Goal: Task Accomplishment & Management: Use online tool/utility

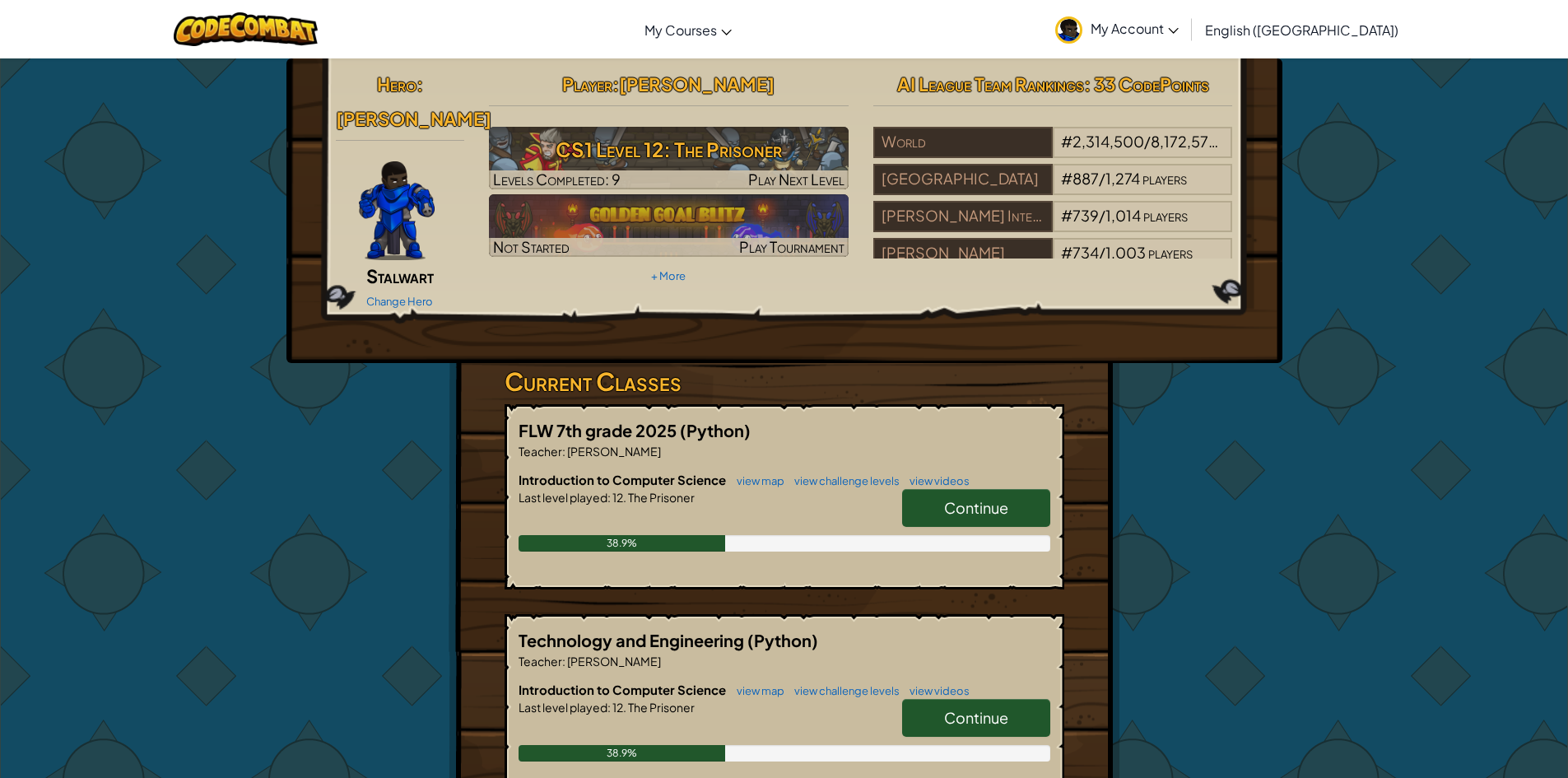
click at [916, 489] on link "Continue" at bounding box center [976, 508] width 149 height 37
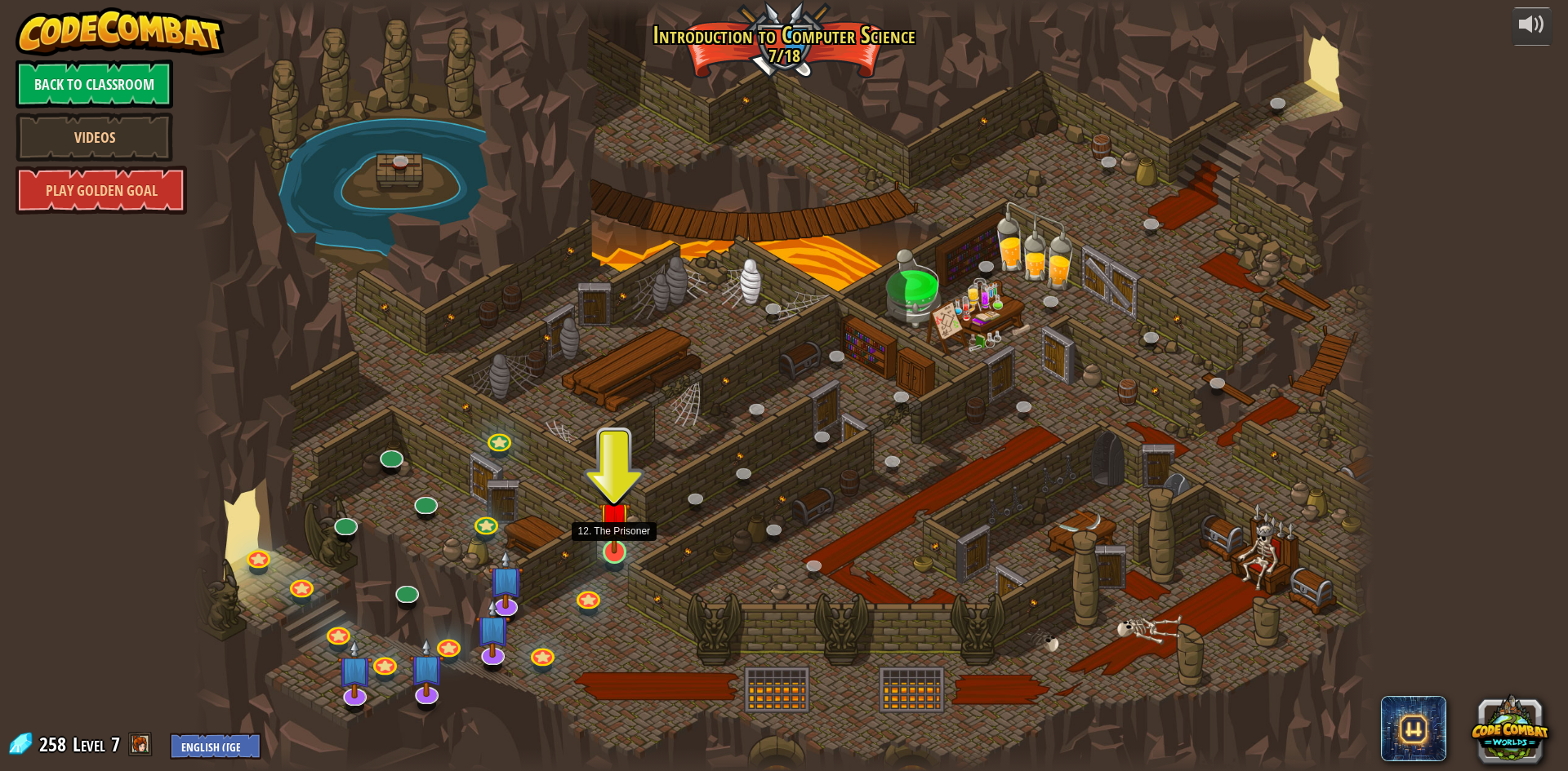
click at [604, 535] on img at bounding box center [614, 517] width 32 height 72
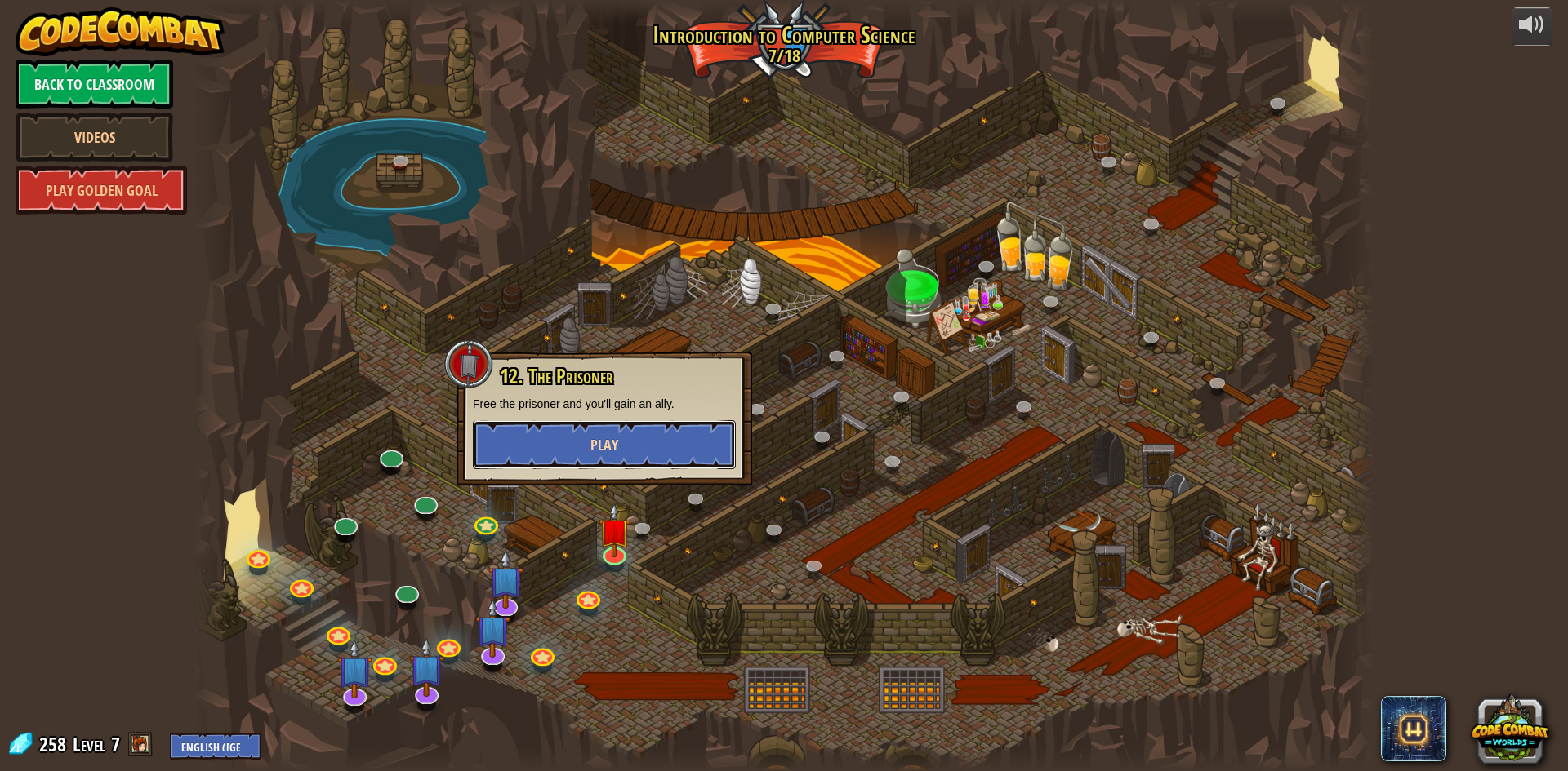
click at [576, 431] on button "Play" at bounding box center [603, 445] width 263 height 49
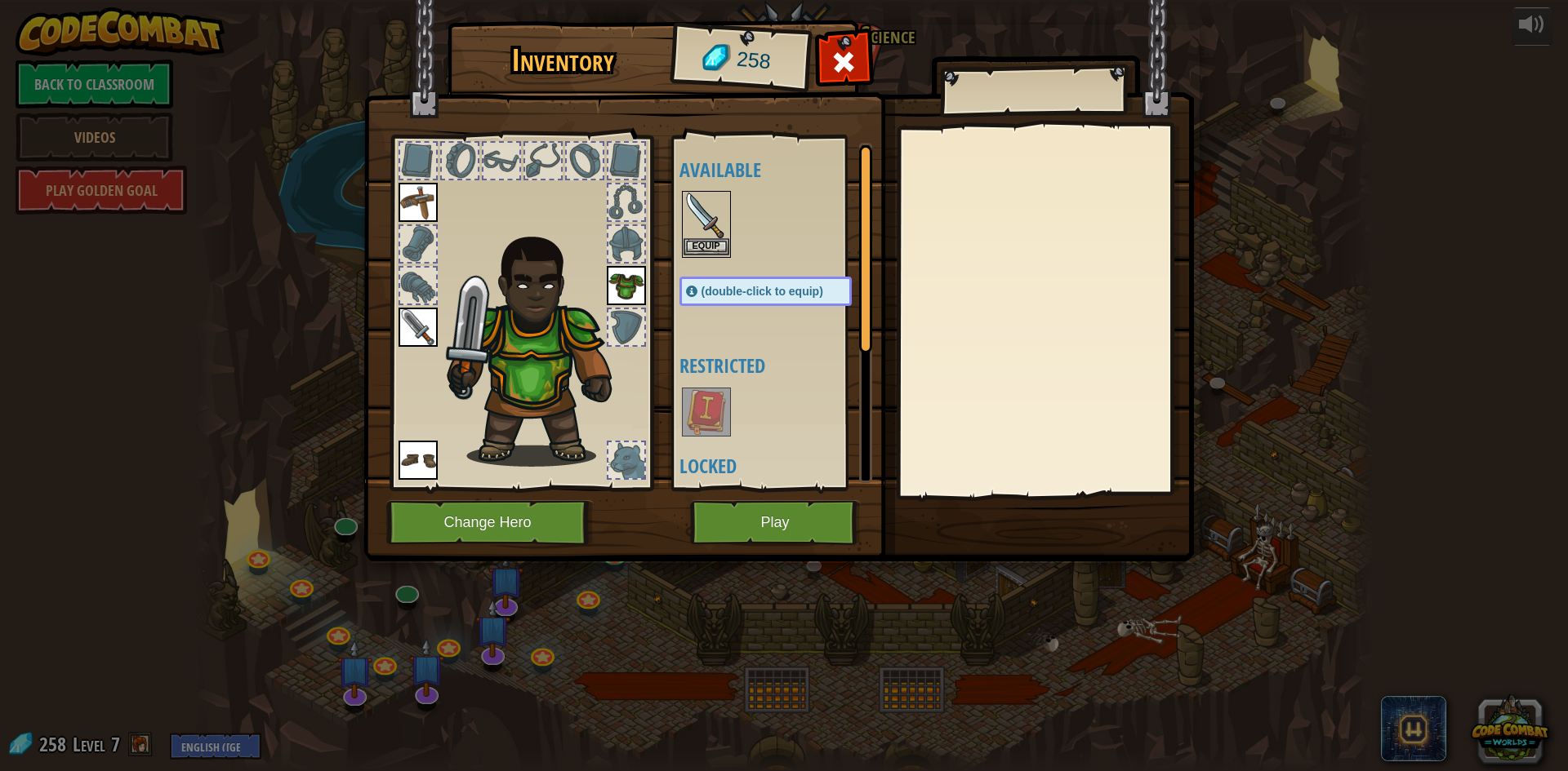
click at [714, 199] on img at bounding box center [706, 215] width 46 height 46
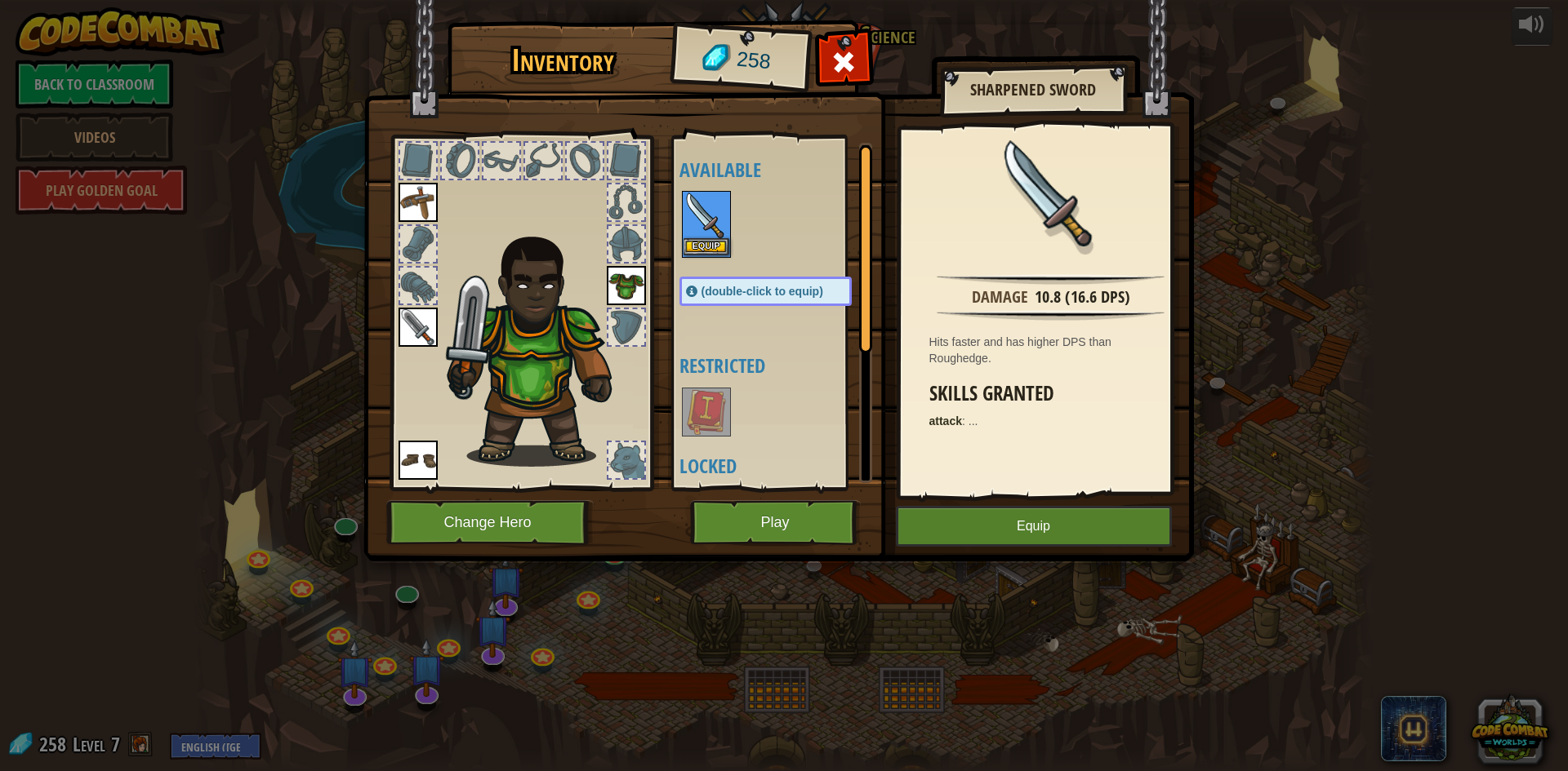
click at [714, 199] on img at bounding box center [706, 215] width 46 height 46
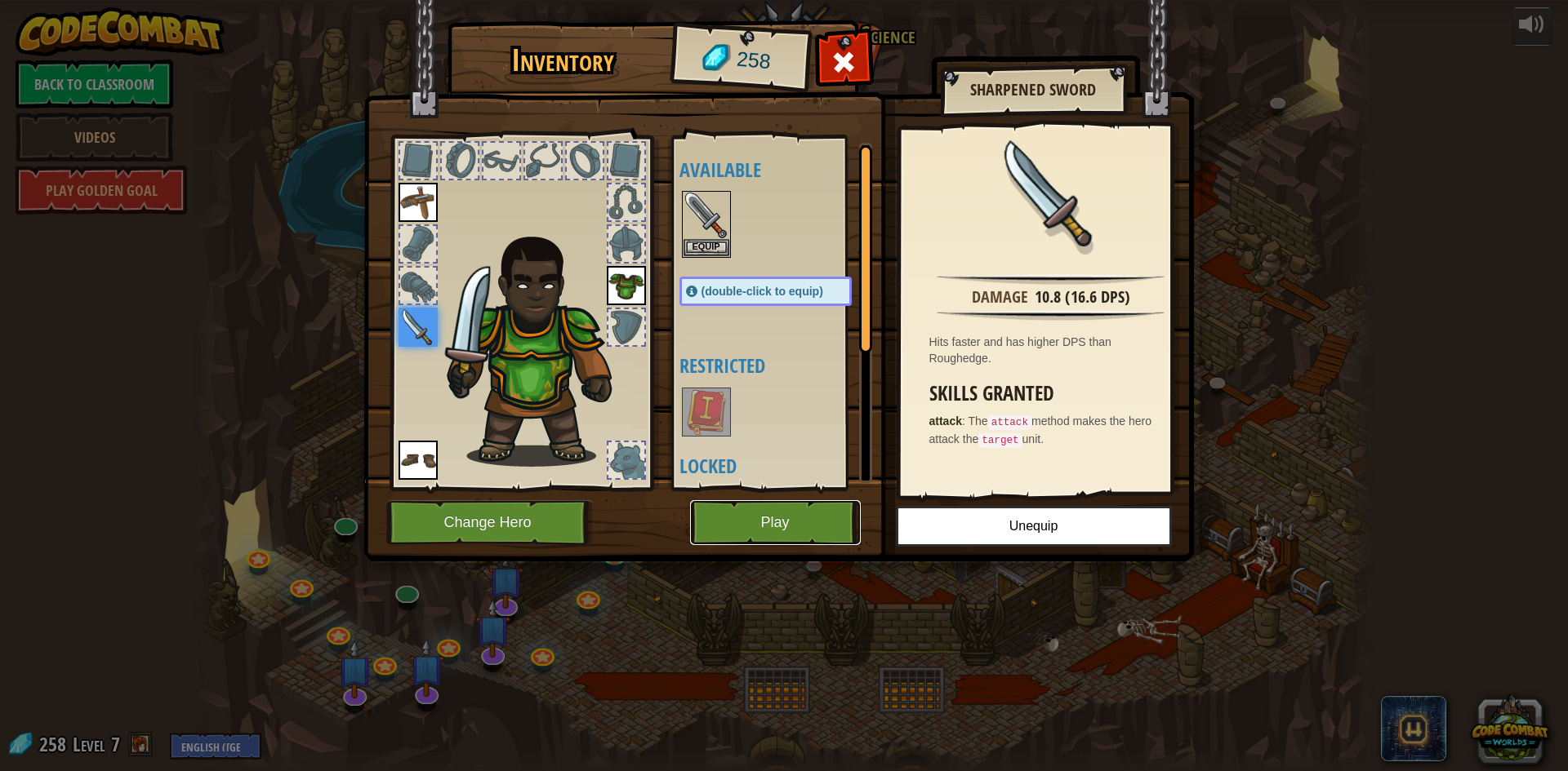
click at [797, 521] on button "Play" at bounding box center [775, 523] width 171 height 45
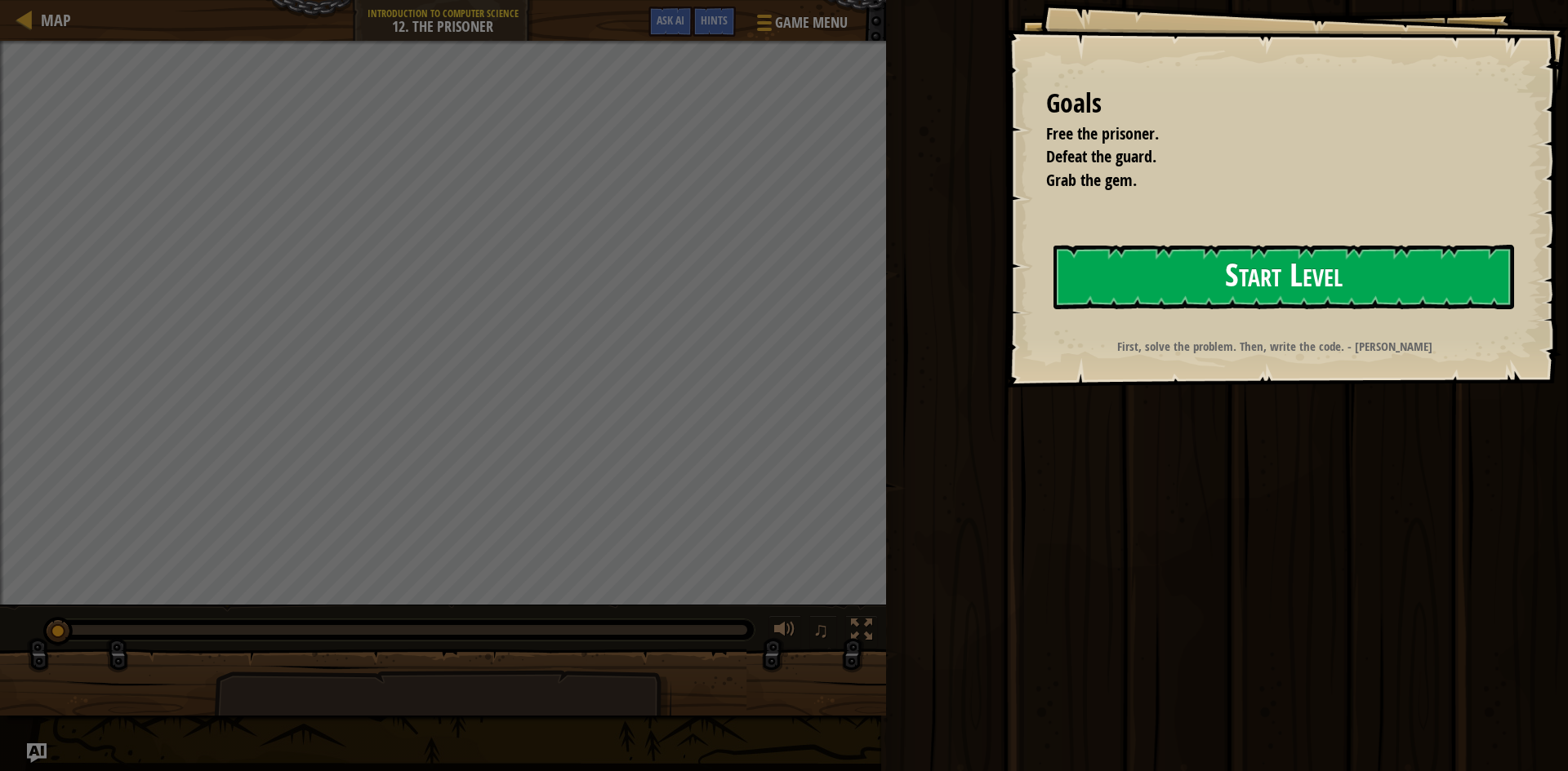
click at [1174, 278] on button "Start Level" at bounding box center [1284, 277] width 461 height 64
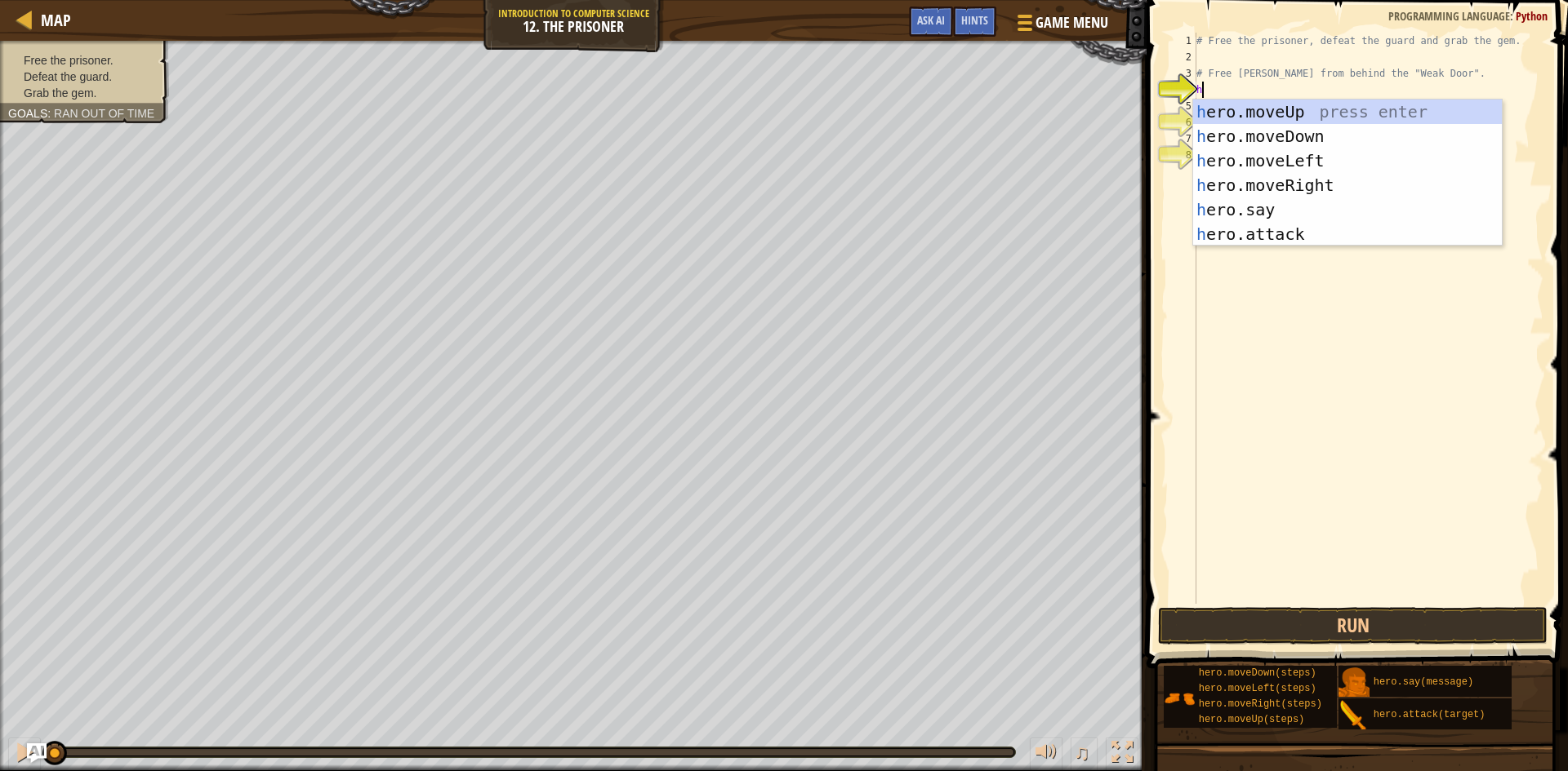
scroll to position [8, 0]
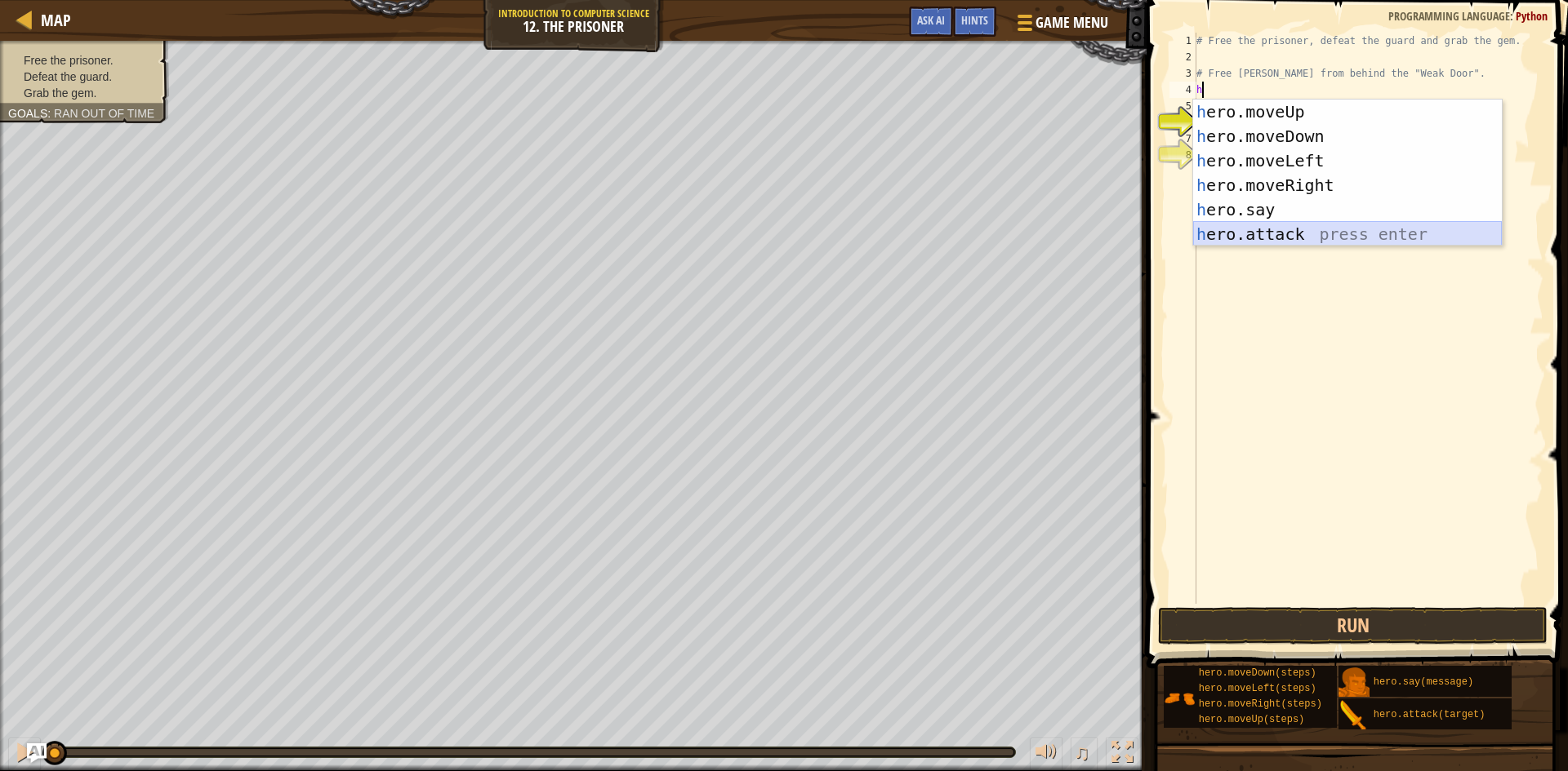
click at [1328, 232] on div "h ero.moveUp press enter h ero.moveDown press enter h ero.moveLeft press enter …" at bounding box center [1347, 197] width 309 height 196
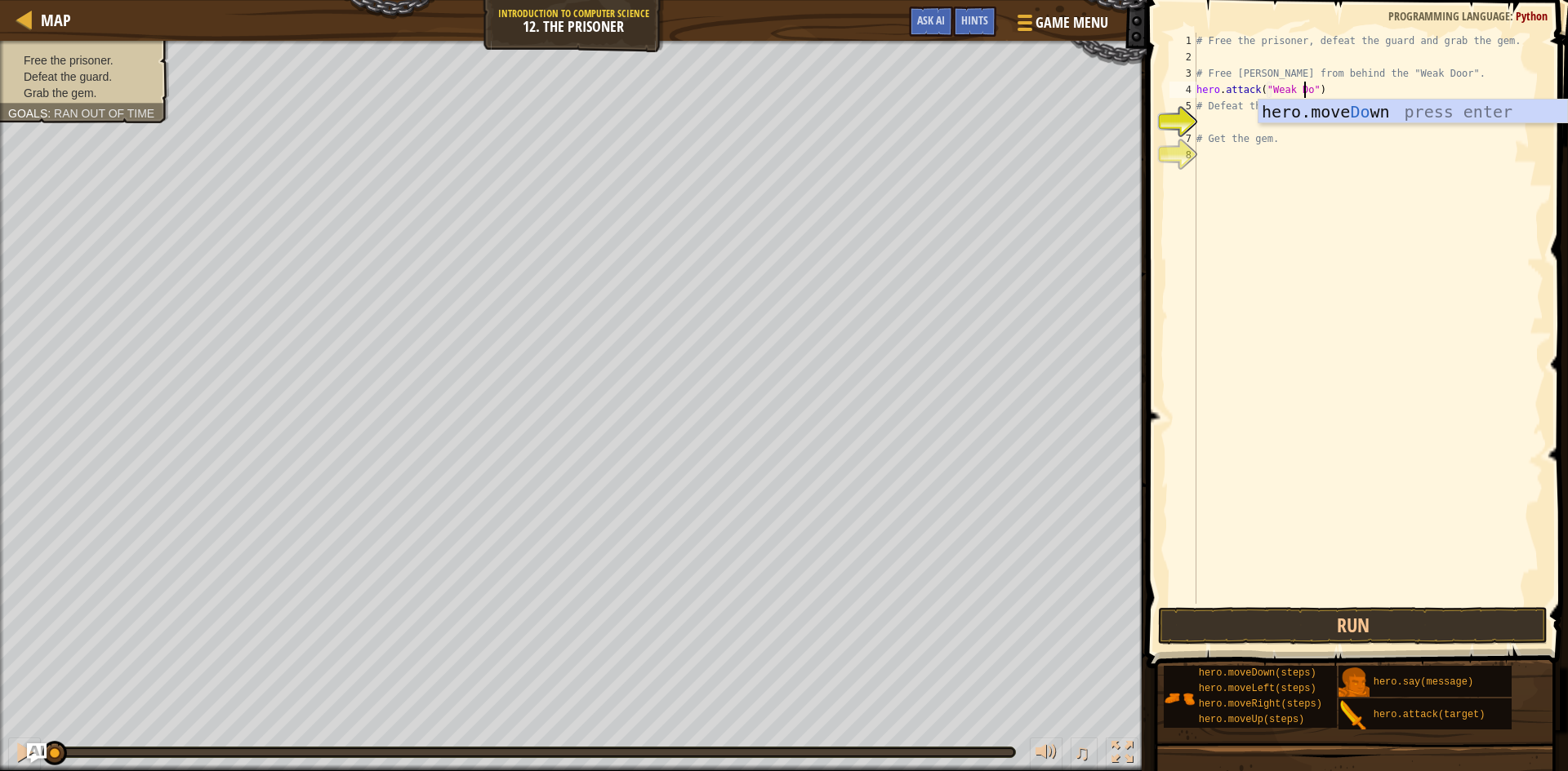
scroll to position [8, 10]
type textarea "hero.attack("Weak Door")"
click at [1205, 55] on div "# Free the prisoner, defeat the guard and grab the gem. # Free [PERSON_NAME] fr…" at bounding box center [1368, 334] width 351 height 604
type textarea "h"
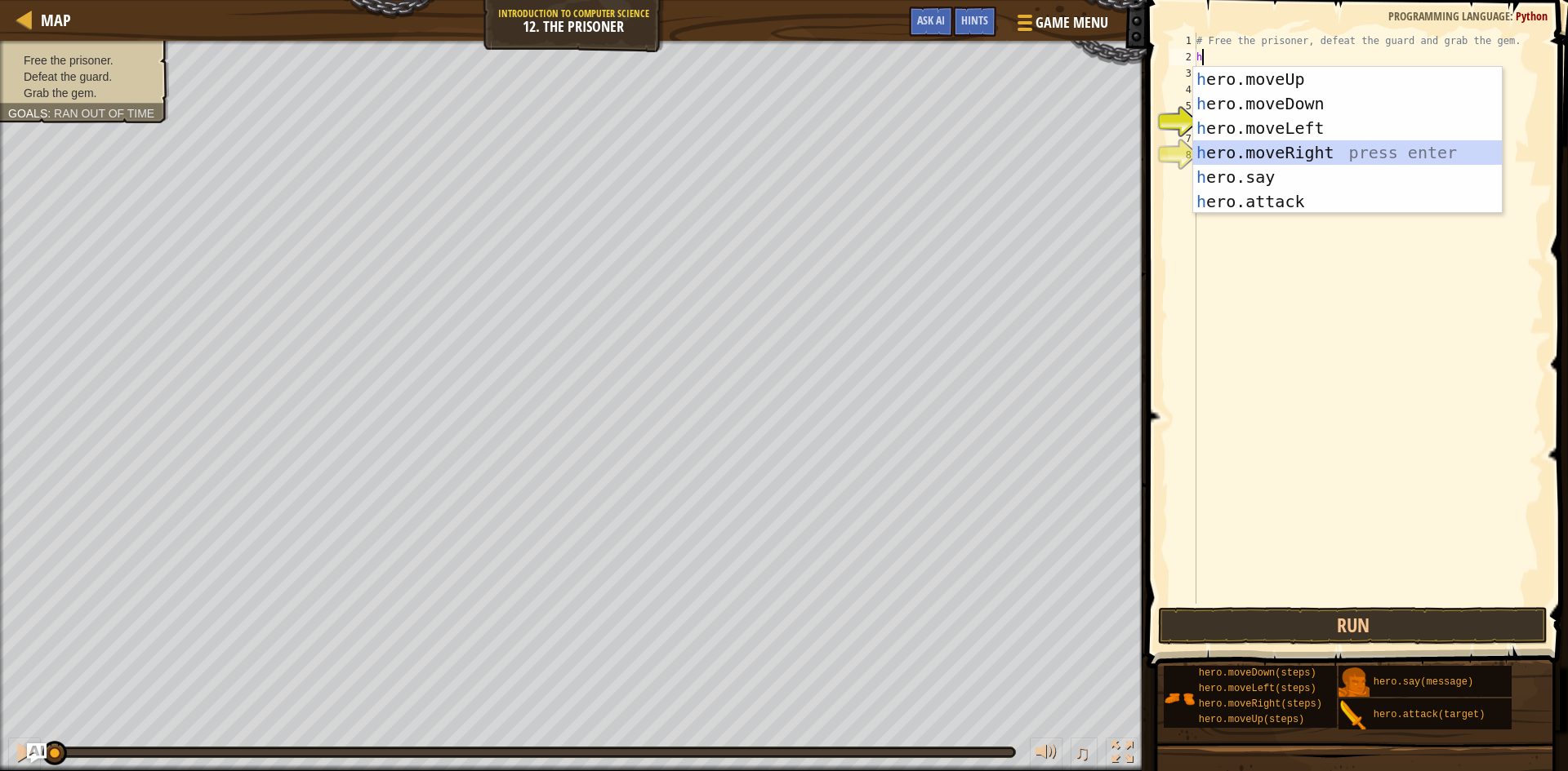
click at [1347, 153] on div "h ero.moveUp press enter h ero.moveDown press enter h ero.moveLeft press enter …" at bounding box center [1347, 165] width 309 height 196
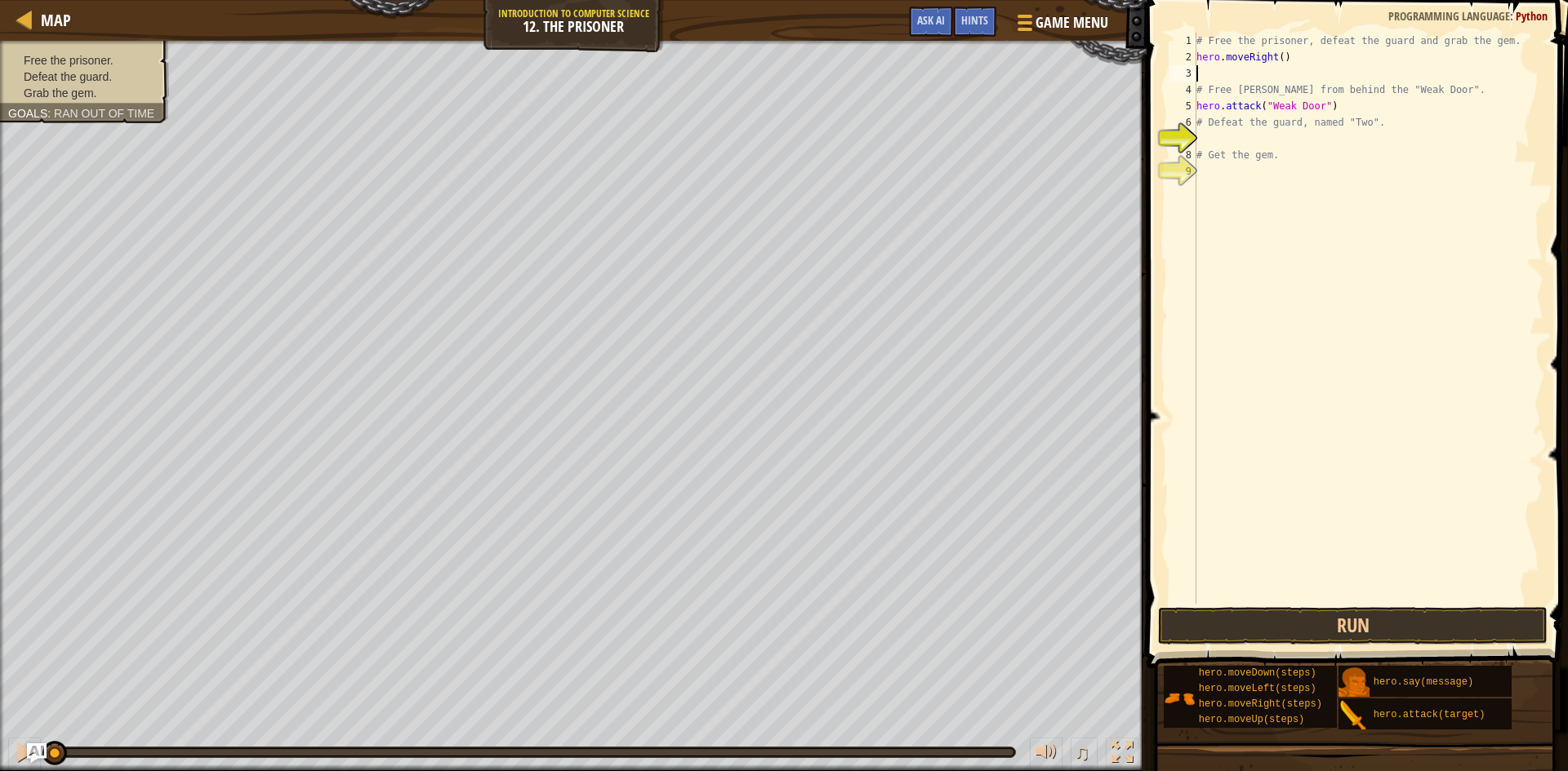
type textarea "hero.moveRight()"
click at [1236, 123] on div "# Free the prisoner, defeat the guard and grab the gem. hero . moveRight ( ) # …" at bounding box center [1368, 334] width 351 height 604
type textarea "h"
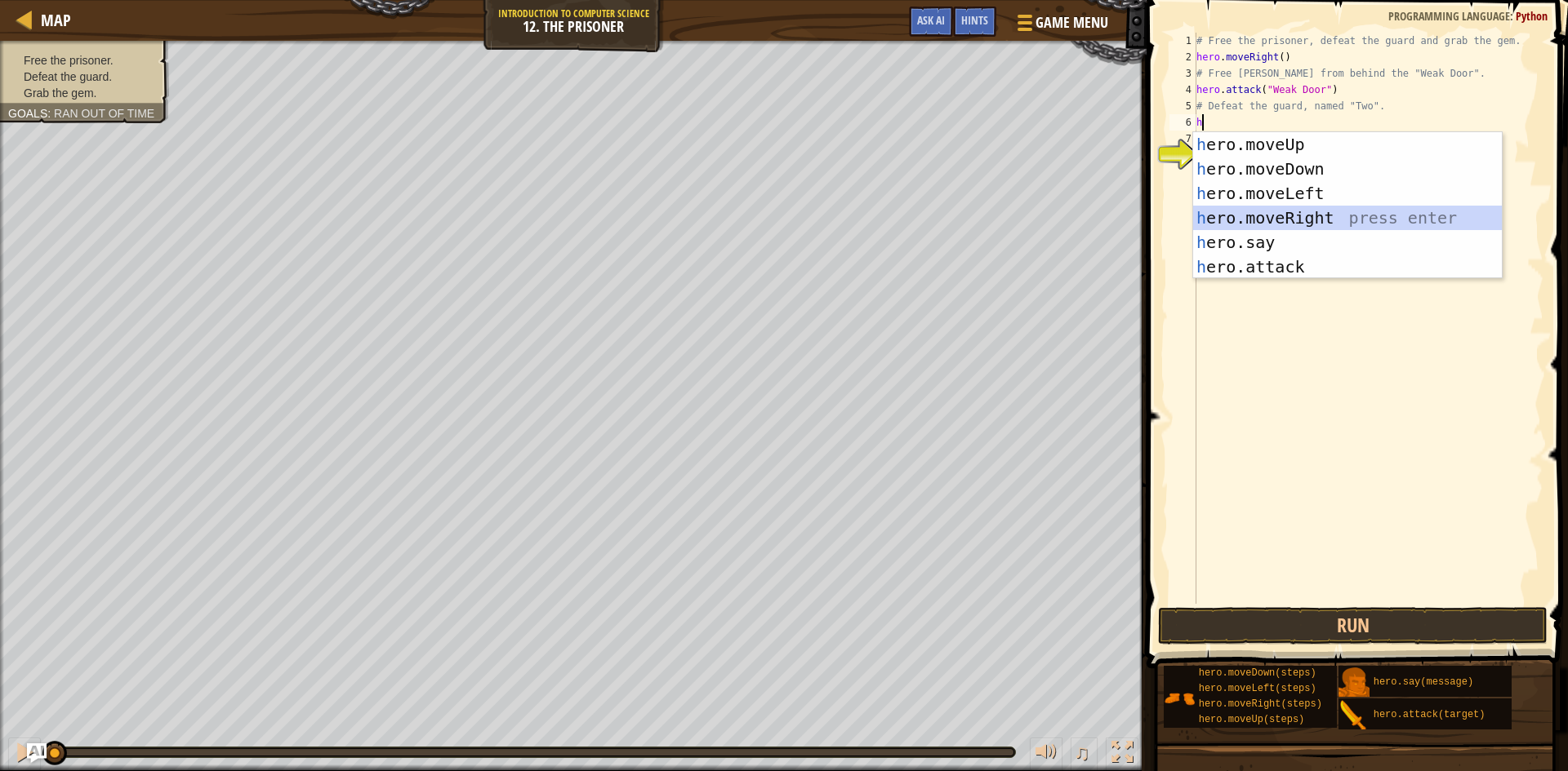
click at [1329, 214] on div "h ero.moveUp press enter h ero.moveDown press enter h ero.moveLeft press enter …" at bounding box center [1347, 229] width 309 height 196
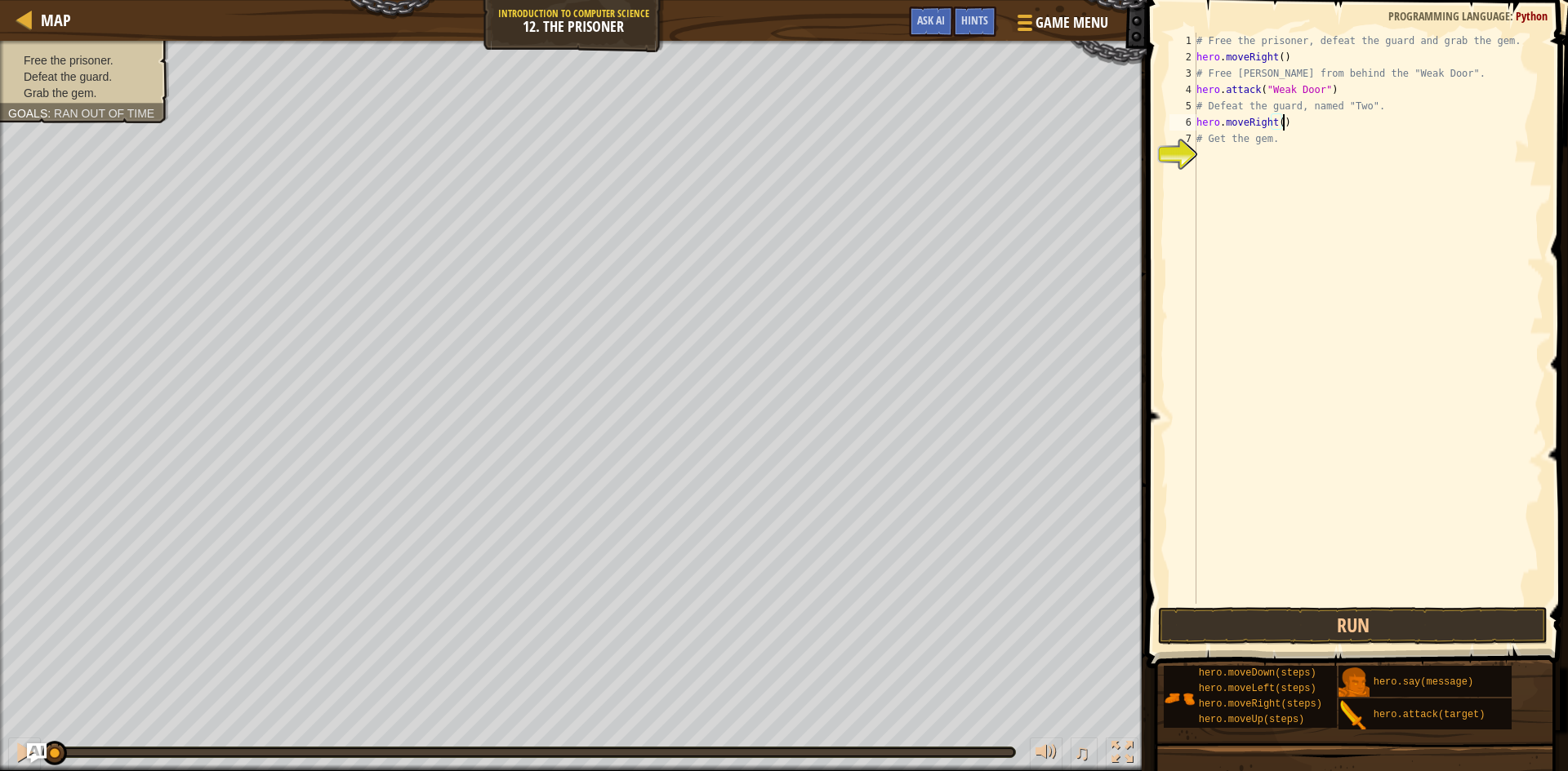
type textarea "# Get the gem."
type textarea "h"
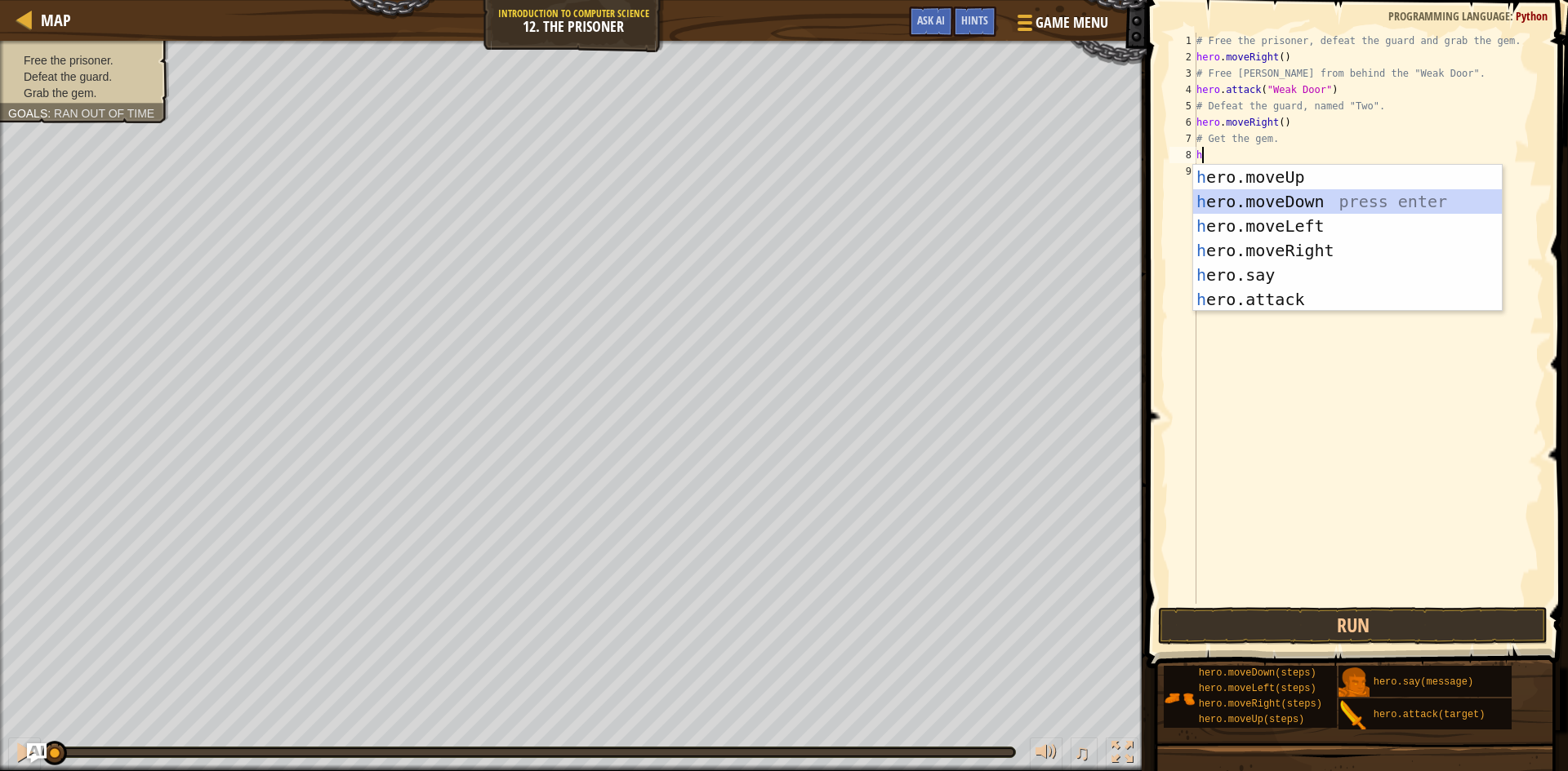
click at [1278, 205] on div "h ero.moveUp press enter h ero.moveDown press enter h ero.moveLeft press enter …" at bounding box center [1347, 263] width 309 height 196
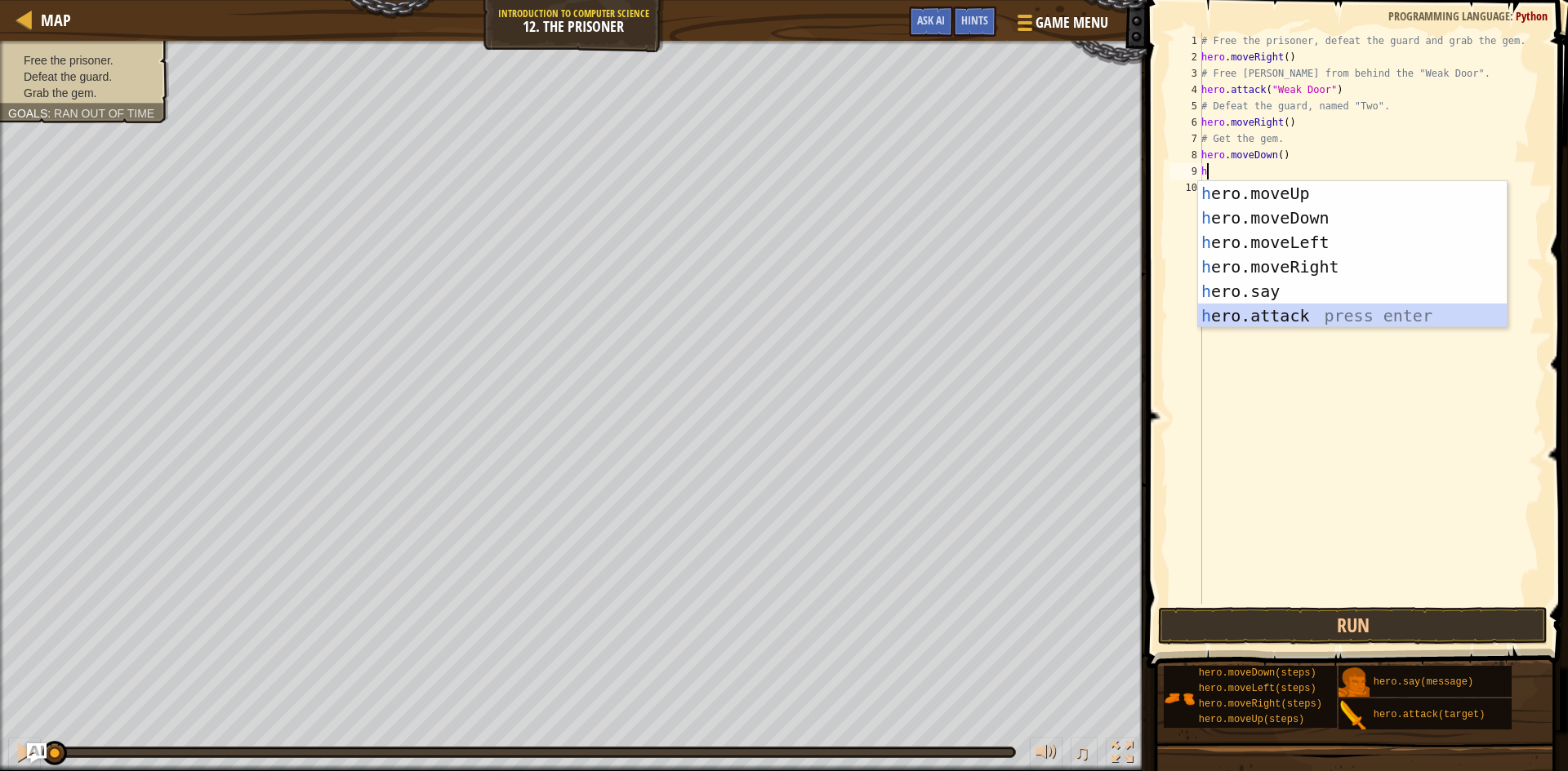
click at [1326, 306] on div "h ero.moveUp press enter h ero.moveDown press enter h ero.moveLeft press enter …" at bounding box center [1352, 279] width 309 height 196
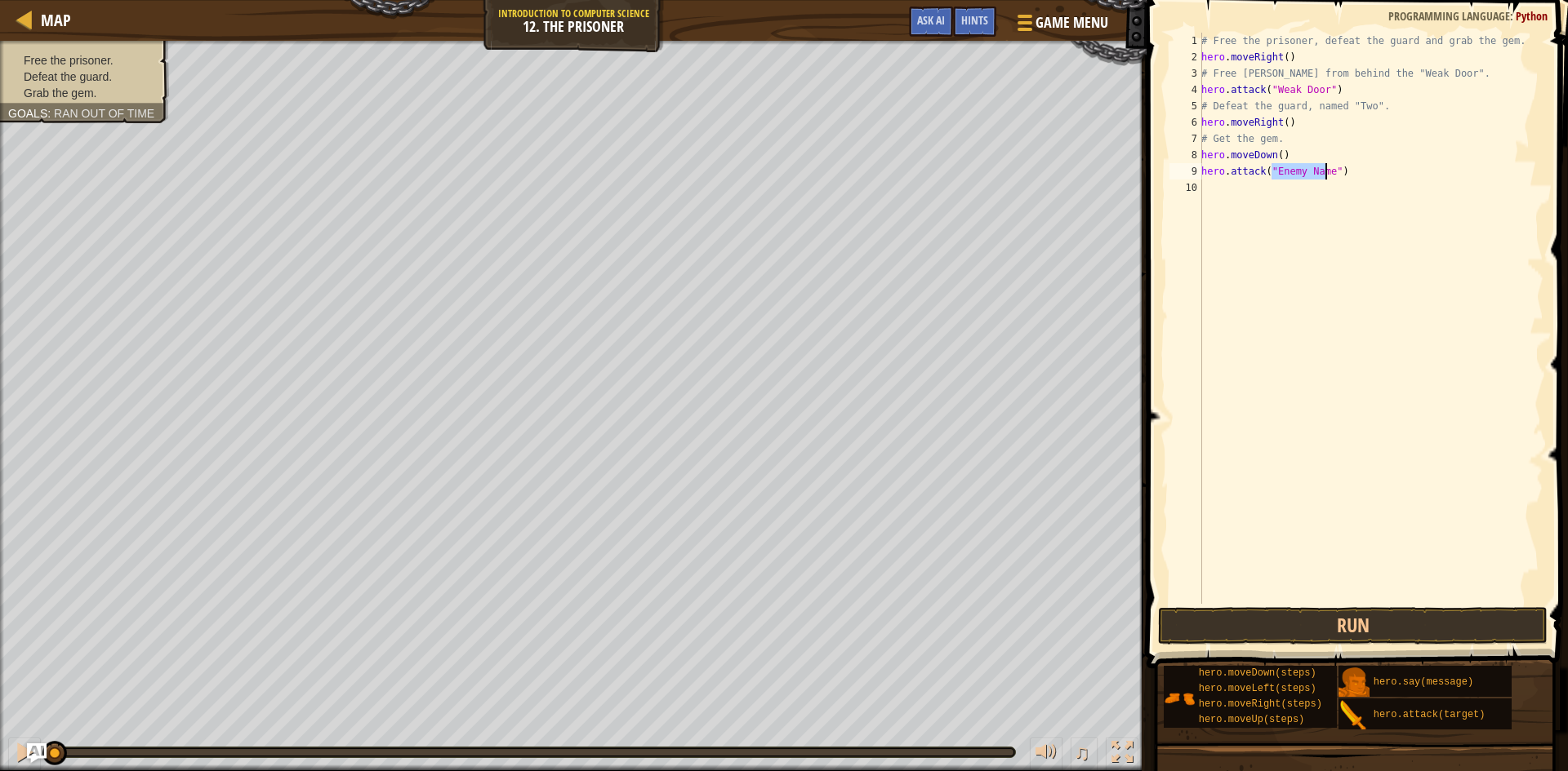
scroll to position [8, 7]
type textarea "hero.attack("Two")"
click at [1255, 188] on div "# Free the prisoner, defeat the guard and grab the gem. hero . moveRight ( ) # …" at bounding box center [1371, 334] width 346 height 604
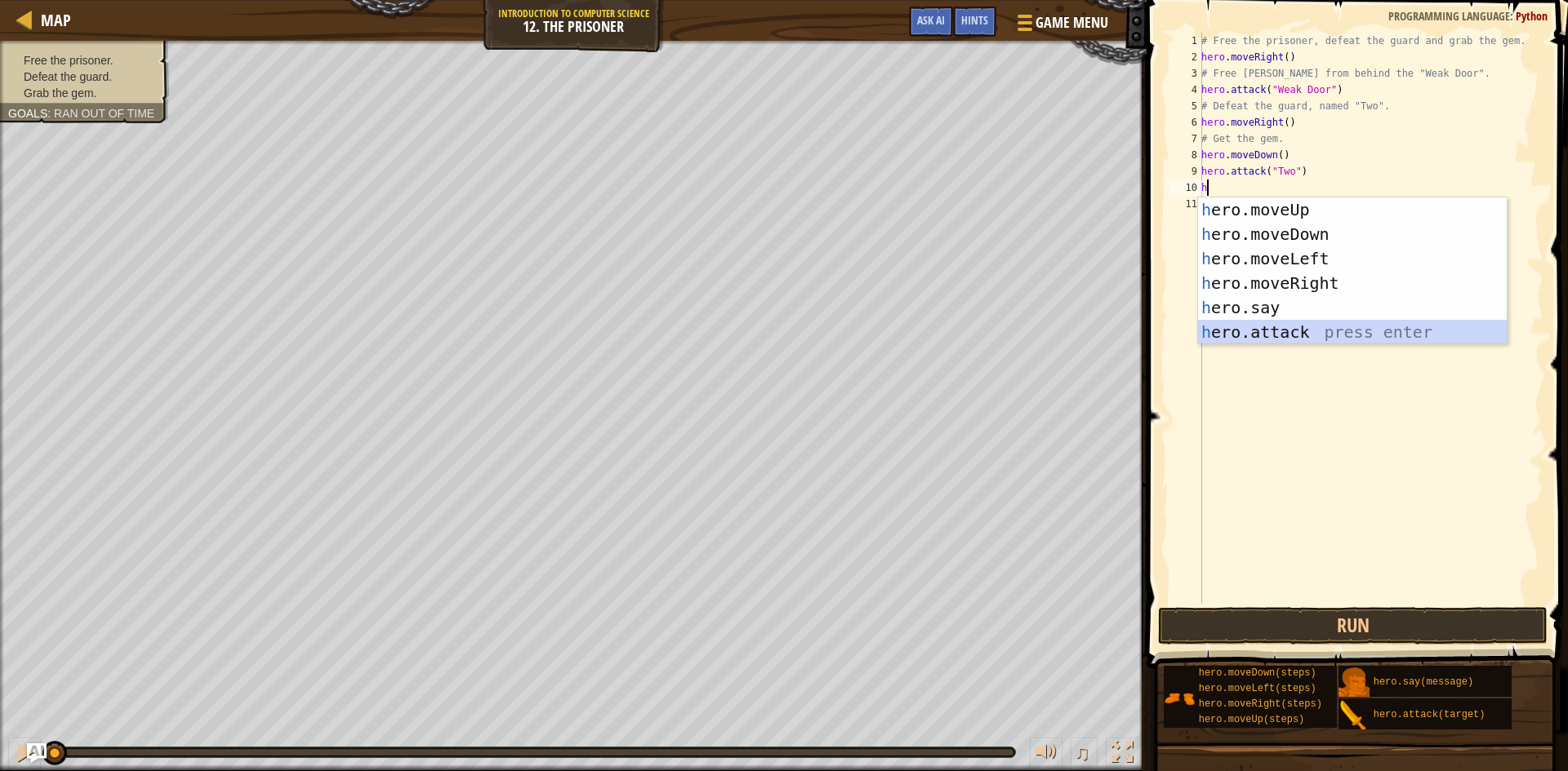
click at [1275, 335] on div "h ero.moveUp press enter h ero.moveDown press enter h ero.moveLeft press enter …" at bounding box center [1352, 295] width 309 height 196
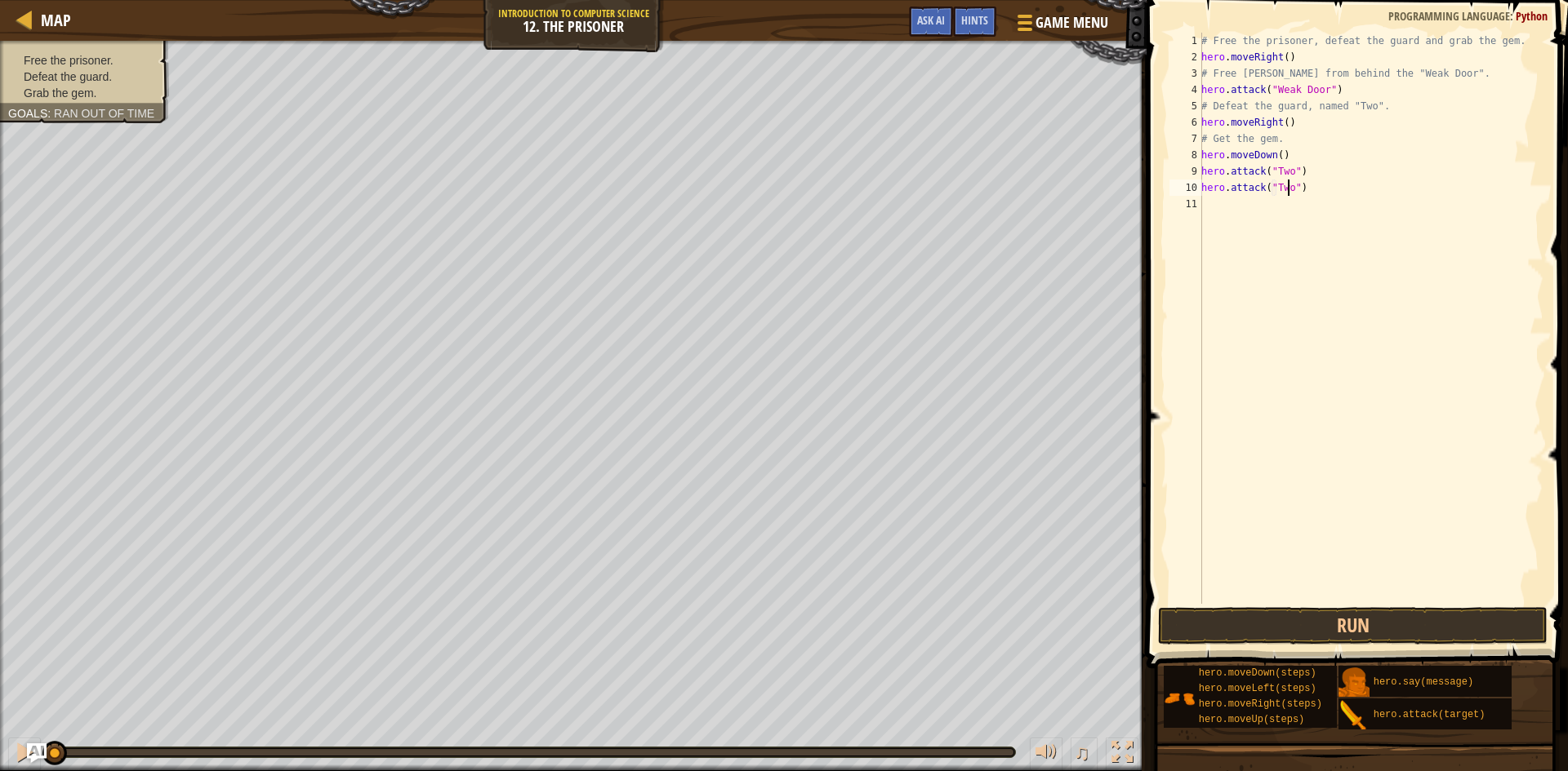
scroll to position [8, 8]
click at [1376, 623] on button "Run" at bounding box center [1352, 626] width 390 height 37
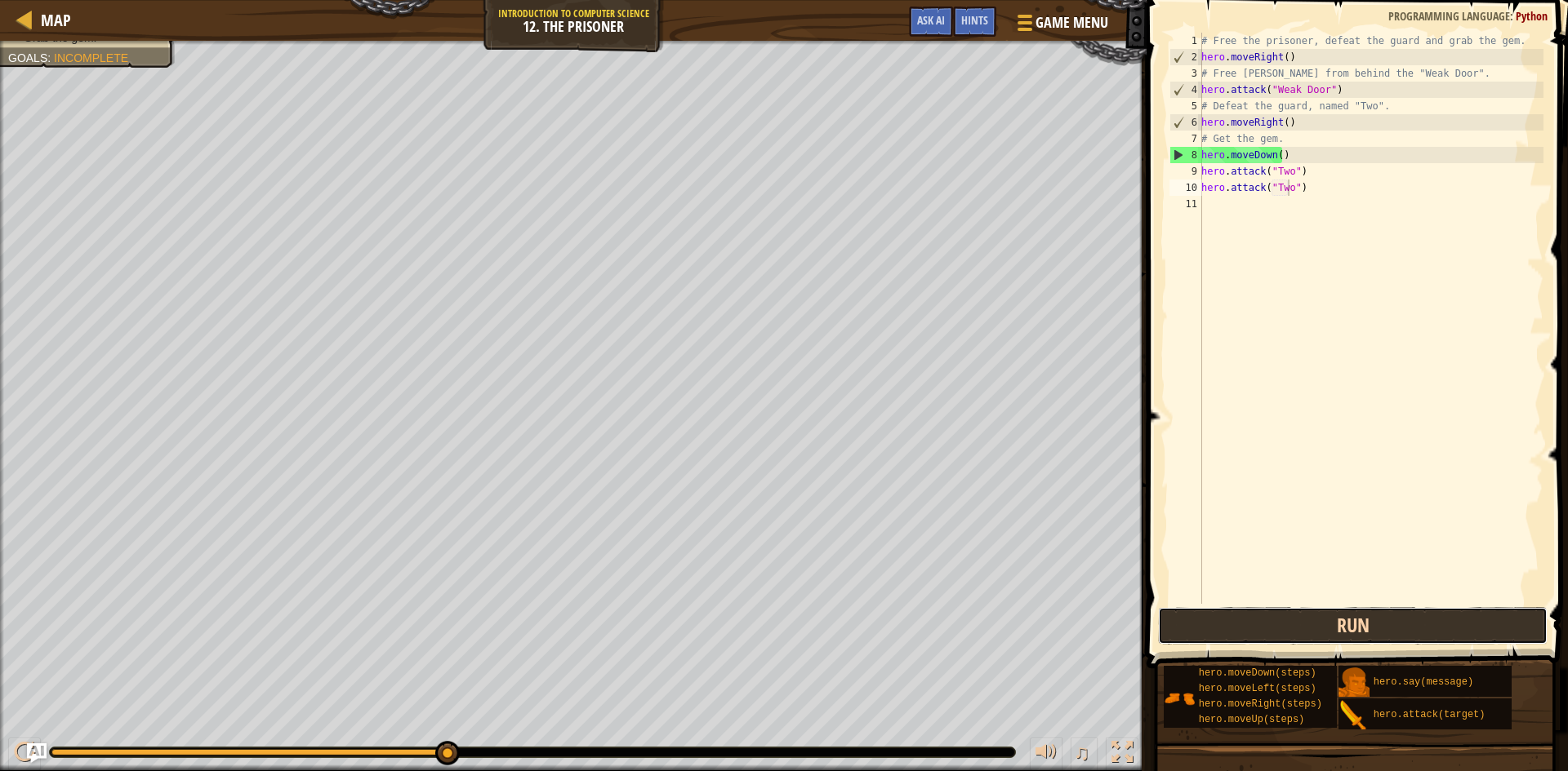
click at [1384, 627] on button "Run" at bounding box center [1352, 626] width 390 height 37
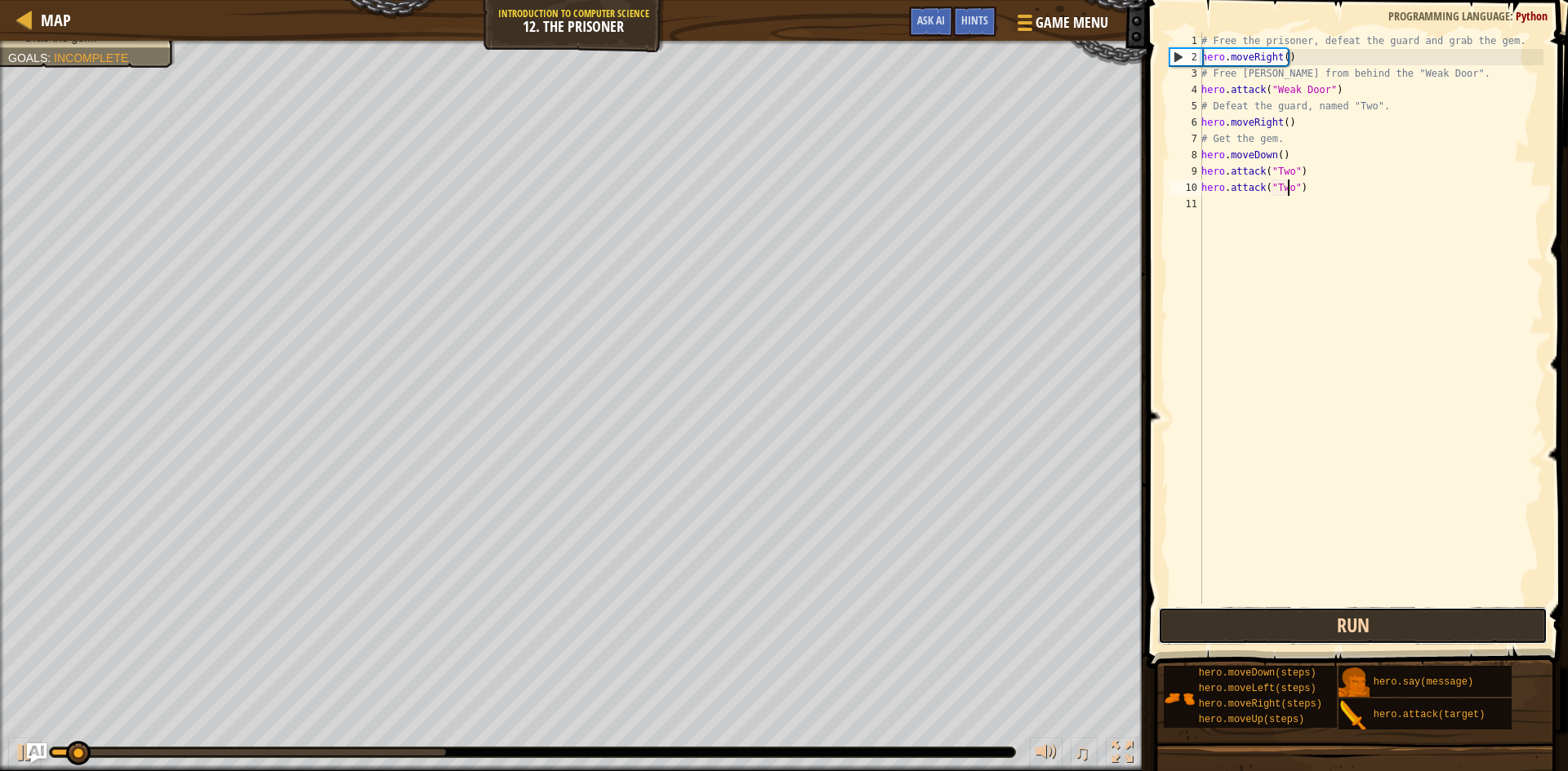
click at [1384, 627] on button "Run" at bounding box center [1352, 626] width 390 height 37
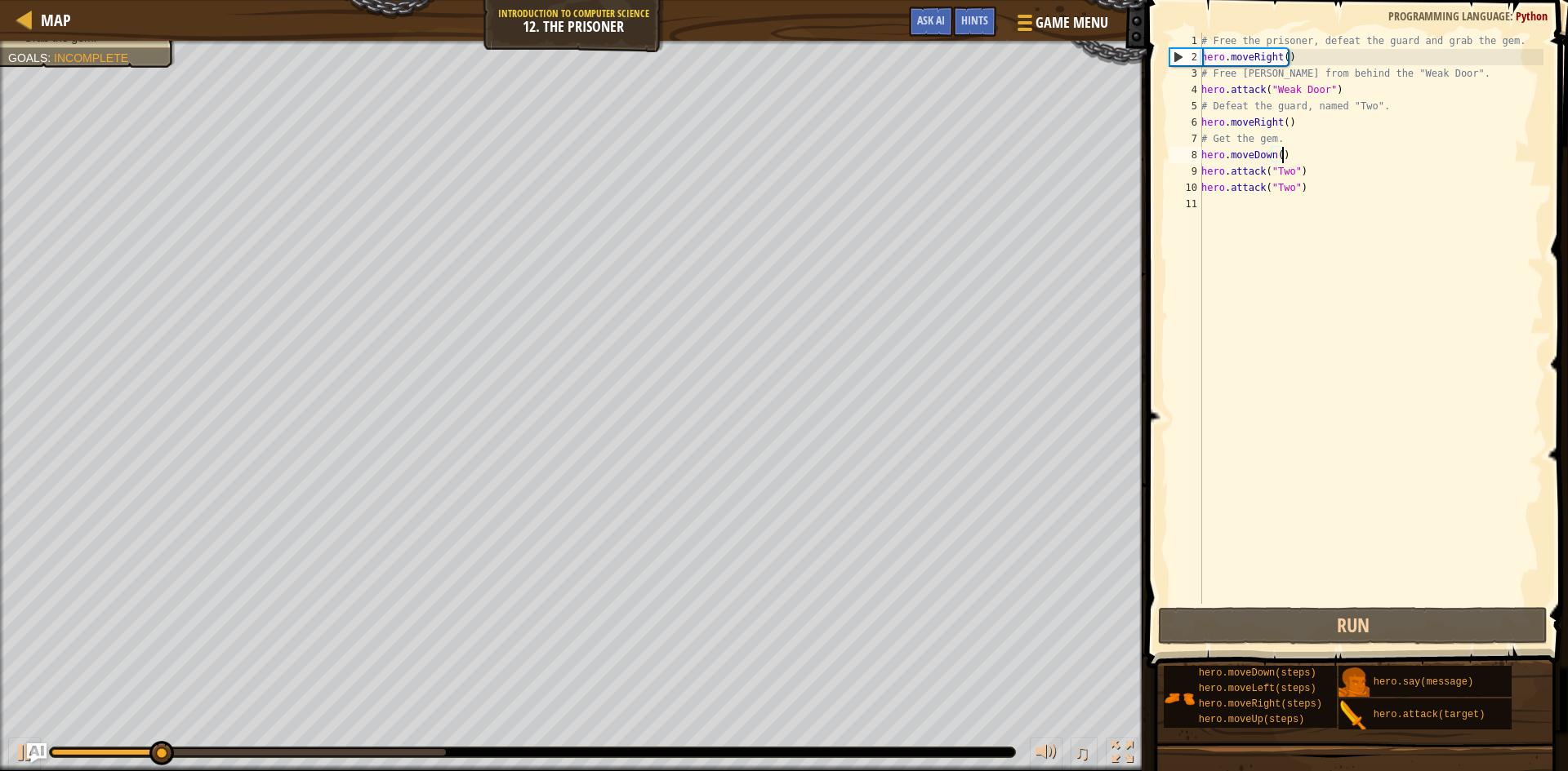
click at [1304, 154] on div "# Free the prisoner, defeat the guard and grab the gem. hero . moveRight ( ) # …" at bounding box center [1371, 334] width 346 height 604
click at [1300, 119] on div "# Free the prisoner, defeat the guard and grab the gem. hero . moveRight ( ) # …" at bounding box center [1371, 334] width 346 height 604
type textarea "hero.moveRight()"
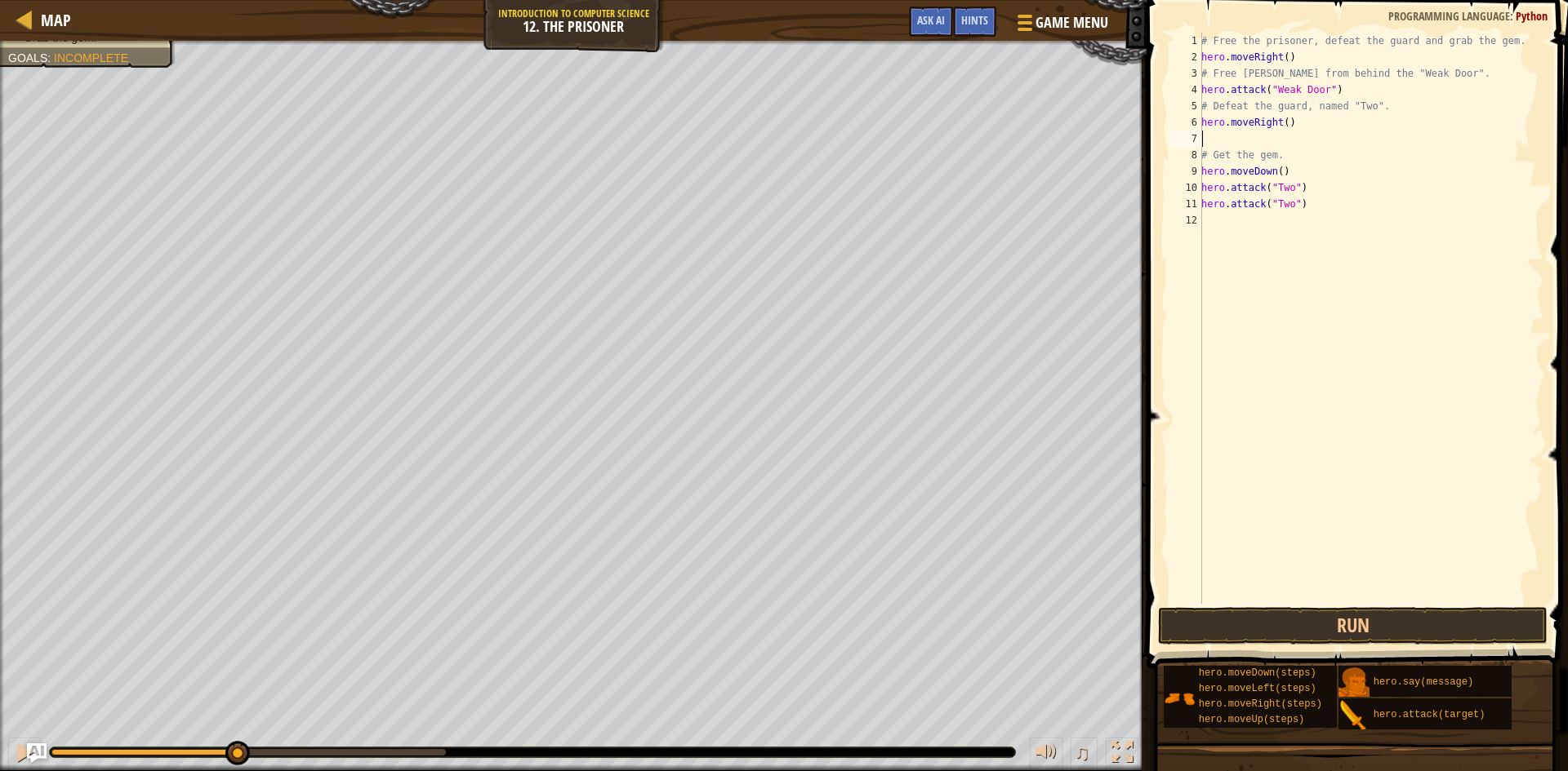
type textarea "h"
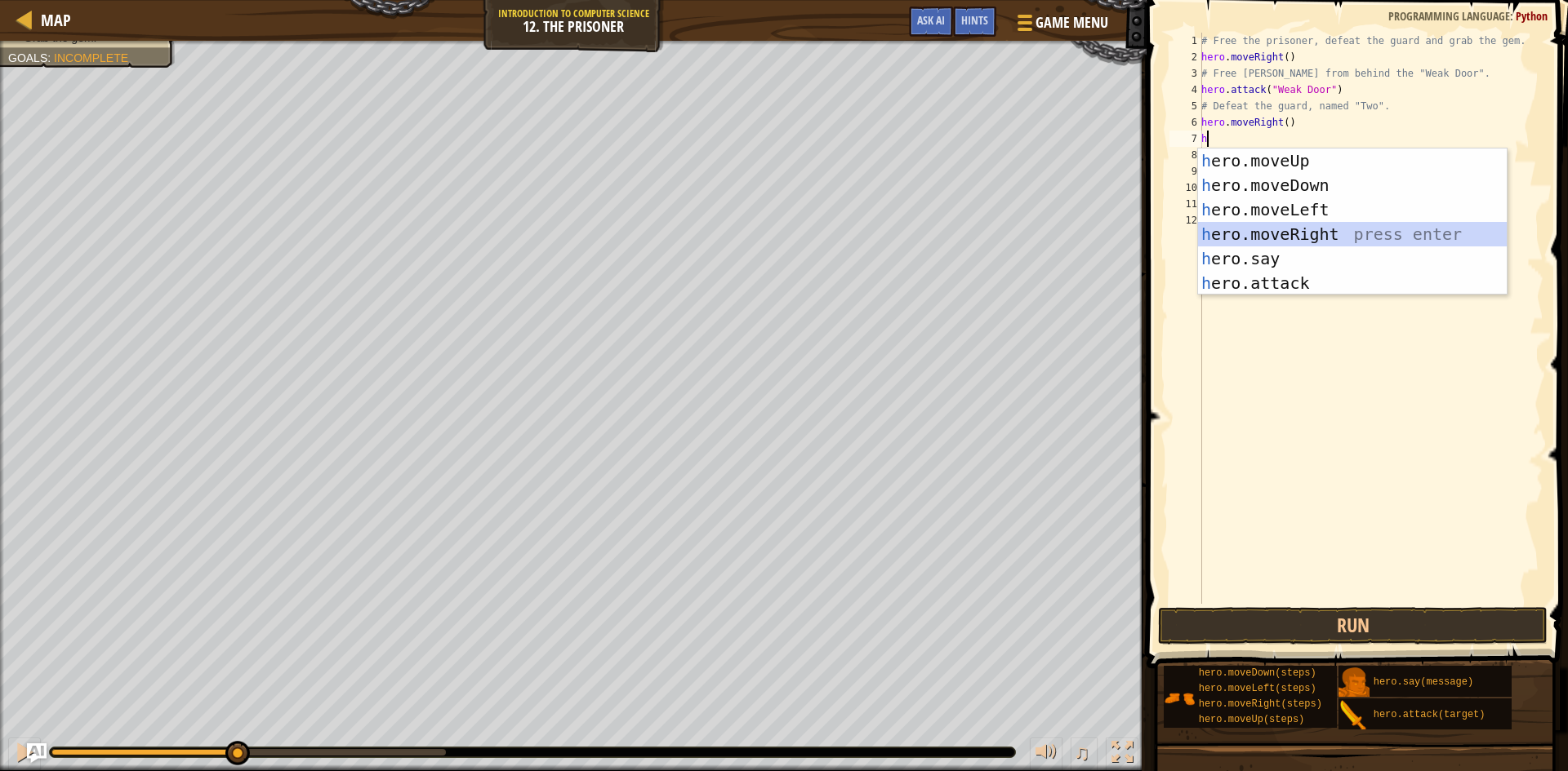
click at [1331, 233] on div "h ero.moveUp press enter h ero.moveDown press enter h ero.moveLeft press enter …" at bounding box center [1352, 246] width 309 height 196
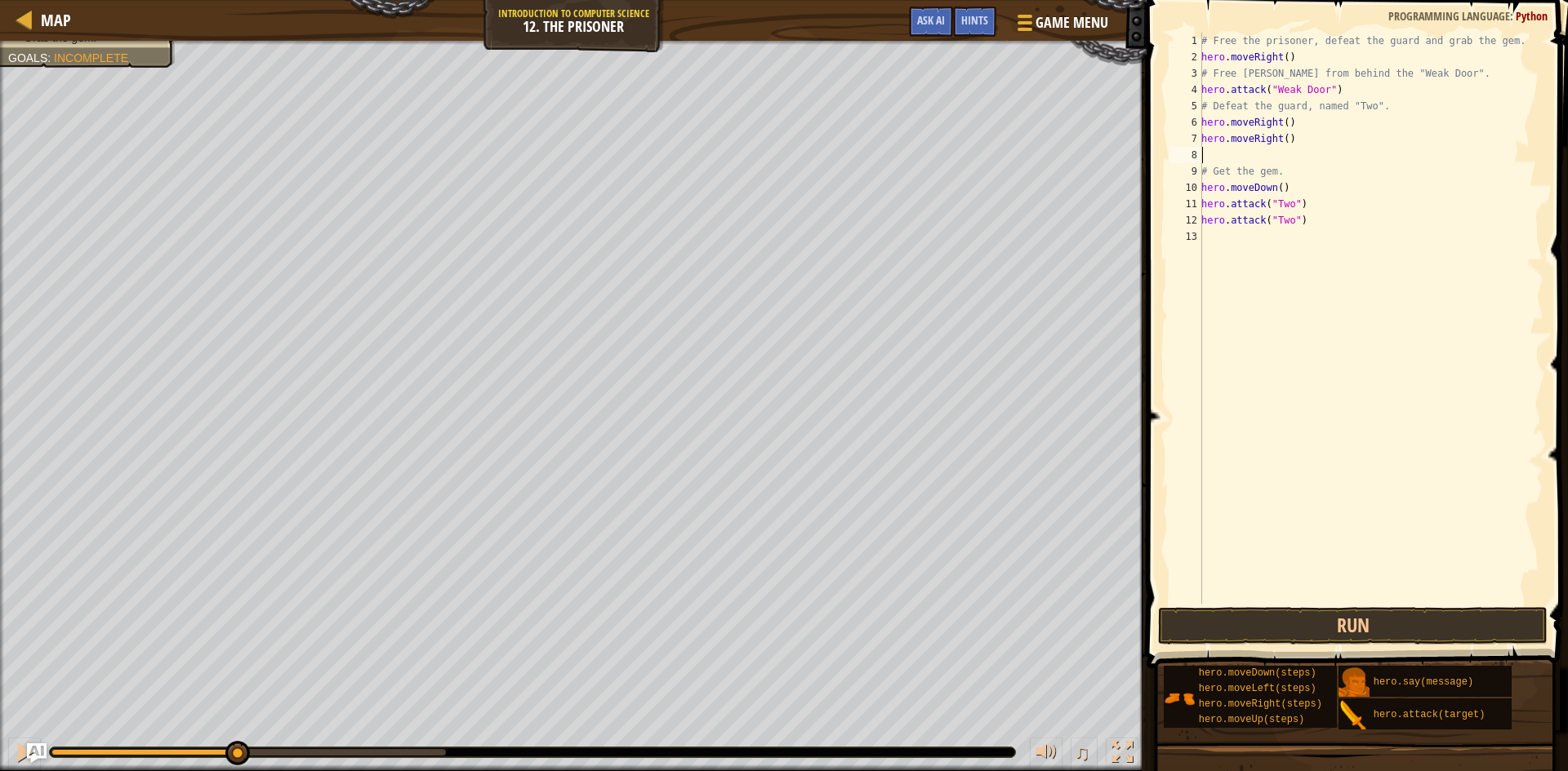
type textarea "h"
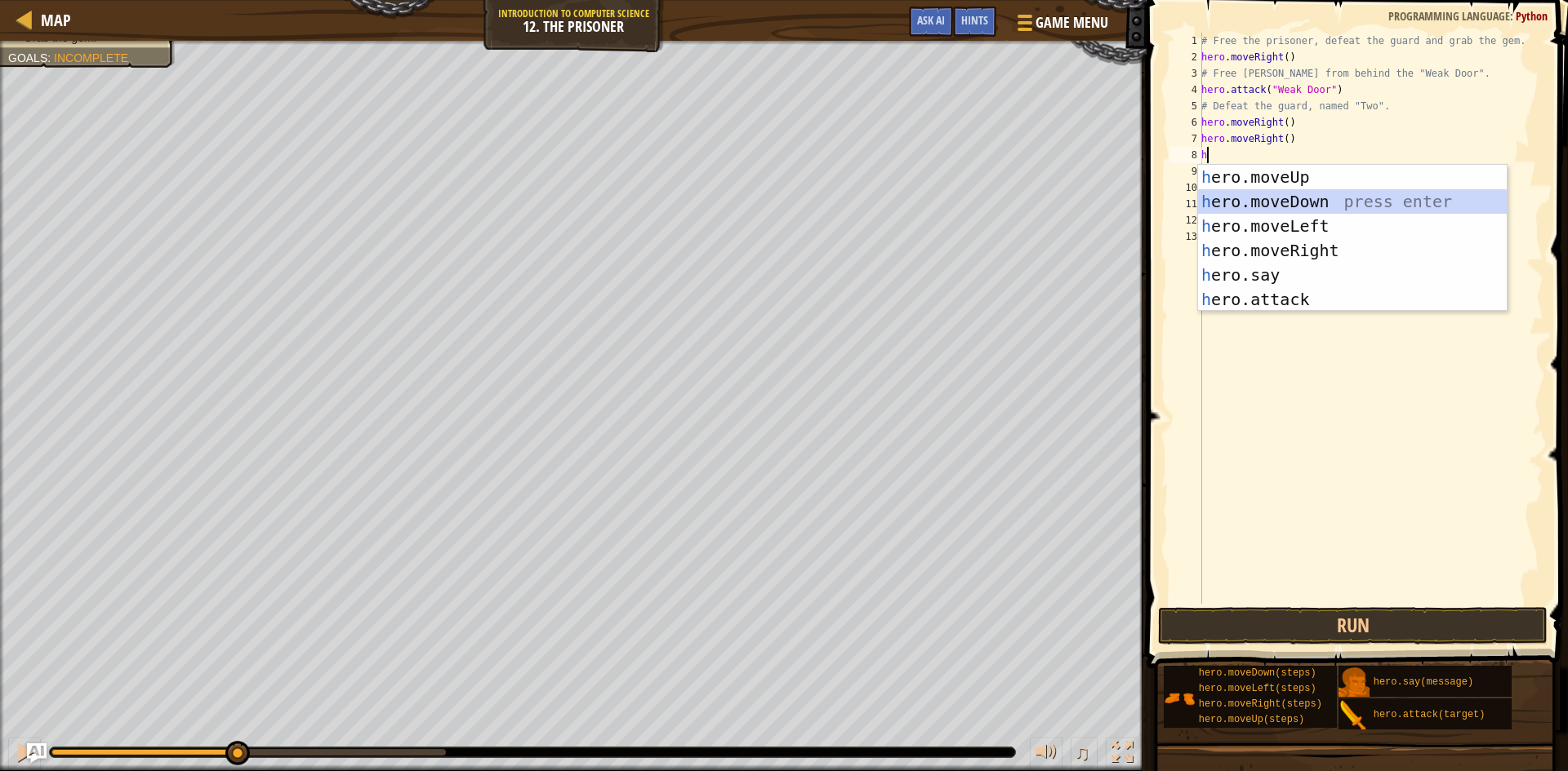
click at [1281, 207] on div "h ero.moveUp press enter h ero.moveDown press enter h ero.moveLeft press enter …" at bounding box center [1352, 263] width 309 height 196
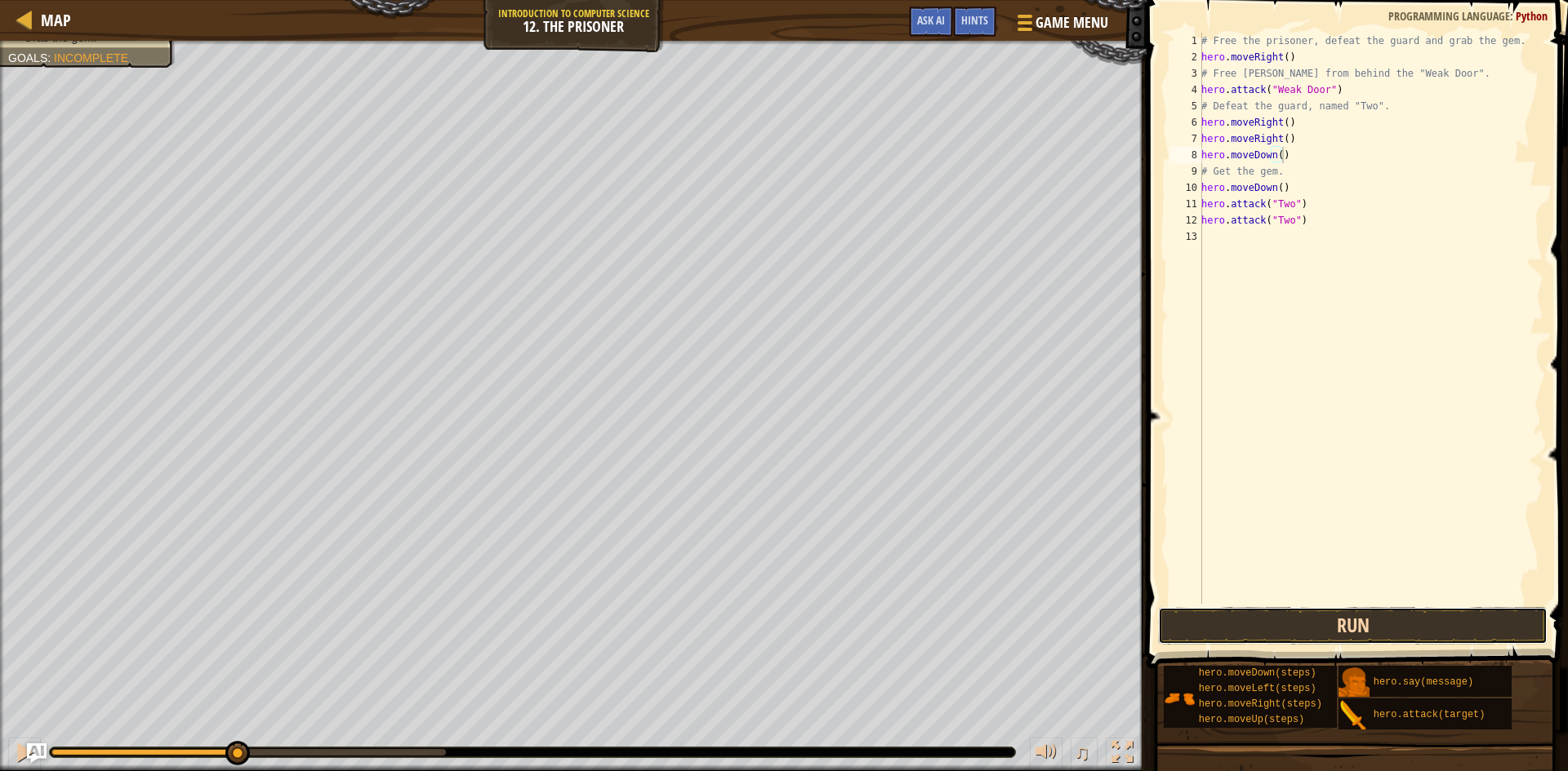
click at [1214, 629] on button "Run" at bounding box center [1352, 626] width 390 height 37
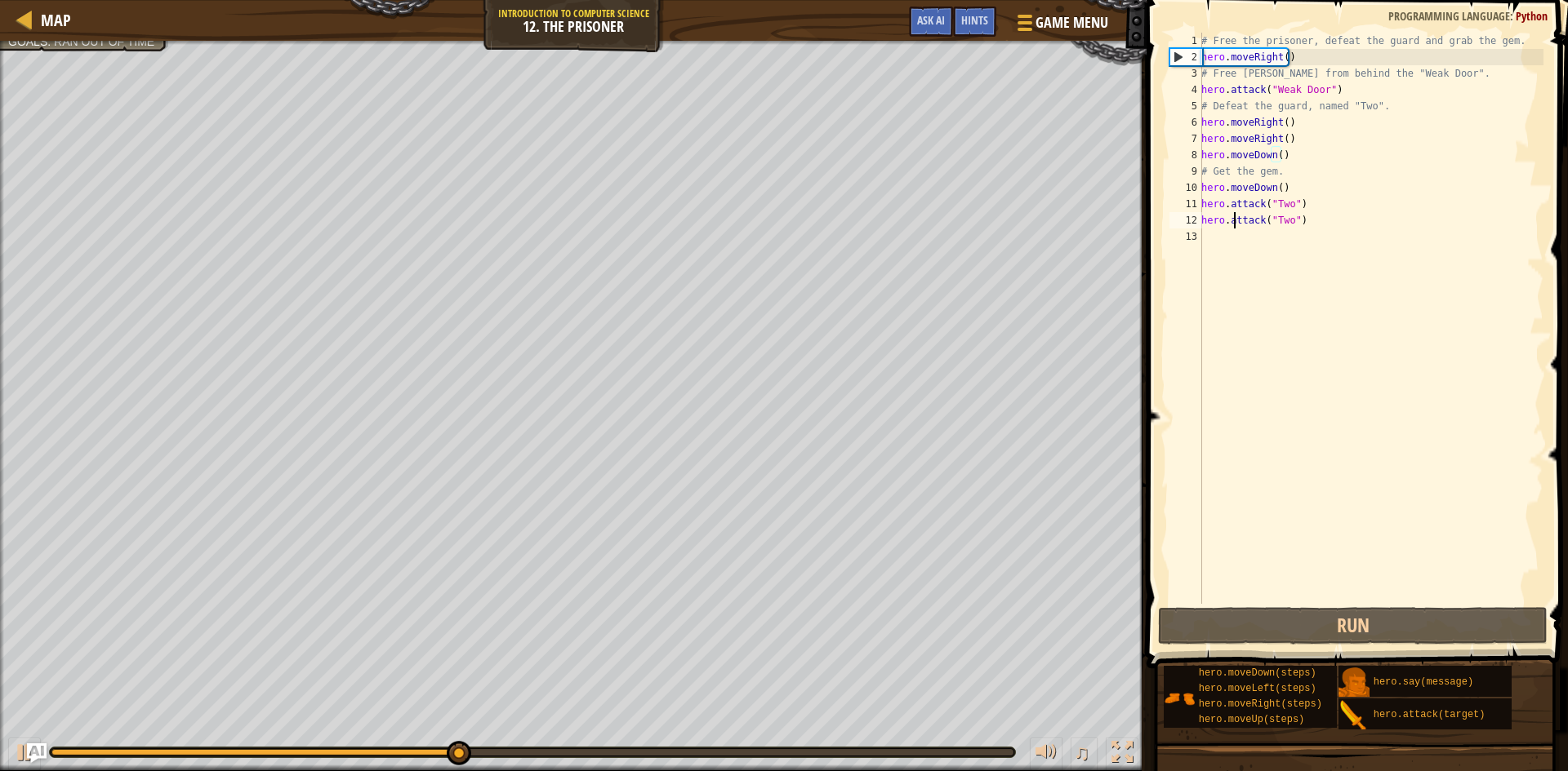
click at [1235, 226] on div "# Free the prisoner, defeat the guard and grab the gem. hero . moveRight ( ) # …" at bounding box center [1371, 334] width 346 height 604
type textarea "hero.attack("Two")"
click at [1240, 237] on div "# Free the prisoner, defeat the guard and grab the gem. hero . moveRight ( ) # …" at bounding box center [1371, 334] width 346 height 604
type textarea "h"
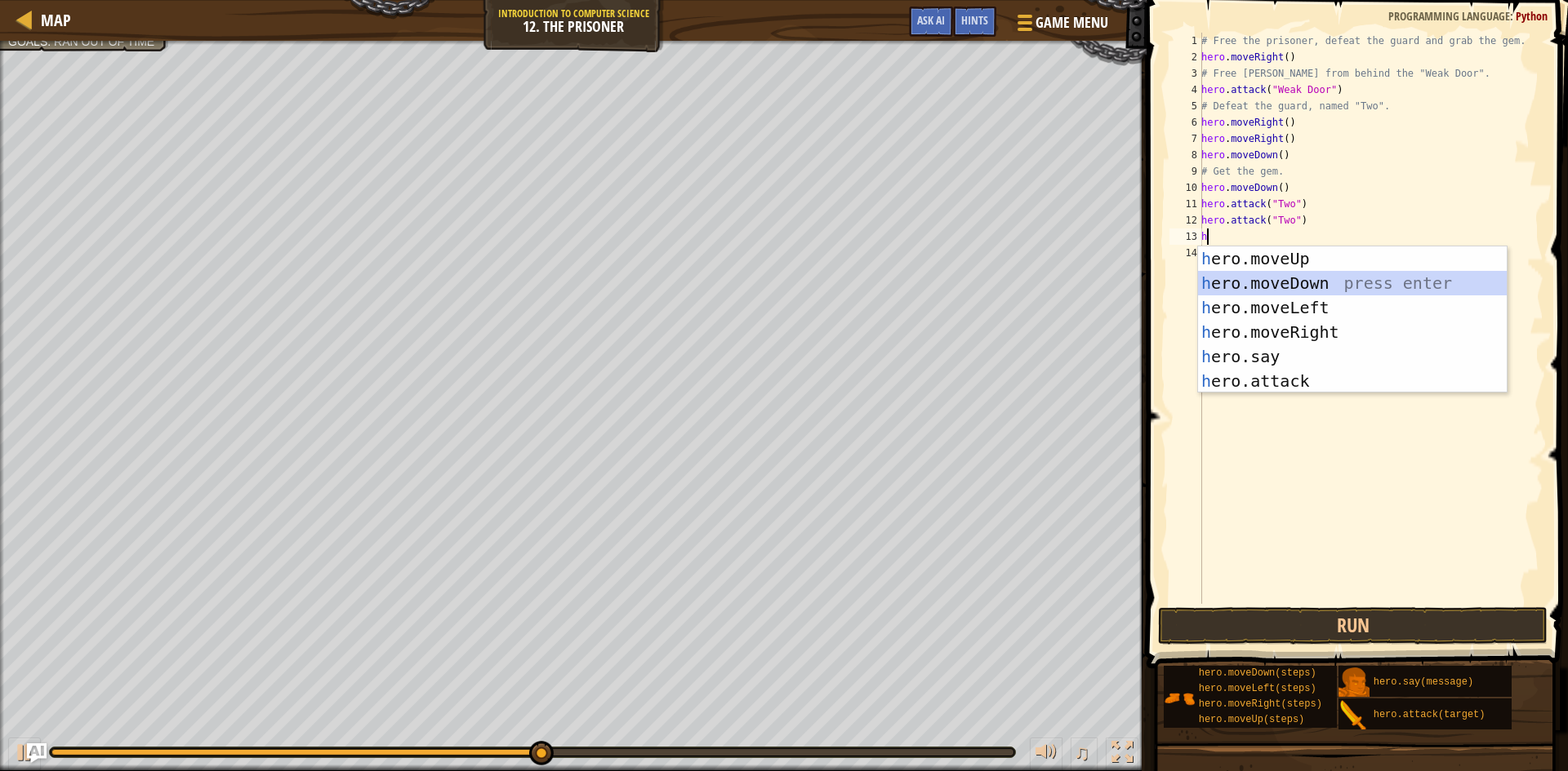
click at [1284, 291] on div "h ero.moveUp press enter h ero.moveDown press enter h ero.moveLeft press enter …" at bounding box center [1352, 345] width 309 height 196
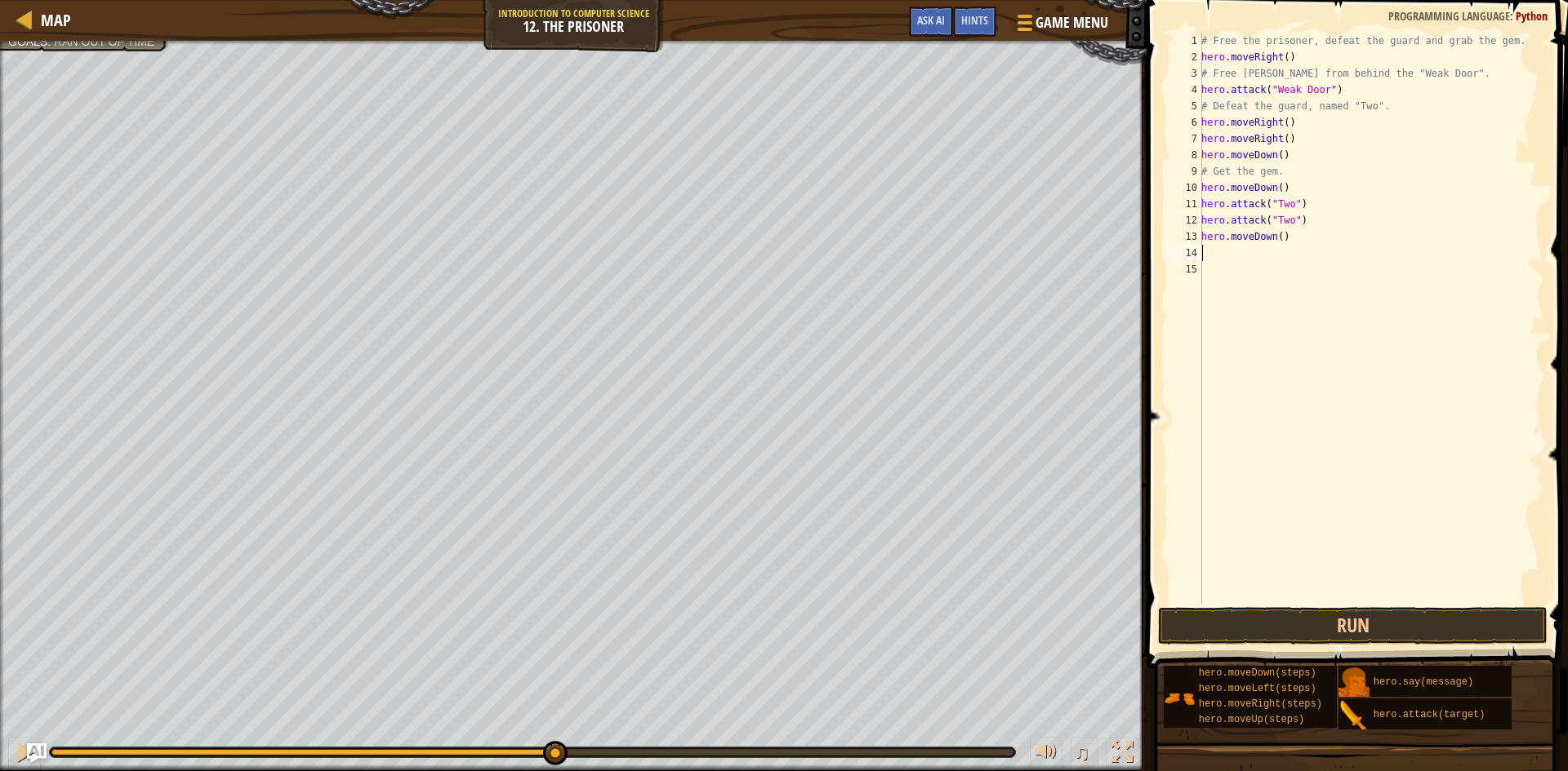
type textarea "h"
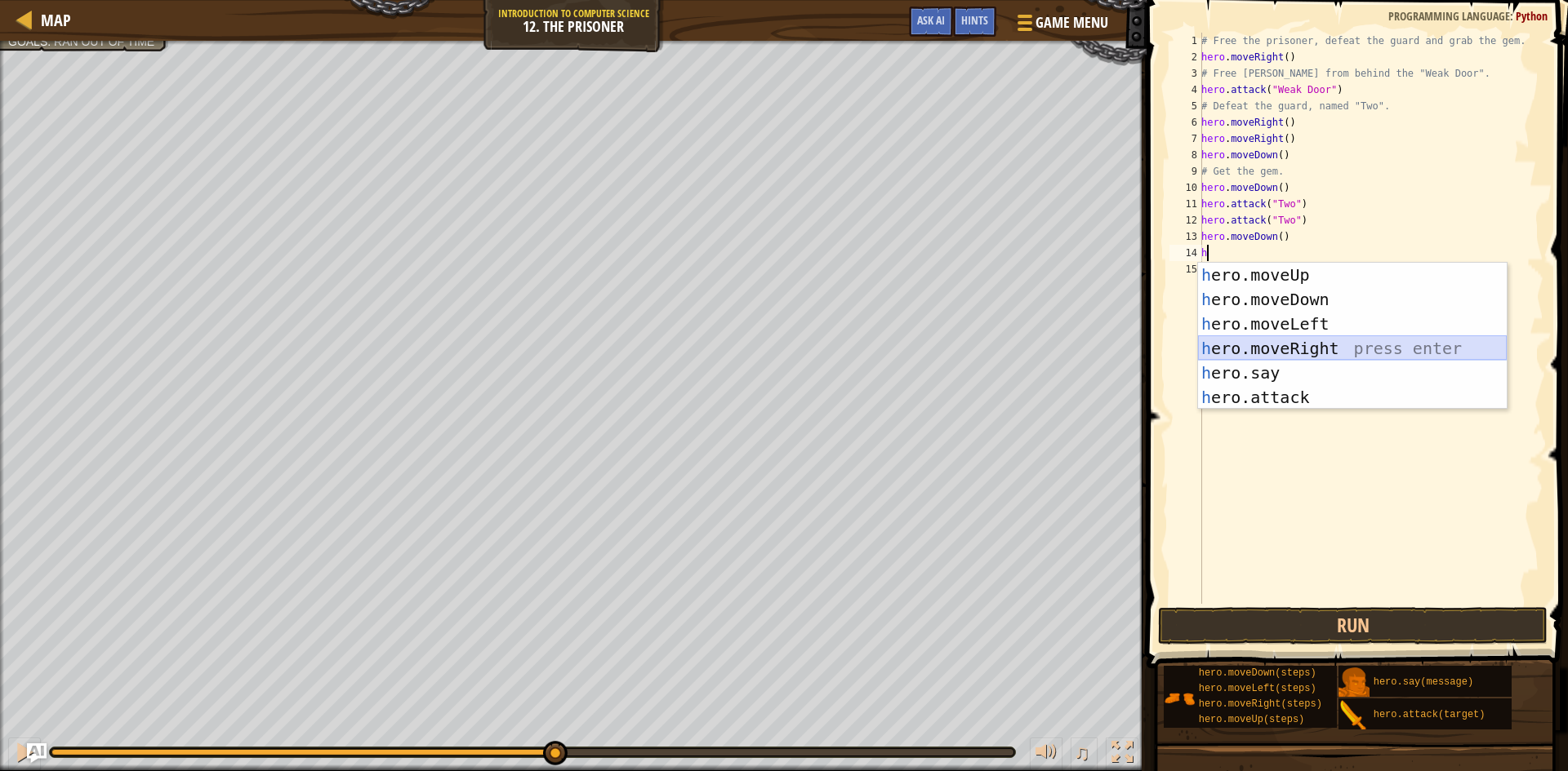
click at [1275, 345] on div "h ero.moveUp press enter h ero.moveDown press enter h ero.moveLeft press enter …" at bounding box center [1352, 360] width 309 height 196
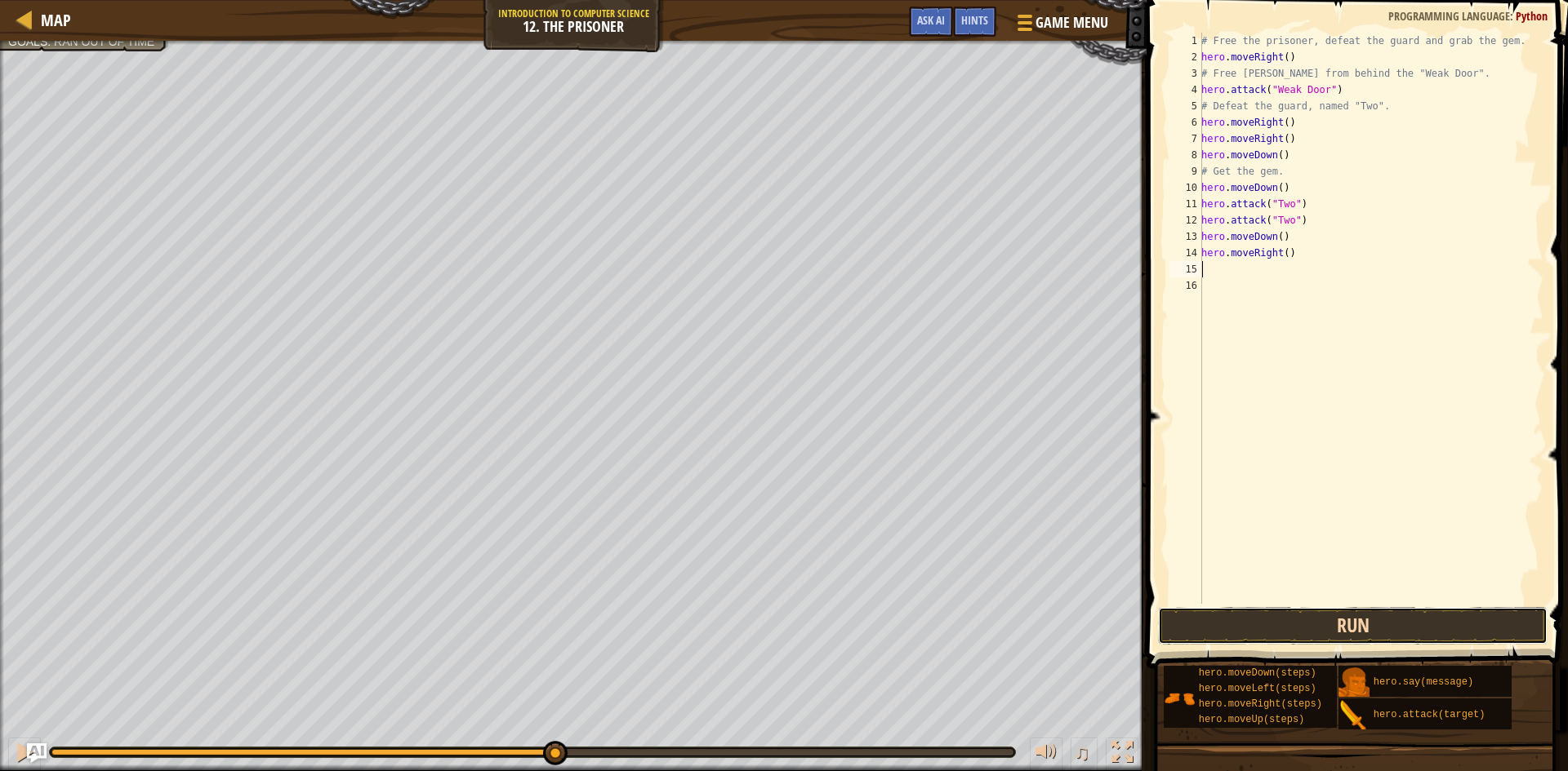
click at [1255, 616] on button "Run" at bounding box center [1352, 626] width 390 height 37
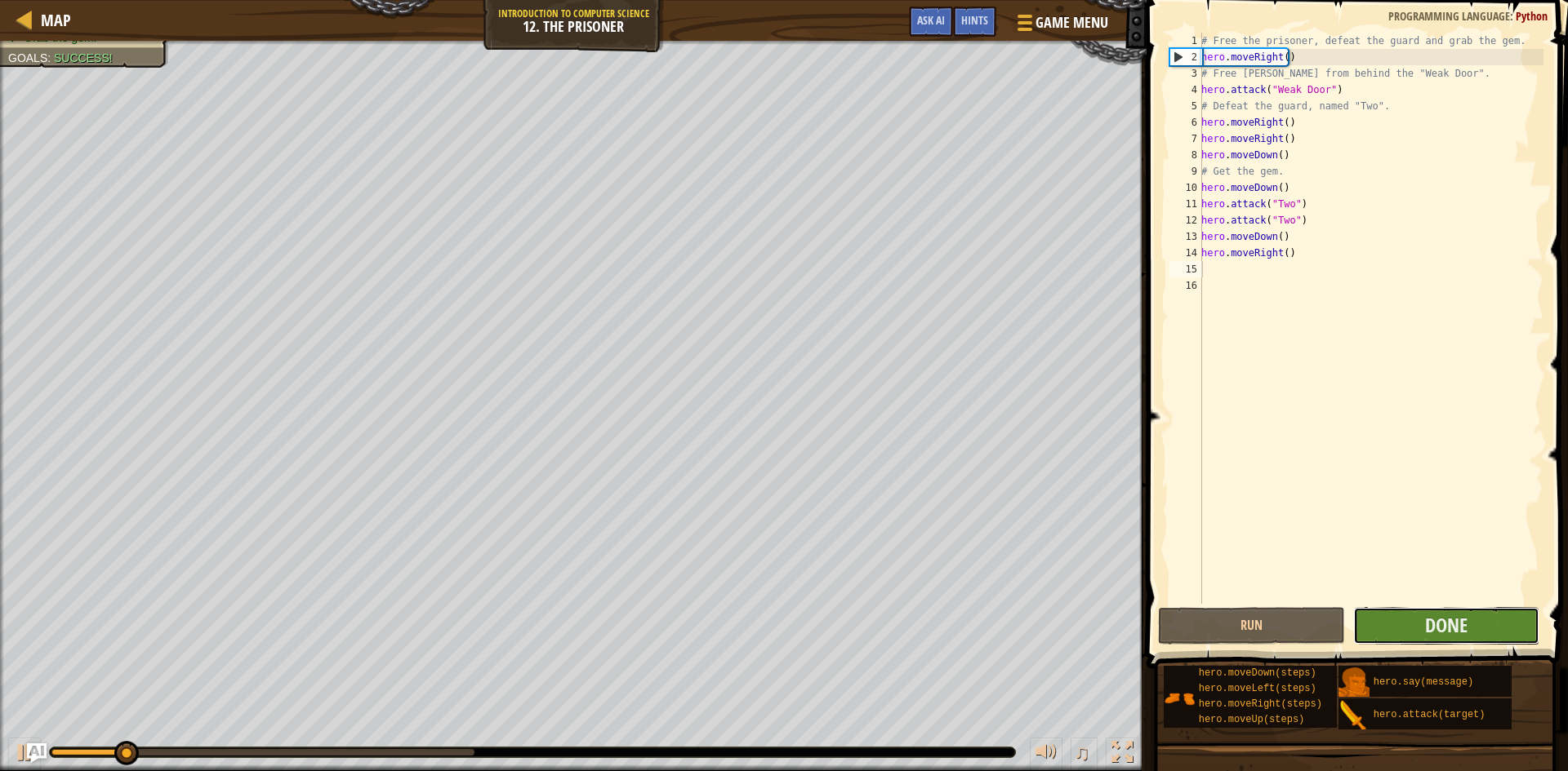
click at [1384, 612] on button "Done" at bounding box center [1447, 626] width 187 height 37
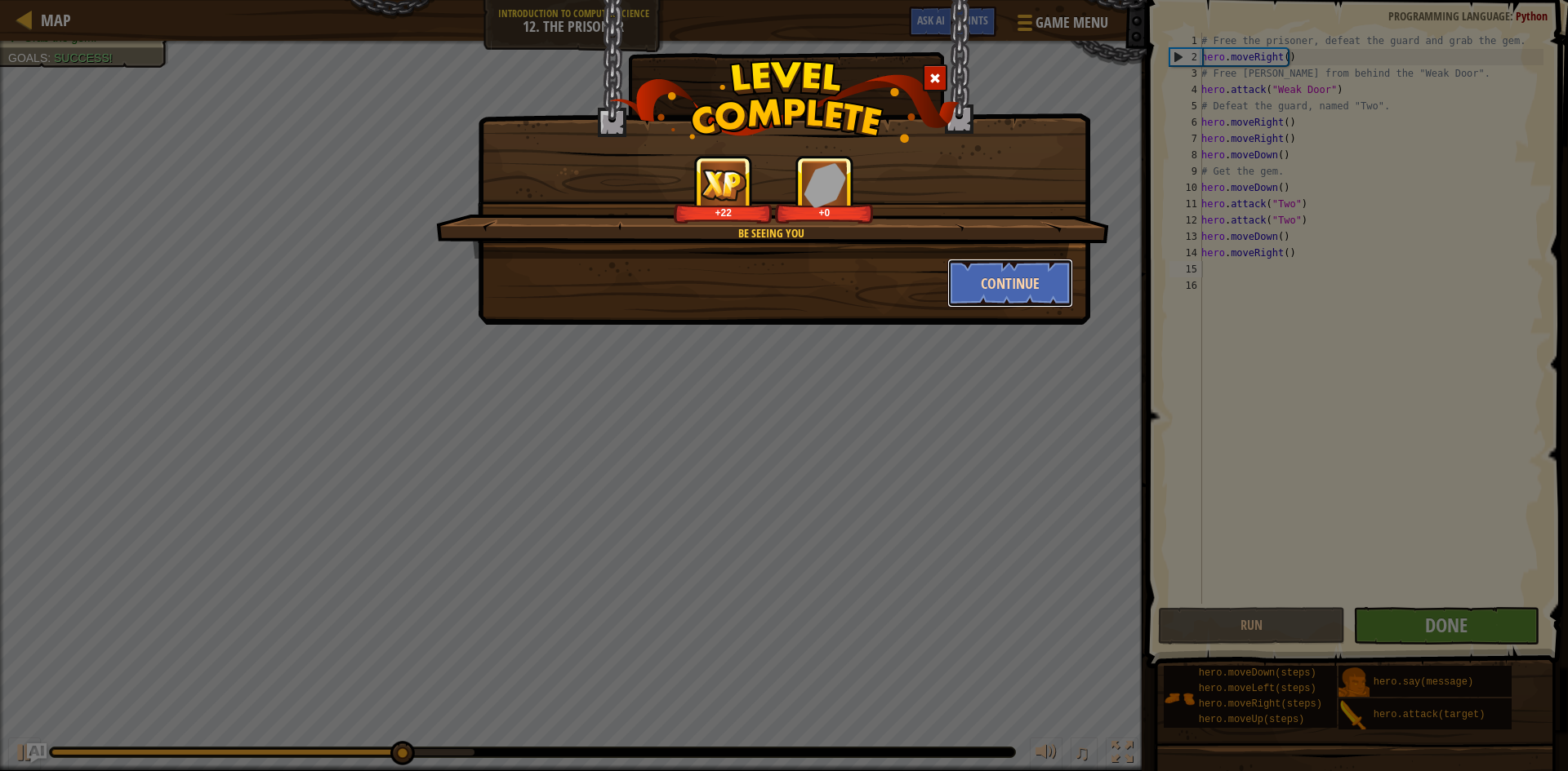
click at [1036, 273] on button "Continue" at bounding box center [1011, 283] width 127 height 49
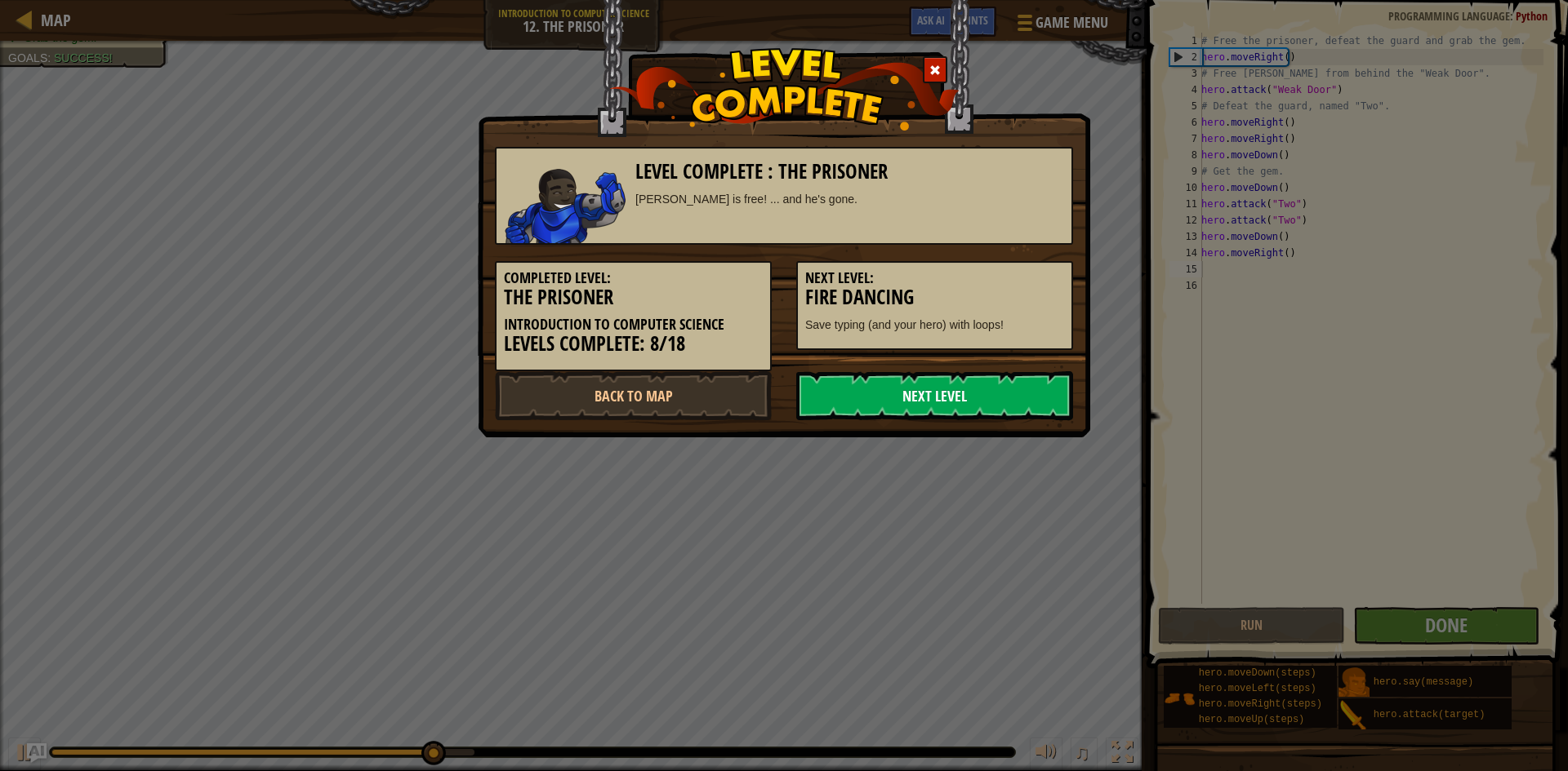
click at [1009, 396] on link "Next Level" at bounding box center [934, 396] width 277 height 49
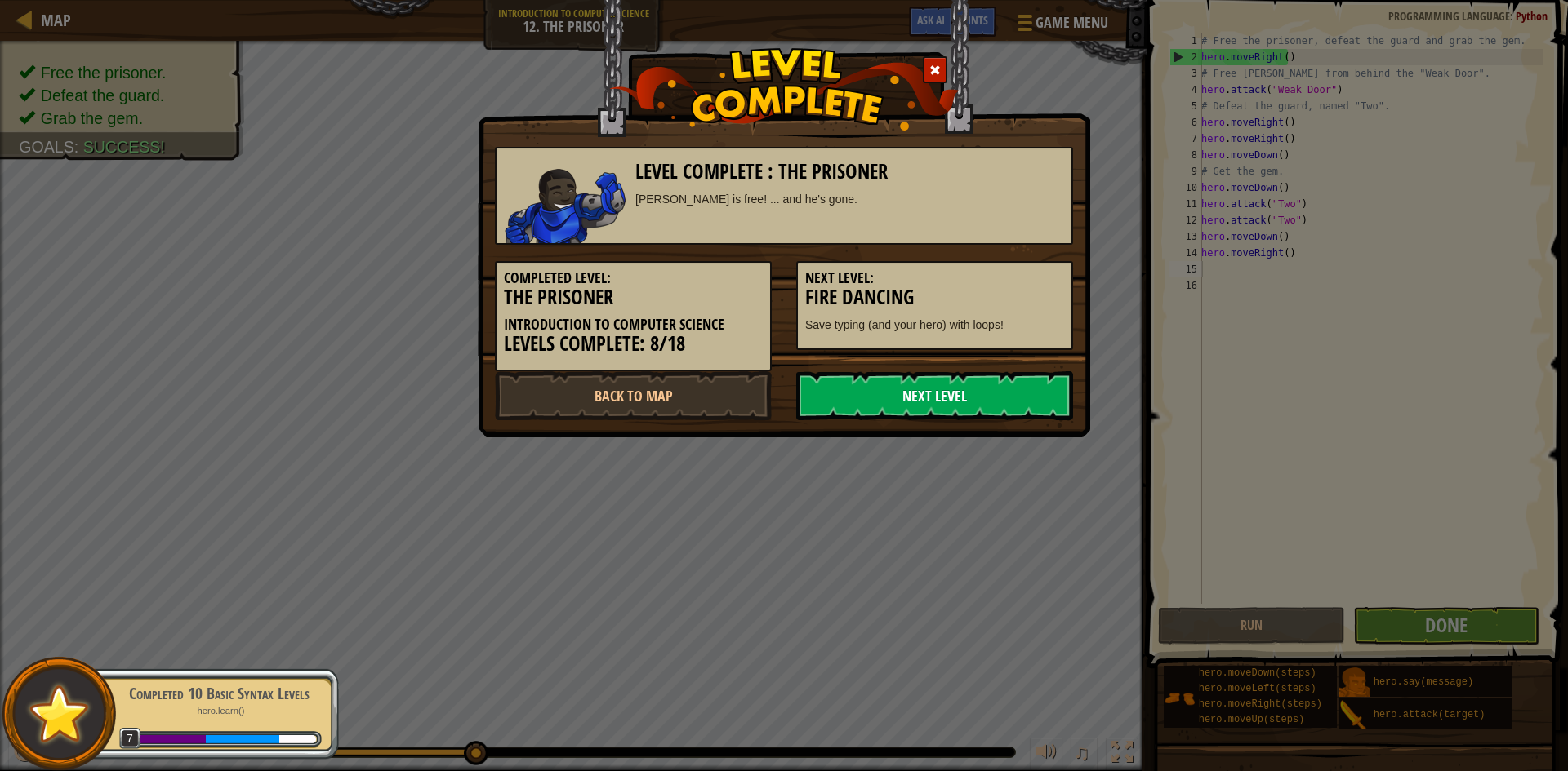
click at [841, 407] on link "Next Level" at bounding box center [934, 396] width 277 height 49
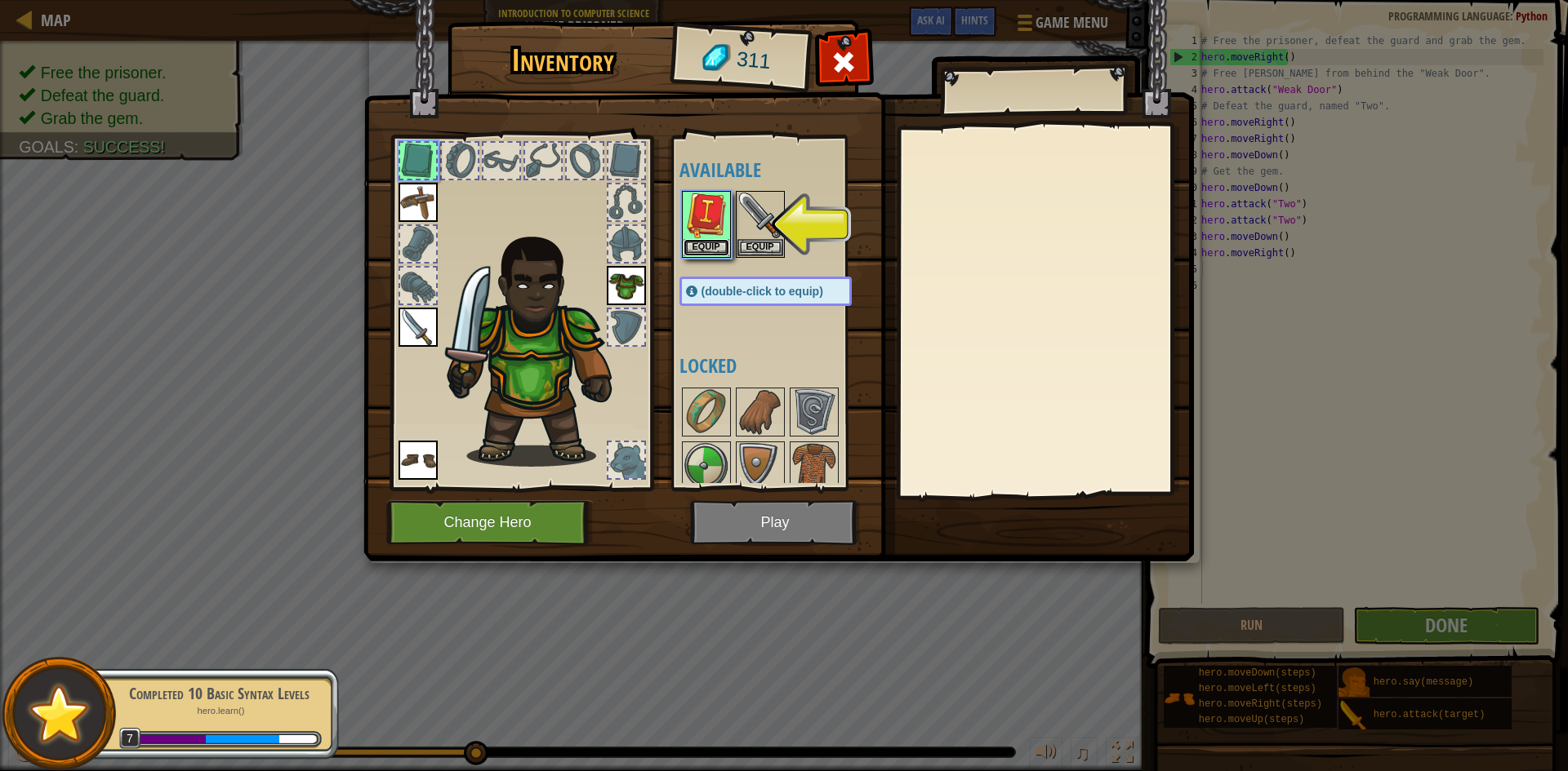
drag, startPoint x: 695, startPoint y: 264, endPoint x: 681, endPoint y: 274, distance: 17.2
click at [684, 282] on div "Available Equip Equip Equip Equip Equip (double-click to equip) Locked" at bounding box center [782, 312] width 205 height 341
click at [704, 247] on button "Equip" at bounding box center [706, 247] width 46 height 18
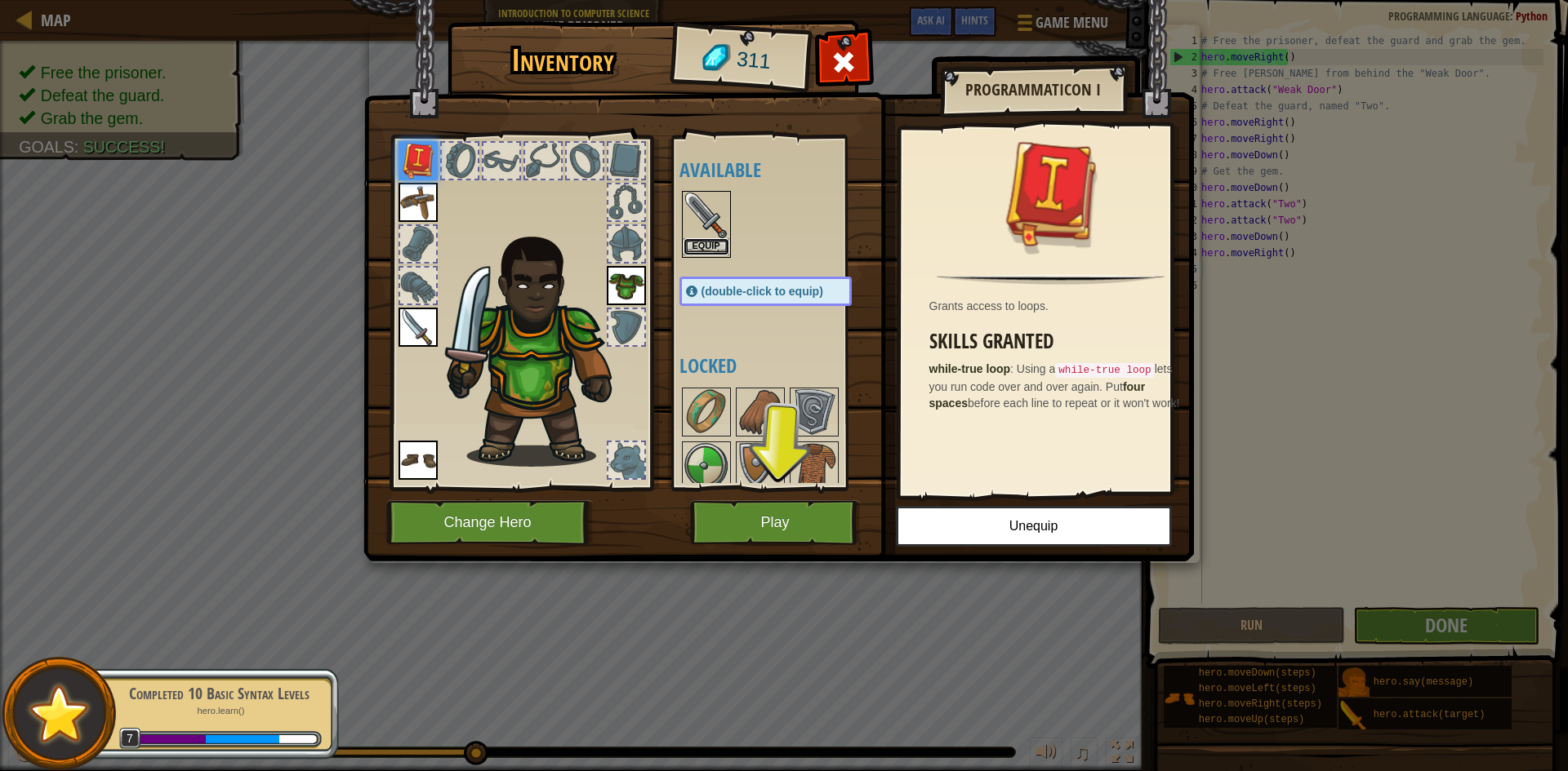
click at [714, 247] on button "Equip" at bounding box center [706, 247] width 46 height 18
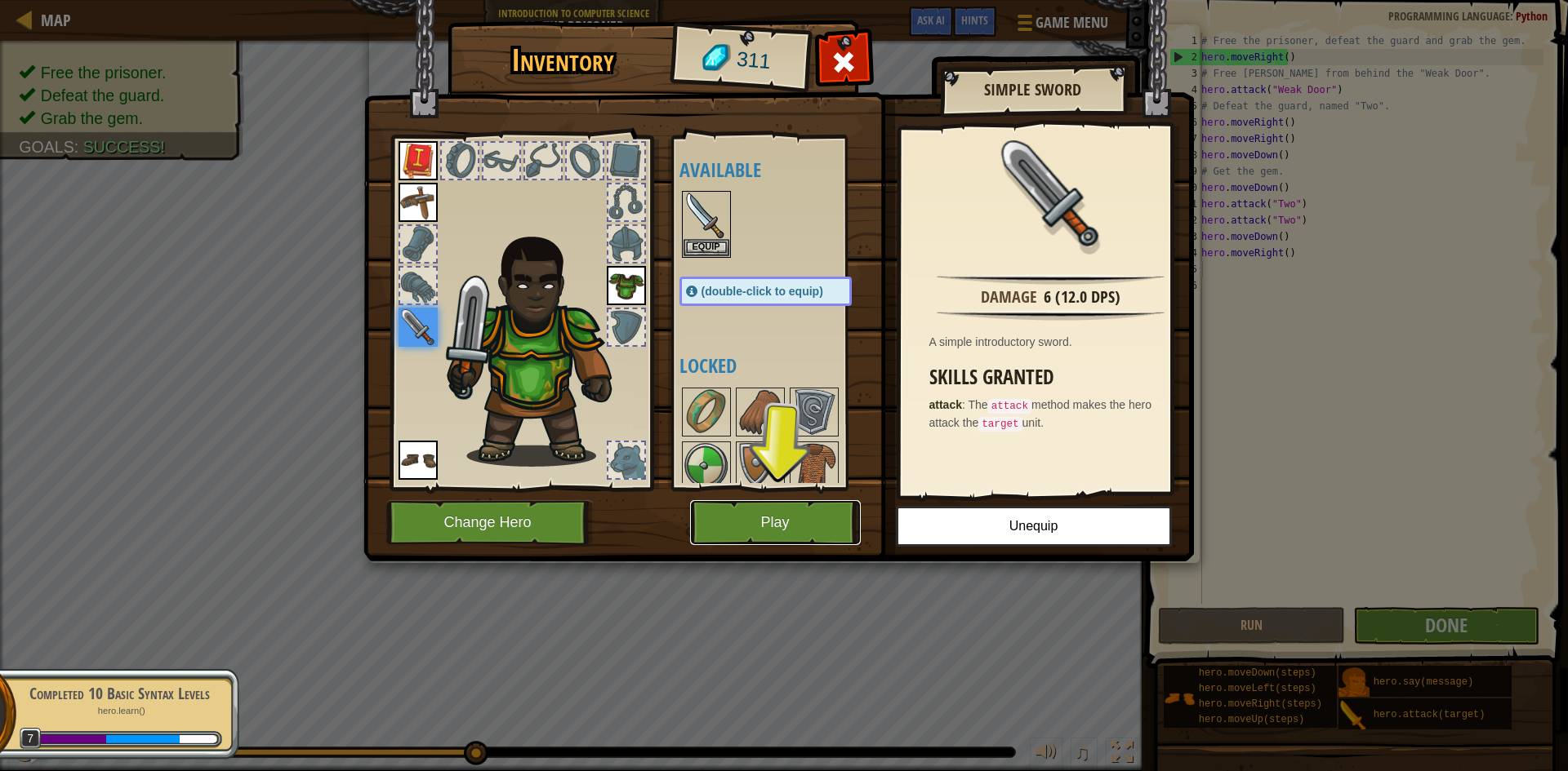
click at [763, 514] on button "Play" at bounding box center [775, 523] width 171 height 45
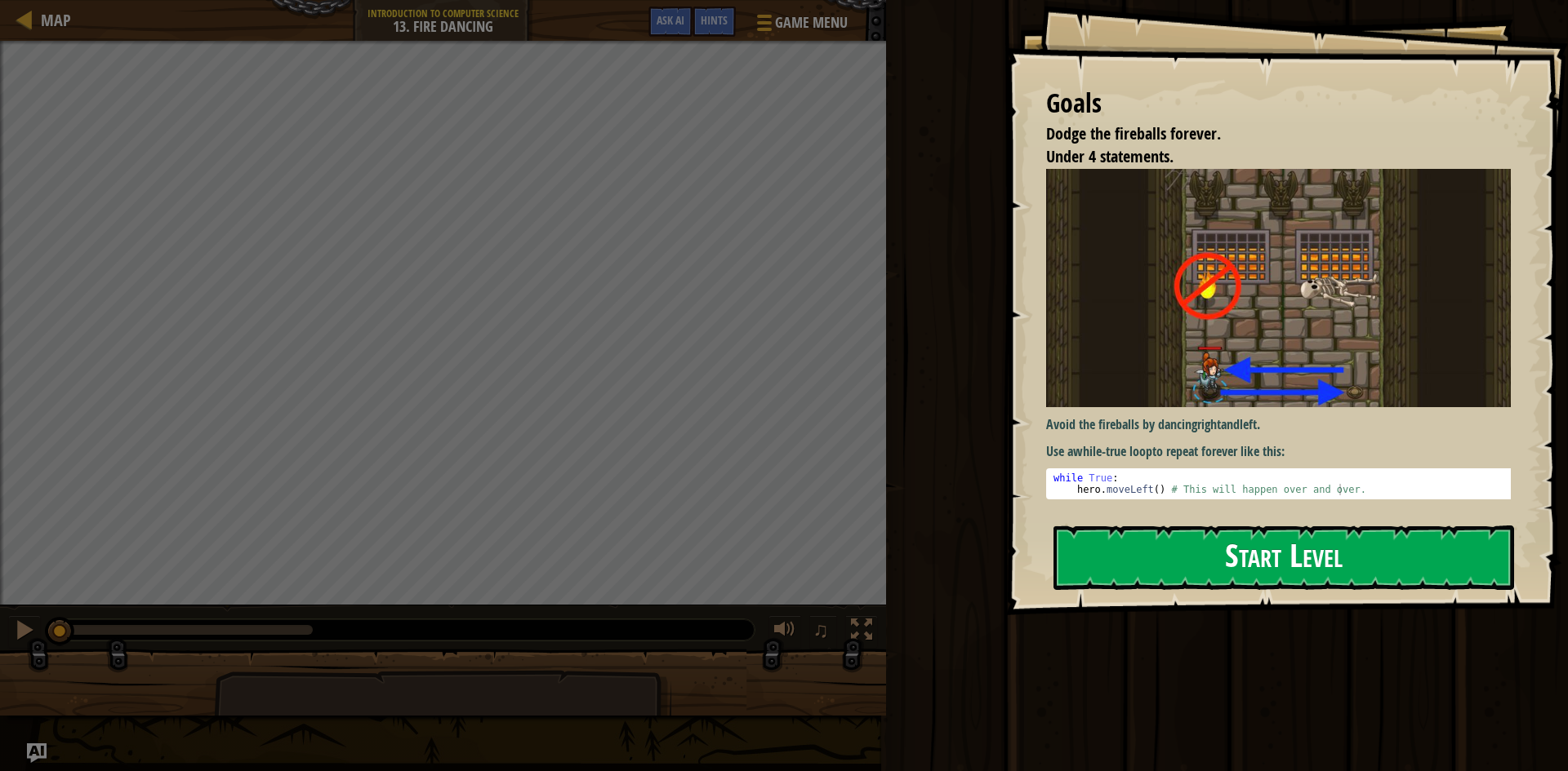
click at [1186, 548] on button "Start Level" at bounding box center [1284, 558] width 461 height 64
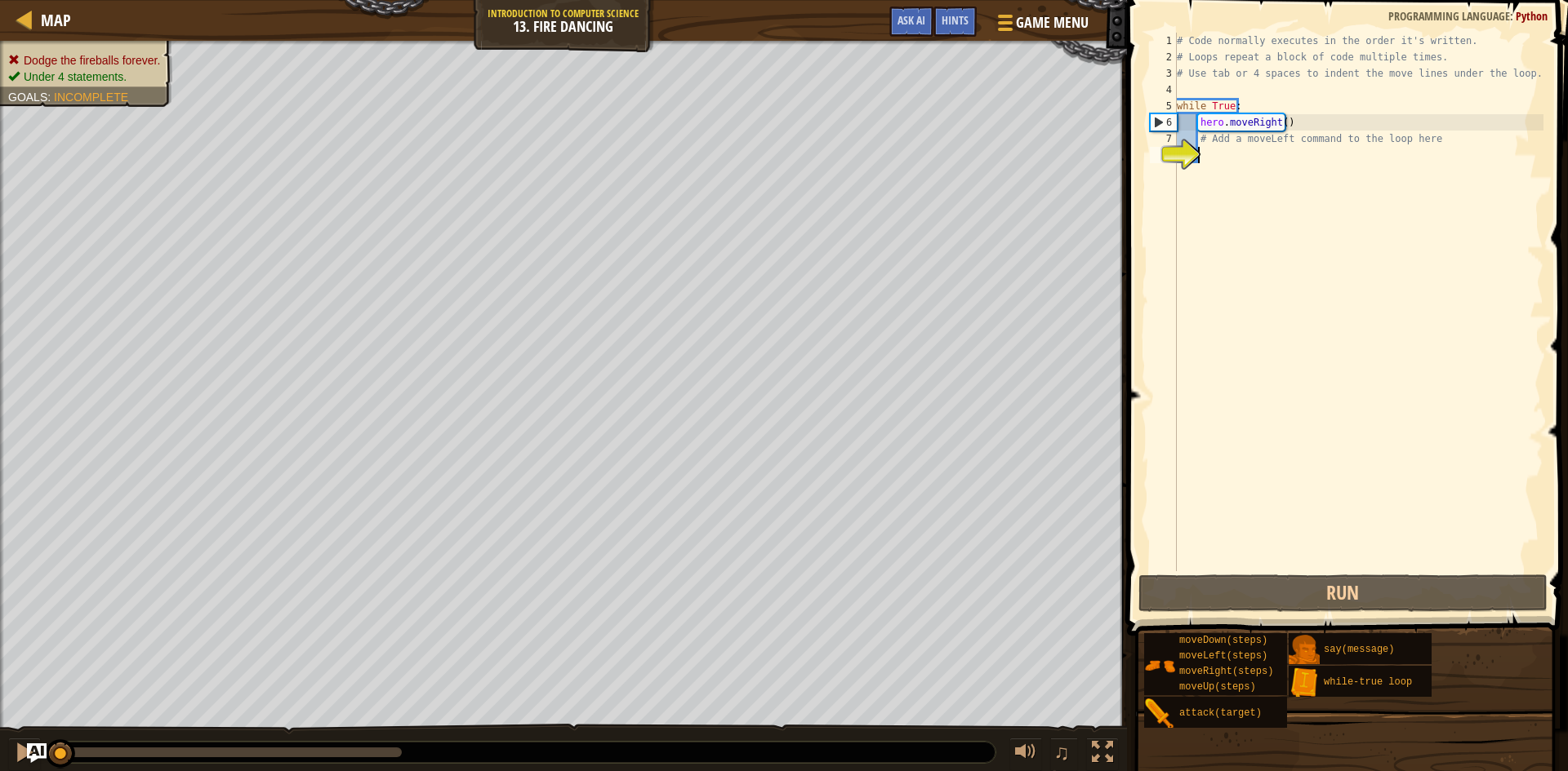
click at [1212, 150] on div "# Code normally executes in the order it's written. # Loops repeat a block of c…" at bounding box center [1358, 317] width 370 height 571
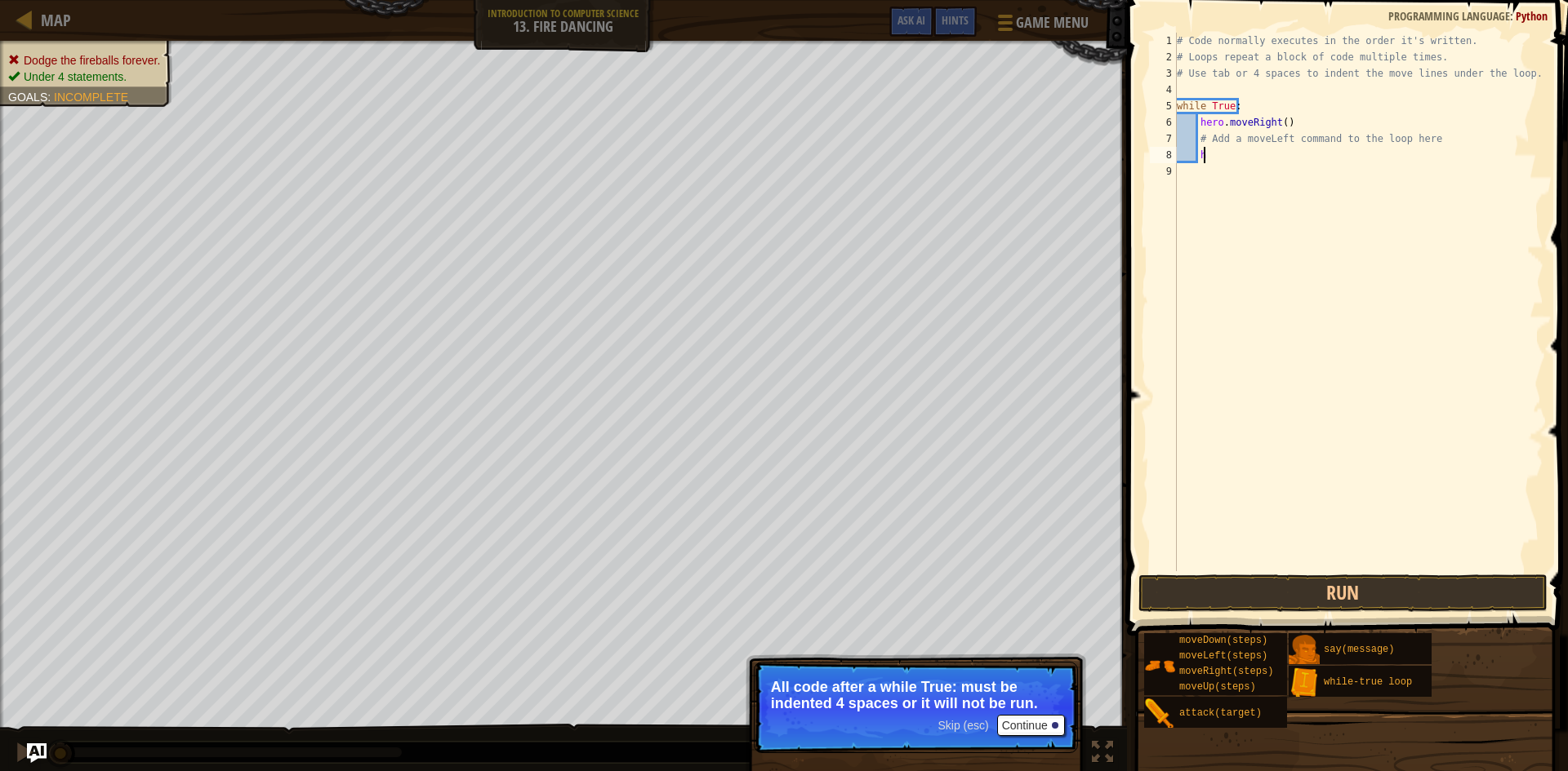
type textarea "h"
click at [1042, 732] on button "Continue" at bounding box center [1030, 726] width 67 height 21
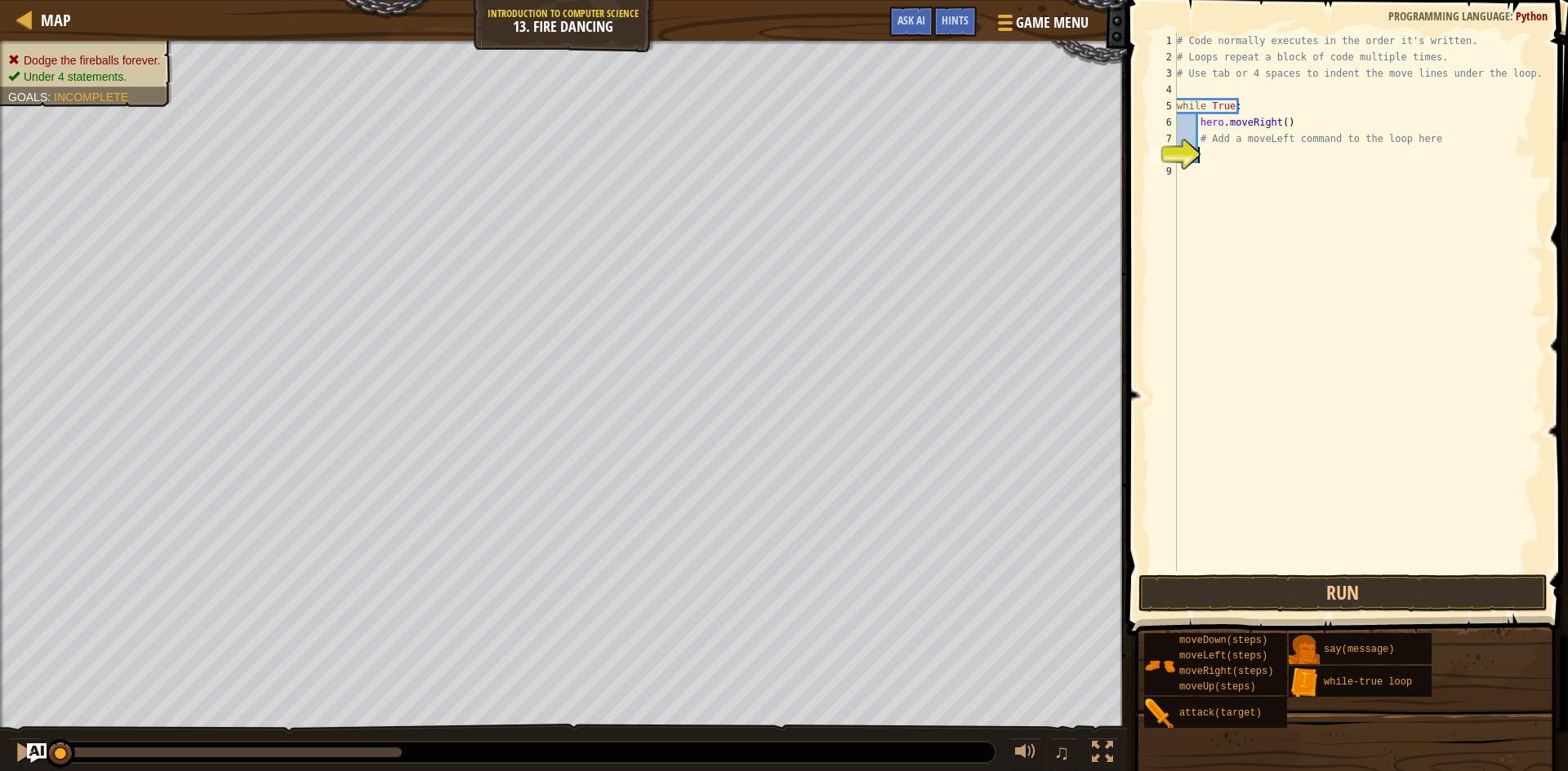
type textarea "h"
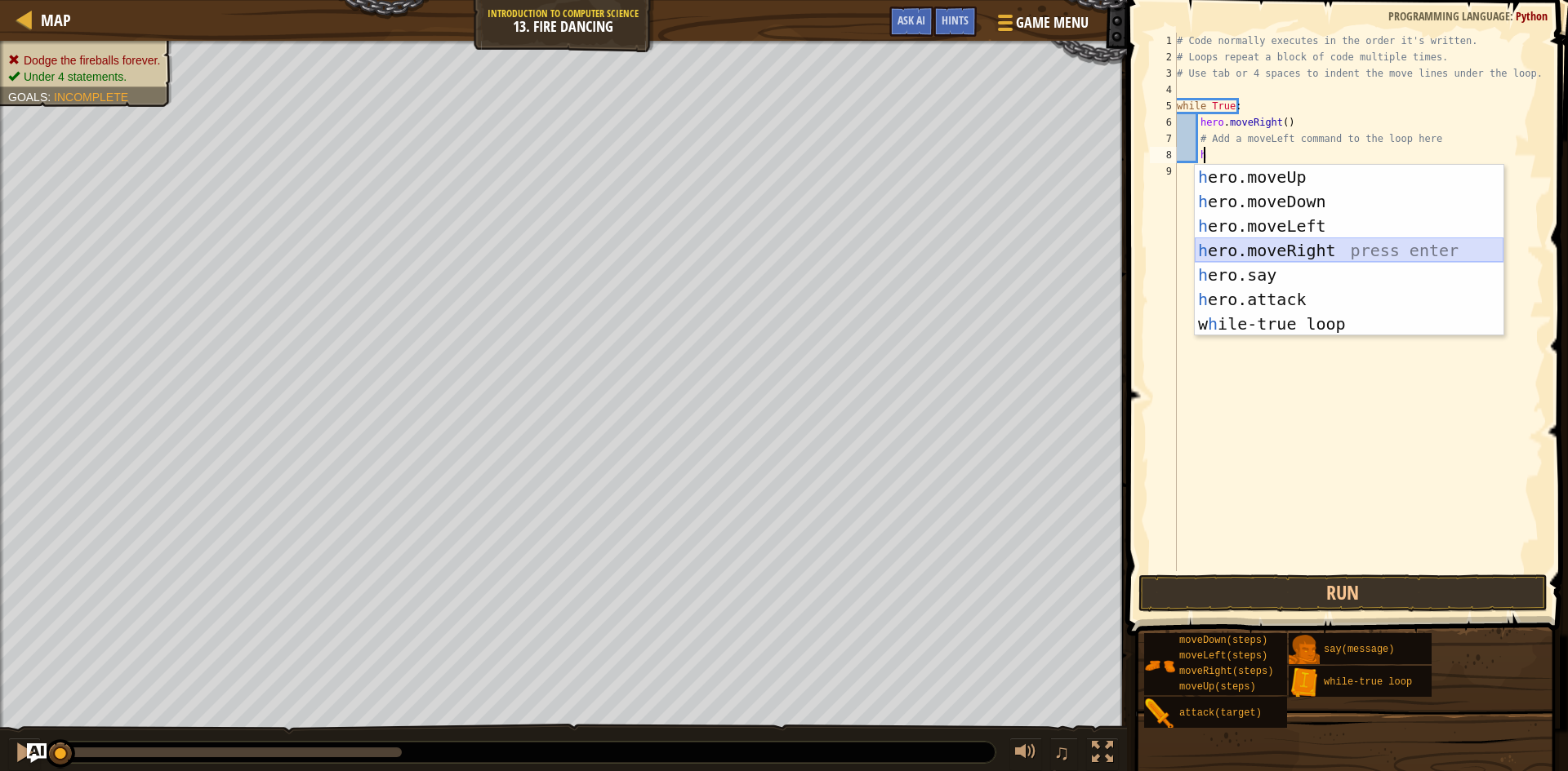
click at [1273, 262] on div "h ero.moveUp press enter h ero.moveDown press enter h ero.moveLeft press enter …" at bounding box center [1349, 275] width 309 height 221
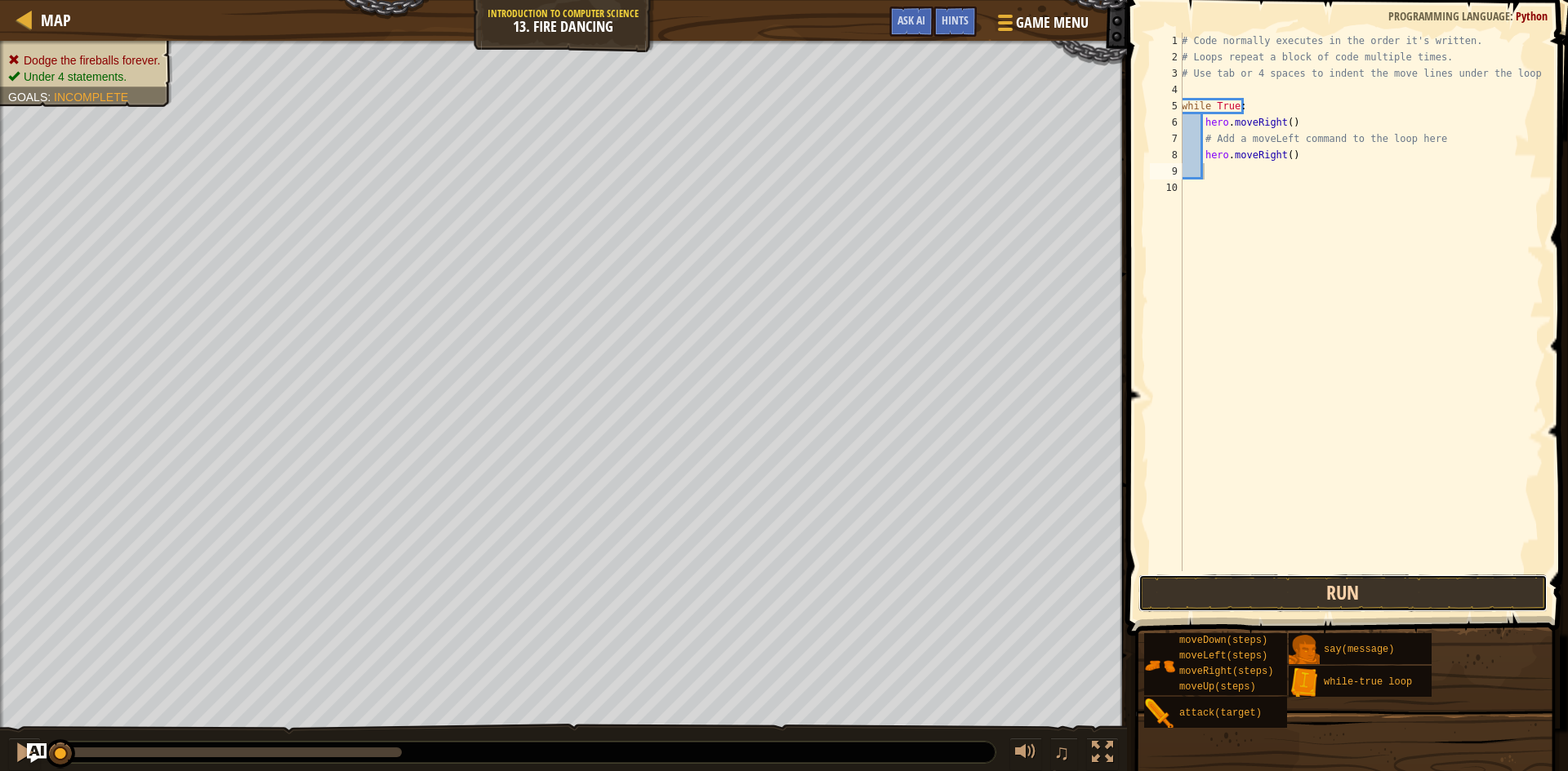
drag, startPoint x: 1316, startPoint y: 611, endPoint x: 1315, endPoint y: 601, distance: 10.0
click at [1315, 601] on button "Run" at bounding box center [1342, 593] width 409 height 37
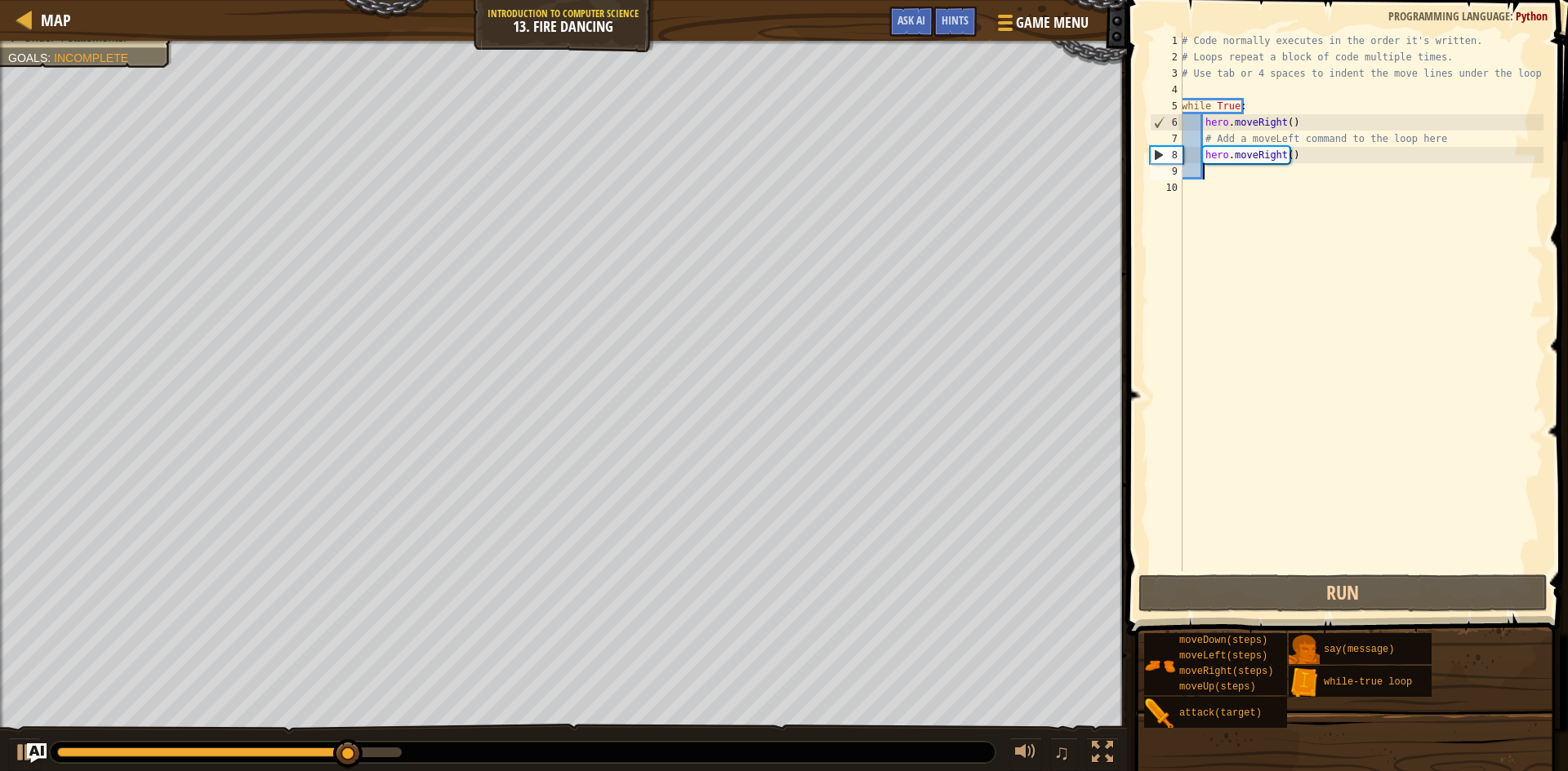
click at [1217, 172] on div "# Code normally executes in the order it's written. # Loops repeat a block of c…" at bounding box center [1361, 317] width 365 height 571
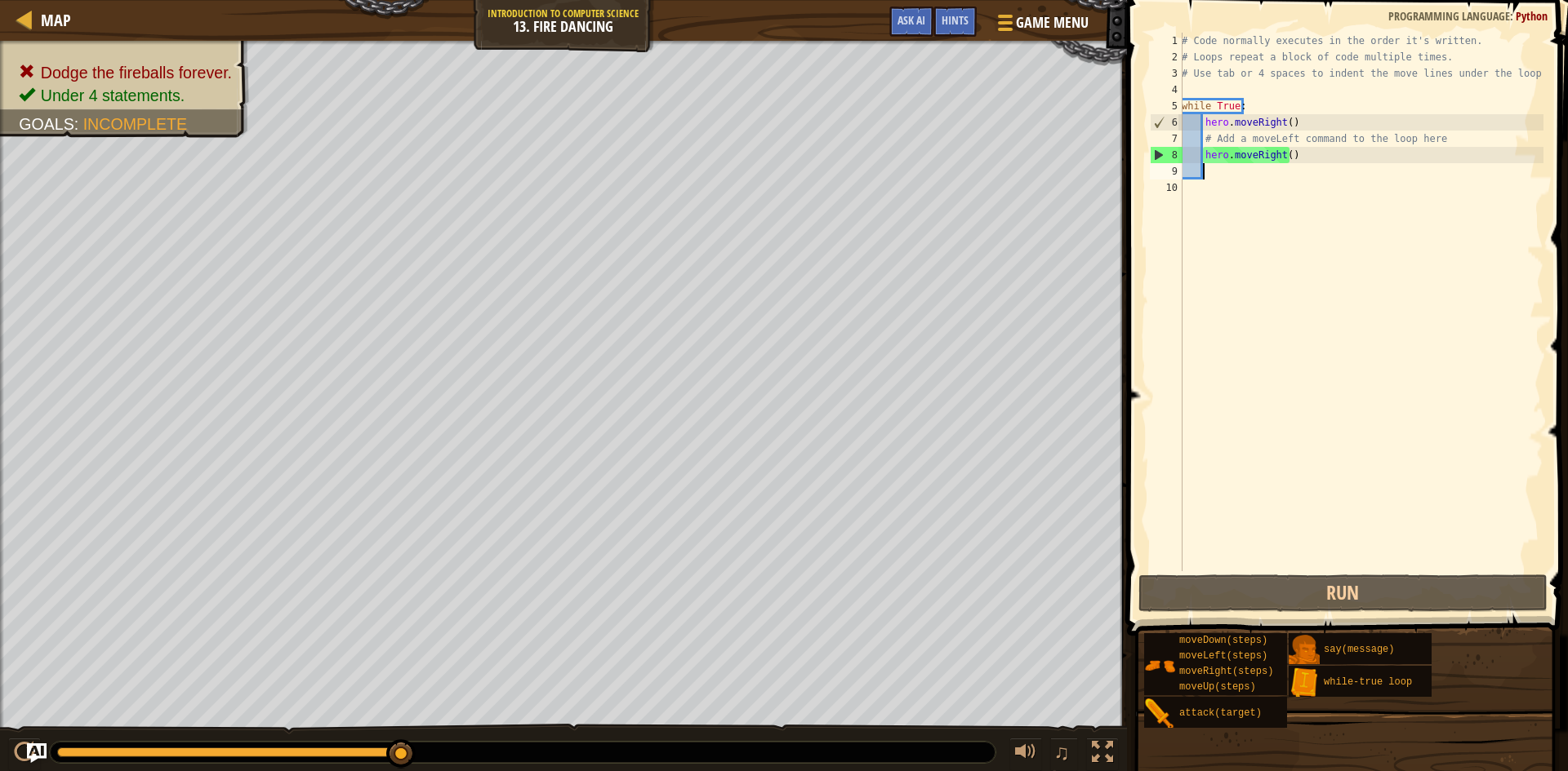
type textarea "h"
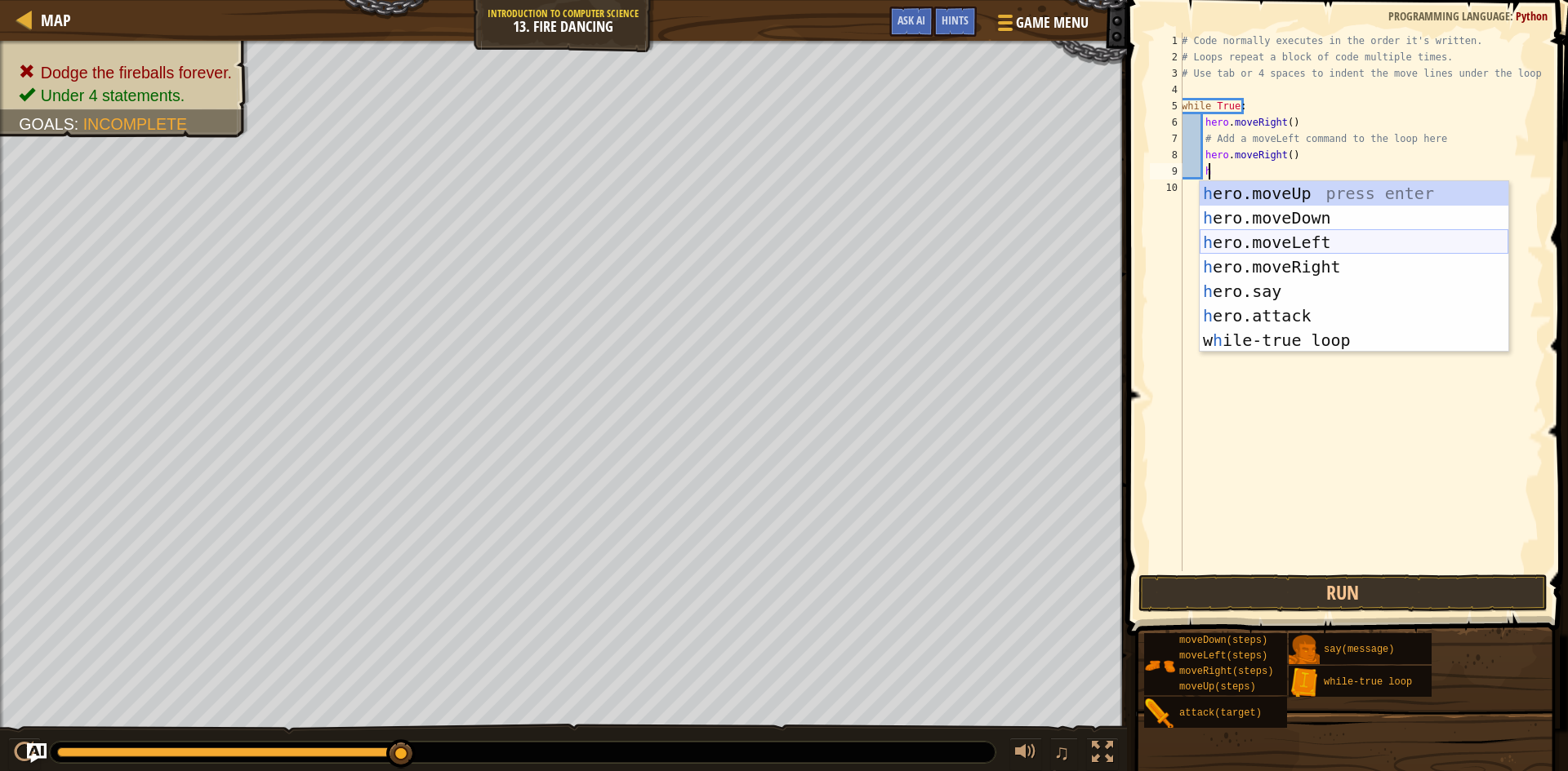
click at [1261, 246] on div "h ero.moveUp press enter h ero.moveDown press enter h ero.moveLeft press enter …" at bounding box center [1354, 292] width 309 height 221
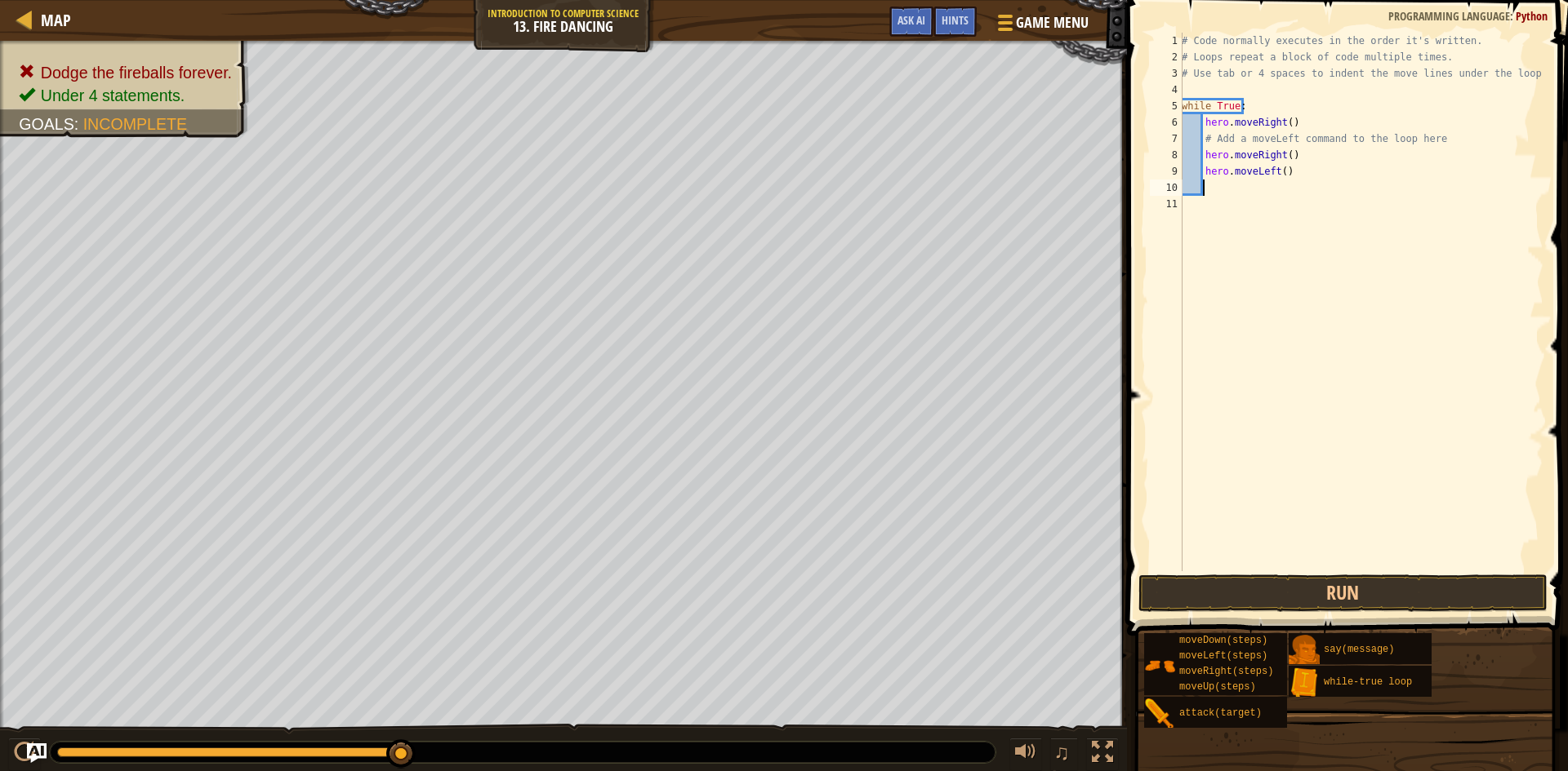
type textarea "h"
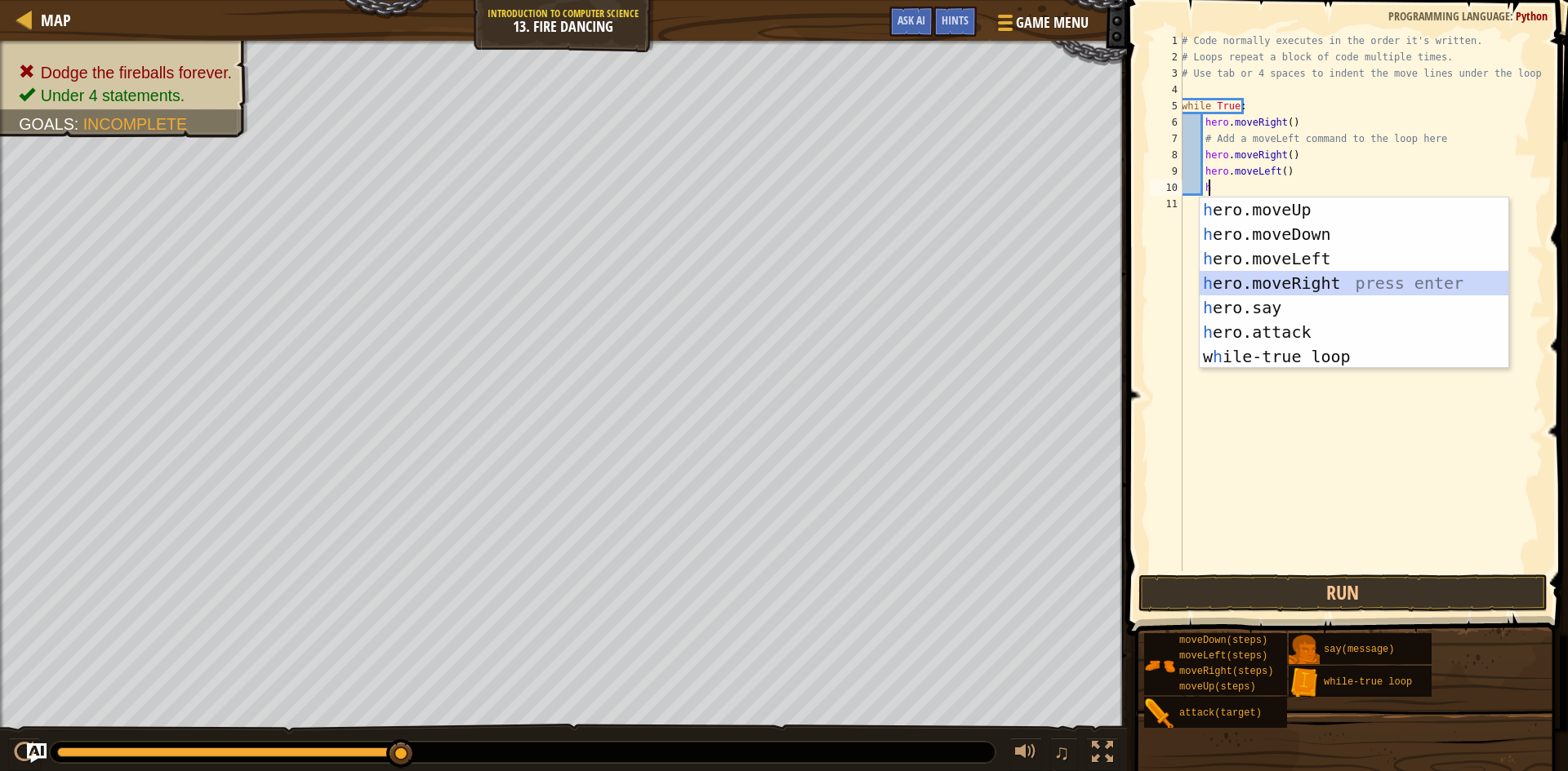
click at [1276, 278] on div "h ero.moveUp press enter h ero.moveDown press enter h ero.moveLeft press enter …" at bounding box center [1354, 307] width 309 height 221
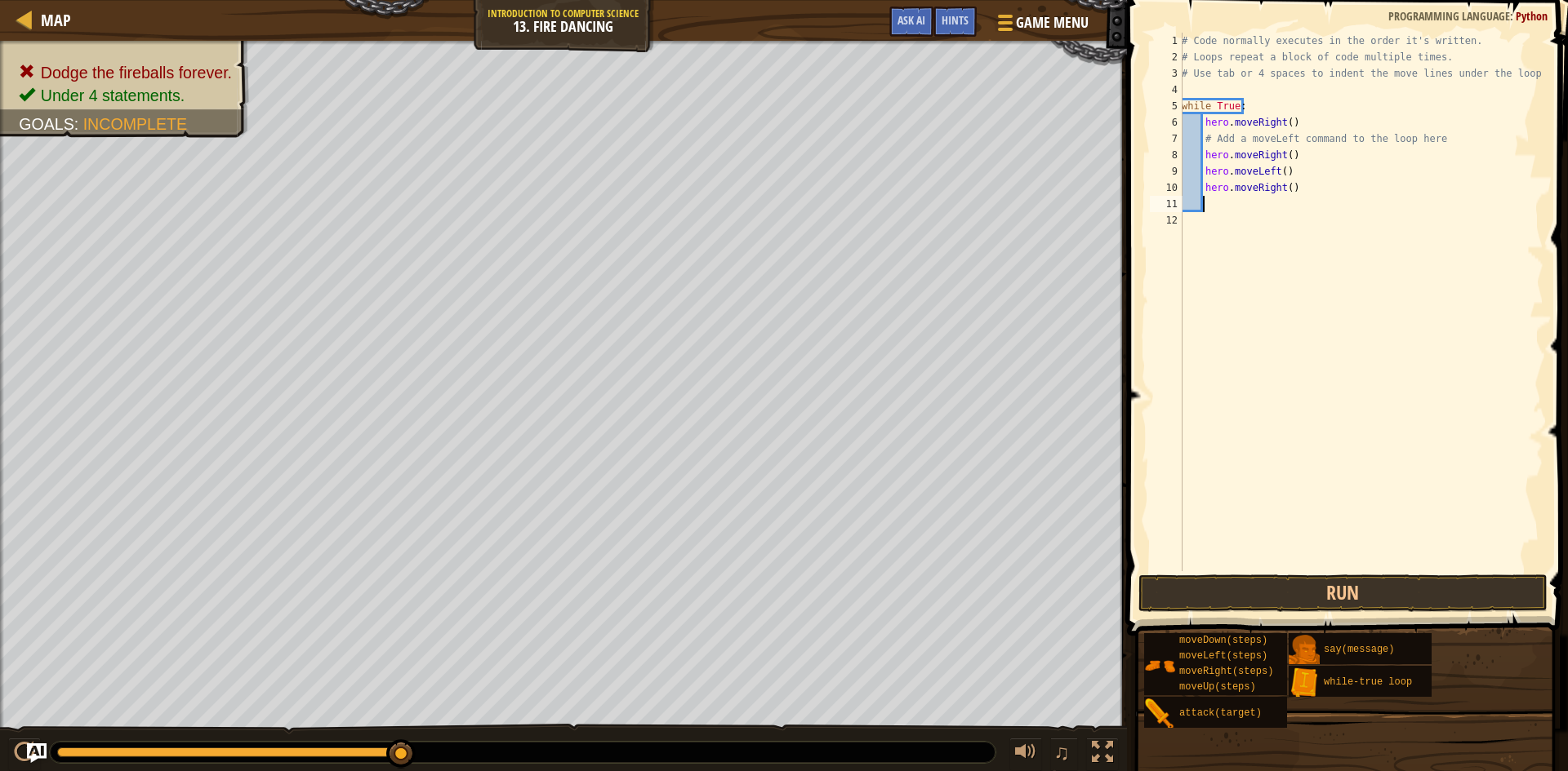
type textarea "h"
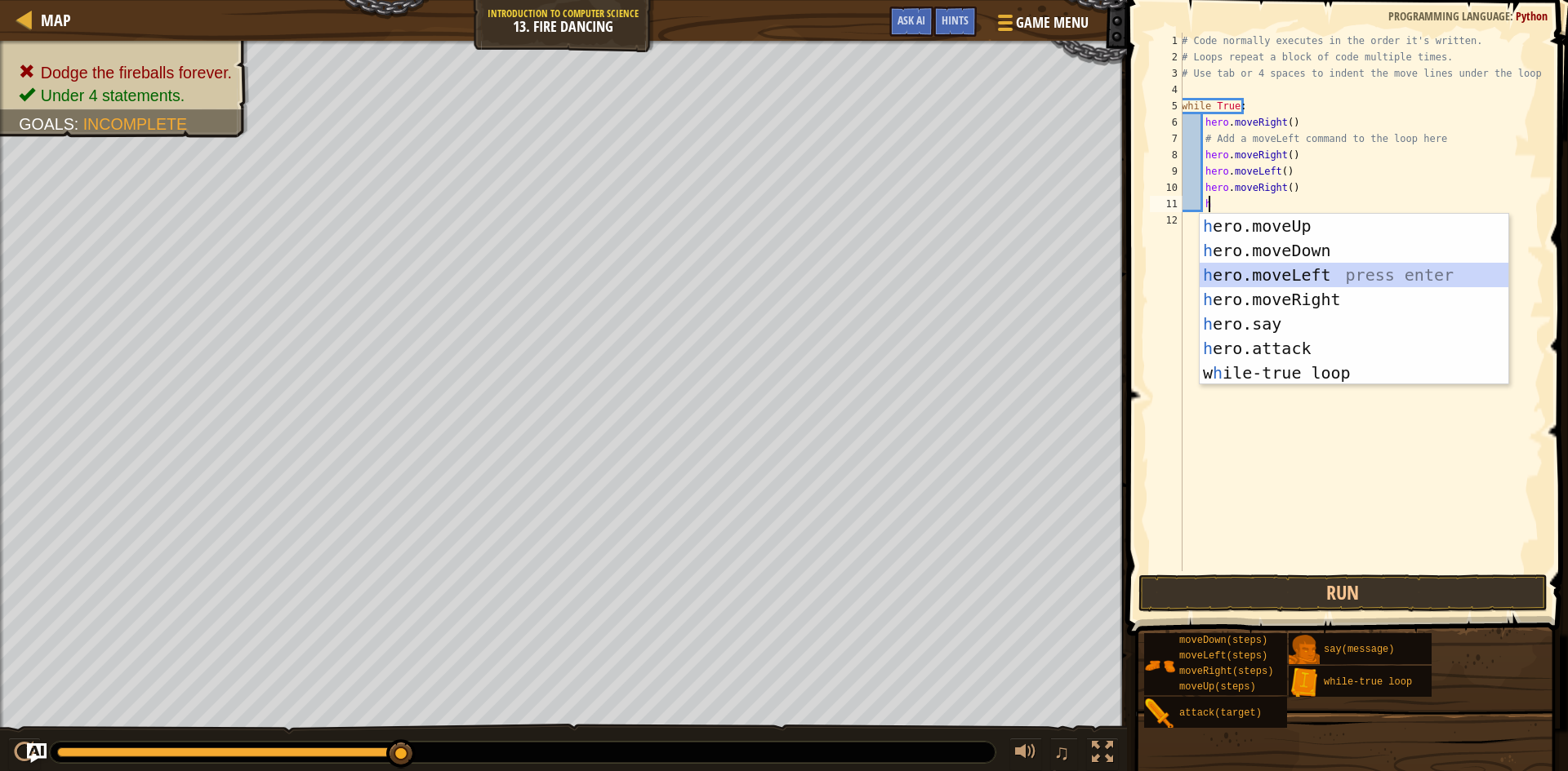
click at [1250, 269] on div "h ero.moveUp press enter h ero.moveDown press enter h ero.moveLeft press enter …" at bounding box center [1354, 324] width 309 height 221
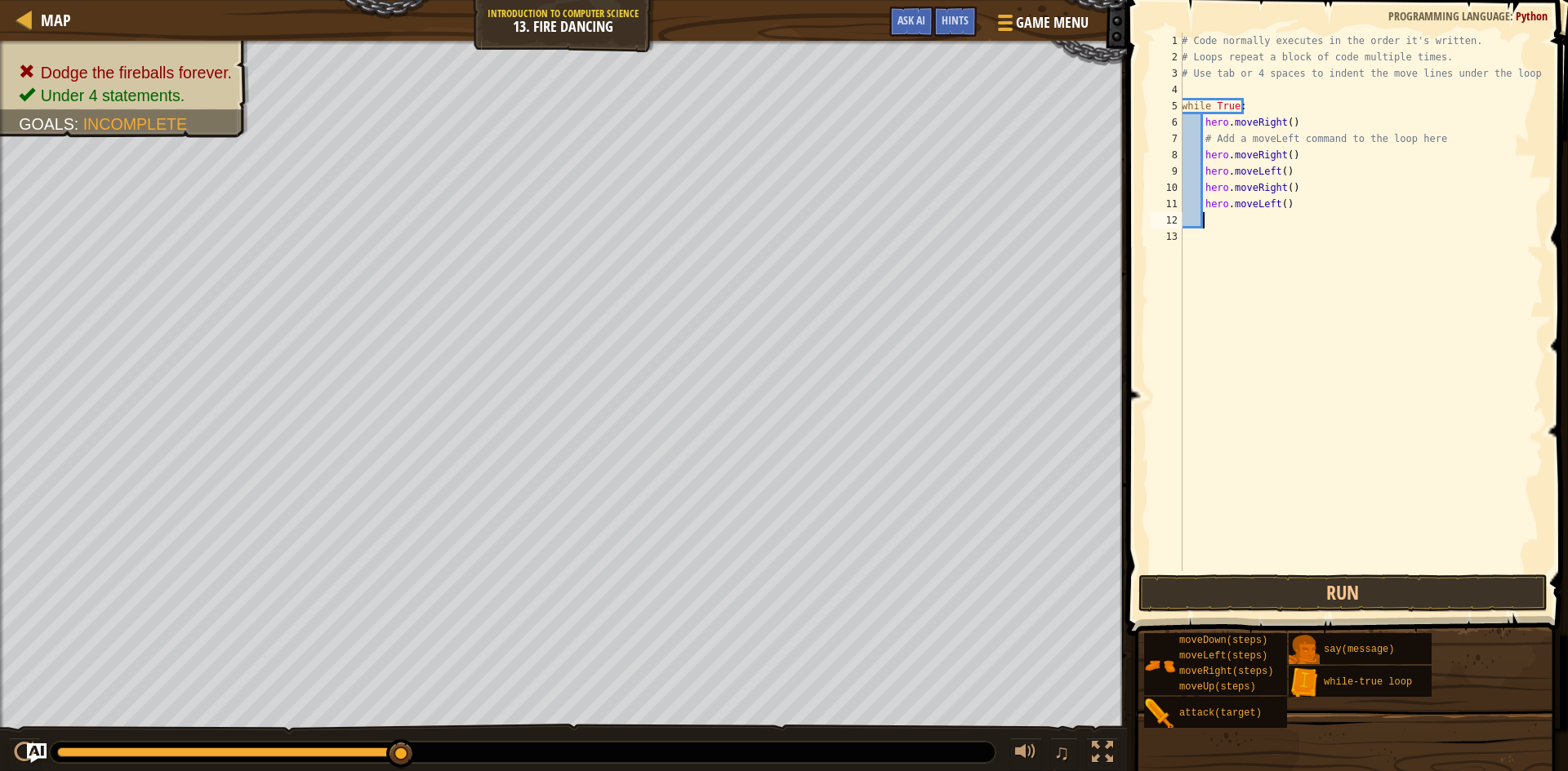
type textarea "h"
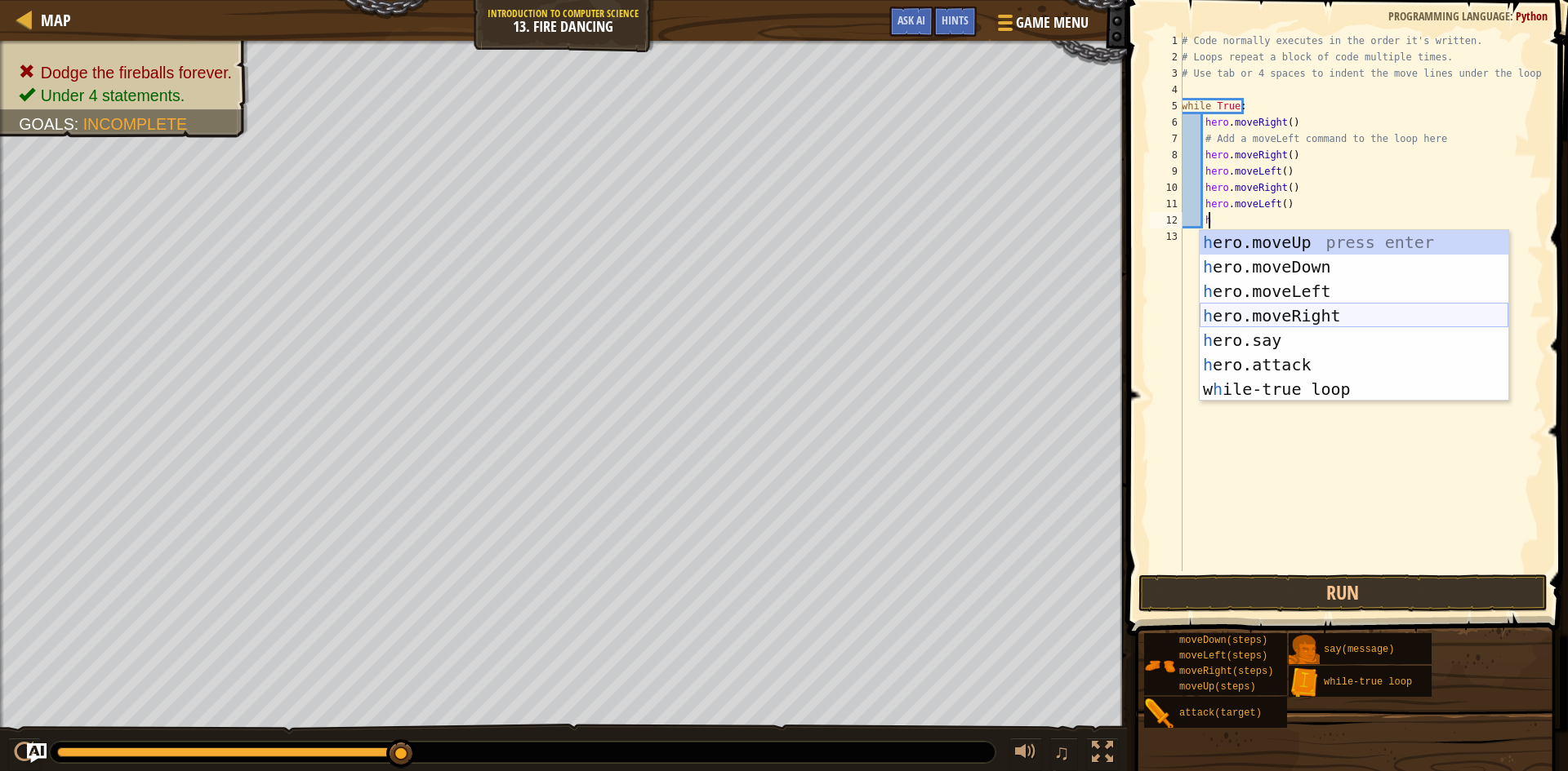
click at [1262, 311] on div "h ero.moveUp press enter h ero.moveDown press enter h ero.moveLeft press enter …" at bounding box center [1354, 341] width 309 height 221
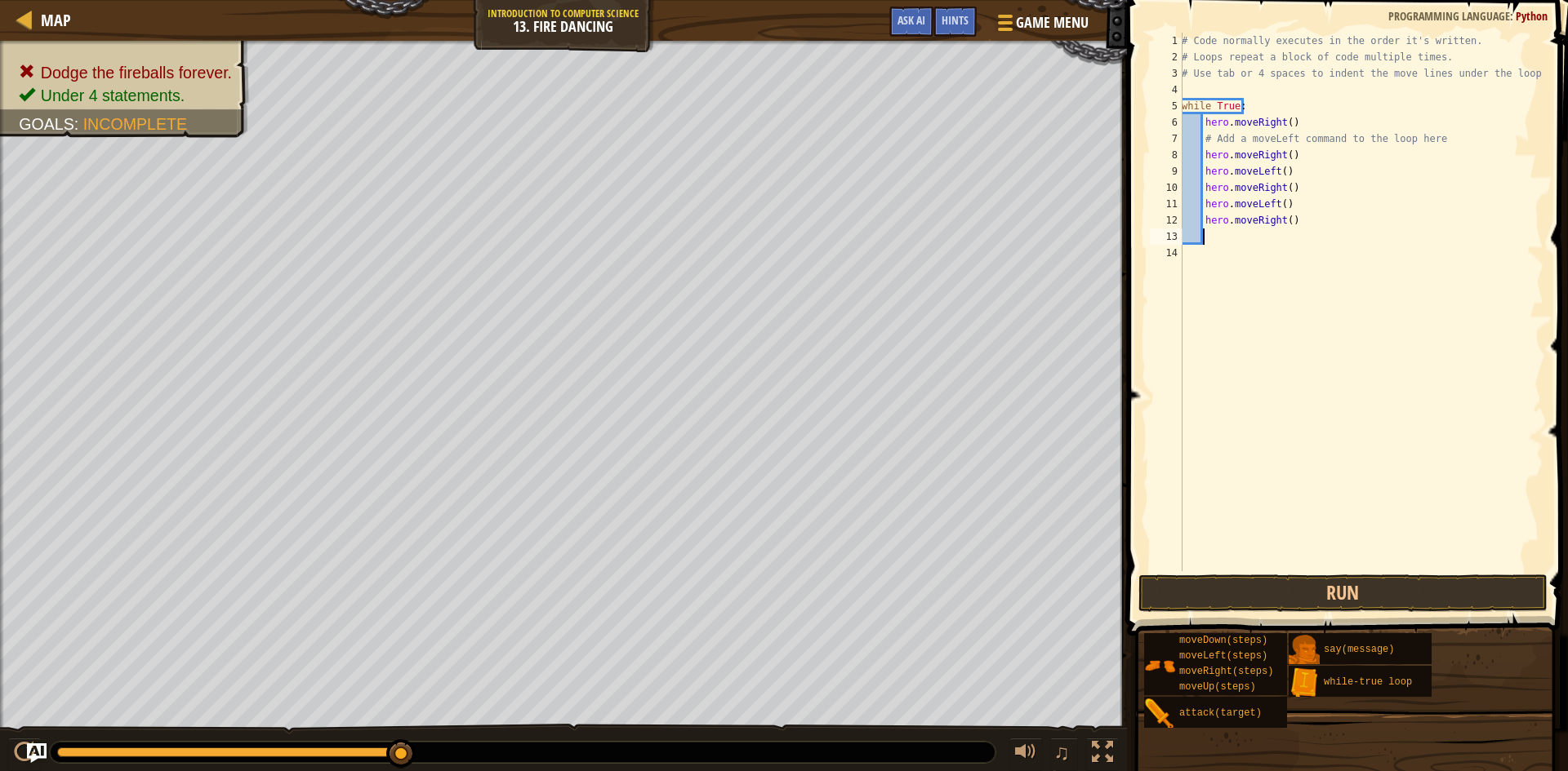
type textarea "h"
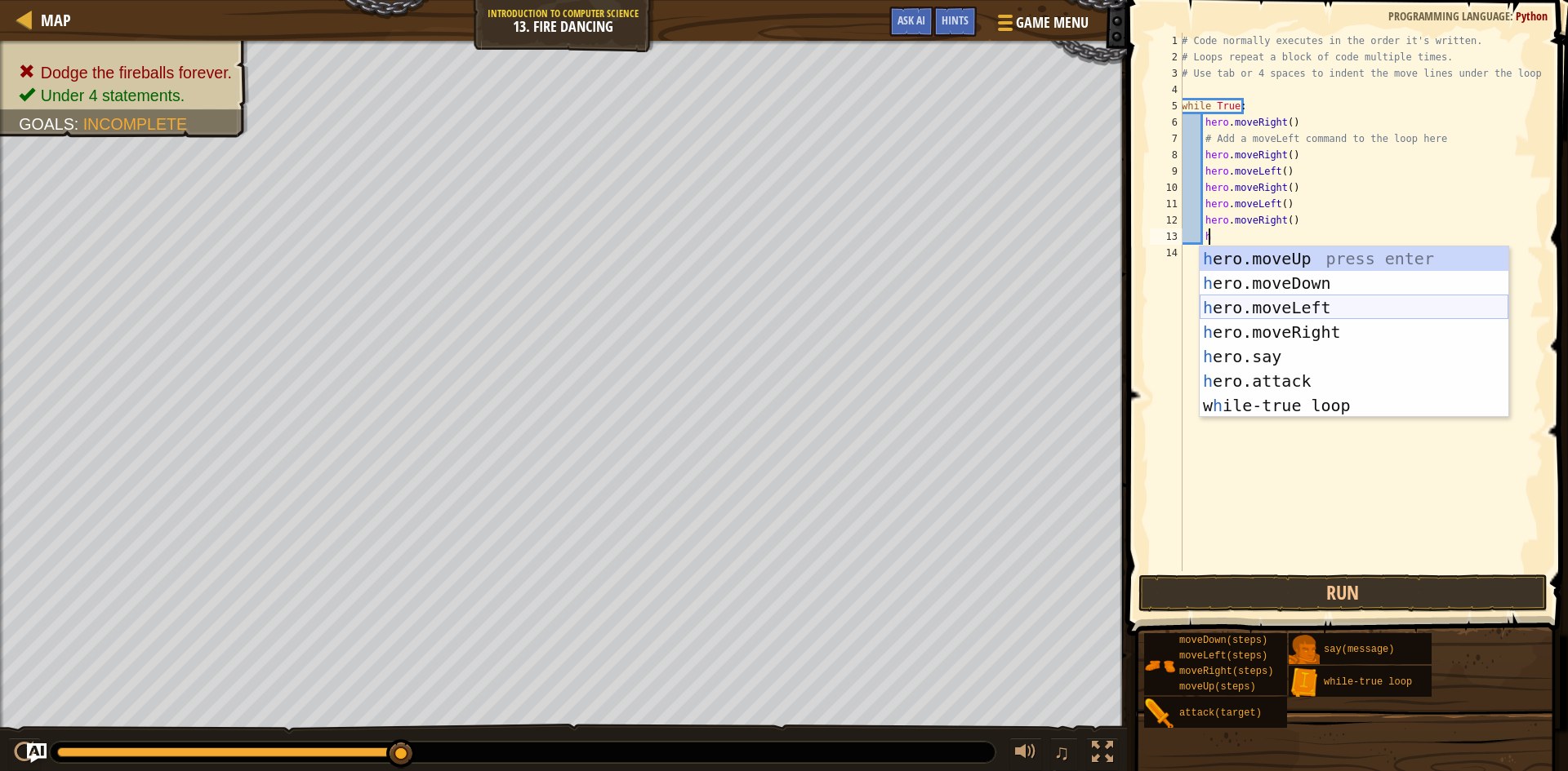
click at [1255, 300] on div "h ero.moveUp press enter h ero.moveDown press enter h ero.moveLeft press enter …" at bounding box center [1354, 357] width 309 height 221
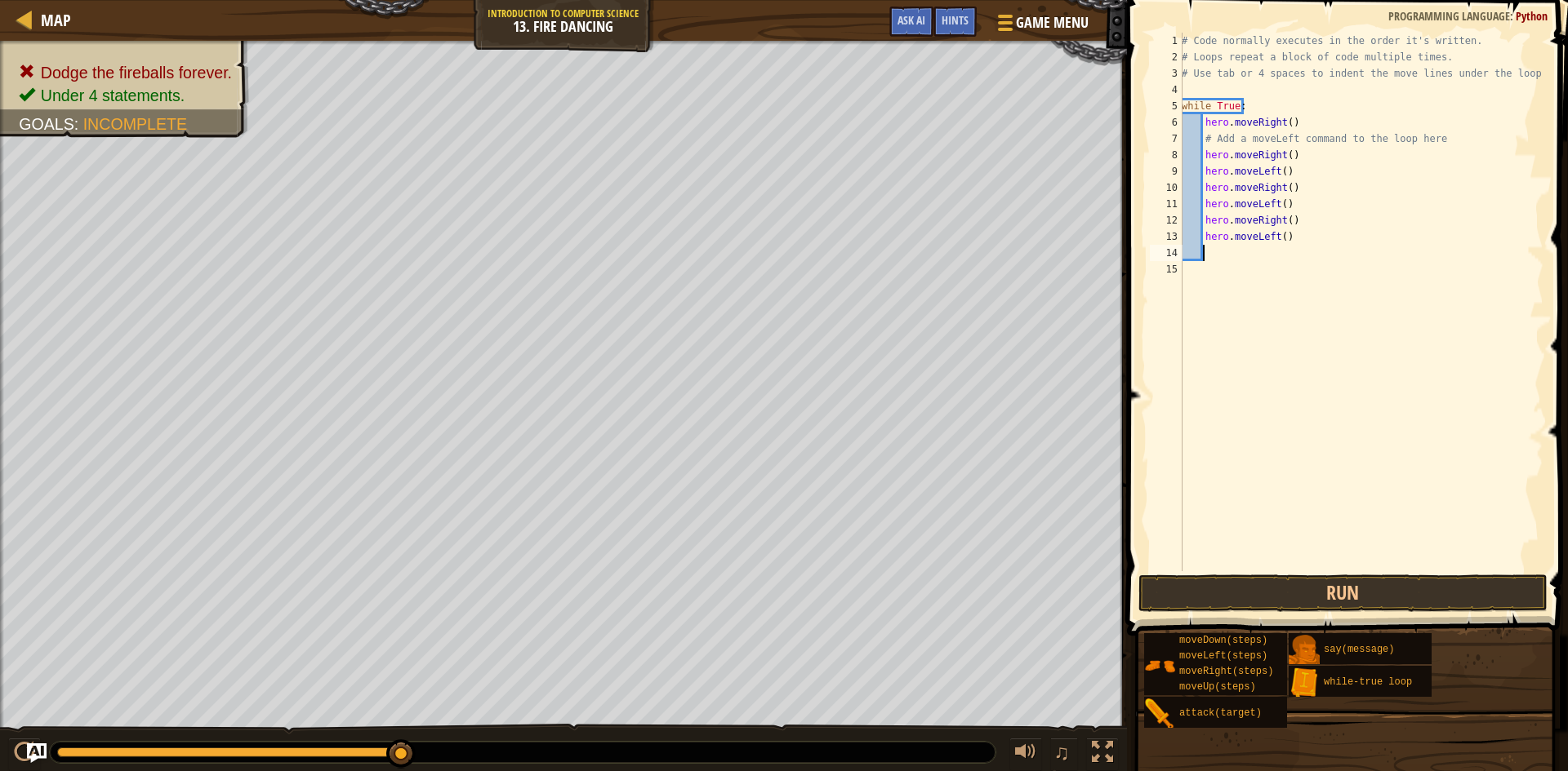
type textarea "h"
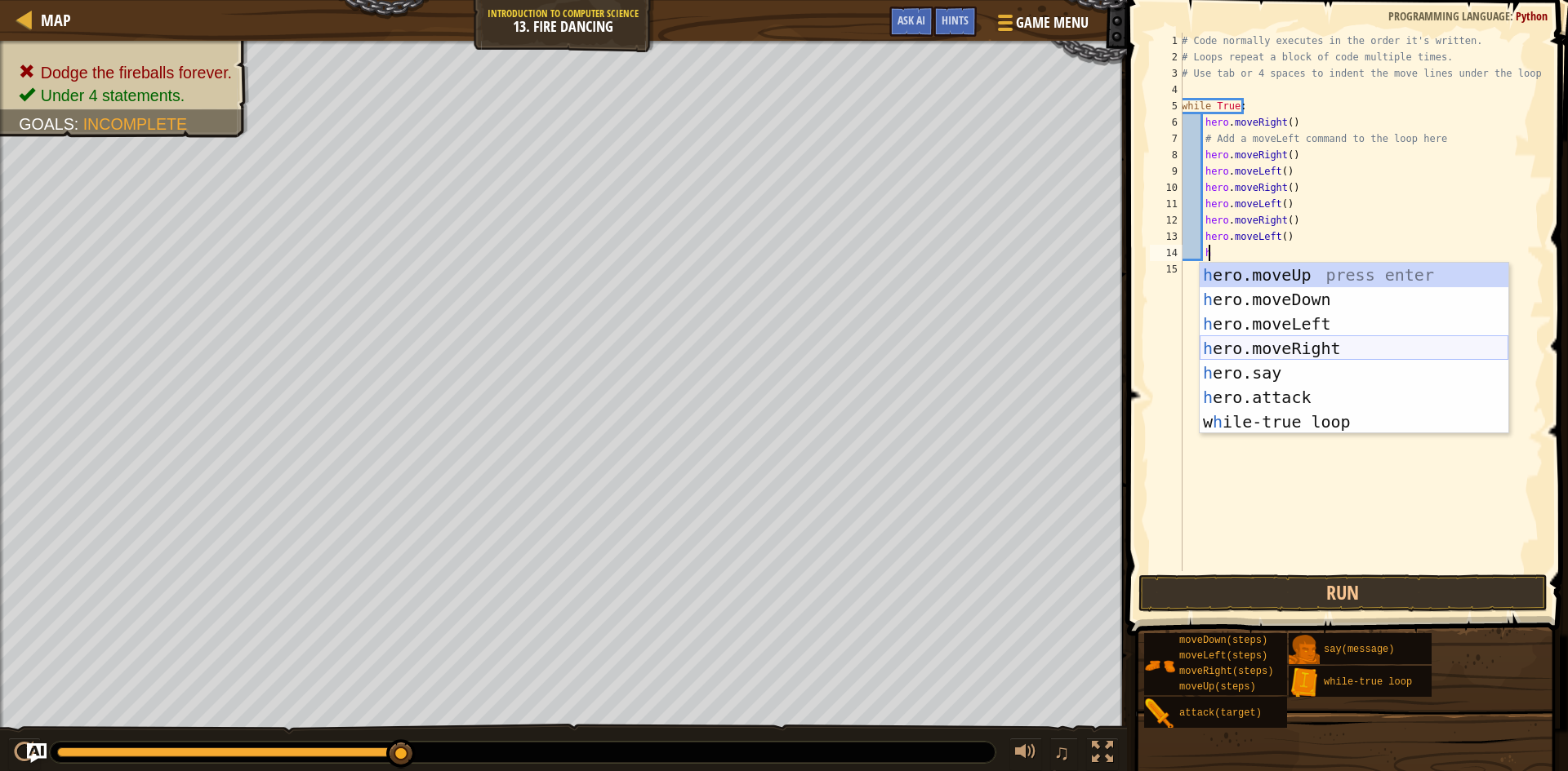
click at [1265, 340] on div "h ero.moveUp press enter h ero.moveDown press enter h ero.moveLeft press enter …" at bounding box center [1354, 373] width 309 height 221
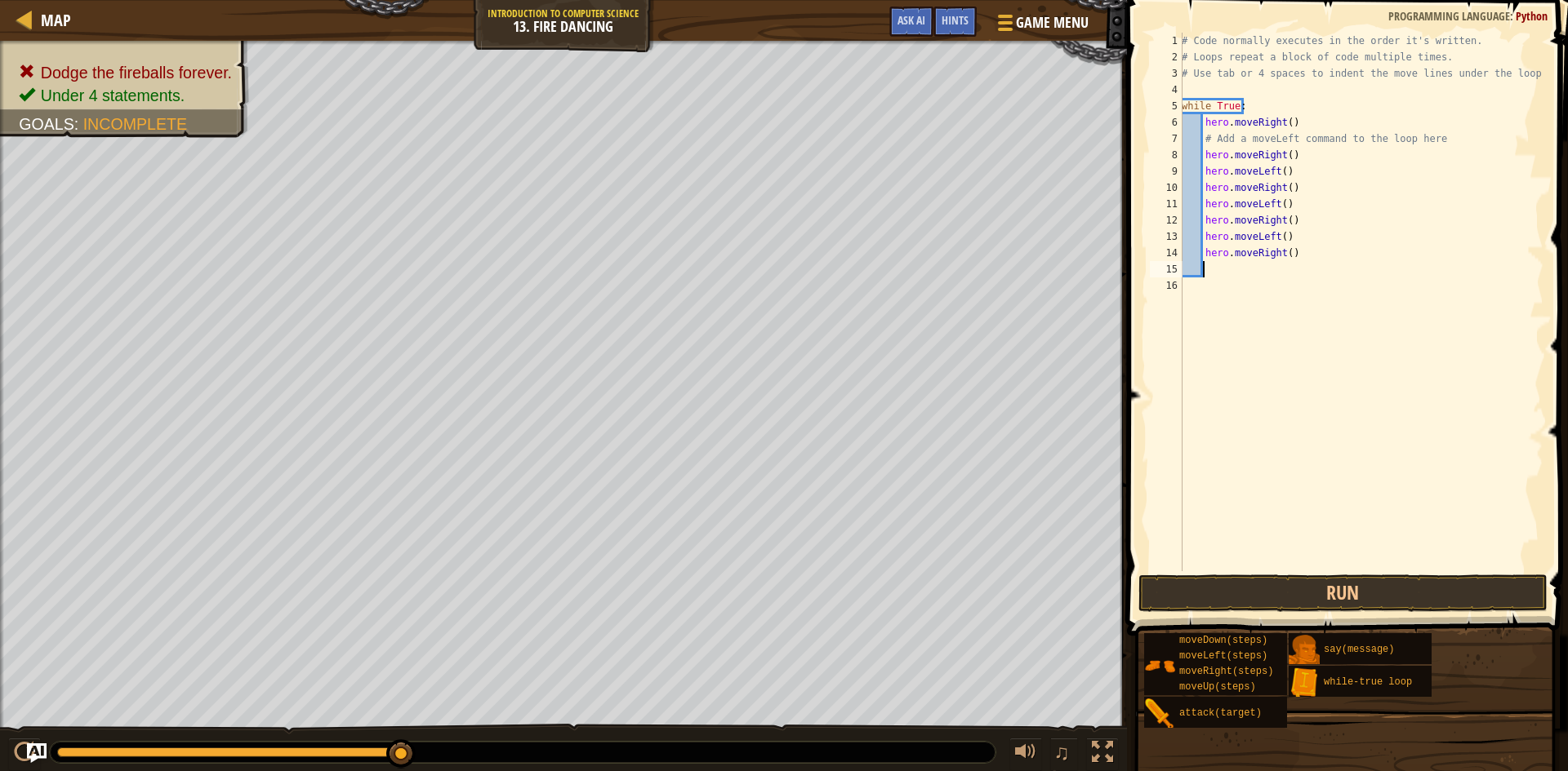
type textarea "h"
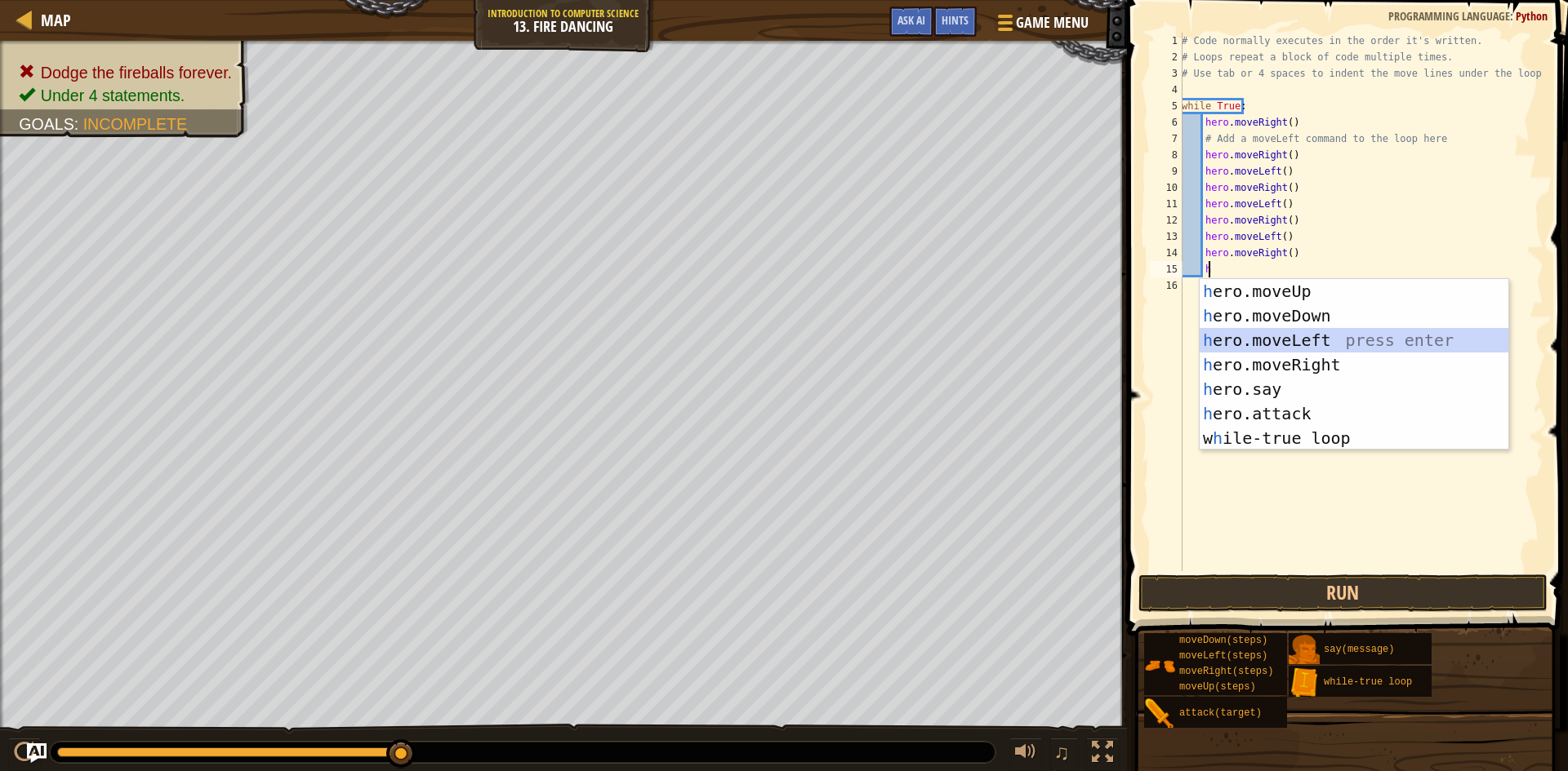
click at [1265, 340] on div "h ero.moveUp press enter h ero.moveDown press enter h ero.moveLeft press enter …" at bounding box center [1354, 389] width 309 height 221
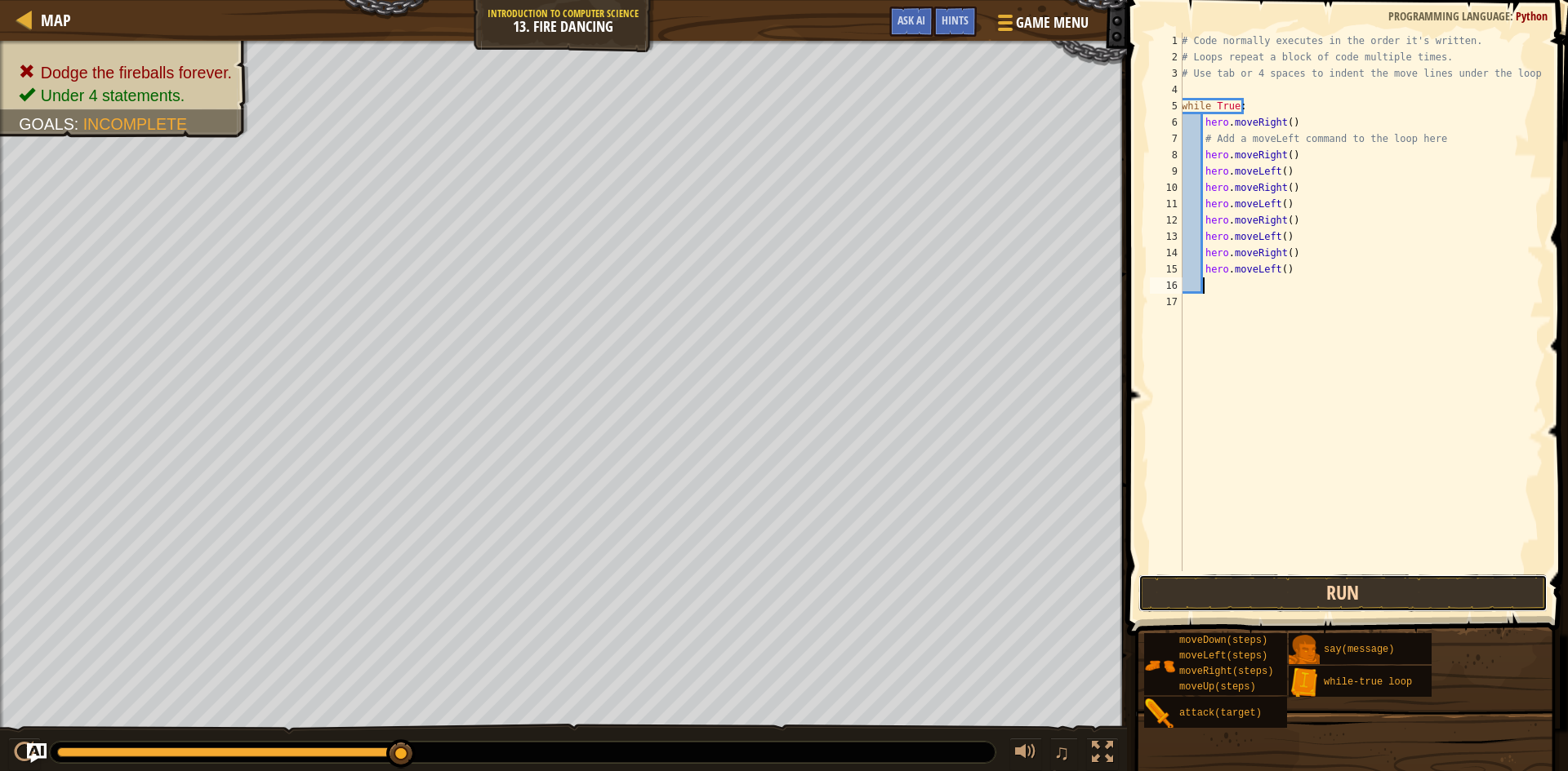
click at [1414, 595] on button "Run" at bounding box center [1342, 593] width 409 height 37
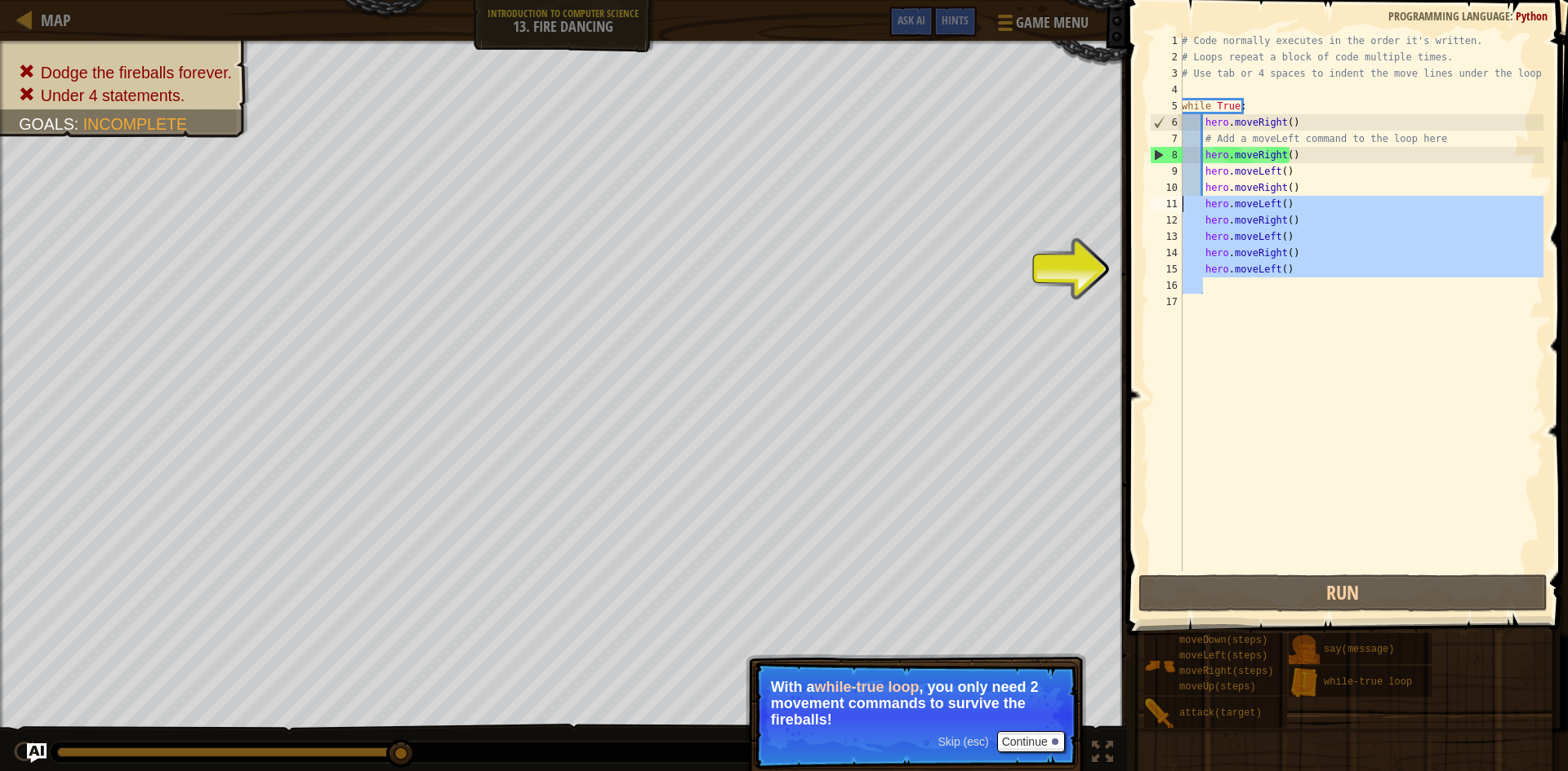
drag, startPoint x: 1325, startPoint y: 285, endPoint x: 1165, endPoint y: 203, distance: 179.8
click at [1165, 203] on div "1 2 3 4 5 6 7 8 9 10 11 12 13 14 15 16 17 # Code normally executes in the order…" at bounding box center [1344, 302] width 396 height 539
type textarea "hero.moveLeft() hero.moveRight()"
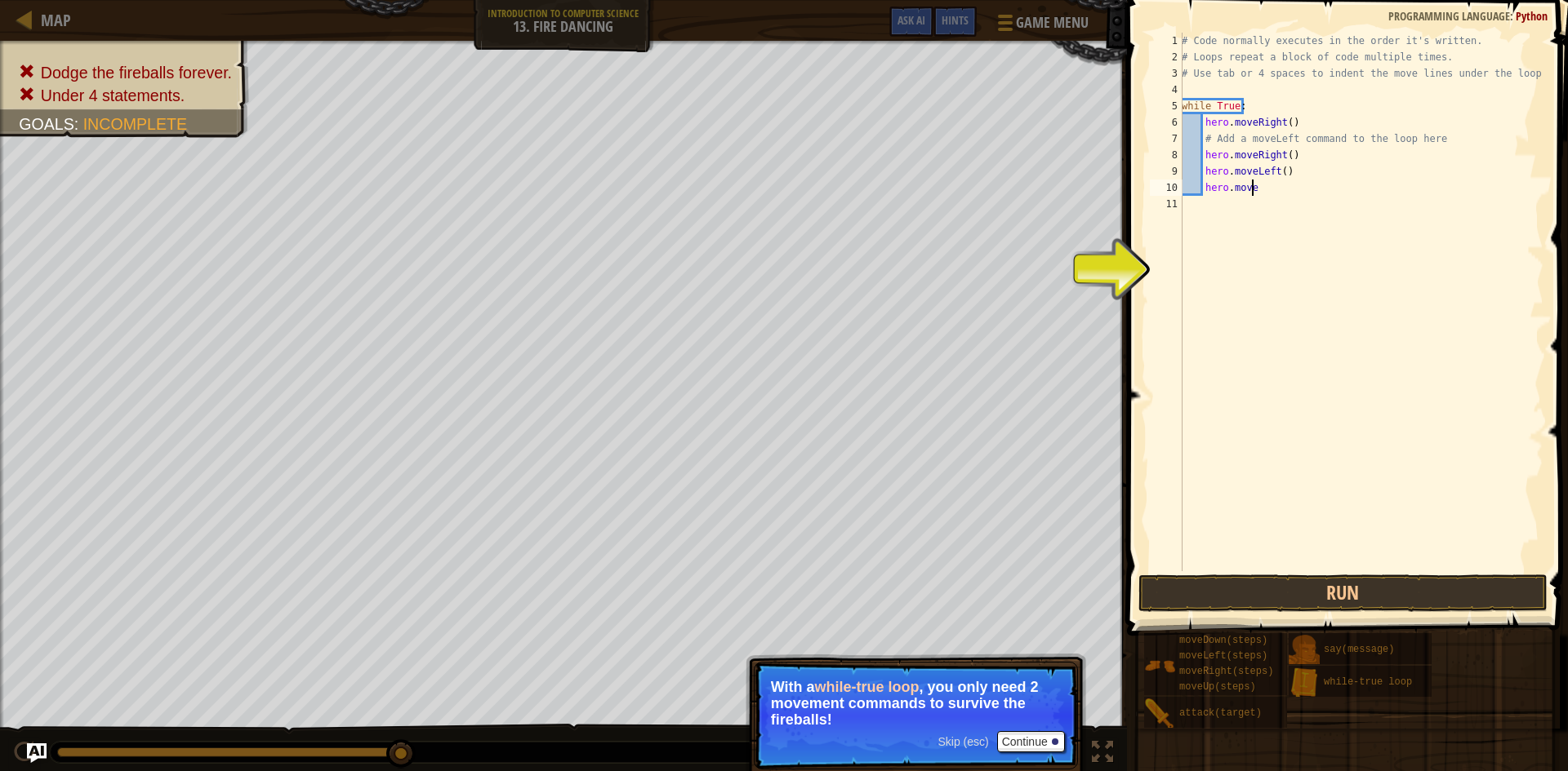
type textarea "h"
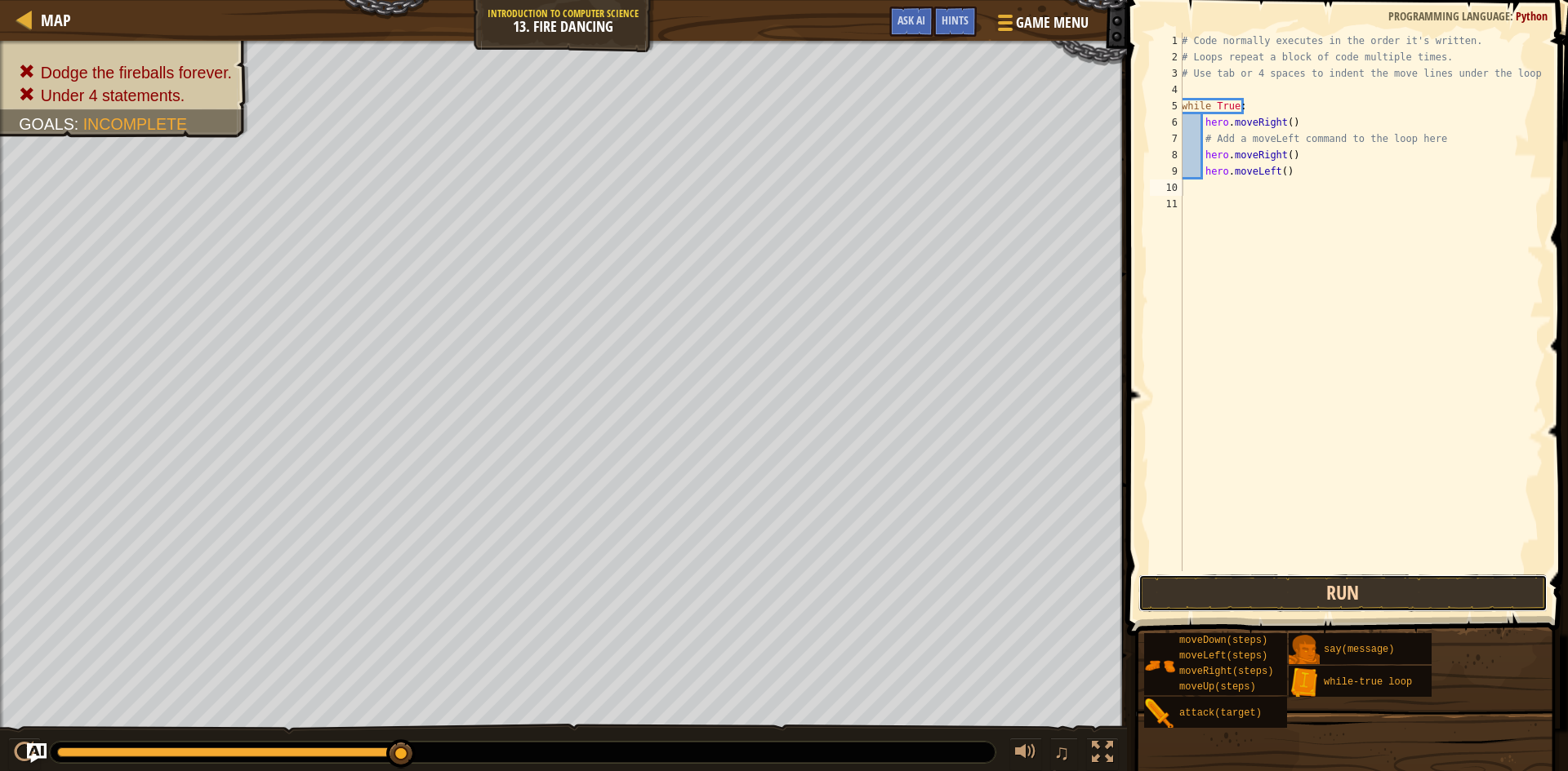
click at [1258, 592] on button "Run" at bounding box center [1342, 593] width 409 height 37
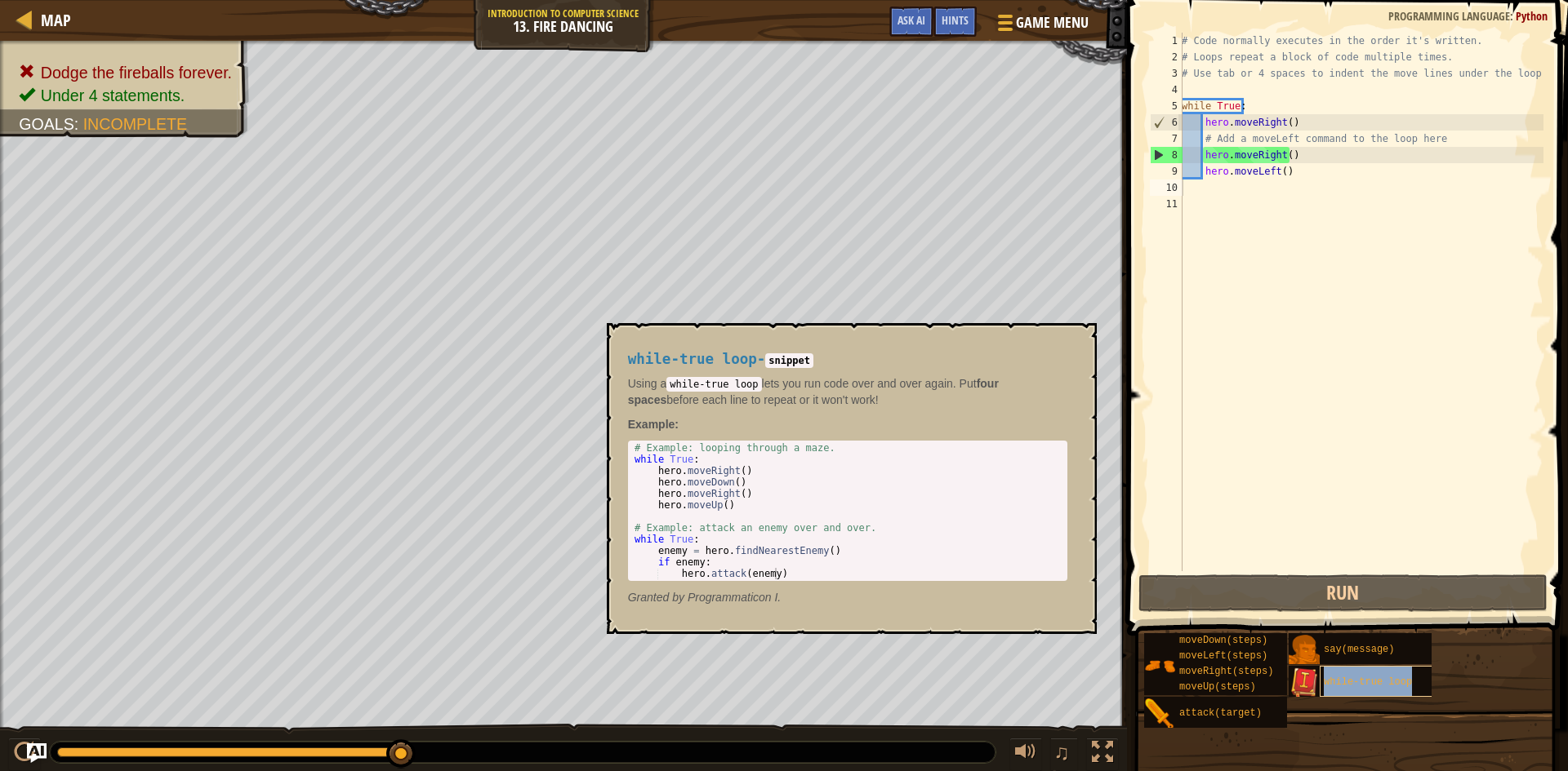
click at [1330, 685] on span "while-true loop" at bounding box center [1368, 682] width 88 height 12
drag, startPoint x: 1296, startPoint y: 172, endPoint x: 1180, endPoint y: 182, distance: 116.4
click at [1180, 182] on div "1 2 3 4 5 6 7 8 9 10 11 # Code normally executes in the order it's written. # L…" at bounding box center [1344, 302] width 396 height 539
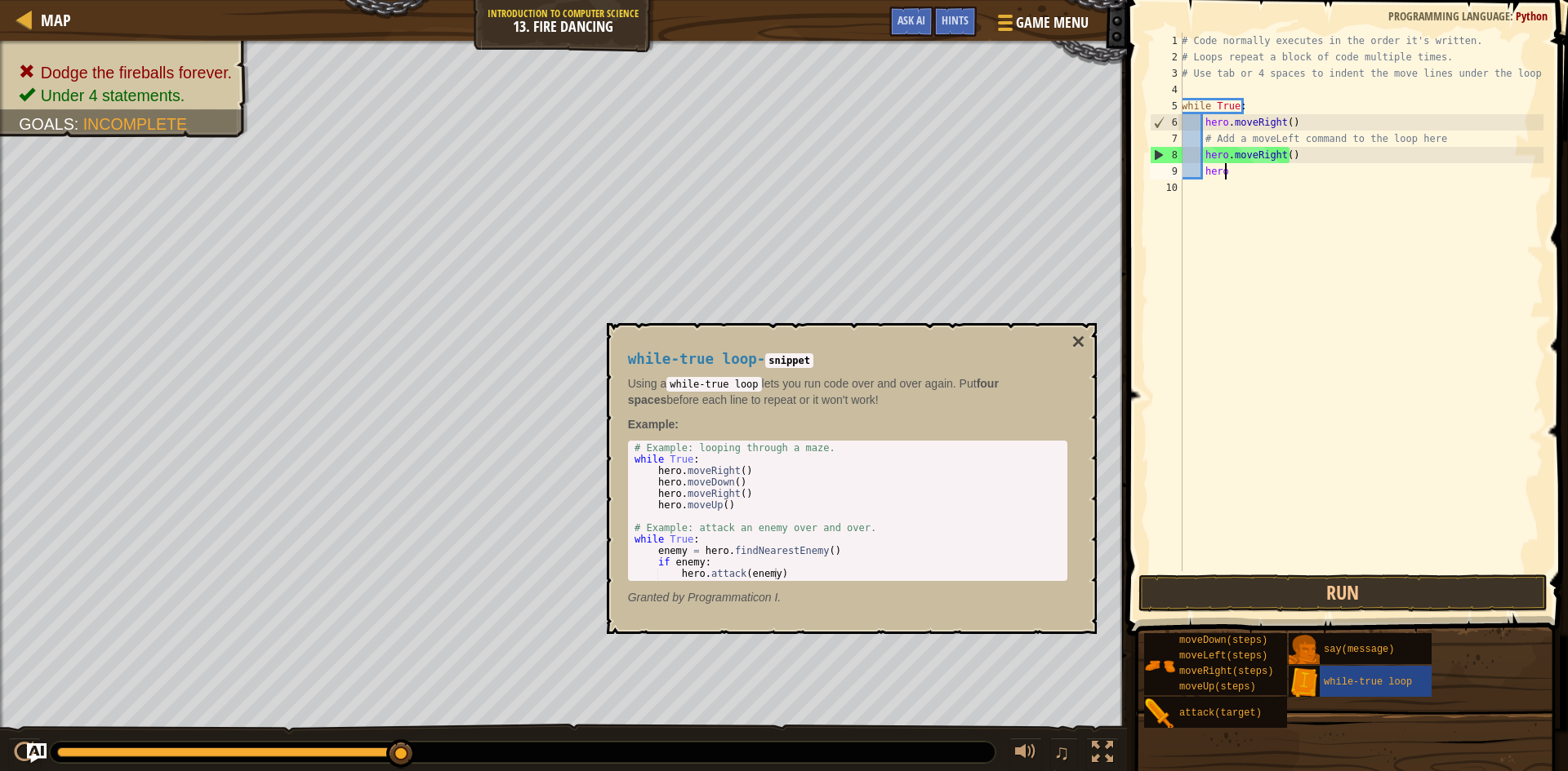
type textarea "h"
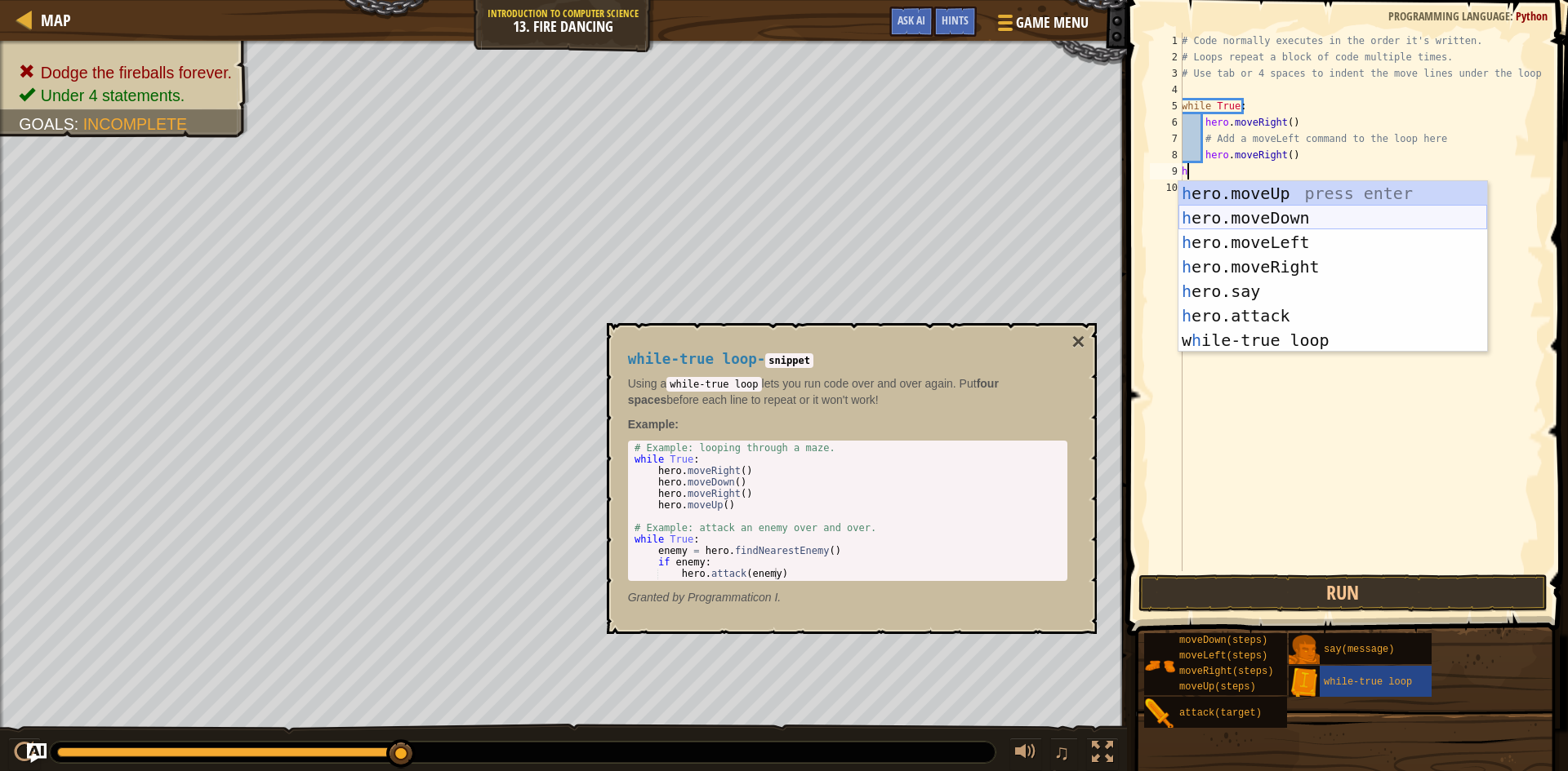
click at [1245, 214] on div "h ero.moveUp press enter h ero.moveDown press enter h ero.moveLeft press enter …" at bounding box center [1333, 292] width 309 height 221
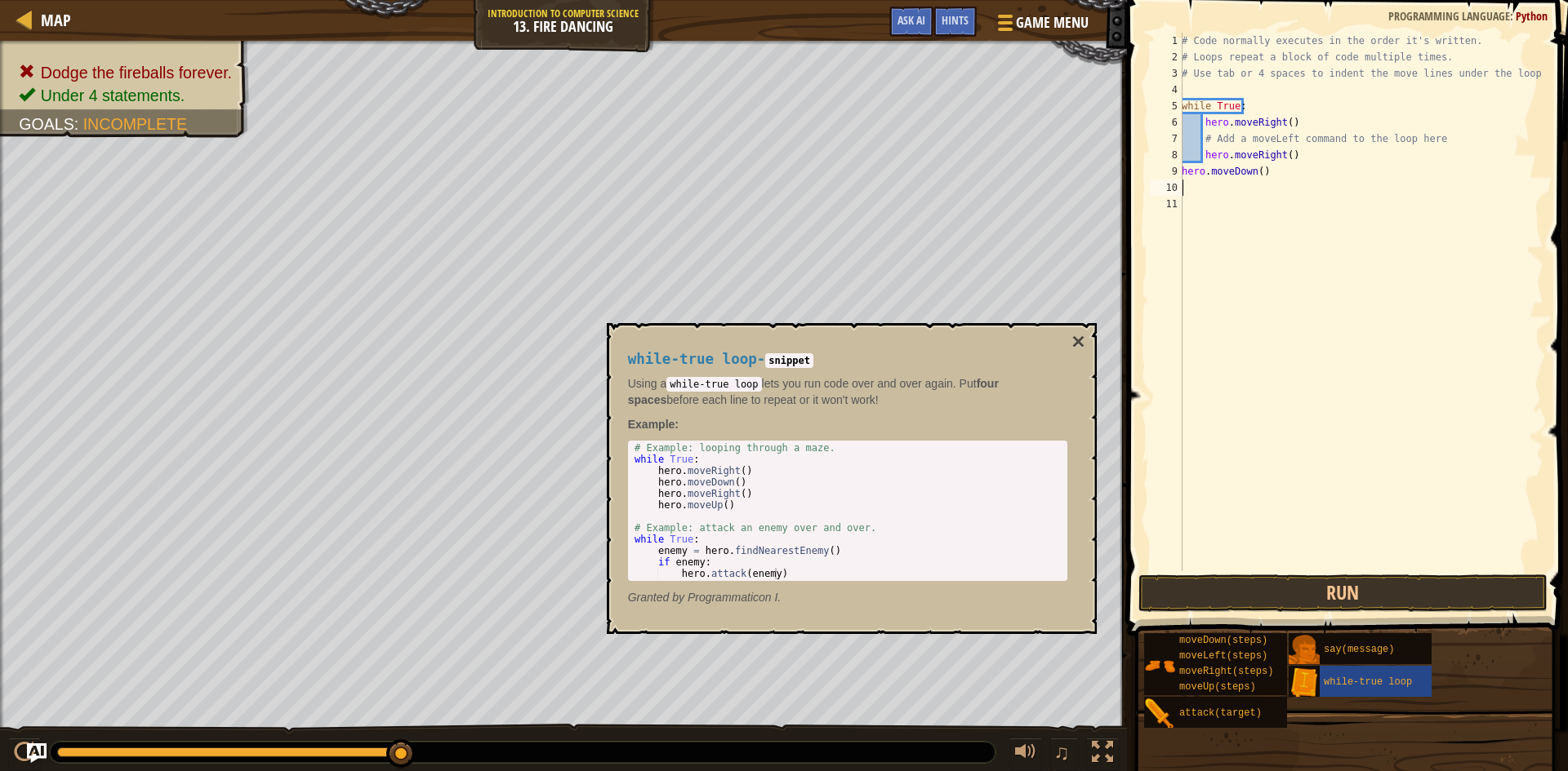
type textarea "h"
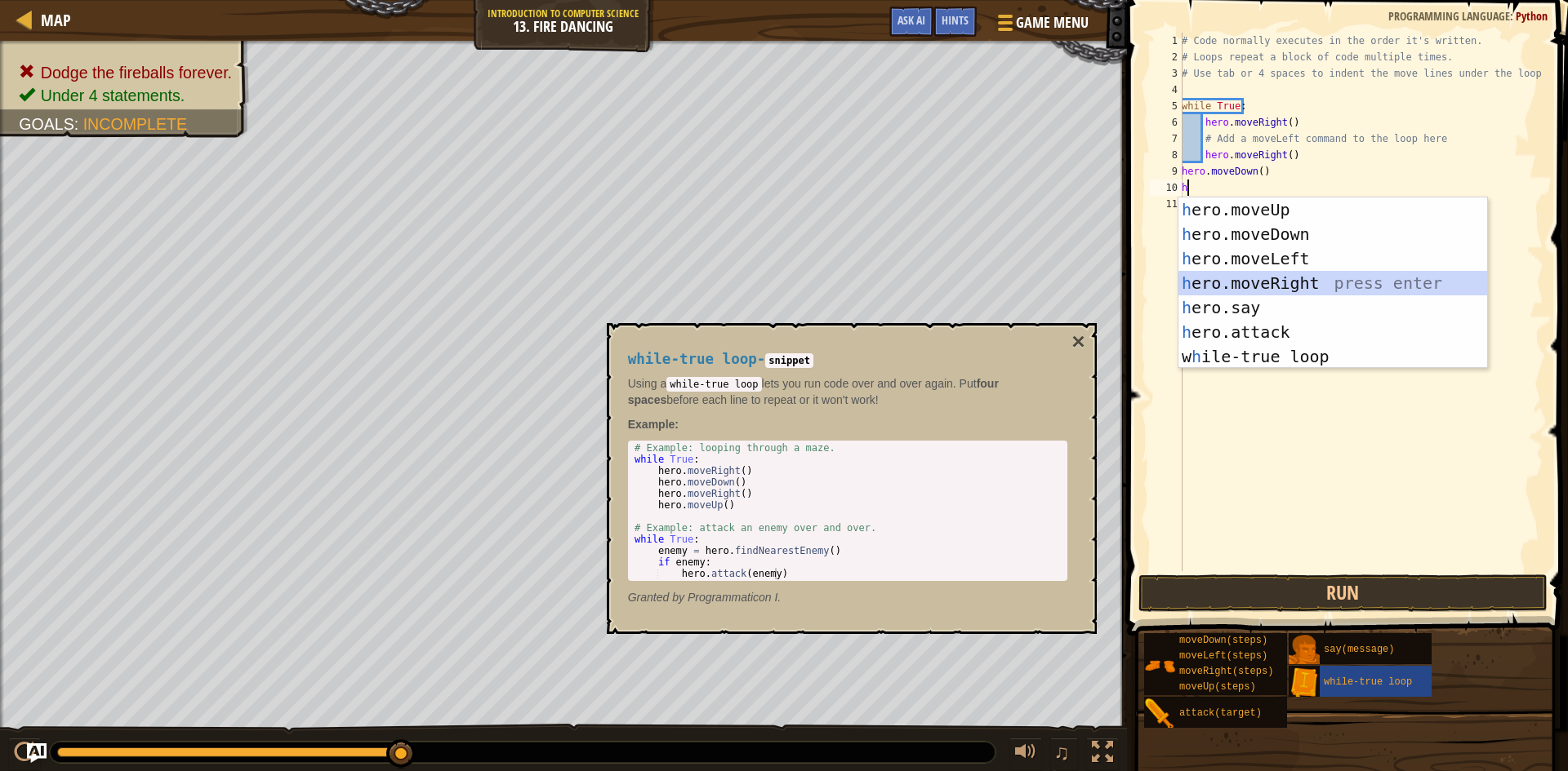
click at [1248, 273] on div "h ero.moveUp press enter h ero.moveDown press enter h ero.moveLeft press enter …" at bounding box center [1333, 307] width 309 height 221
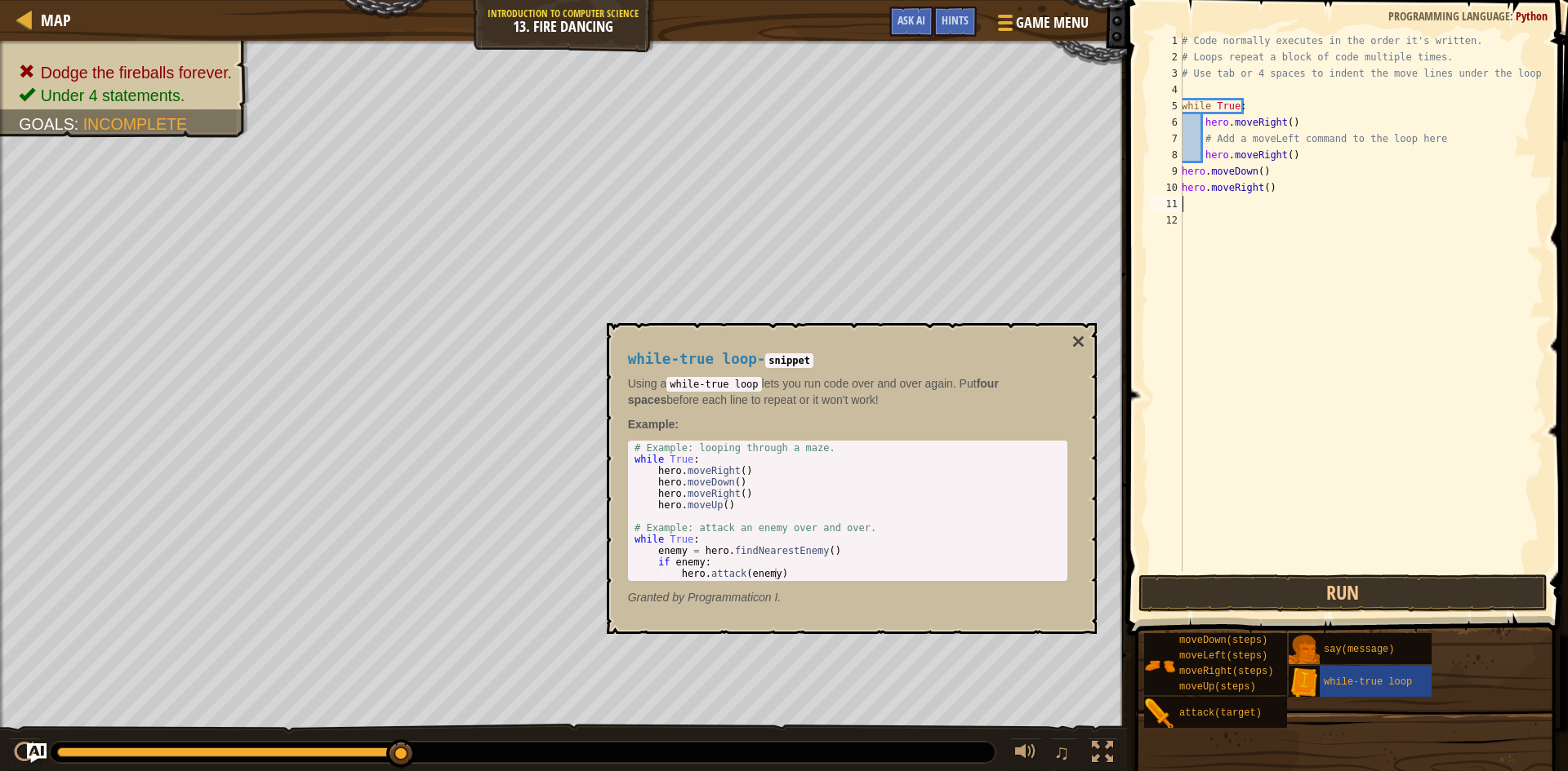
type textarea "h"
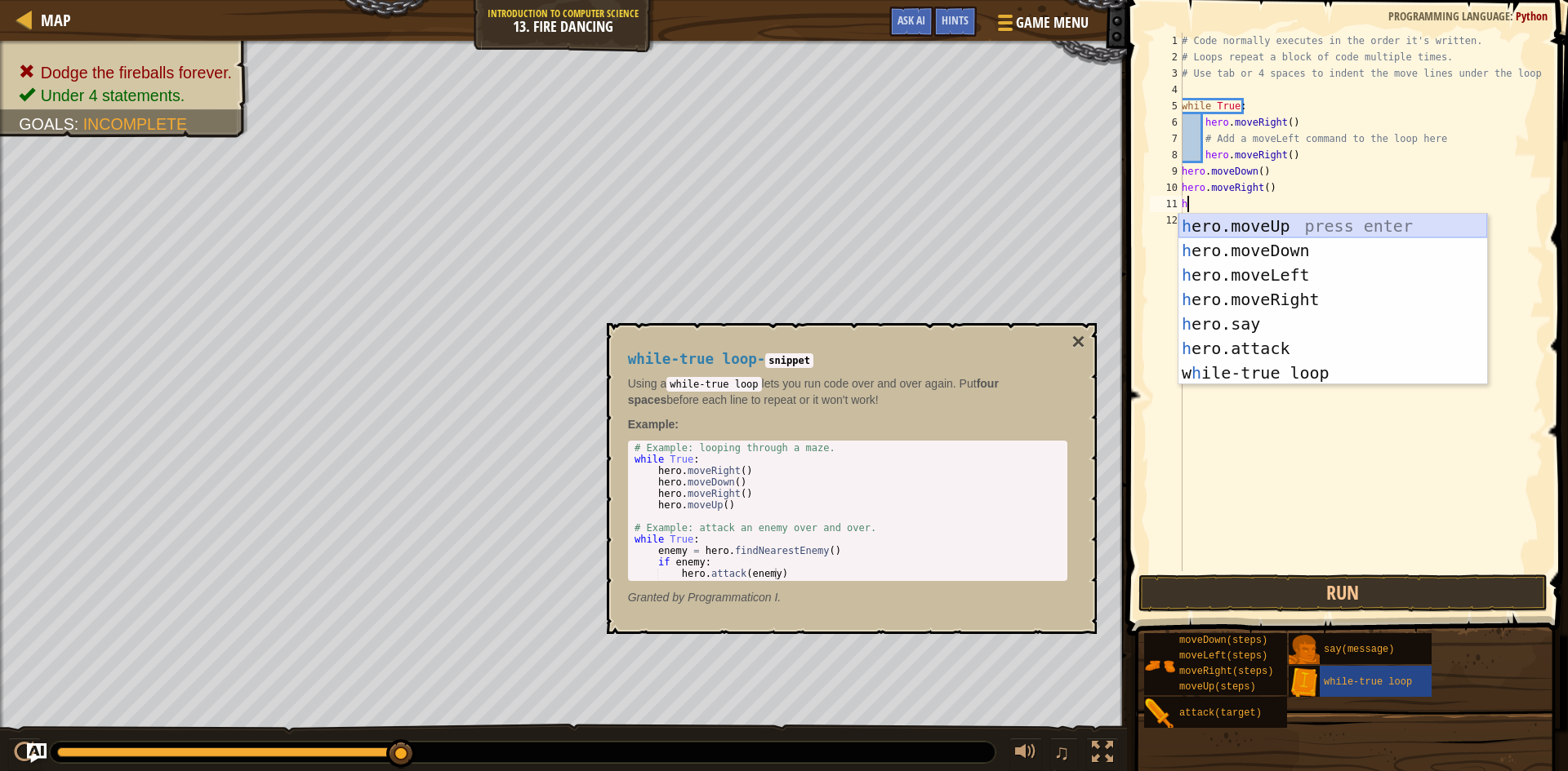
click at [1251, 217] on div "h ero.moveUp press enter h ero.moveDown press enter h ero.moveLeft press enter …" at bounding box center [1333, 324] width 309 height 221
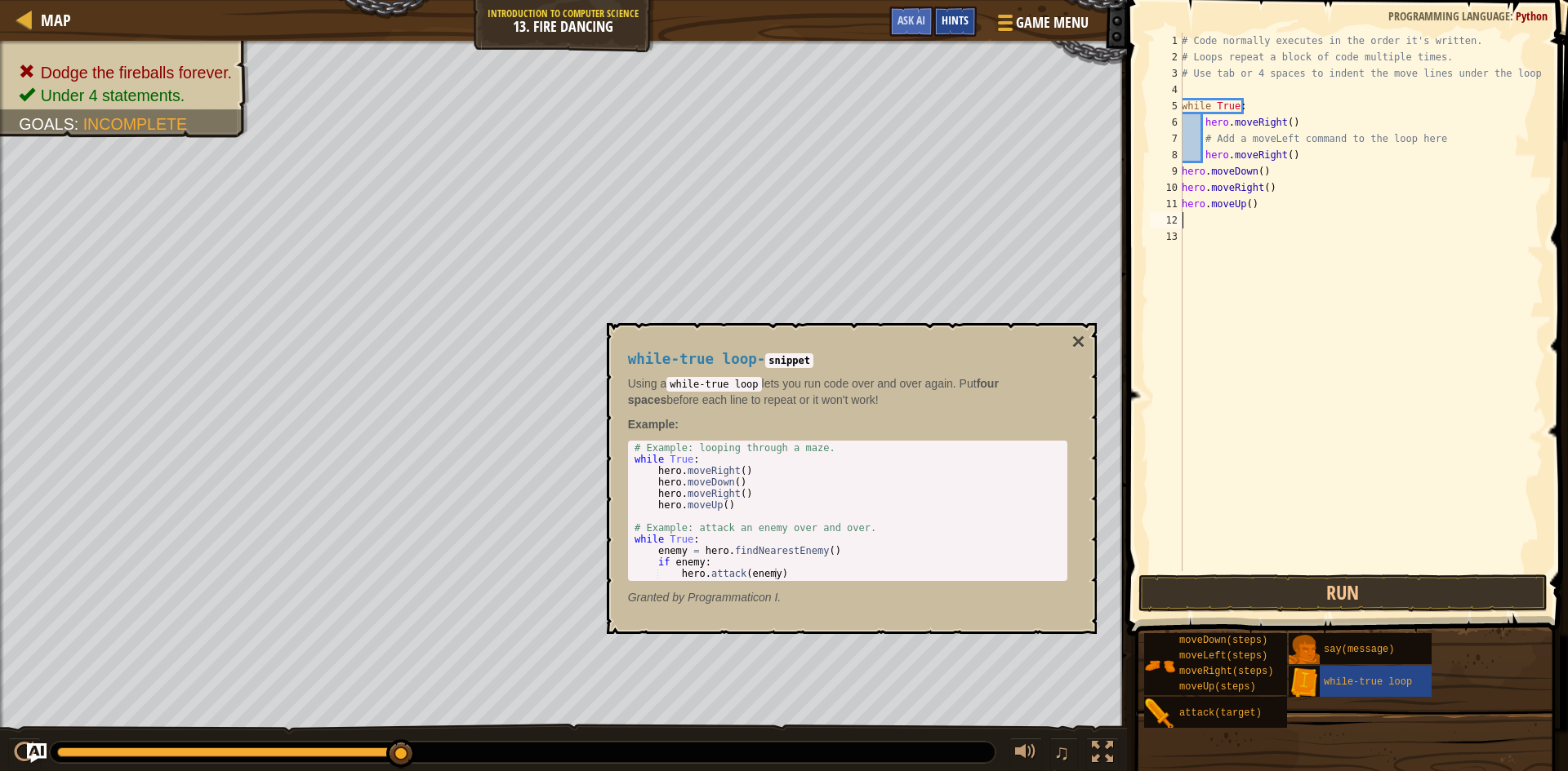
click at [951, 32] on div "Hints" at bounding box center [955, 21] width 43 height 30
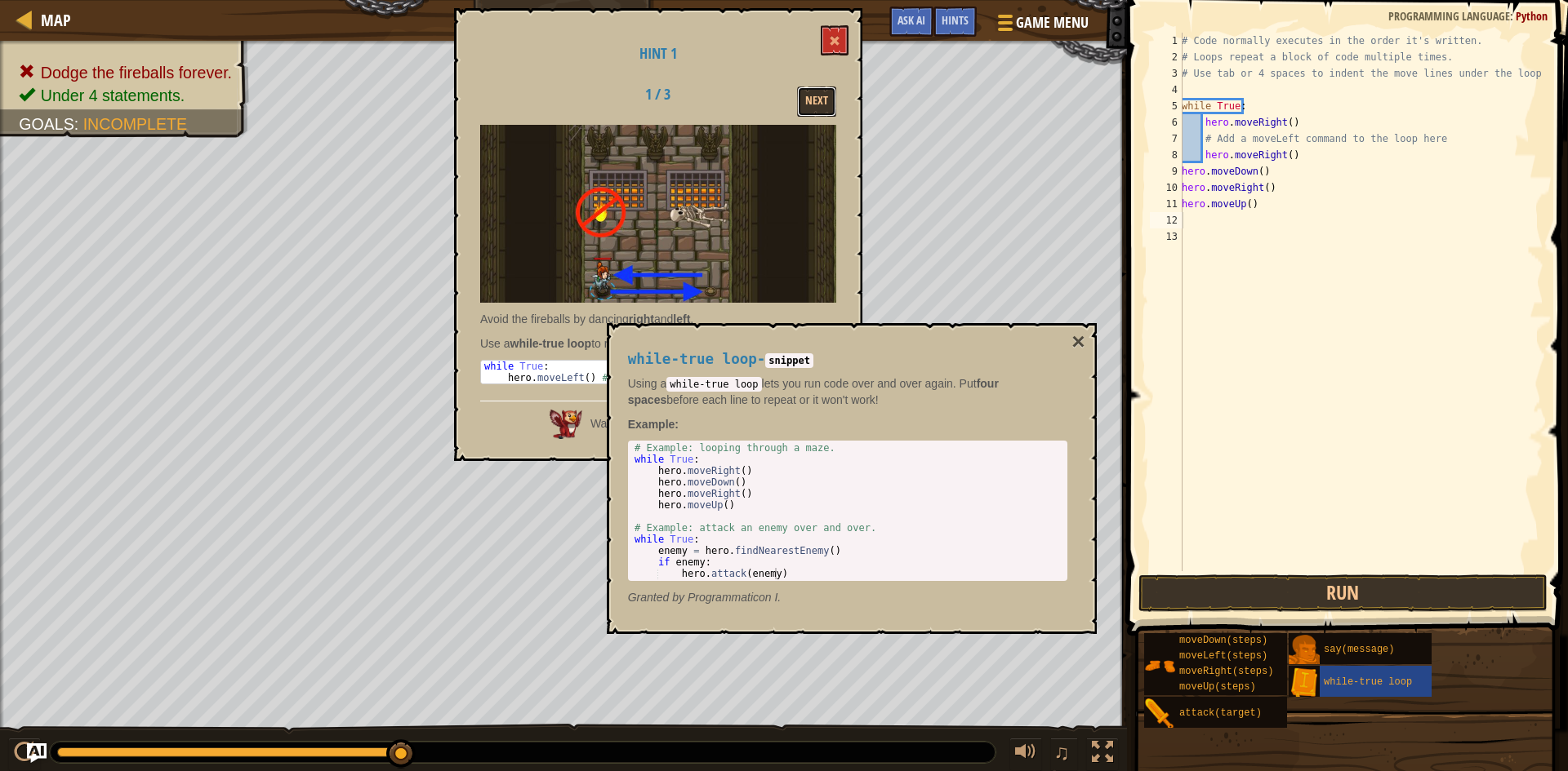
drag, startPoint x: 801, startPoint y: 100, endPoint x: 856, endPoint y: 131, distance: 63.1
click at [801, 102] on button "Next" at bounding box center [816, 101] width 39 height 30
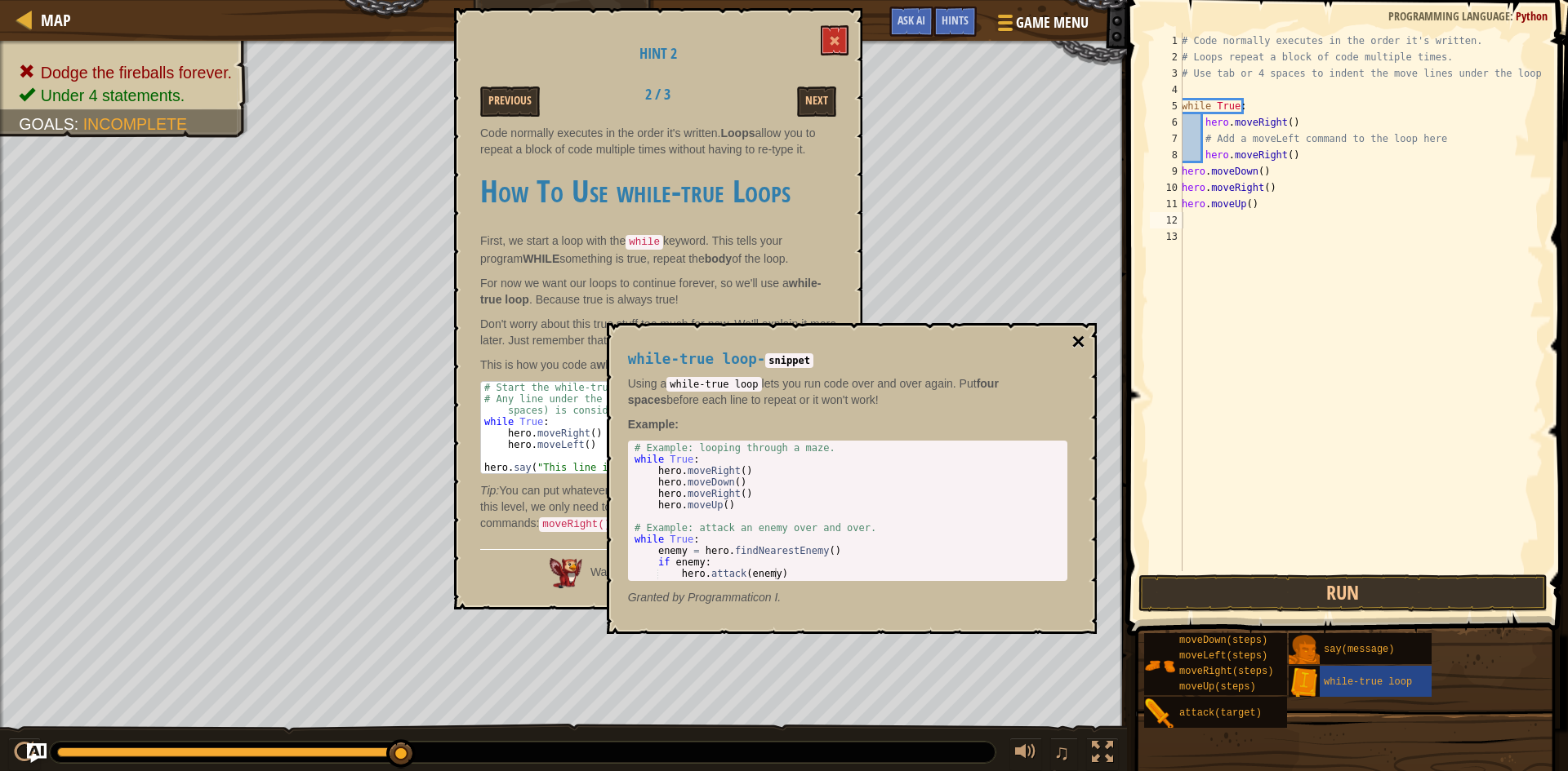
click at [1074, 344] on button "×" at bounding box center [1077, 342] width 13 height 22
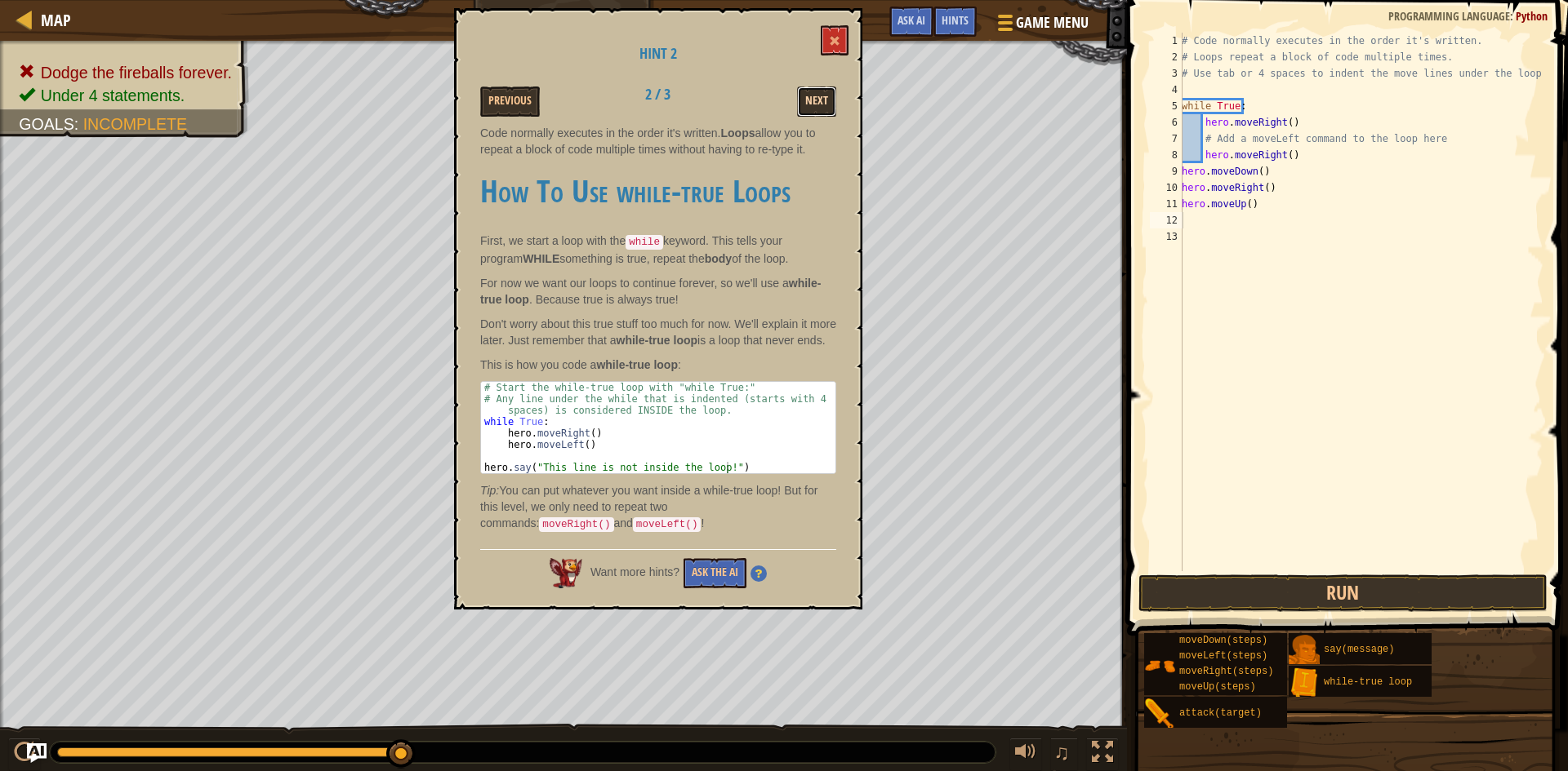
click at [807, 113] on button "Next" at bounding box center [816, 101] width 39 height 30
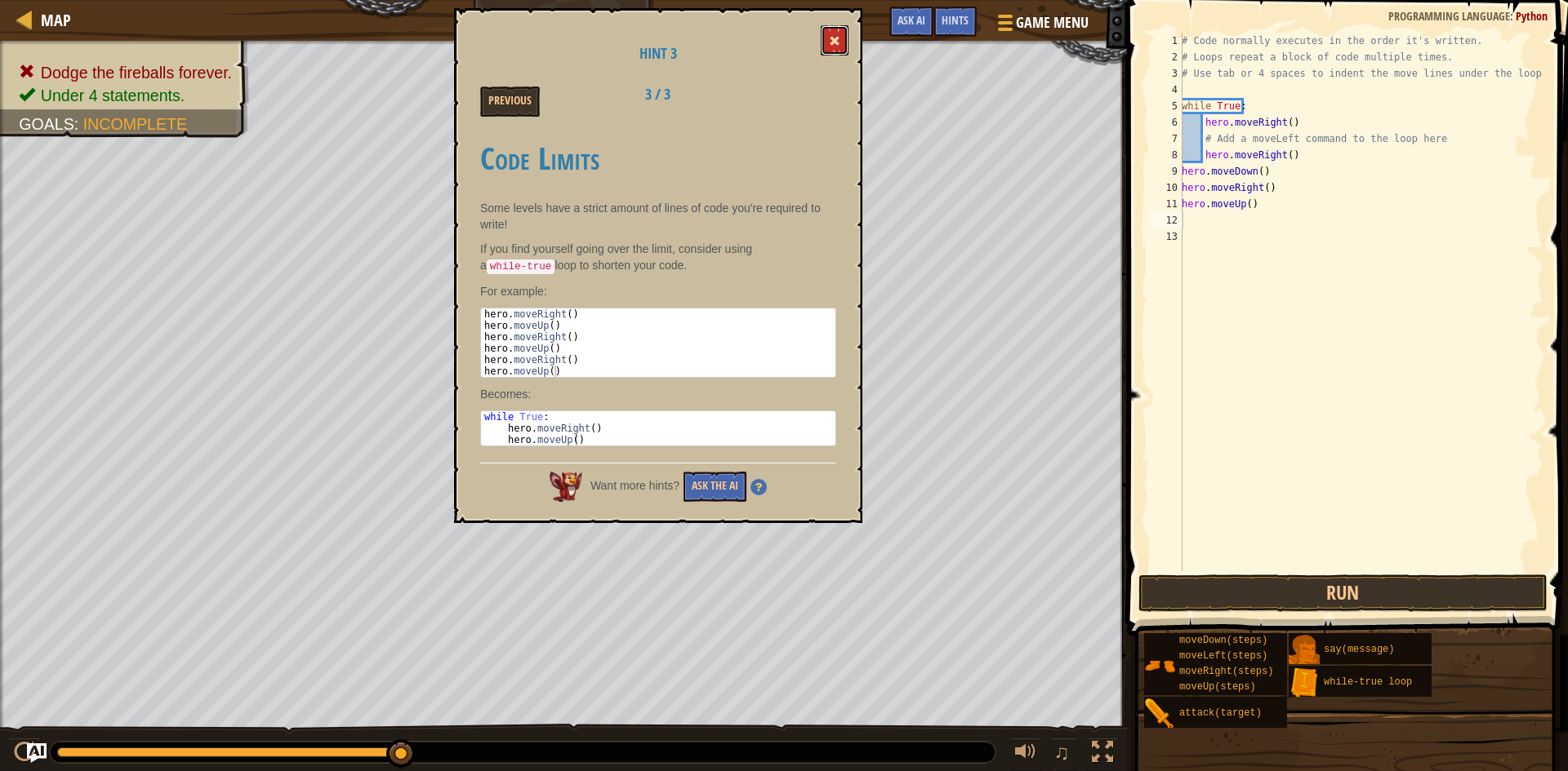
click at [841, 36] on button at bounding box center [835, 40] width 27 height 30
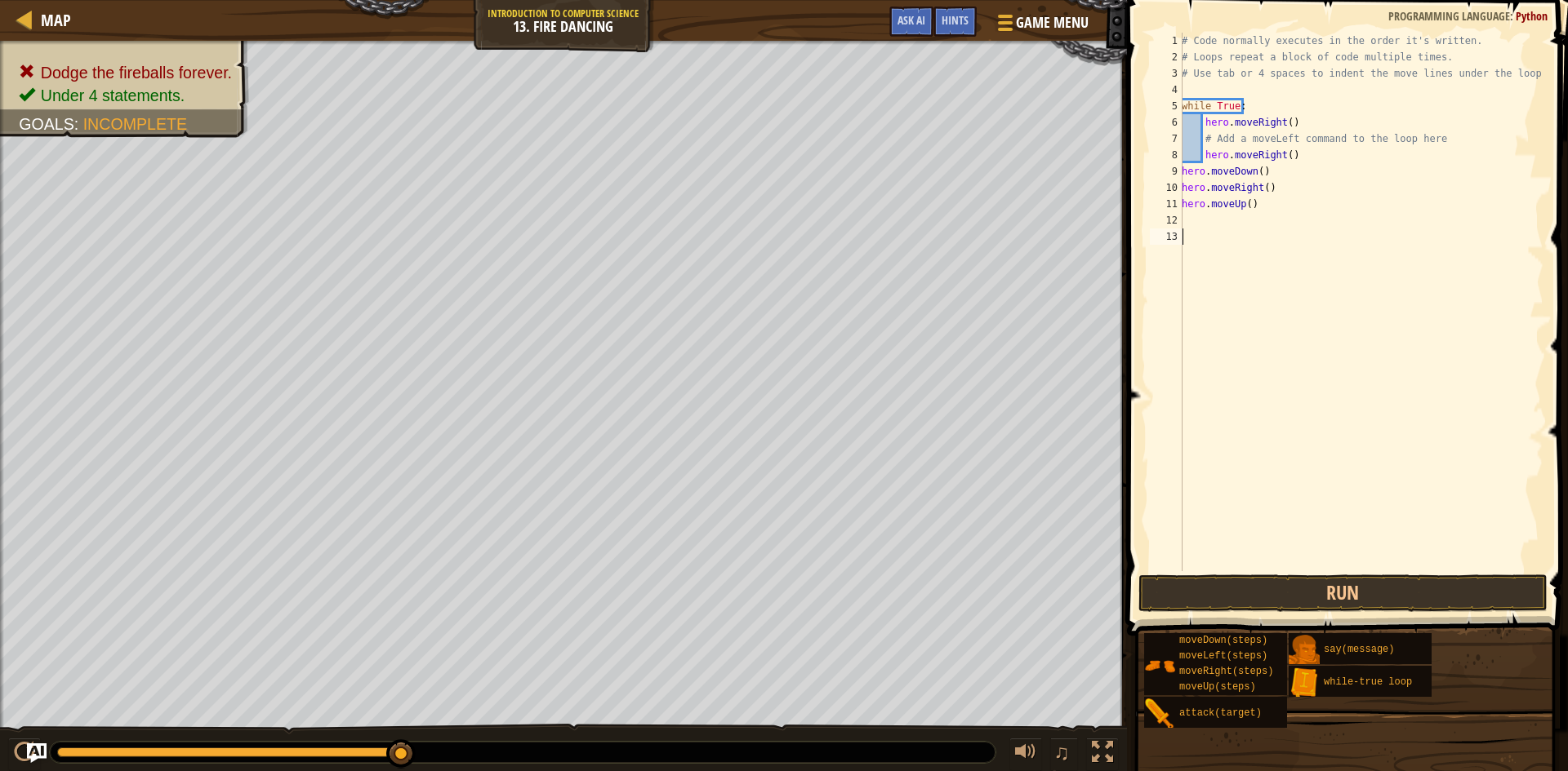
click at [1230, 555] on div "# Code normally executes in the order it's written. # Loops repeat a block of c…" at bounding box center [1361, 317] width 365 height 571
click at [1240, 587] on button "Run" at bounding box center [1342, 593] width 409 height 37
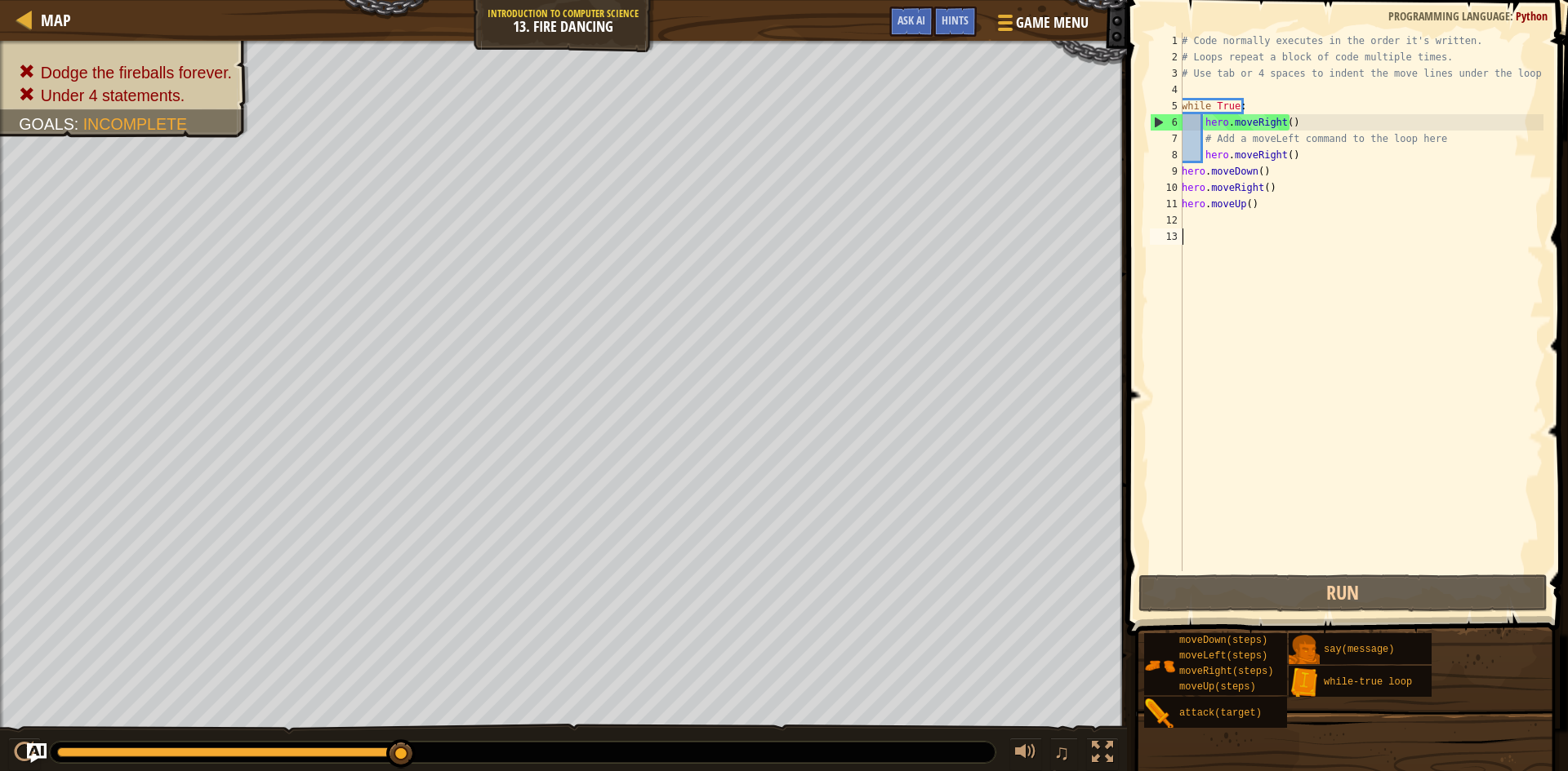
click at [1211, 228] on div "# Code normally executes in the order it's written. # Loops repeat a block of c…" at bounding box center [1361, 317] width 365 height 571
click at [1203, 221] on div "# Code normally executes in the order it's written. # Loops repeat a block of c…" at bounding box center [1361, 317] width 365 height 571
type textarea "h"
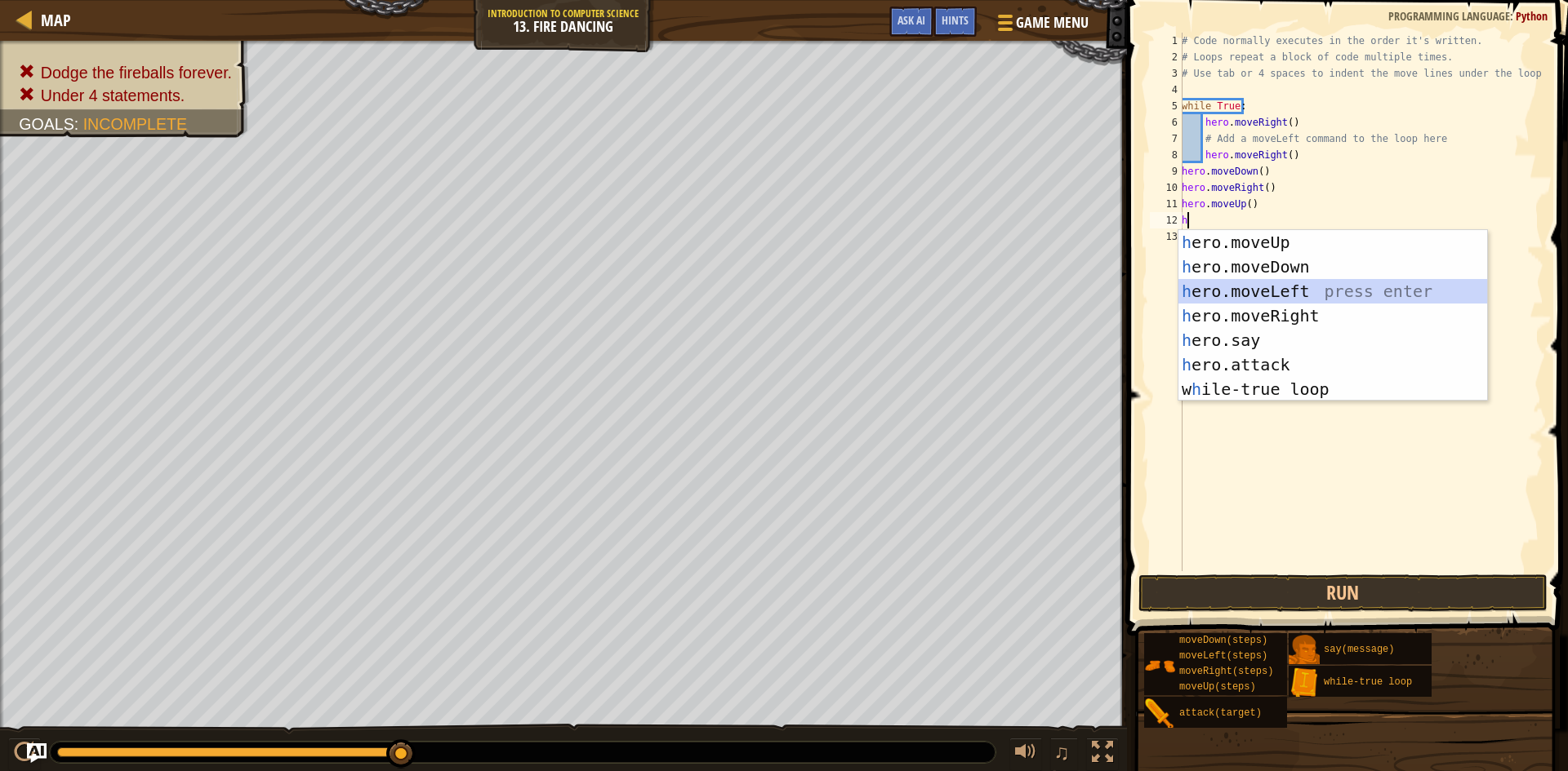
click at [1200, 292] on div "h ero.moveUp press enter h ero.moveDown press enter h ero.moveLeft press enter …" at bounding box center [1333, 341] width 309 height 221
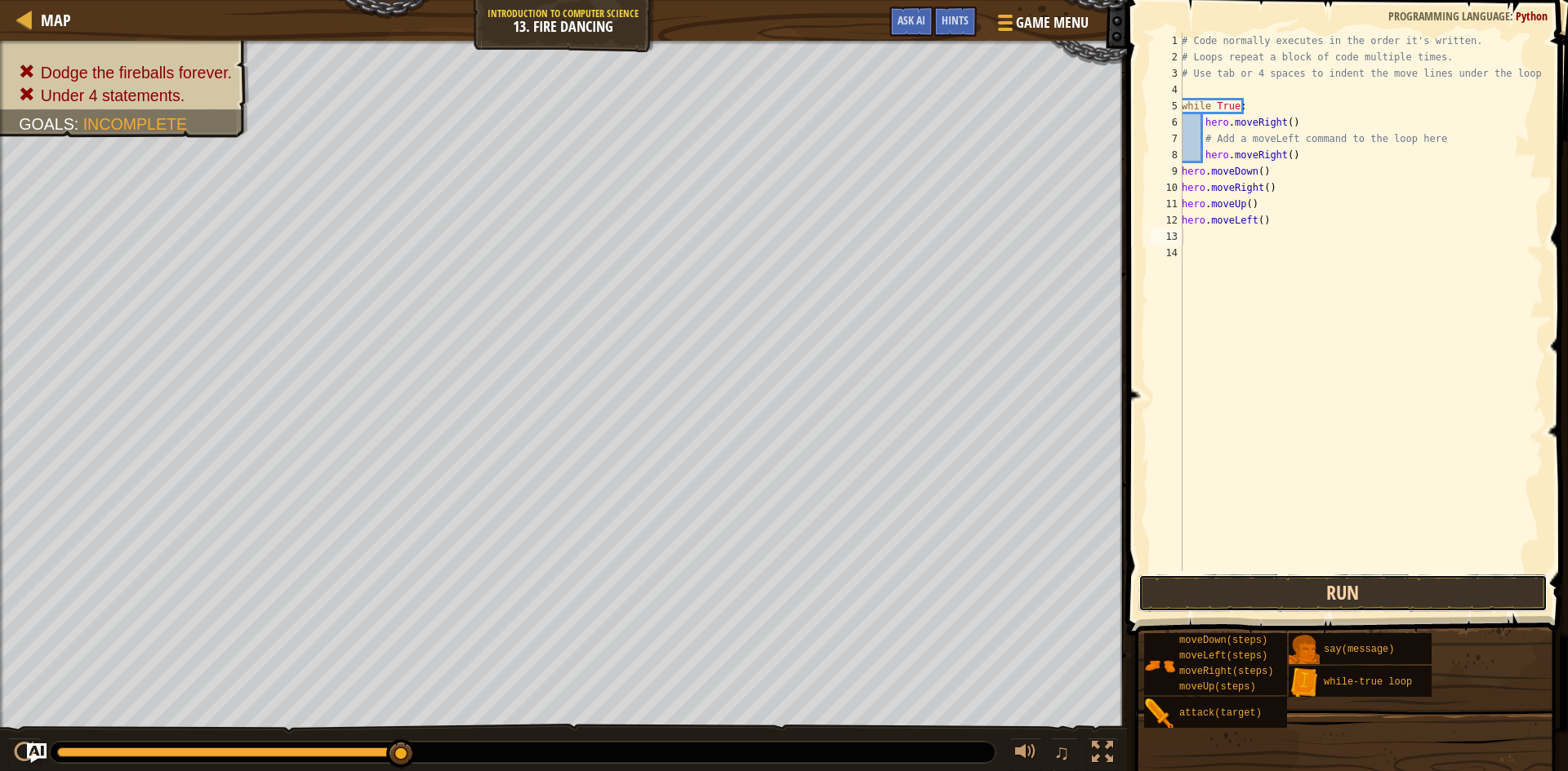
drag, startPoint x: 1180, startPoint y: 606, endPoint x: 1175, endPoint y: 598, distance: 9.4
click at [1178, 606] on button "Run" at bounding box center [1342, 593] width 409 height 37
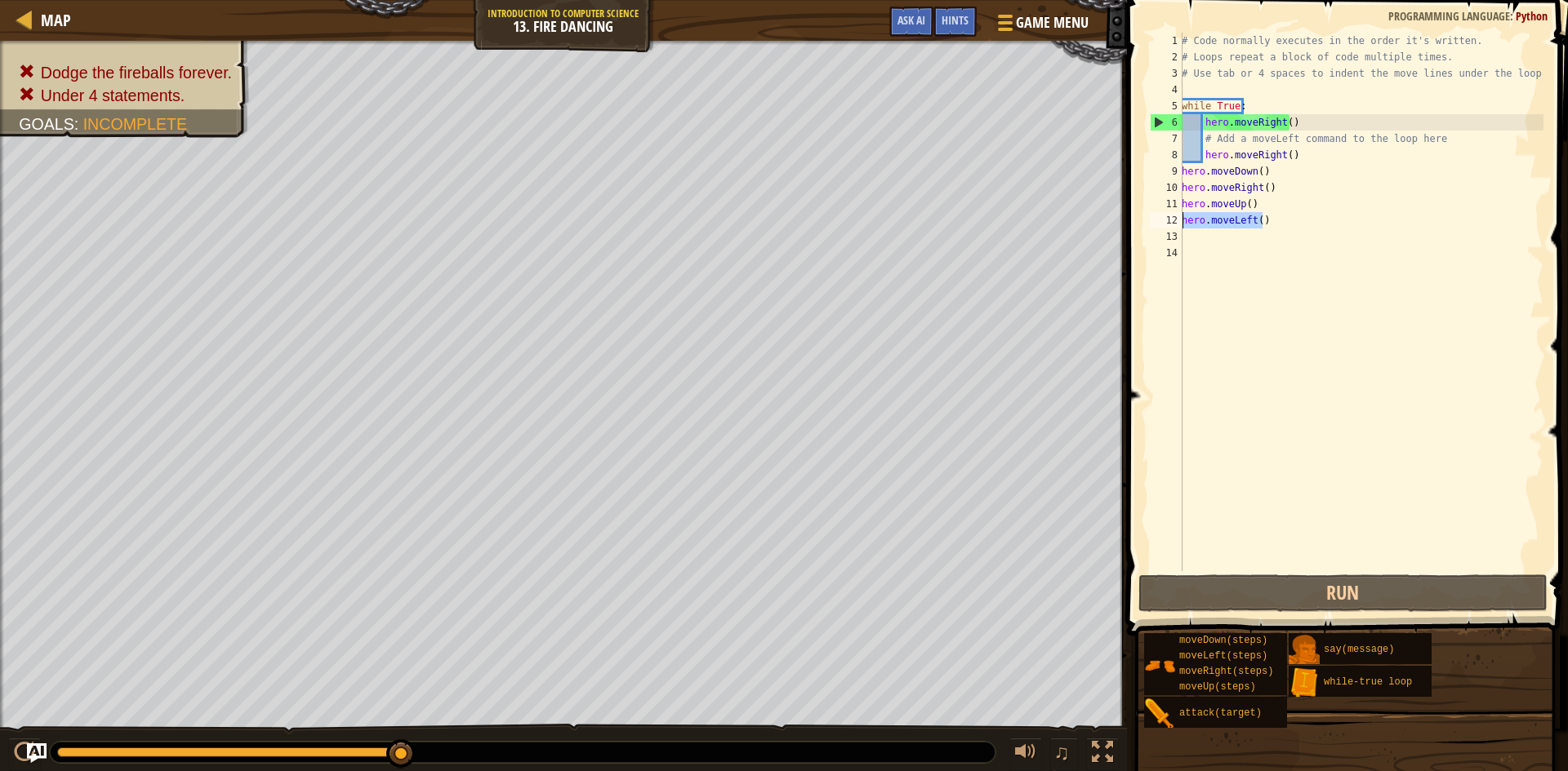
drag, startPoint x: 1259, startPoint y: 225, endPoint x: 1135, endPoint y: 222, distance: 124.0
click at [1135, 222] on div "1 2 3 4 5 6 7 8 9 10 11 12 13 14 # Code normally executes in the order it's wri…" at bounding box center [1344, 349] width 446 height 684
type textarea "hero.moveLeft()"
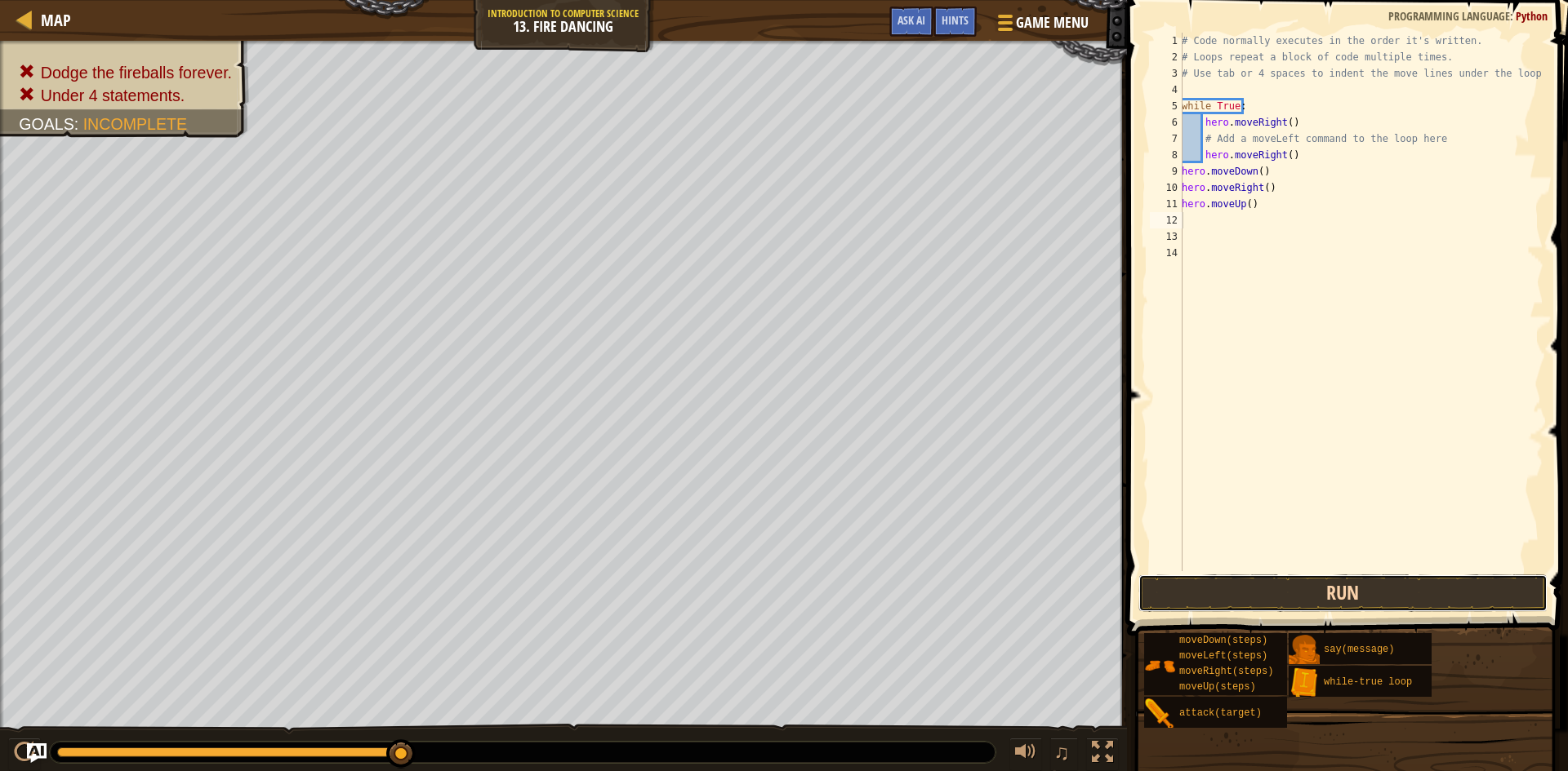
click at [1343, 585] on button "Run" at bounding box center [1342, 593] width 409 height 37
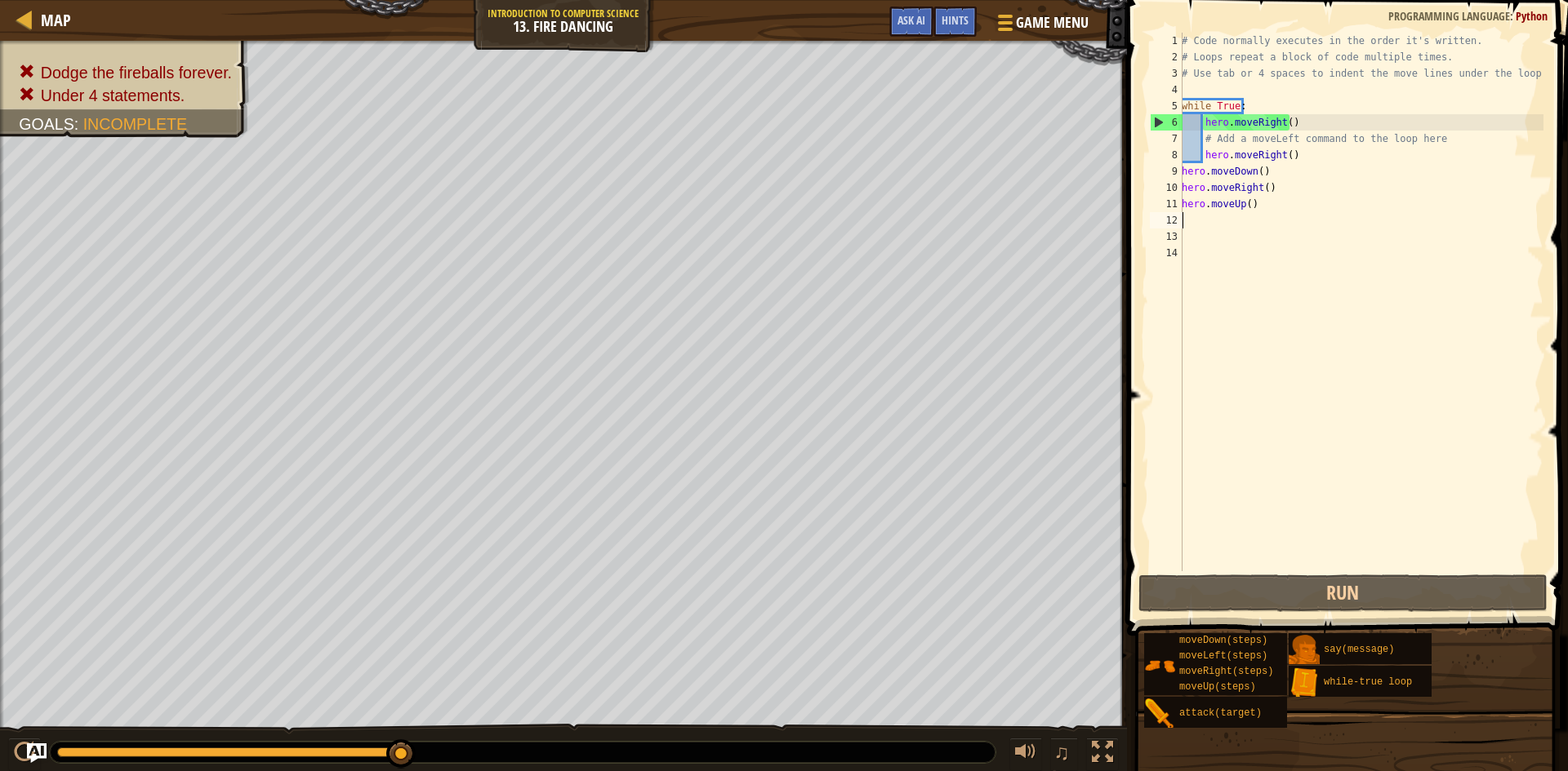
drag, startPoint x: 1370, startPoint y: 231, endPoint x: 1281, endPoint y: 217, distance: 90.1
click at [1282, 217] on div "# Code normally executes in the order it's written. # Loops repeat a block of c…" at bounding box center [1361, 317] width 365 height 571
drag, startPoint x: 1268, startPoint y: 213, endPoint x: 1166, endPoint y: 210, distance: 102.0
click at [1166, 210] on div "1 2 3 4 5 6 7 8 9 10 11 12 13 14 # Code normally executes in the order it's wri…" at bounding box center [1344, 302] width 396 height 539
type textarea "hero.moveUp()"
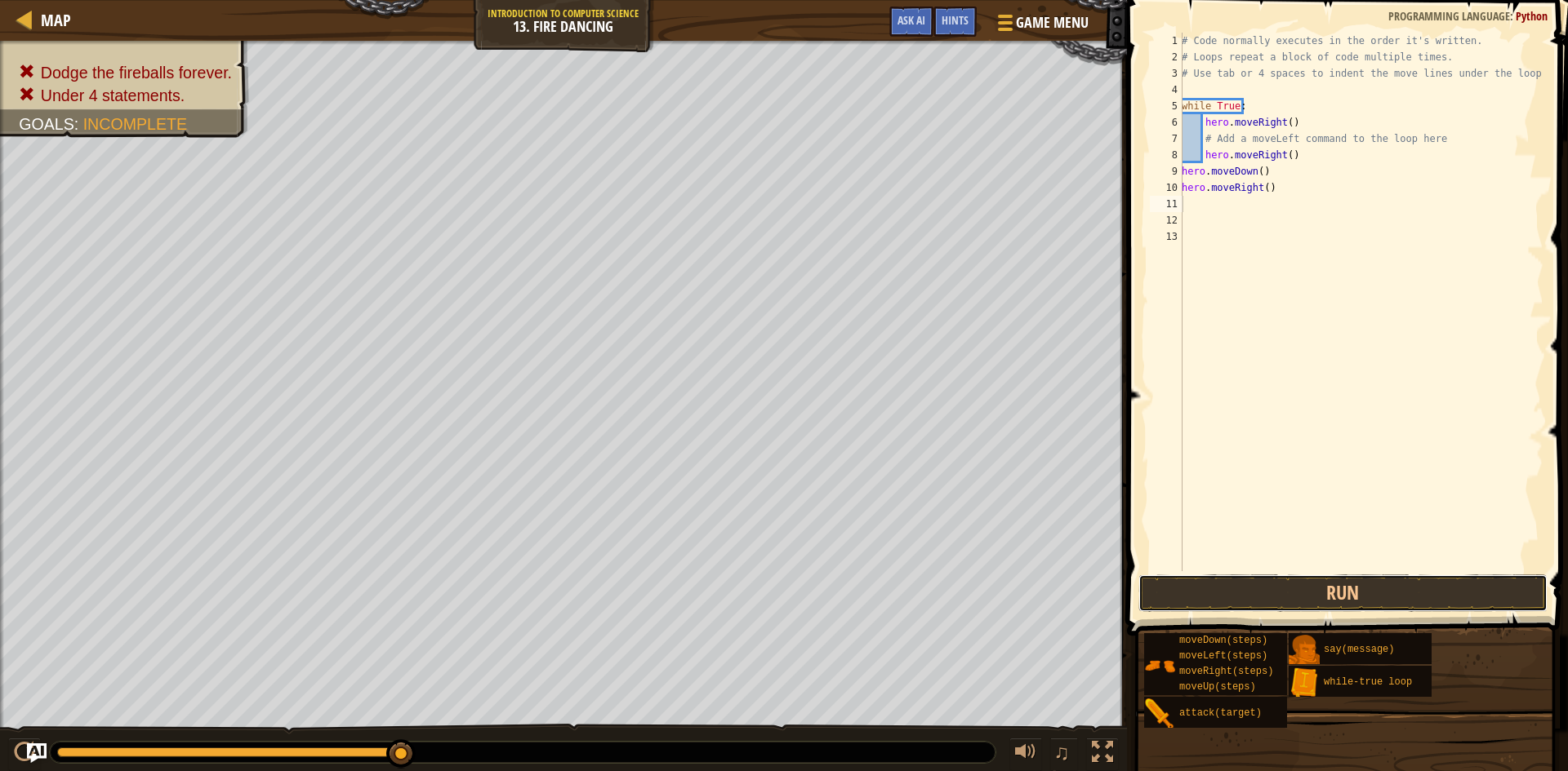
drag, startPoint x: 1185, startPoint y: 587, endPoint x: 1174, endPoint y: 562, distance: 27.3
click at [1180, 576] on button "Run" at bounding box center [1342, 593] width 409 height 37
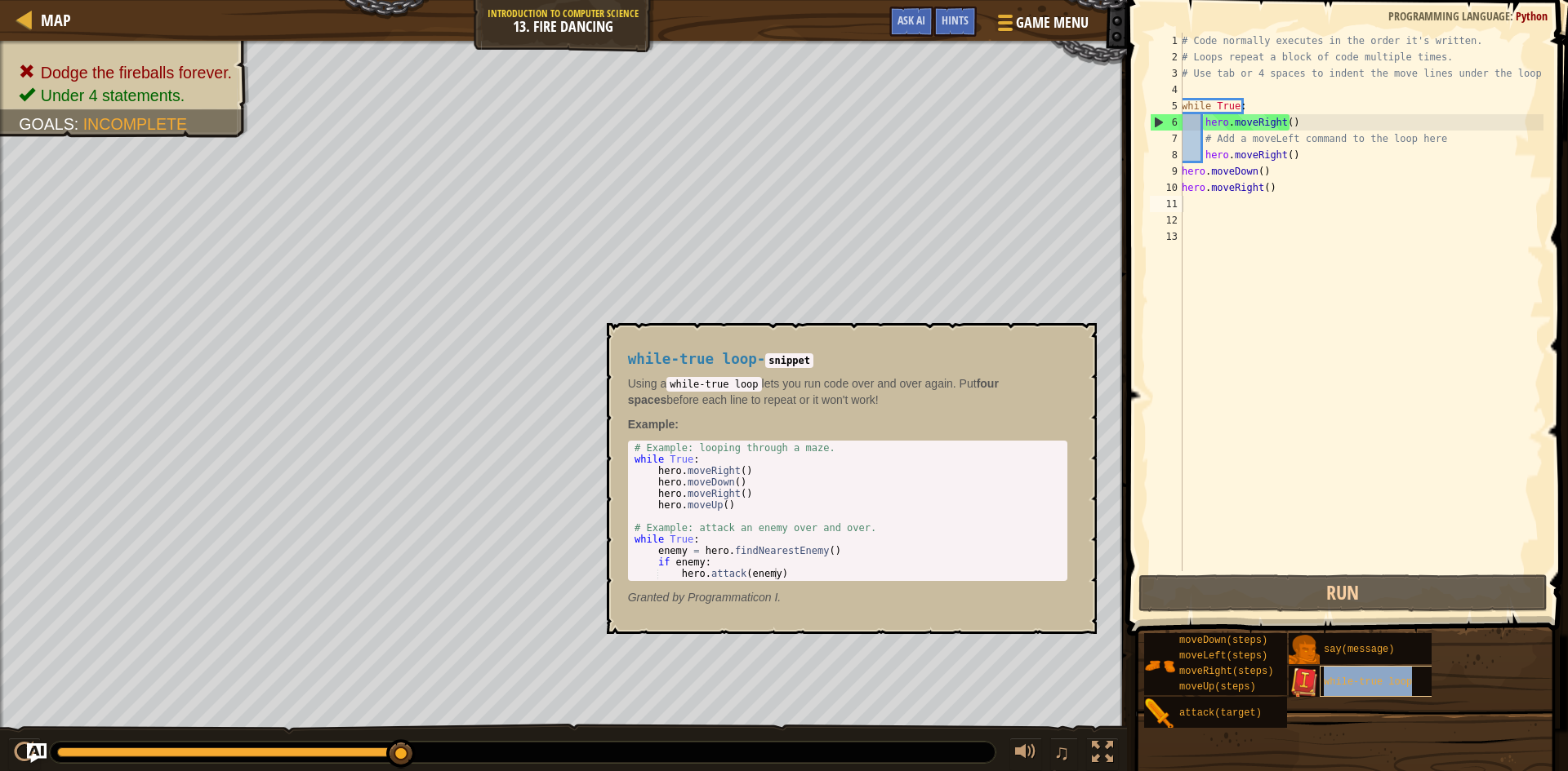
click at [1396, 681] on span "while-true loop" at bounding box center [1368, 682] width 88 height 12
click at [1332, 694] on div "while-true loop" at bounding box center [1398, 681] width 157 height 31
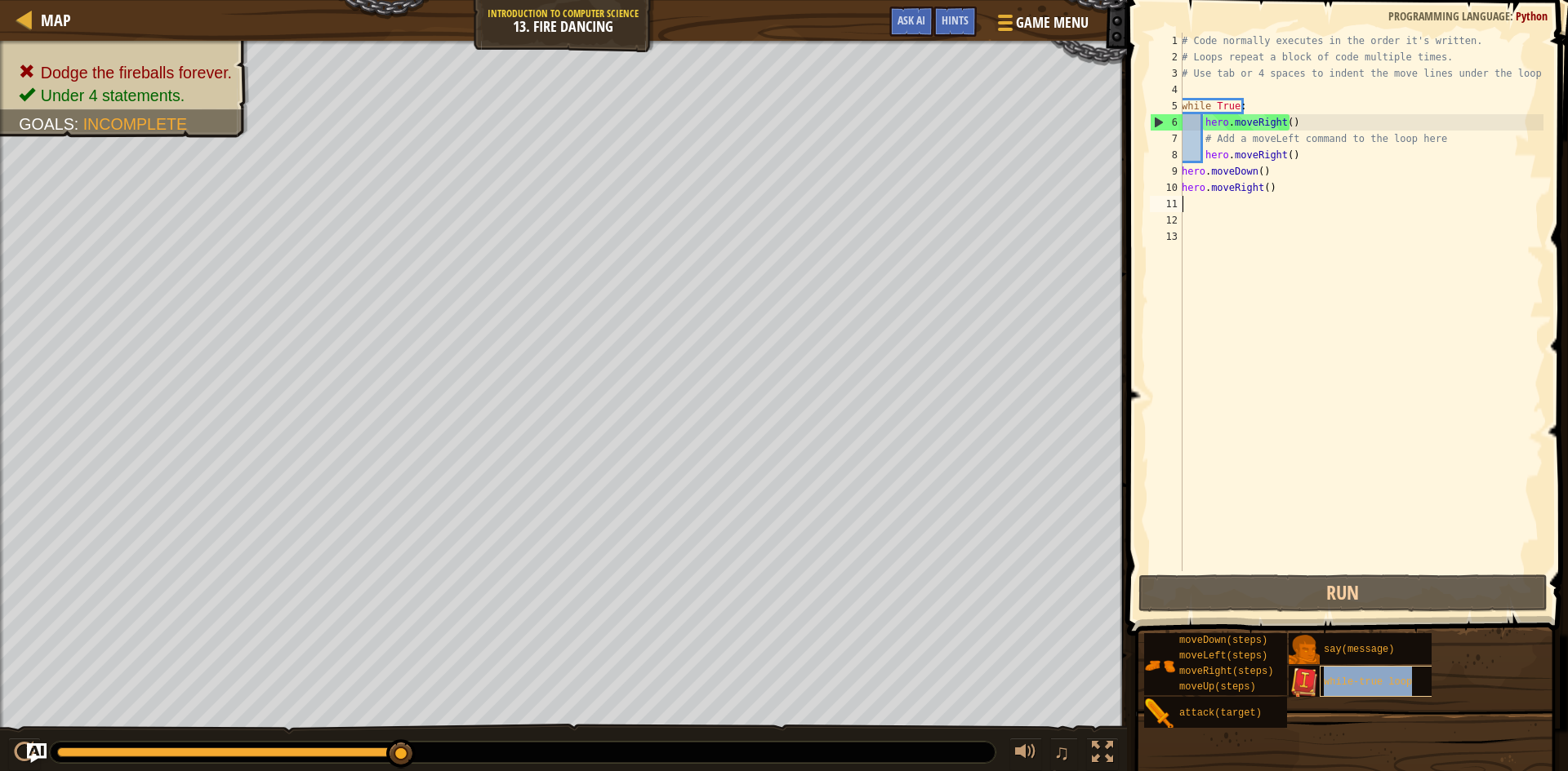
click at [1338, 679] on span "while-true loop" at bounding box center [1368, 682] width 88 height 12
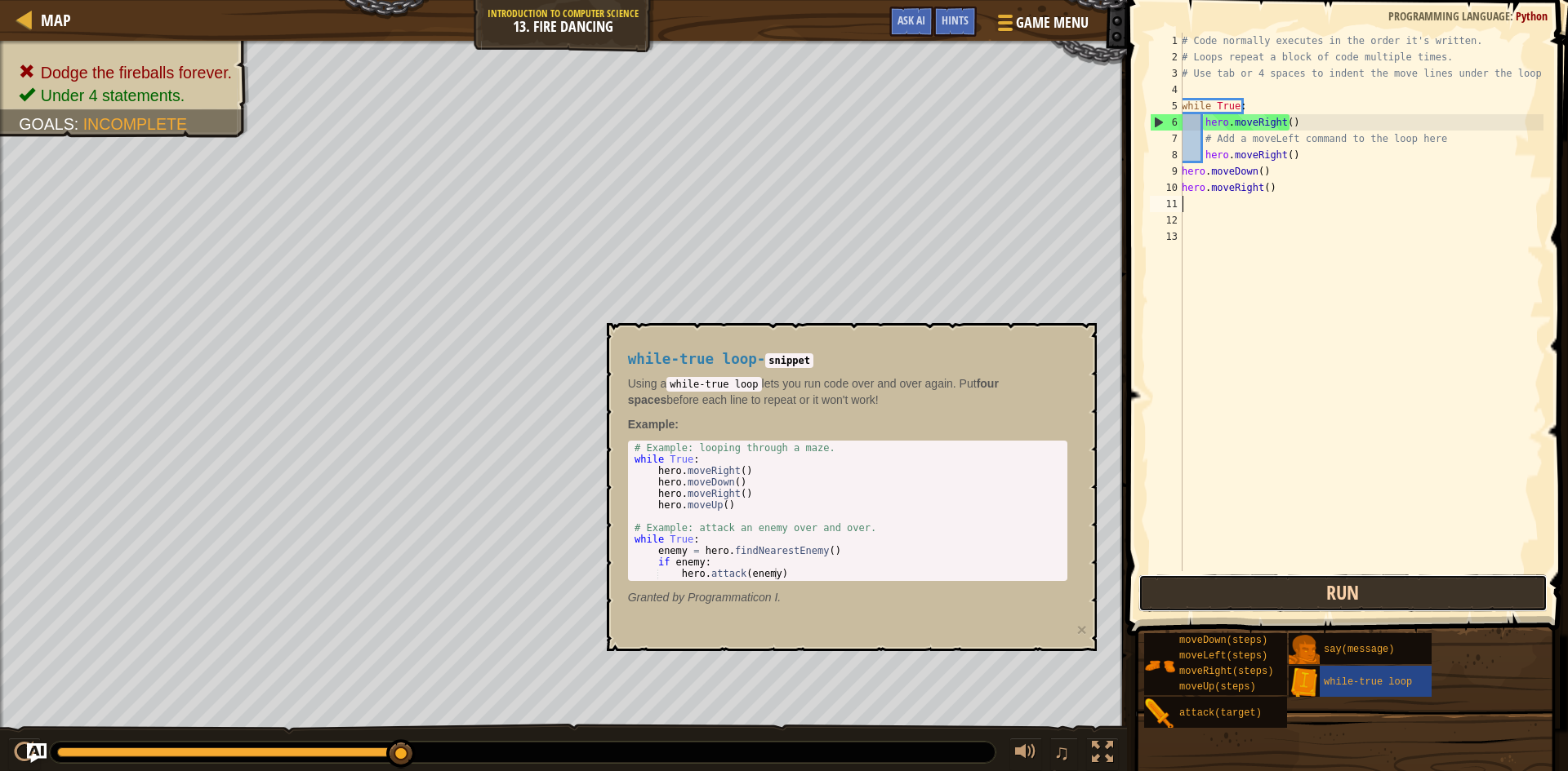
click at [1365, 606] on button "Run" at bounding box center [1342, 593] width 409 height 37
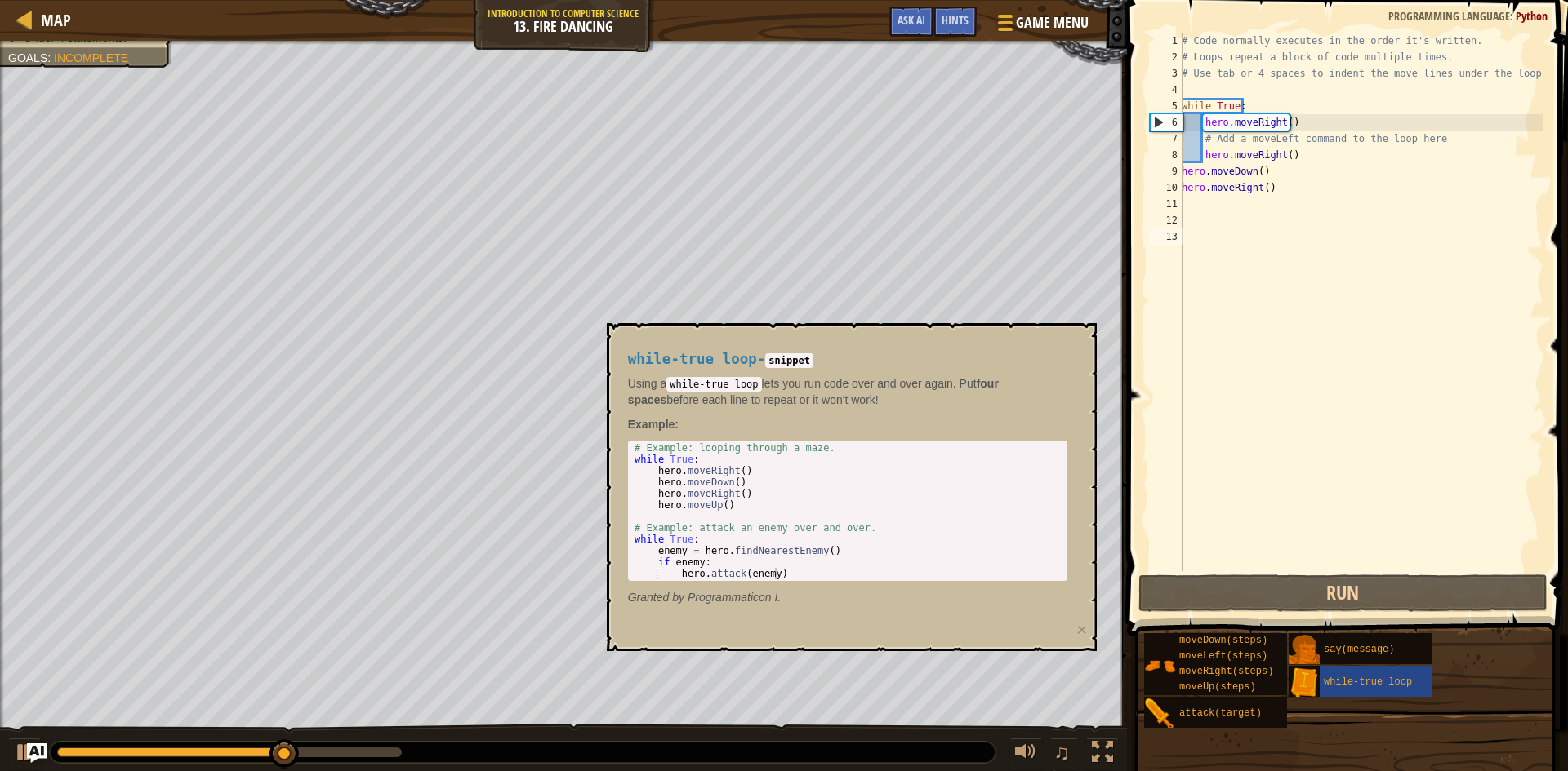
click at [1352, 508] on div "# Code normally executes in the order it's written. # Loops repeat a block of c…" at bounding box center [1361, 317] width 365 height 571
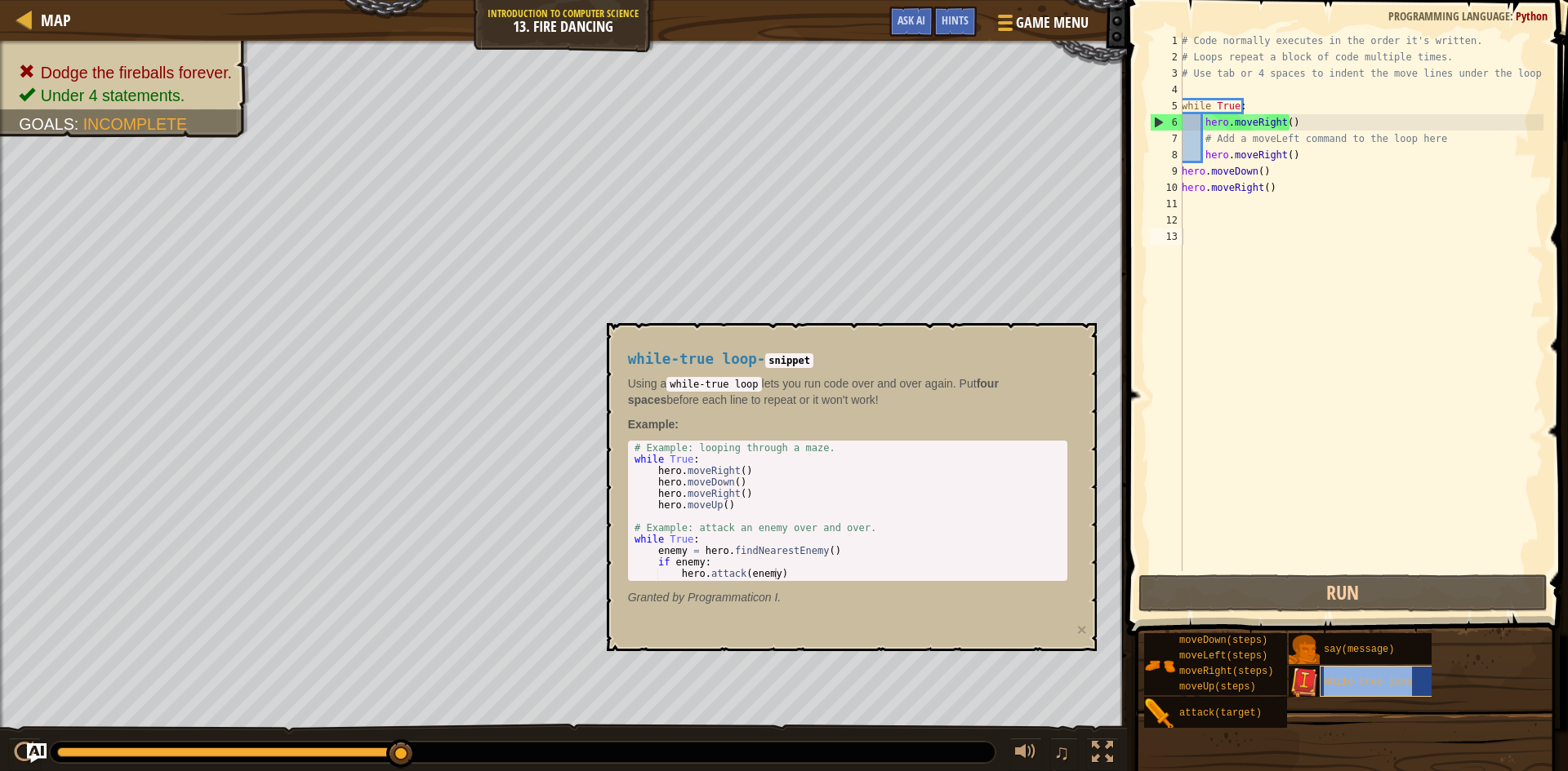
click at [1350, 684] on span "while-true loop" at bounding box center [1368, 682] width 88 height 12
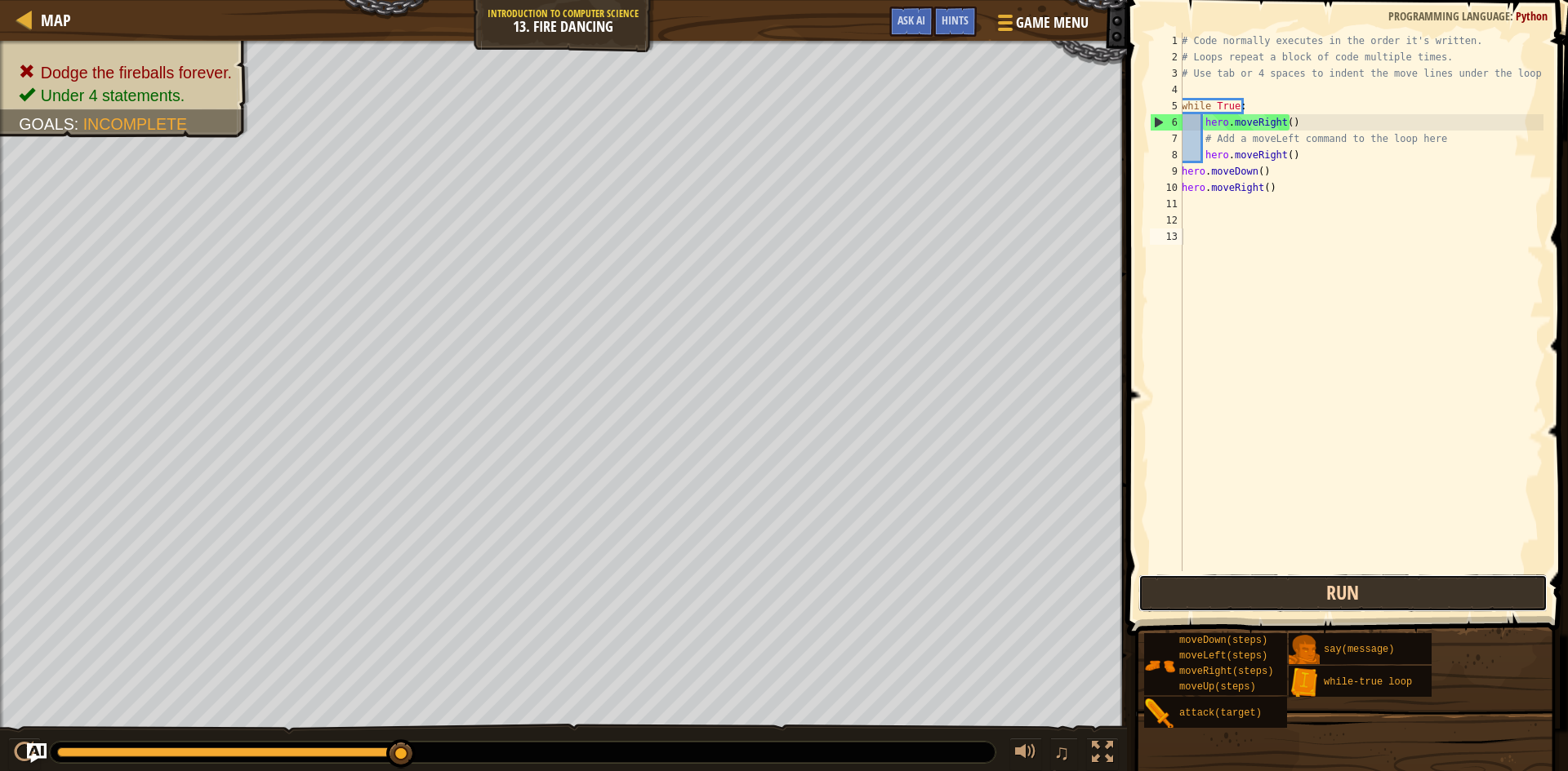
click at [1327, 599] on button "Run" at bounding box center [1342, 593] width 409 height 37
type textarea "m"
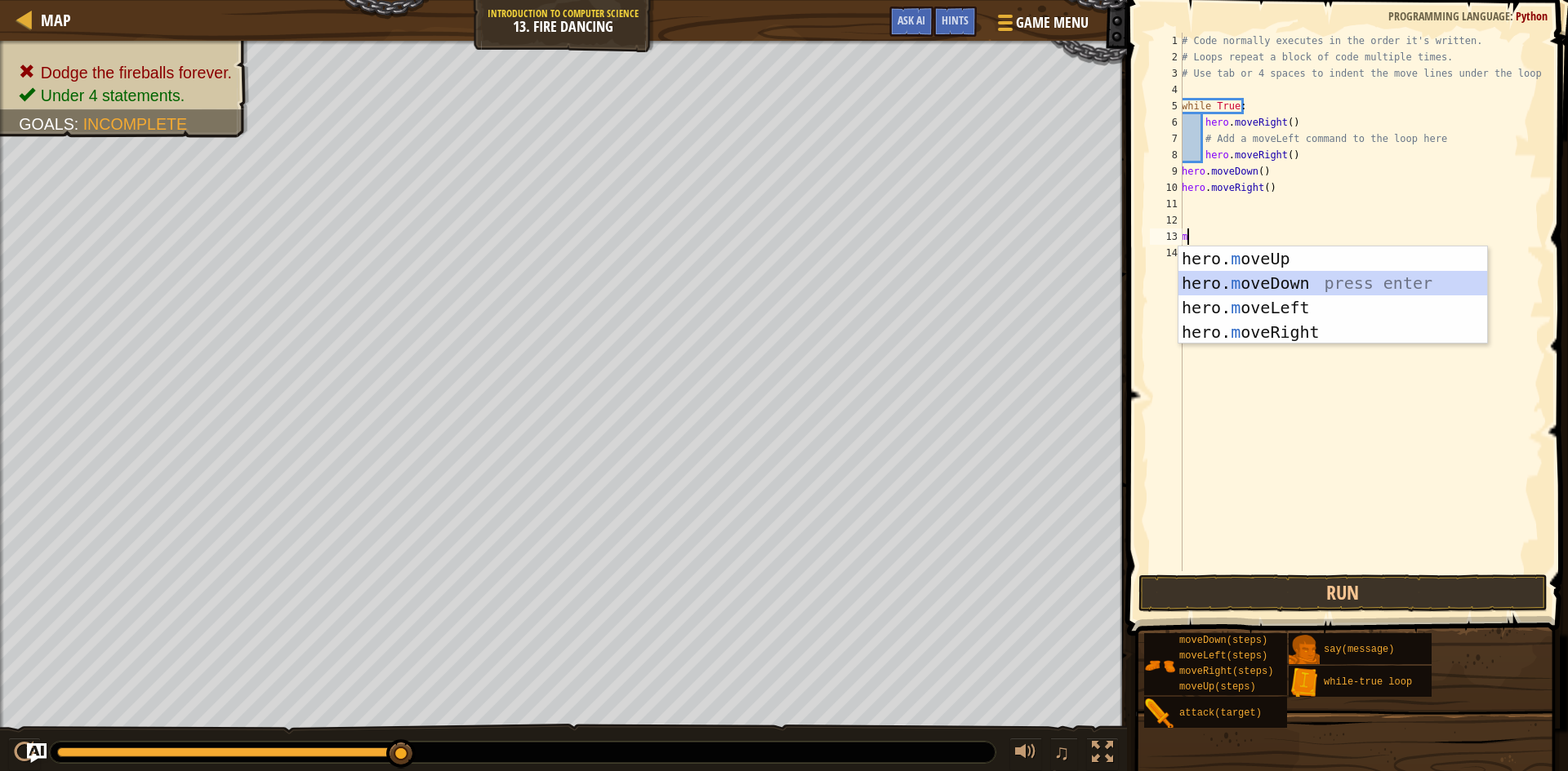
click at [1324, 280] on div "hero. m oveUp press enter hero. m oveDown press enter hero. m oveLeft press ent…" at bounding box center [1333, 320] width 309 height 147
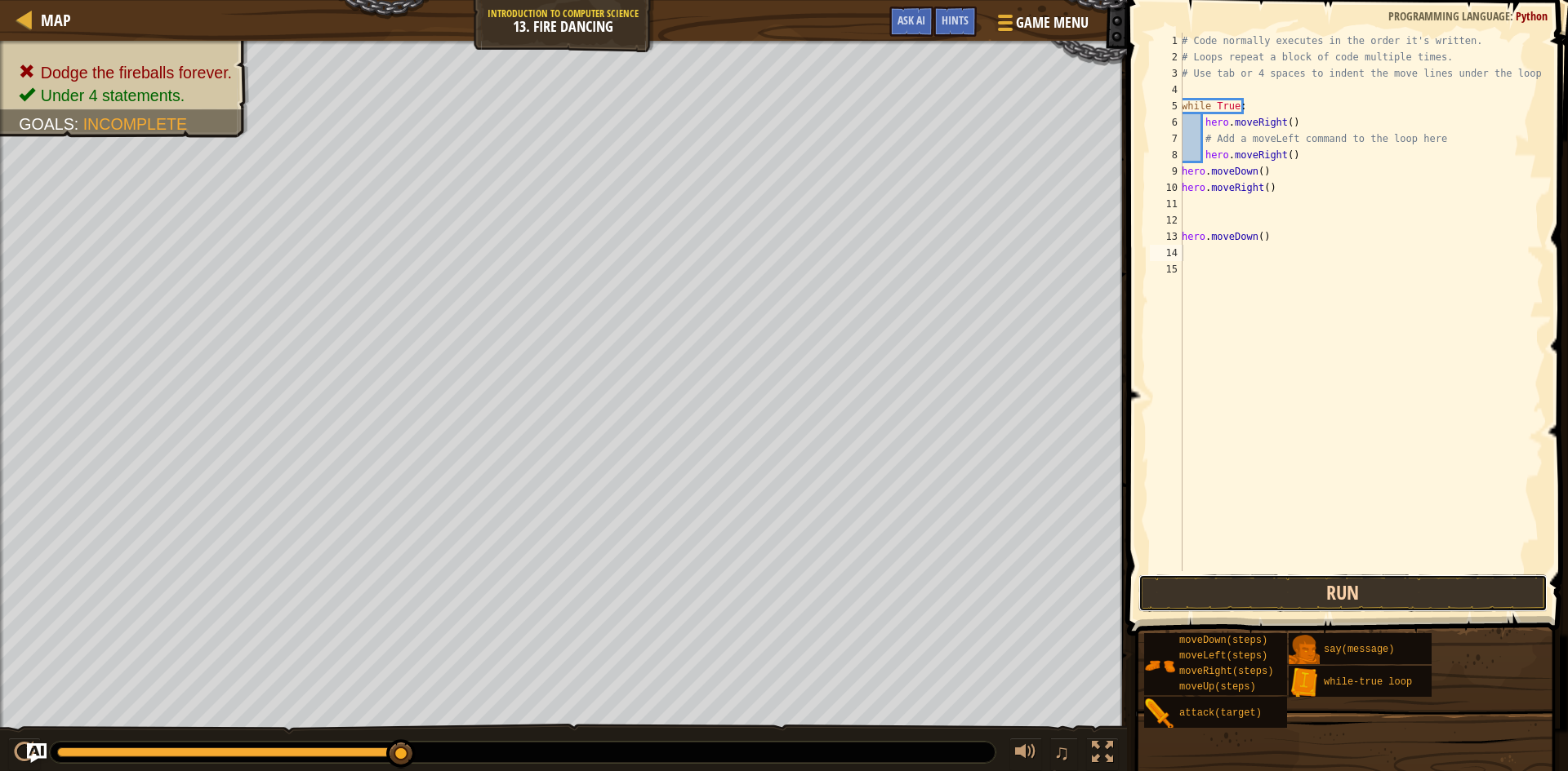
click at [1228, 597] on button "Run" at bounding box center [1342, 593] width 409 height 37
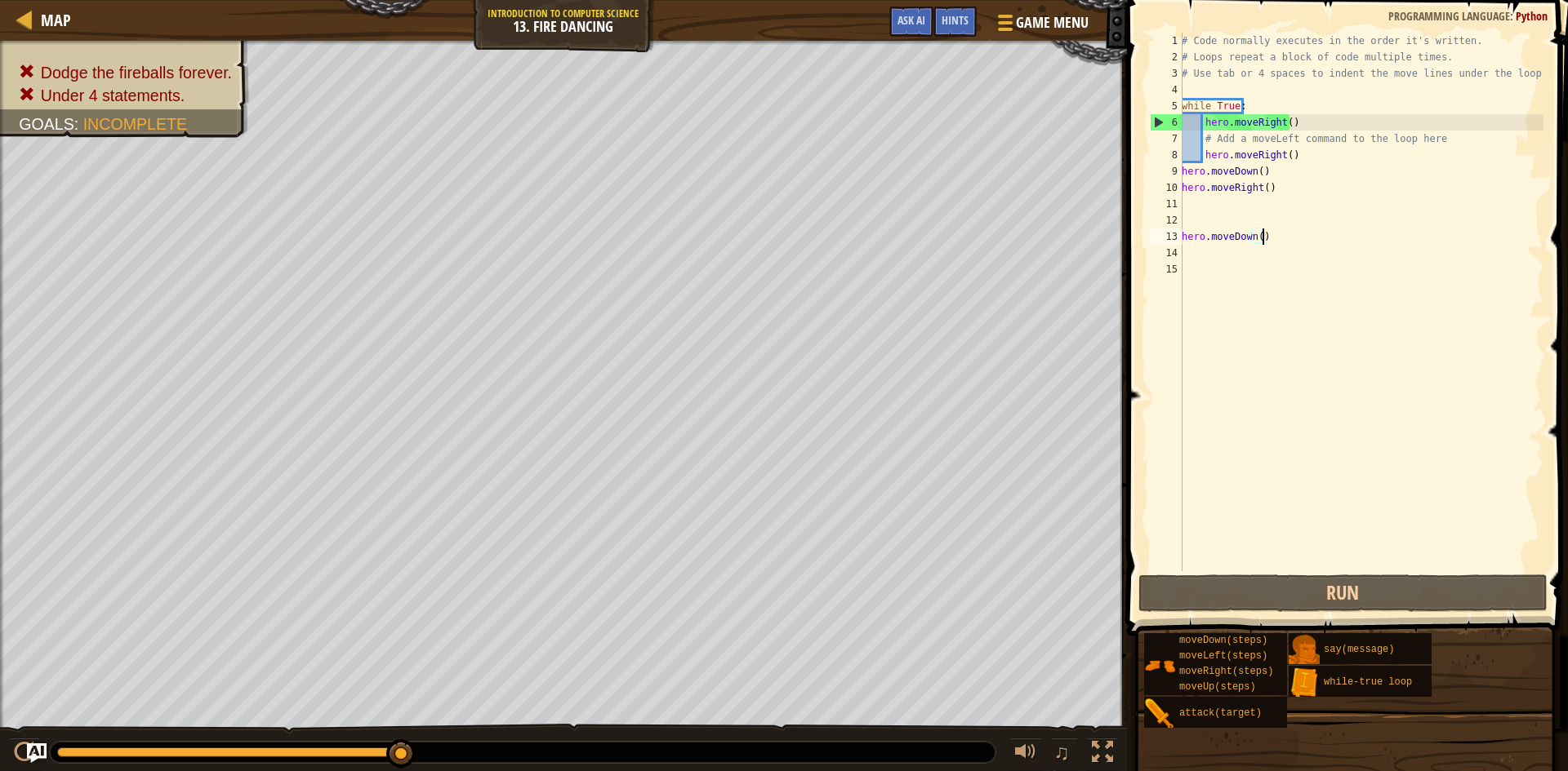
drag, startPoint x: 1271, startPoint y: 236, endPoint x: 1275, endPoint y: 244, distance: 8.9
click at [1273, 240] on div "# Code normally executes in the order it's written. # Loops repeat a block of c…" at bounding box center [1361, 317] width 365 height 571
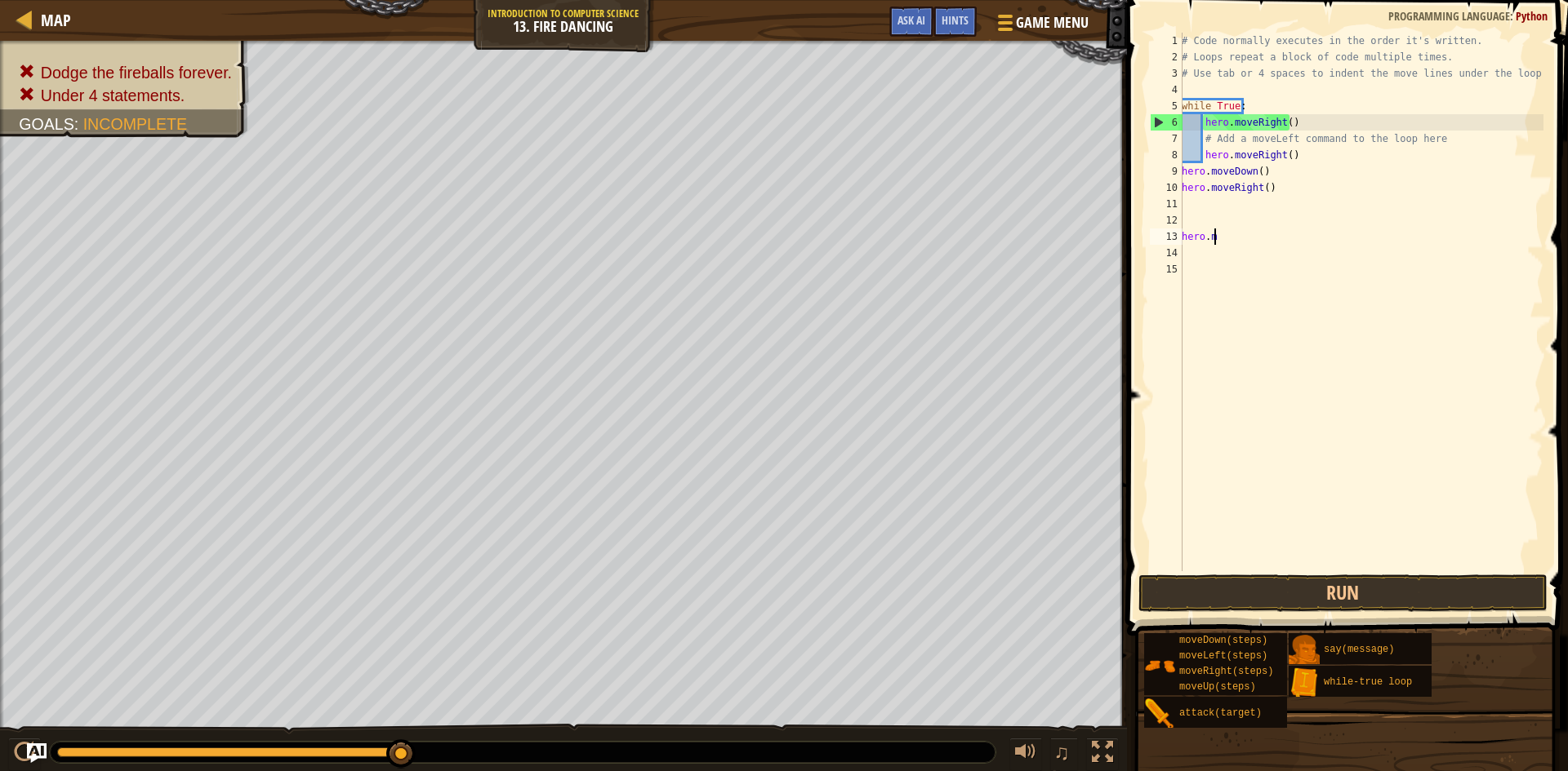
type textarea "h"
drag, startPoint x: 1357, startPoint y: 92, endPoint x: 1280, endPoint y: 191, distance: 125.4
click at [1280, 191] on div "1 2 3 4 5 6 7 8 9 10 11 12 13 14 15 # Code normally executes in the order it's …" at bounding box center [1344, 349] width 446 height 684
click at [1287, 185] on div "# Code normally executes in the order it's written. # Loops repeat a block of c…" at bounding box center [1361, 317] width 365 height 571
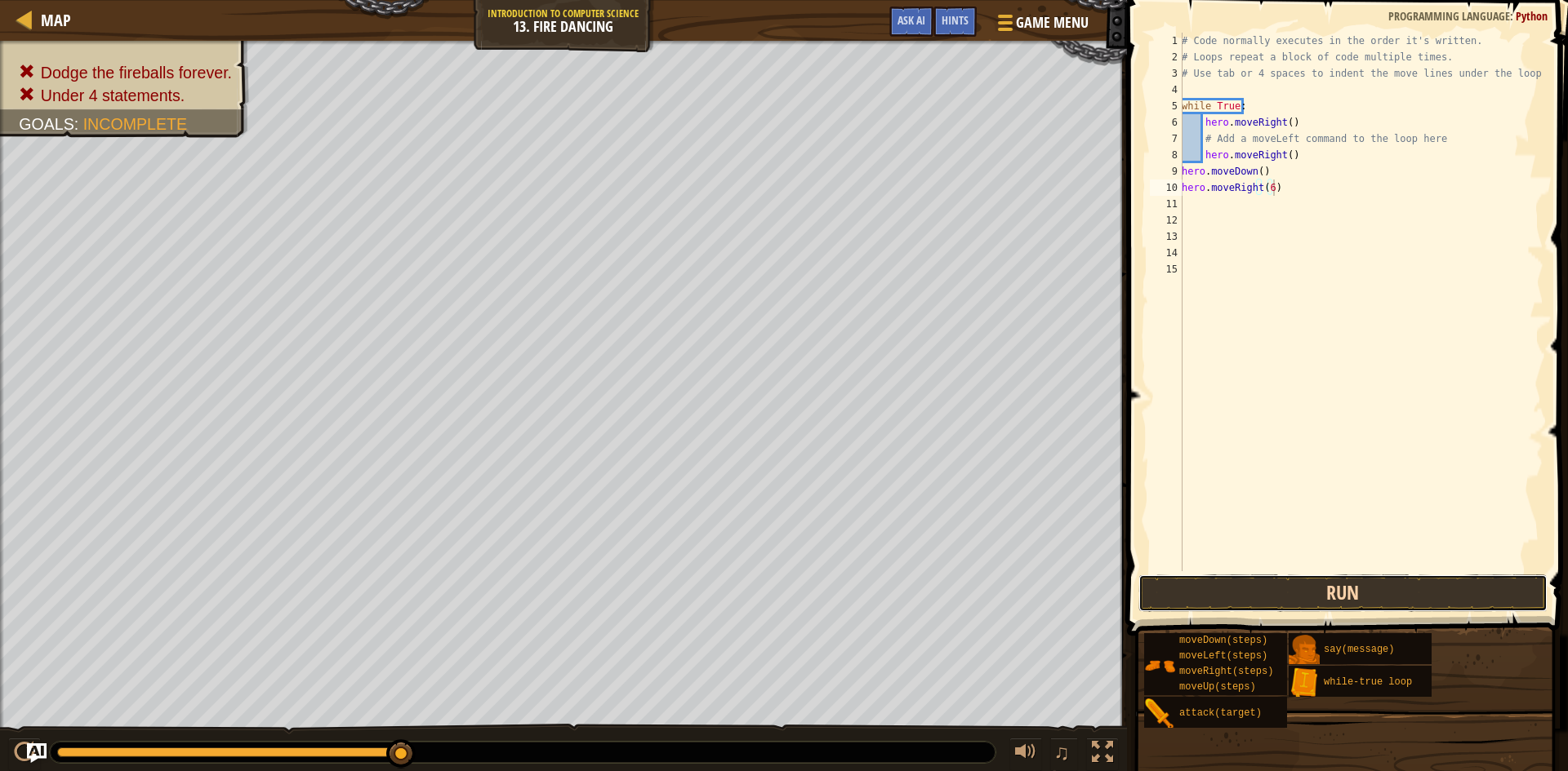
click at [1418, 601] on button "Run" at bounding box center [1342, 593] width 409 height 37
type textarea "hero.movel"
drag, startPoint x: 1370, startPoint y: 571, endPoint x: 1368, endPoint y: 588, distance: 17.1
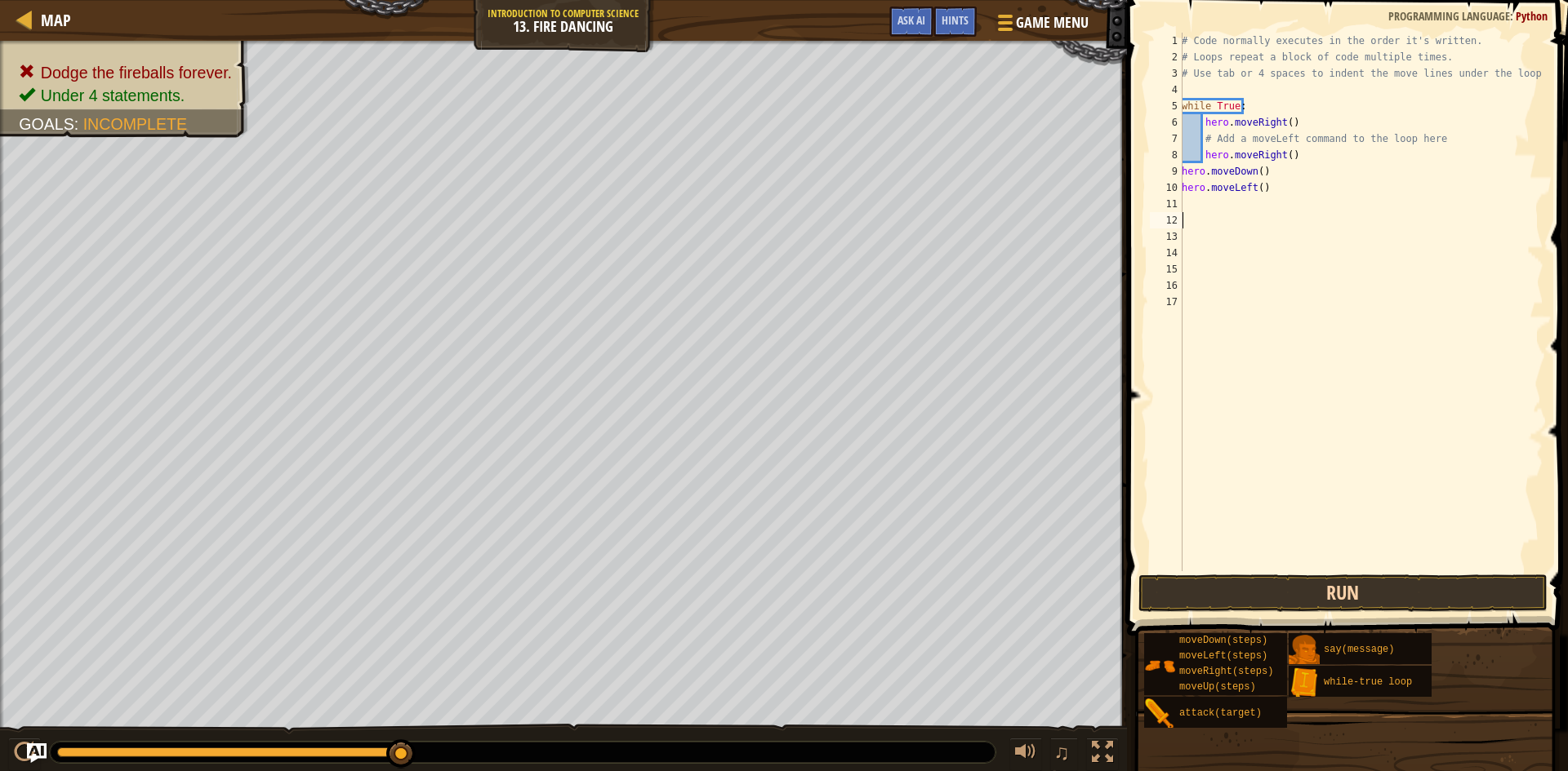
click at [1368, 582] on div "1 2 3 4 5 6 7 8 9 10 11 12 13 14 15 16 17 # Code normally executes in the order…" at bounding box center [1344, 349] width 446 height 684
click at [1372, 603] on button "Run" at bounding box center [1342, 593] width 409 height 37
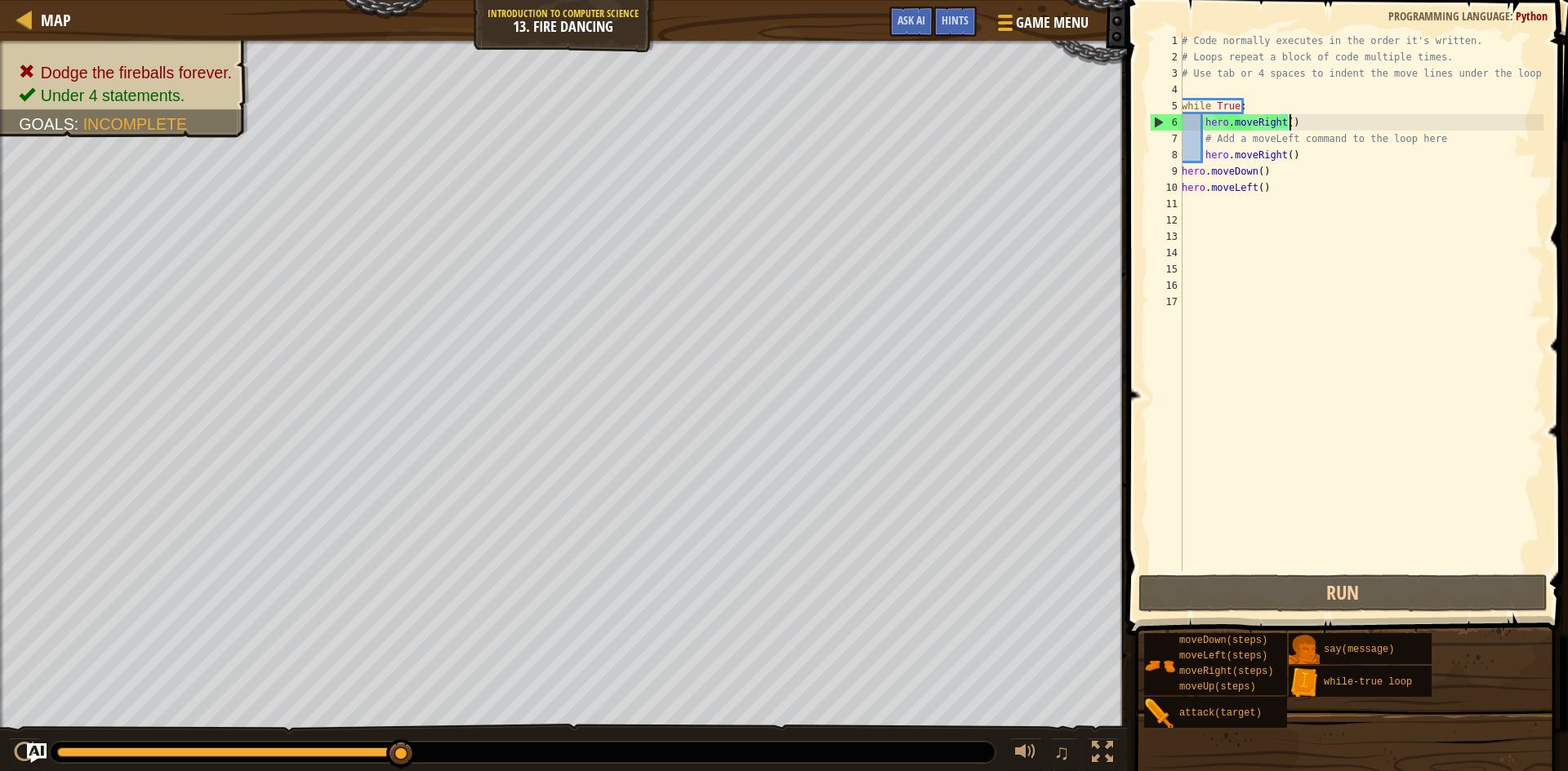
click at [1319, 130] on div "# Code normally executes in the order it's written. # Loops repeat a block of c…" at bounding box center [1361, 317] width 365 height 571
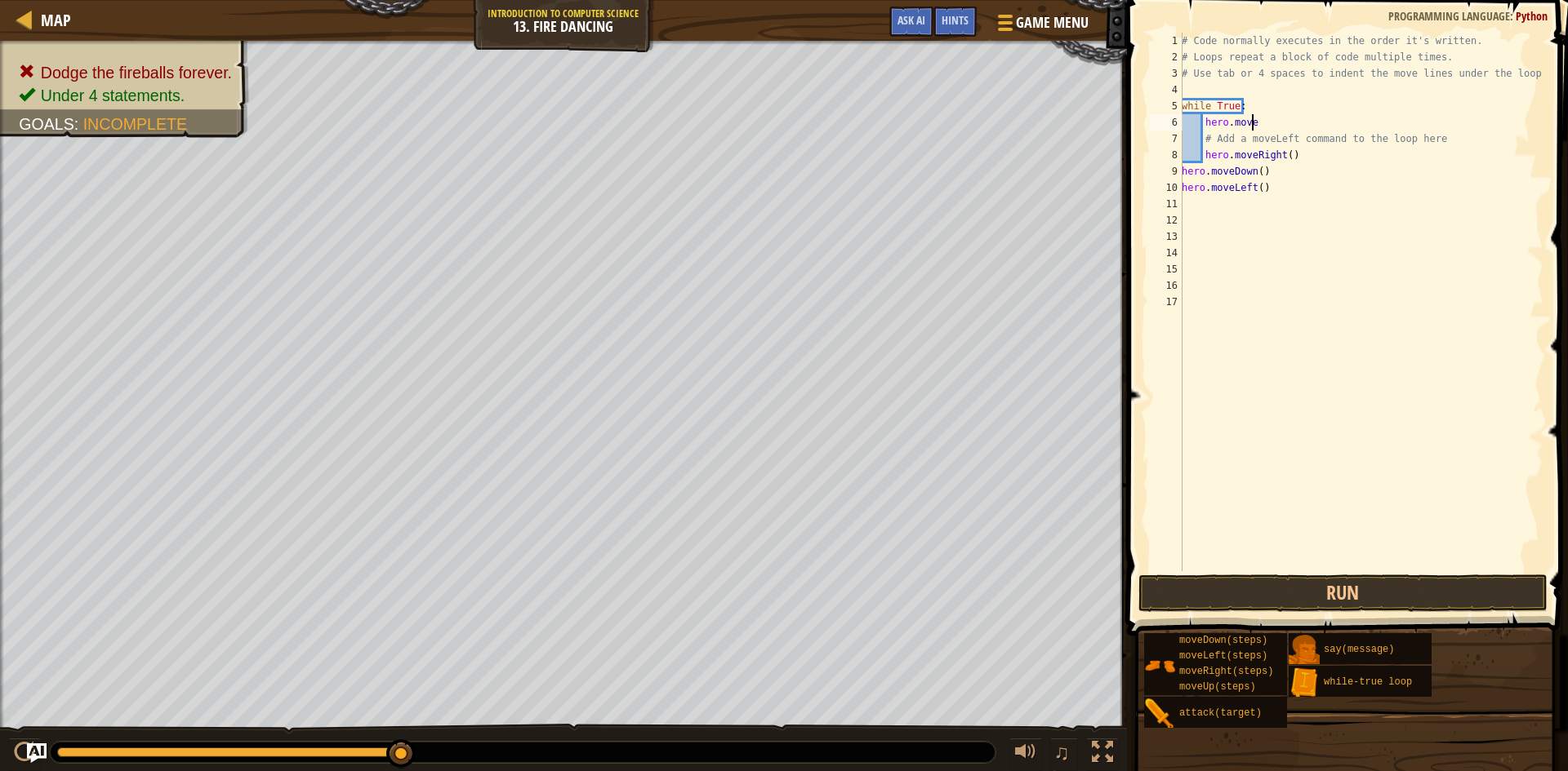
type textarea "hero.moveu"
click at [1428, 593] on button "Run" at bounding box center [1342, 593] width 409 height 37
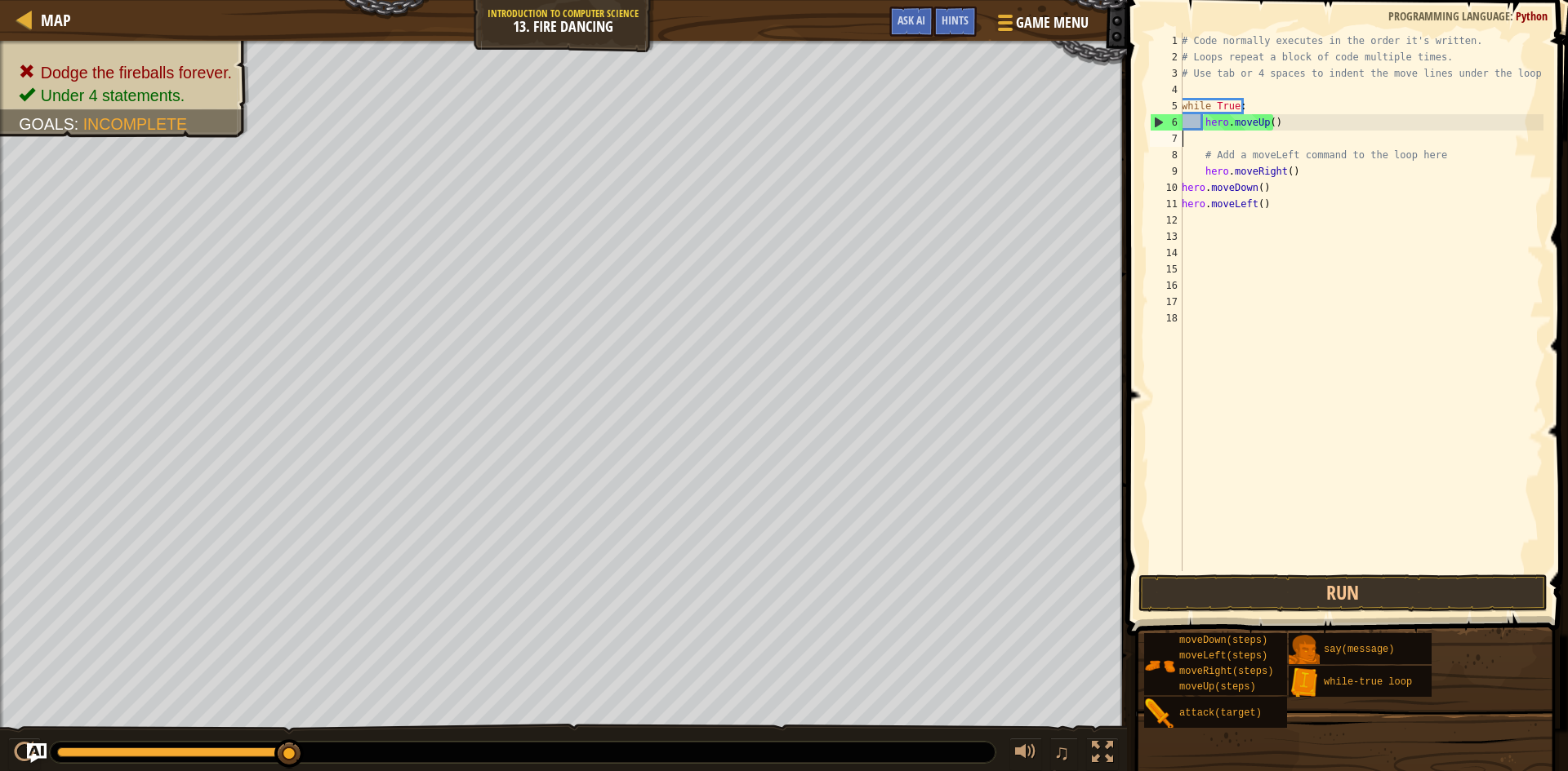
scroll to position [8, 0]
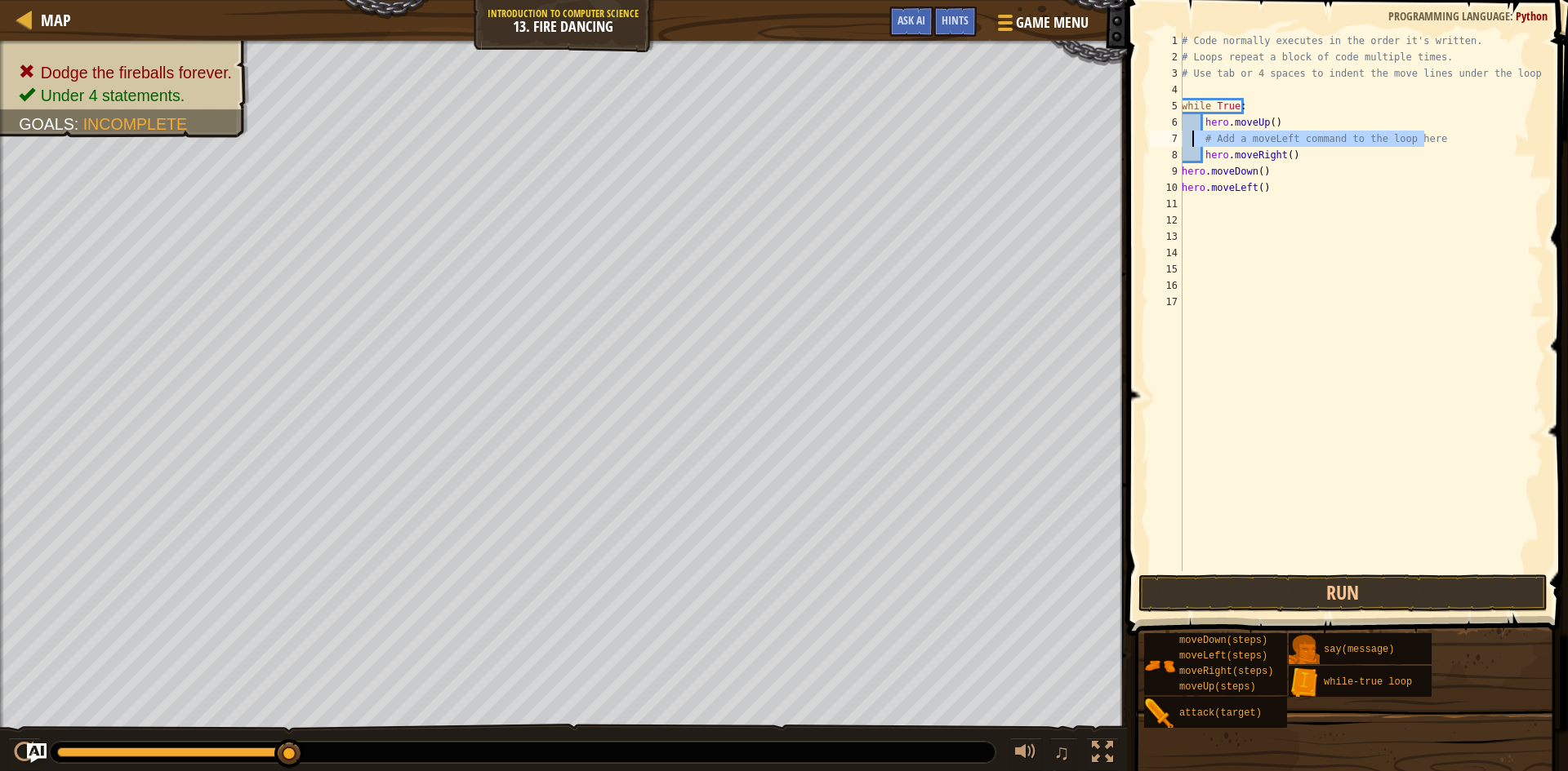
drag, startPoint x: 1424, startPoint y: 142, endPoint x: 1195, endPoint y: 145, distance: 229.0
click at [1195, 145] on div "# Code normally executes in the order it's written. # Loops repeat a block of c…" at bounding box center [1361, 317] width 365 height 571
type textarea "# Add a moveLeft command to the loop here"
type textarea "hero.moveUp()"
type textarea "h"
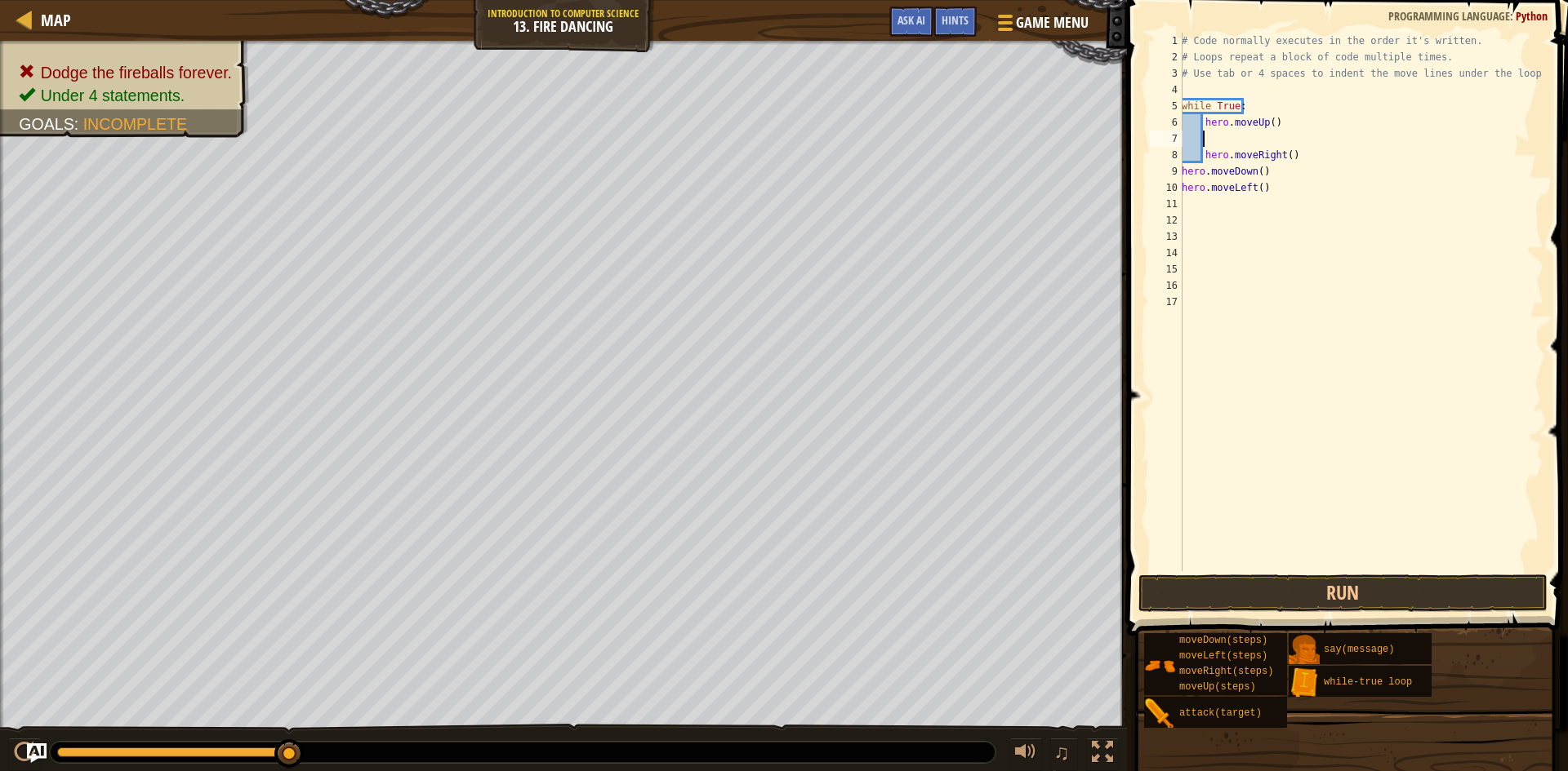
scroll to position [8, 1]
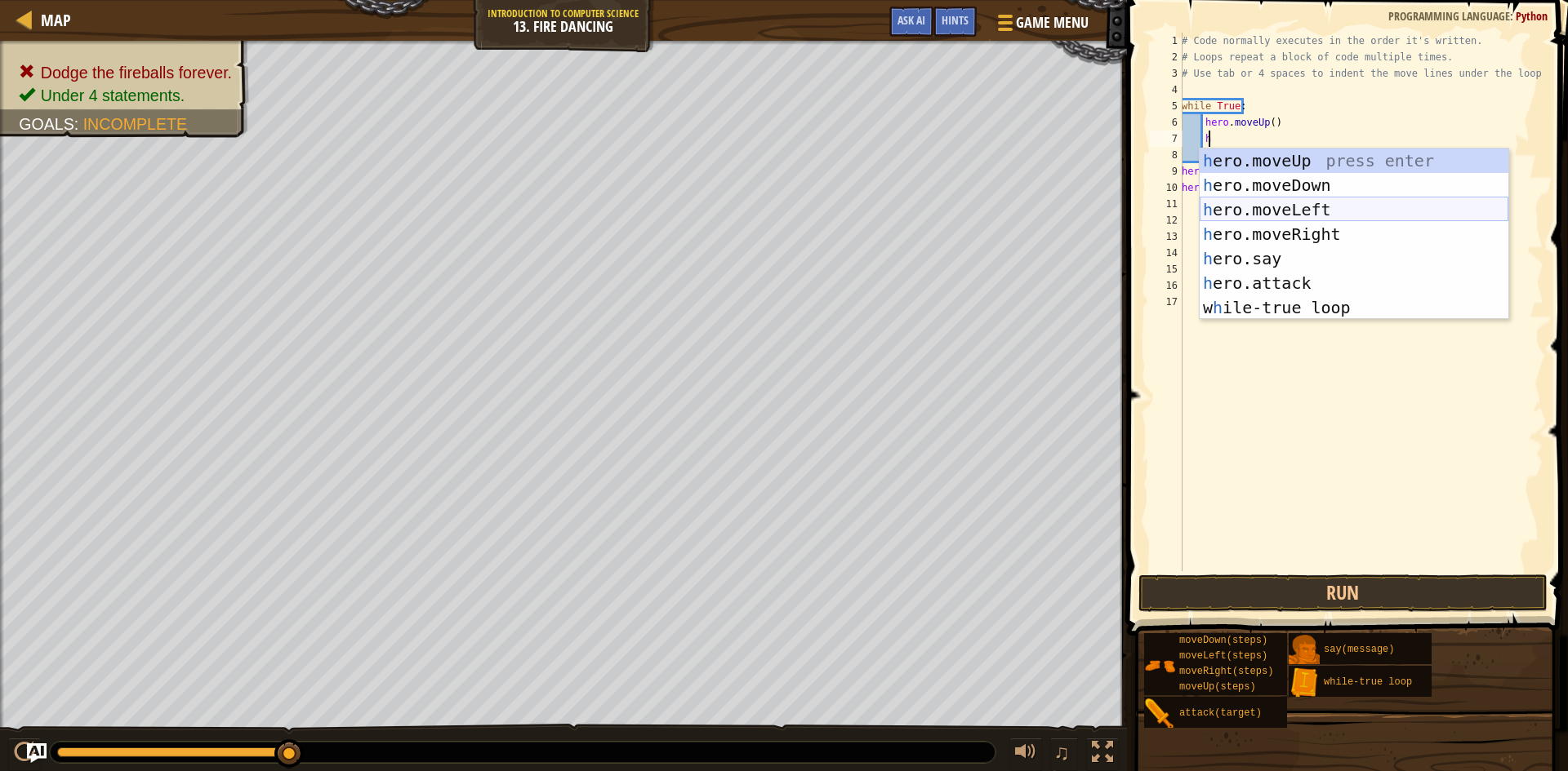
click at [1304, 205] on div "h ero.moveUp press enter h ero.moveDown press enter h ero.moveLeft press enter …" at bounding box center [1354, 259] width 309 height 221
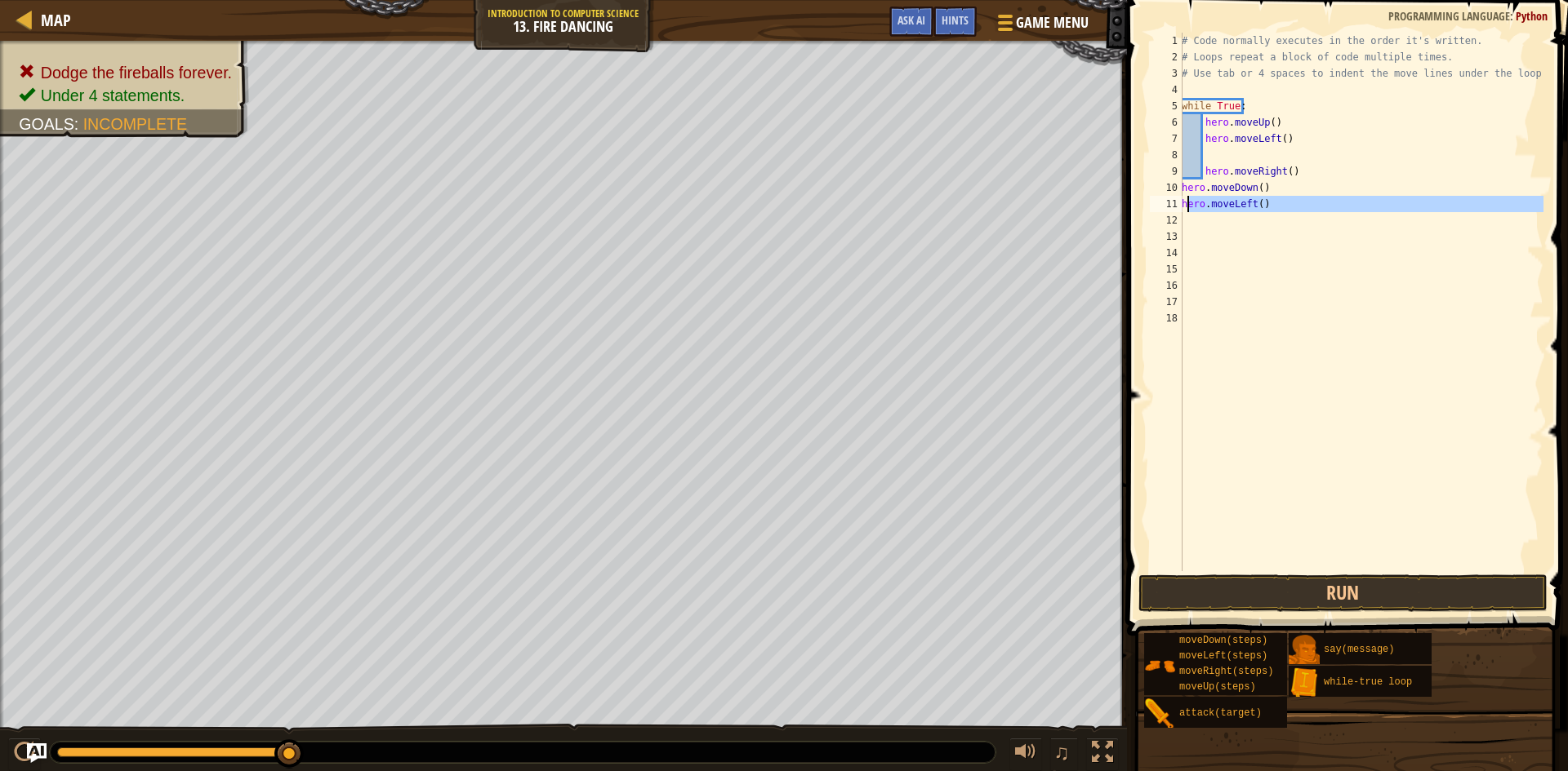
drag, startPoint x: 1284, startPoint y: 212, endPoint x: 1171, endPoint y: 204, distance: 113.3
click at [1171, 204] on div "1 2 3 4 5 6 7 8 9 10 11 12 13 14 15 16 17 18 # Code normally executes in the or…" at bounding box center [1344, 302] width 396 height 539
type textarea "hero.moveLeft()"
click at [1220, 154] on div "# Code normally executes in the order it's written. # Loops repeat a block of c…" at bounding box center [1361, 317] width 365 height 571
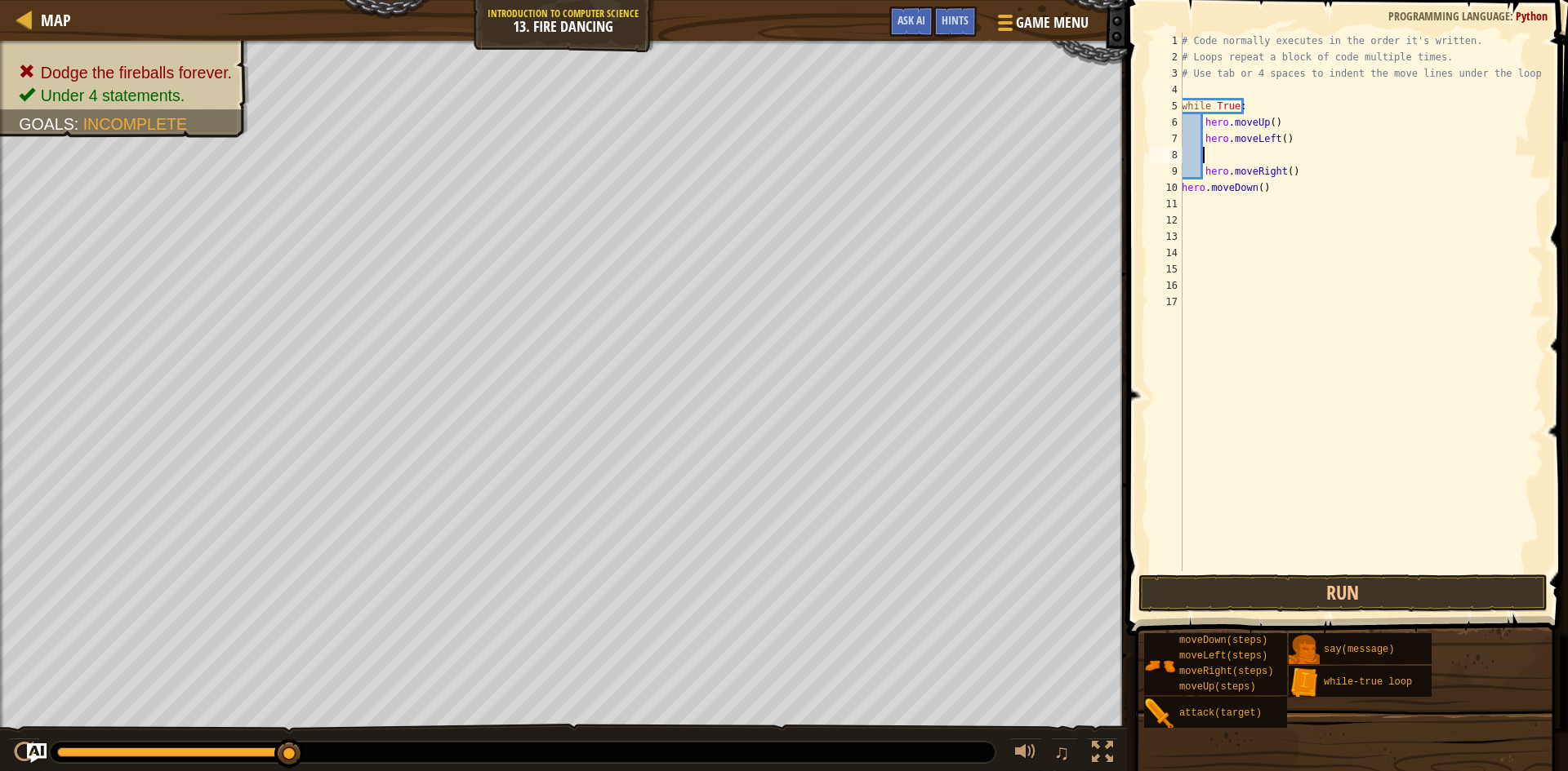
type textarea "\"
click at [1155, 587] on button "Run" at bounding box center [1342, 593] width 409 height 37
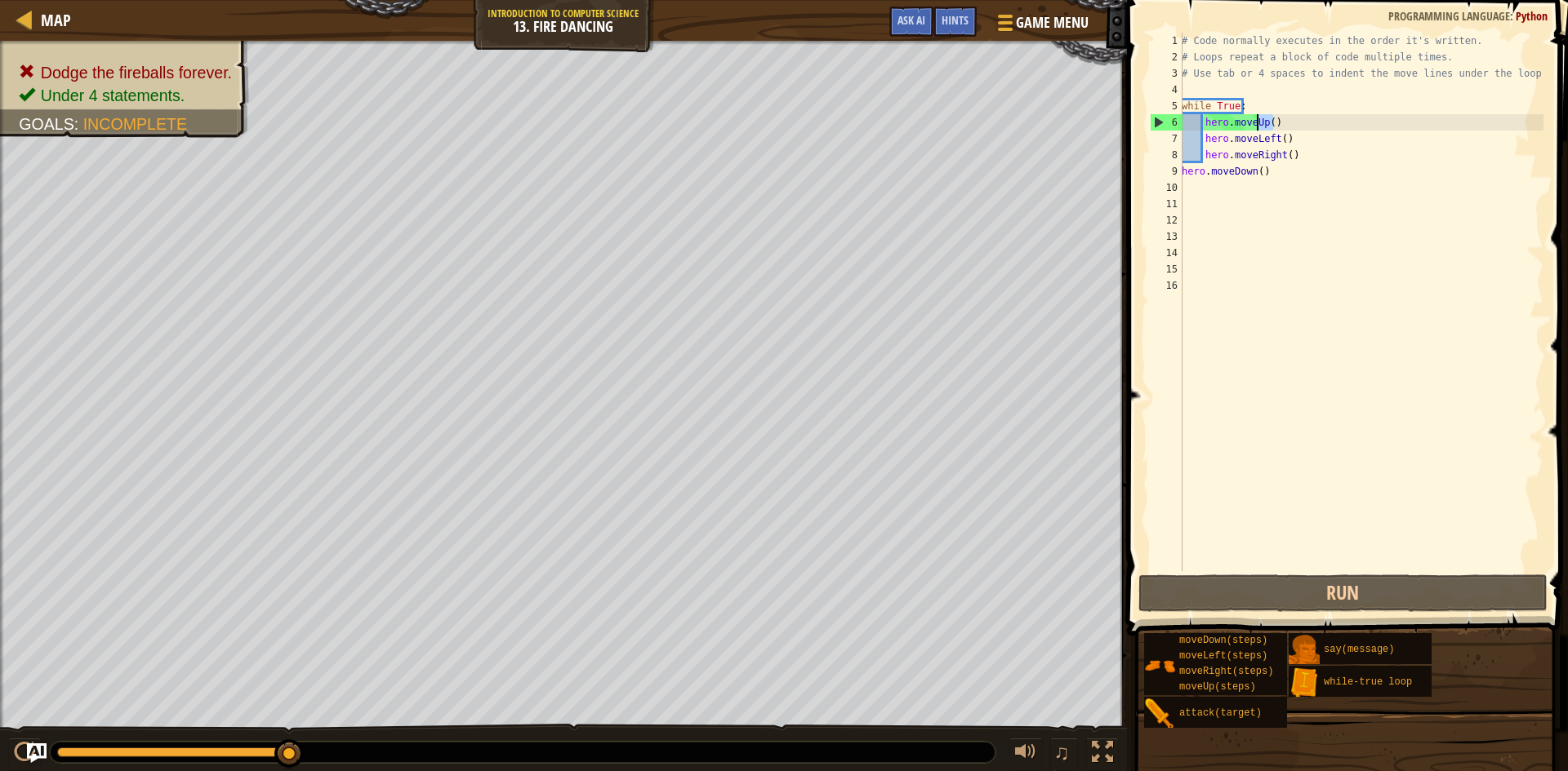
drag, startPoint x: 1283, startPoint y: 121, endPoint x: 1254, endPoint y: 122, distance: 29.0
click at [1254, 122] on div "# Code normally executes in the order it's written. # Loops repeat a block of c…" at bounding box center [1361, 317] width 365 height 571
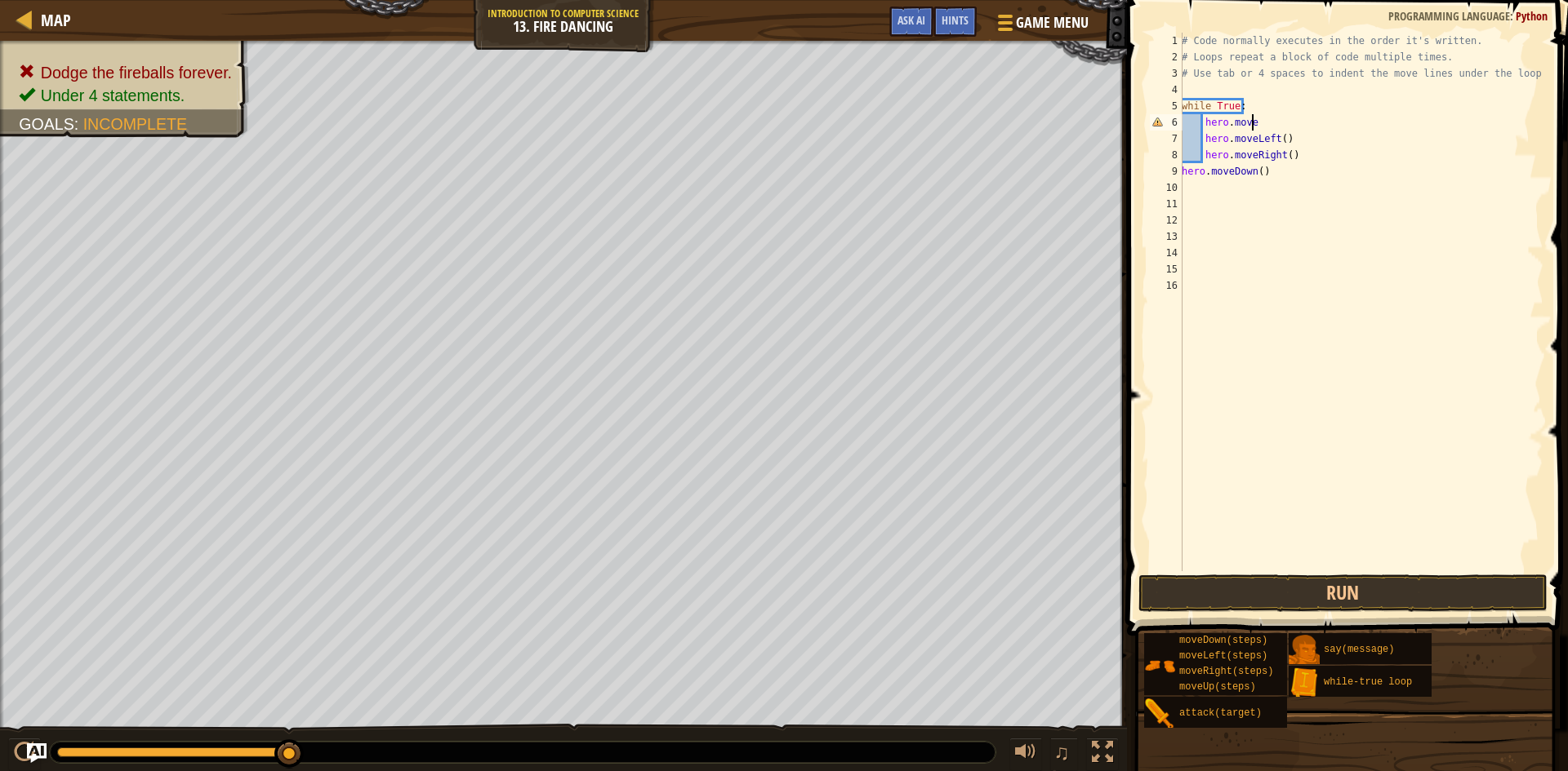
type textarea "hero.moved"
click at [1273, 135] on div "hero.moveD own press enter" at bounding box center [1354, 168] width 309 height 73
click at [1162, 583] on button "Run" at bounding box center [1342, 593] width 409 height 37
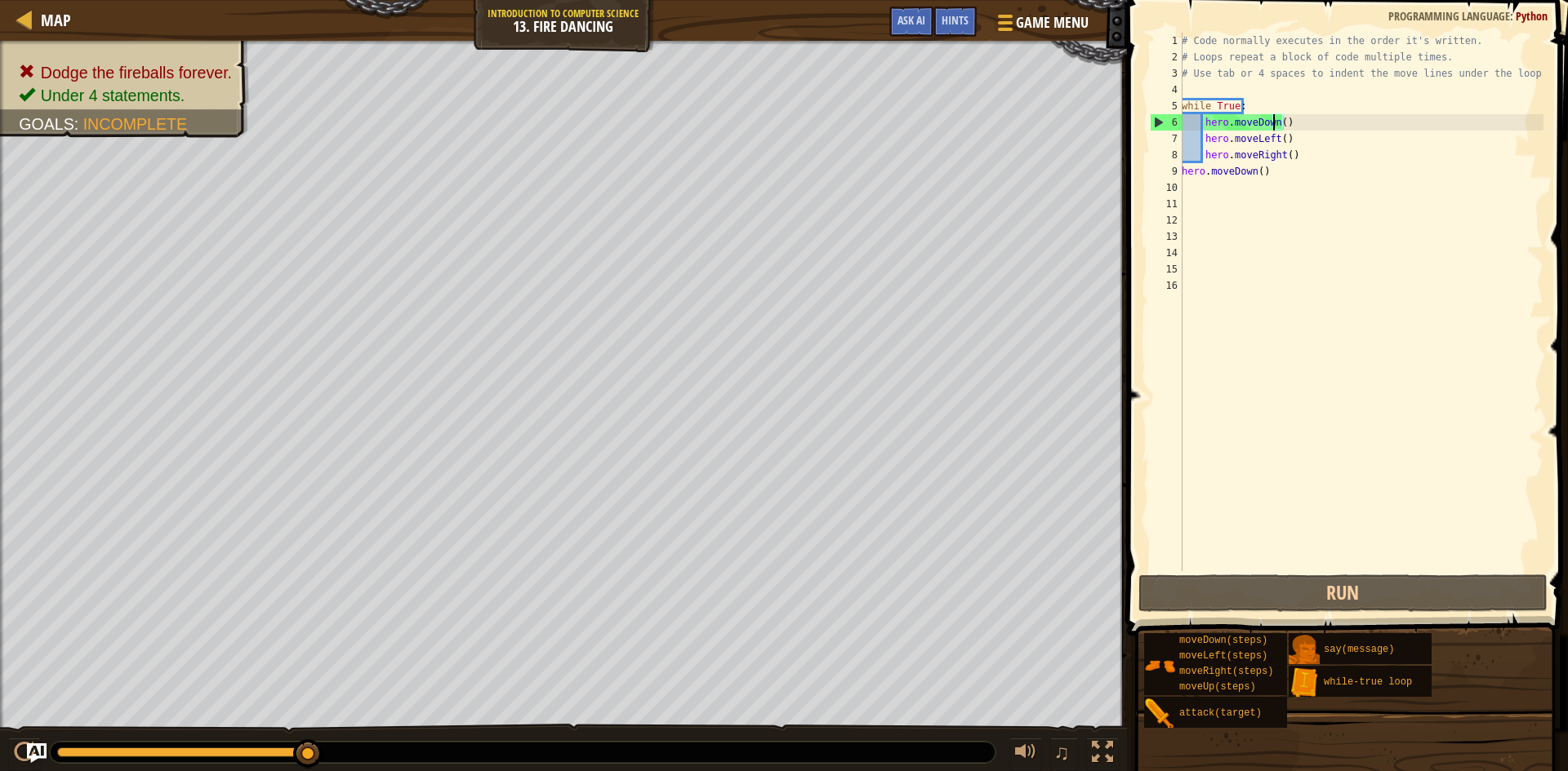
click at [1275, 122] on div "# Code normally executes in the order it's written. # Loops repeat a block of c…" at bounding box center [1361, 317] width 365 height 571
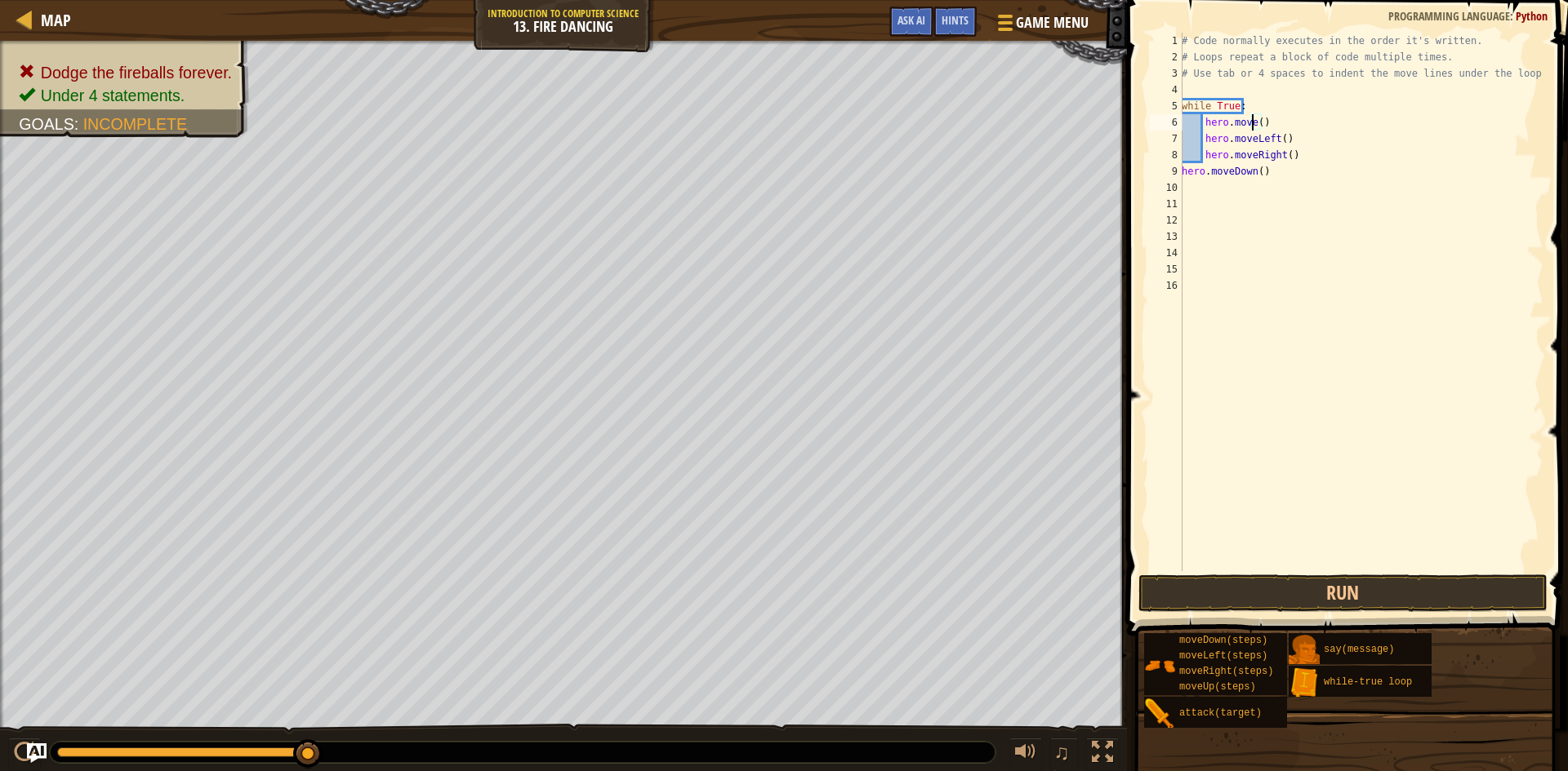
scroll to position [8, 6]
click at [1288, 152] on div "hero.moveR ight press enter" at bounding box center [1354, 168] width 309 height 73
click at [1260, 587] on button "Run" at bounding box center [1342, 593] width 409 height 37
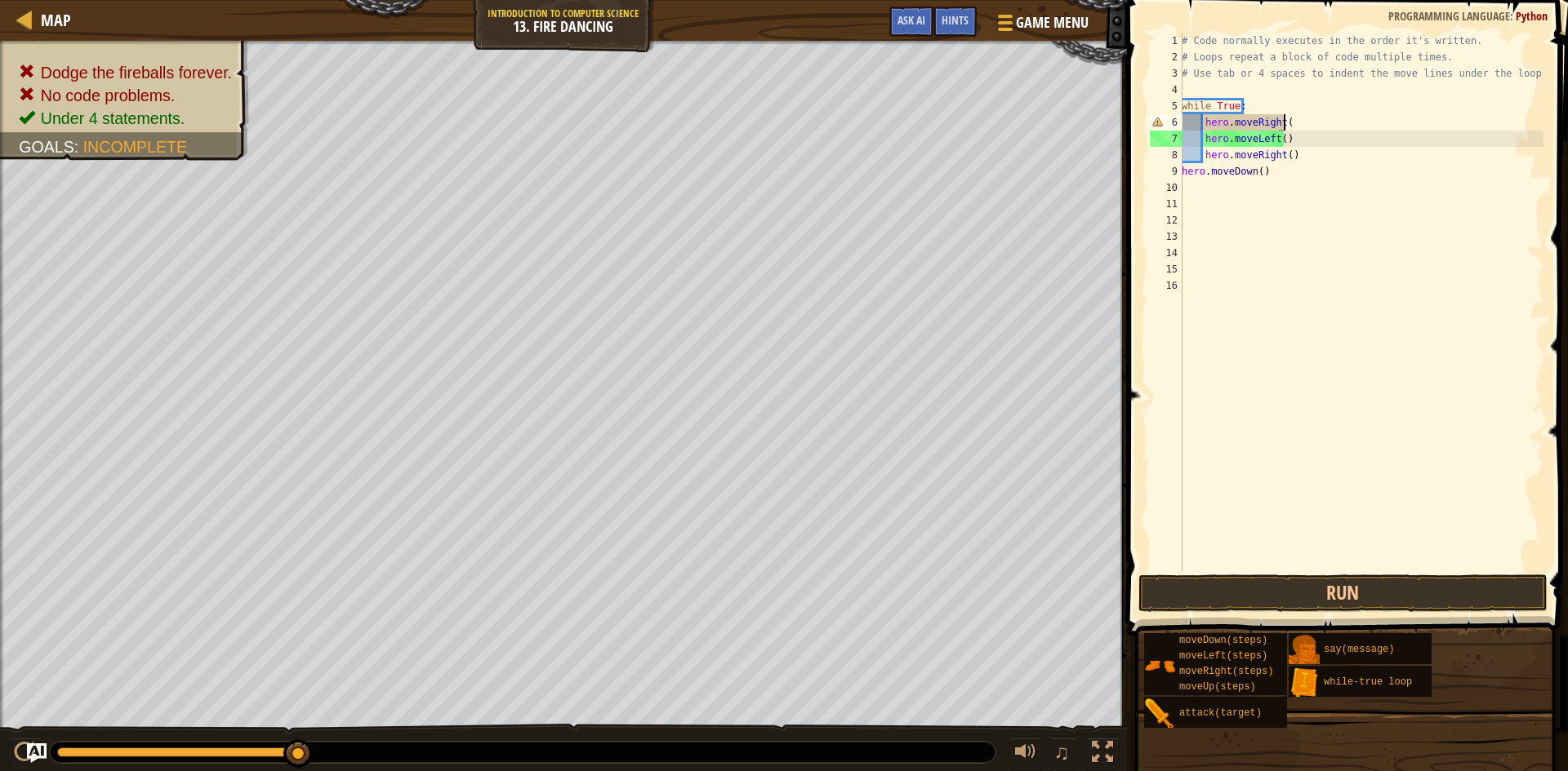
scroll to position [8, 8]
click at [1418, 581] on button "Run" at bounding box center [1342, 593] width 409 height 37
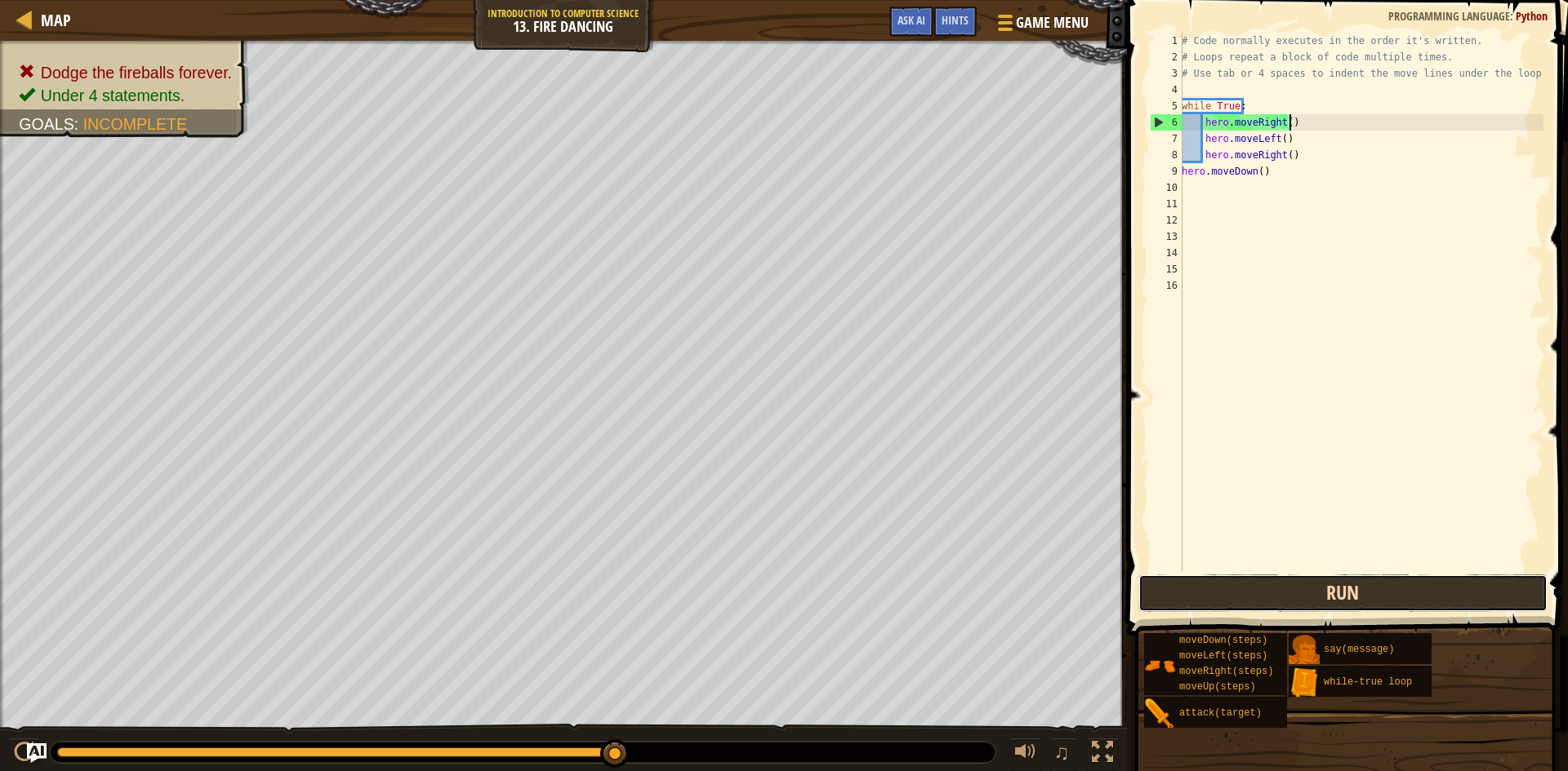
click at [1417, 588] on button "Run" at bounding box center [1342, 593] width 409 height 37
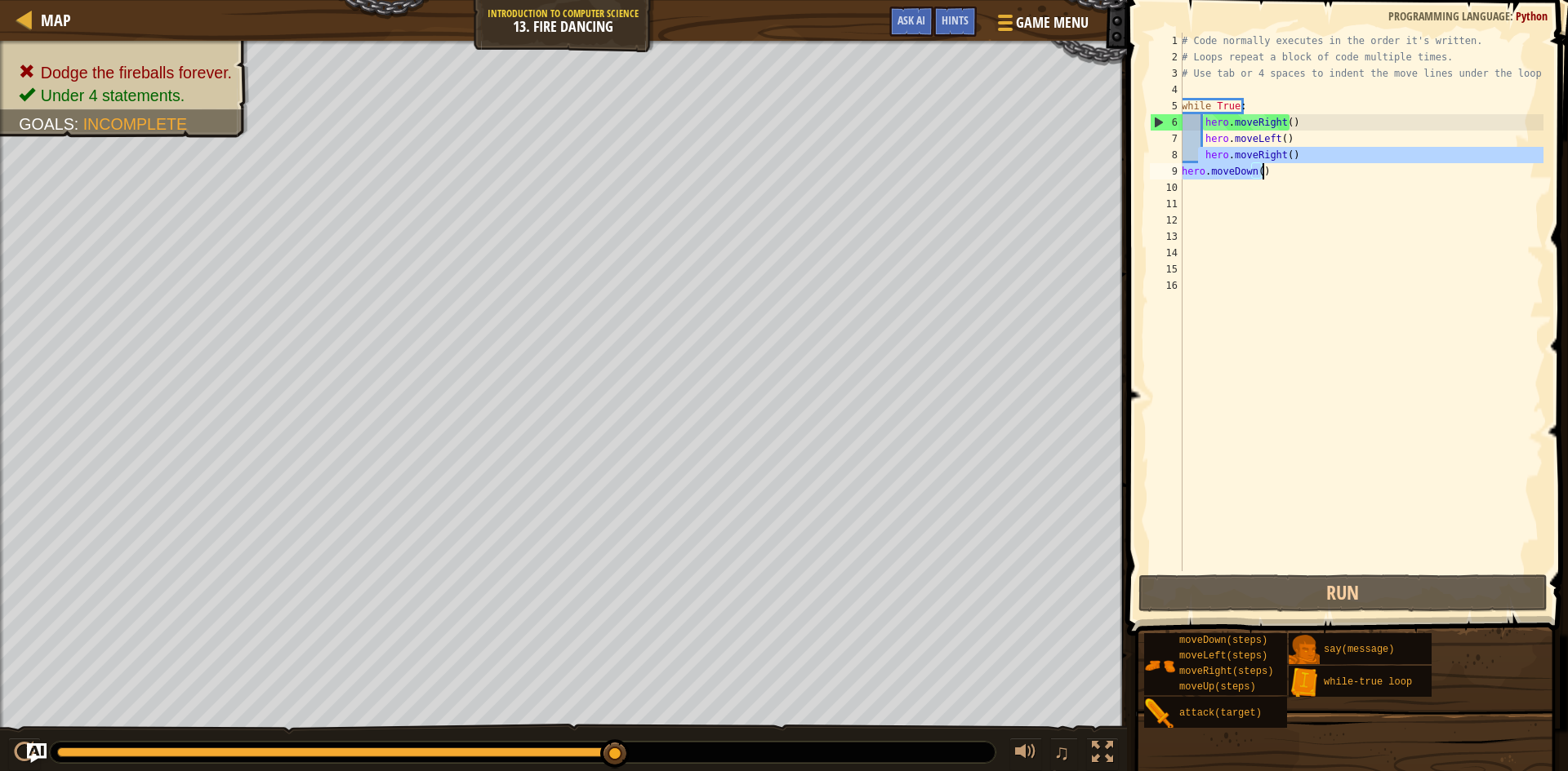
drag, startPoint x: 1200, startPoint y: 162, endPoint x: 1276, endPoint y: 175, distance: 77.1
click at [1276, 175] on div "# Code normally executes in the order it's written. # Loops repeat a block of c…" at bounding box center [1361, 317] width 365 height 571
type textarea "hero.moveDown()"
click at [1296, 175] on div "# Code normally executes in the order it's written. # Loops repeat a block of c…" at bounding box center [1361, 317] width 365 height 571
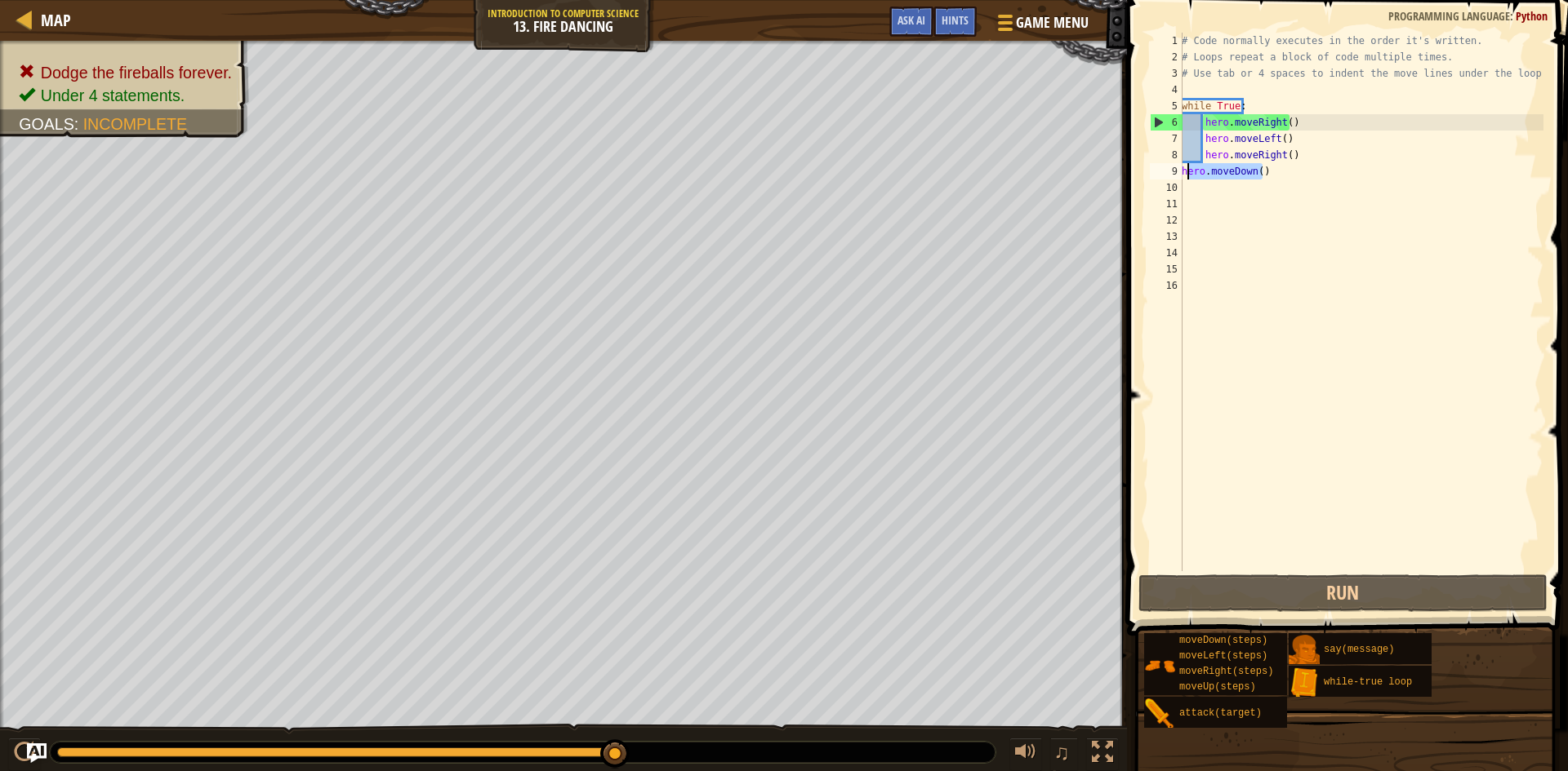
drag, startPoint x: 1296, startPoint y: 175, endPoint x: 1184, endPoint y: 171, distance: 112.1
click at [1184, 171] on div "# Code normally executes in the order it's written. # Loops repeat a block of c…" at bounding box center [1361, 317] width 365 height 571
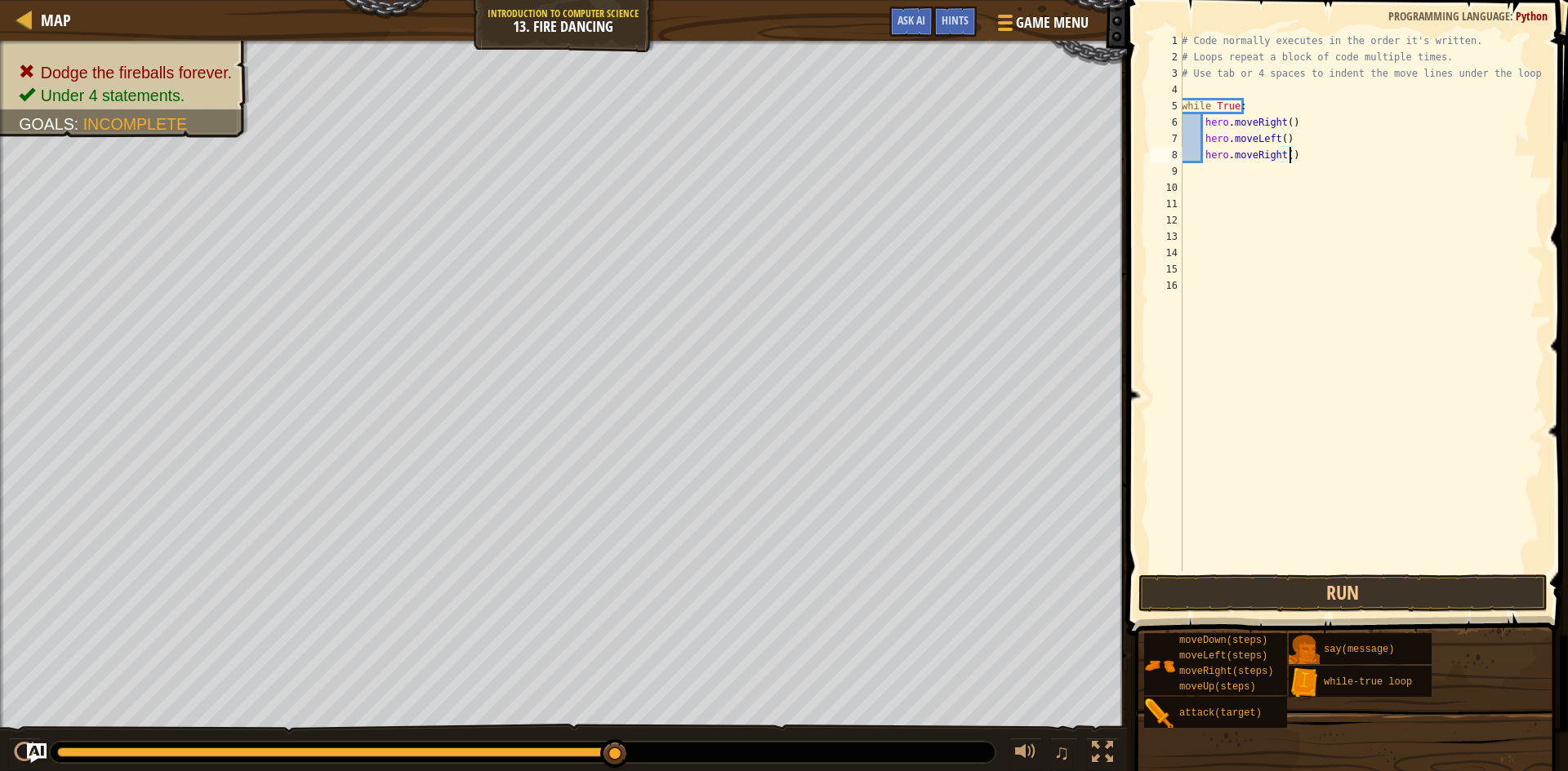
click at [1307, 153] on div "# Code normally executes in the order it's written. # Loops repeat a block of c…" at bounding box center [1361, 317] width 365 height 571
type textarea "hero.moveRight()"
drag, startPoint x: 1307, startPoint y: 153, endPoint x: 1201, endPoint y: 159, distance: 106.2
click at [1201, 159] on div "# Code normally executes in the order it's written. # Loops repeat a block of c…" at bounding box center [1361, 317] width 365 height 571
click at [1270, 587] on button "Run" at bounding box center [1342, 593] width 409 height 37
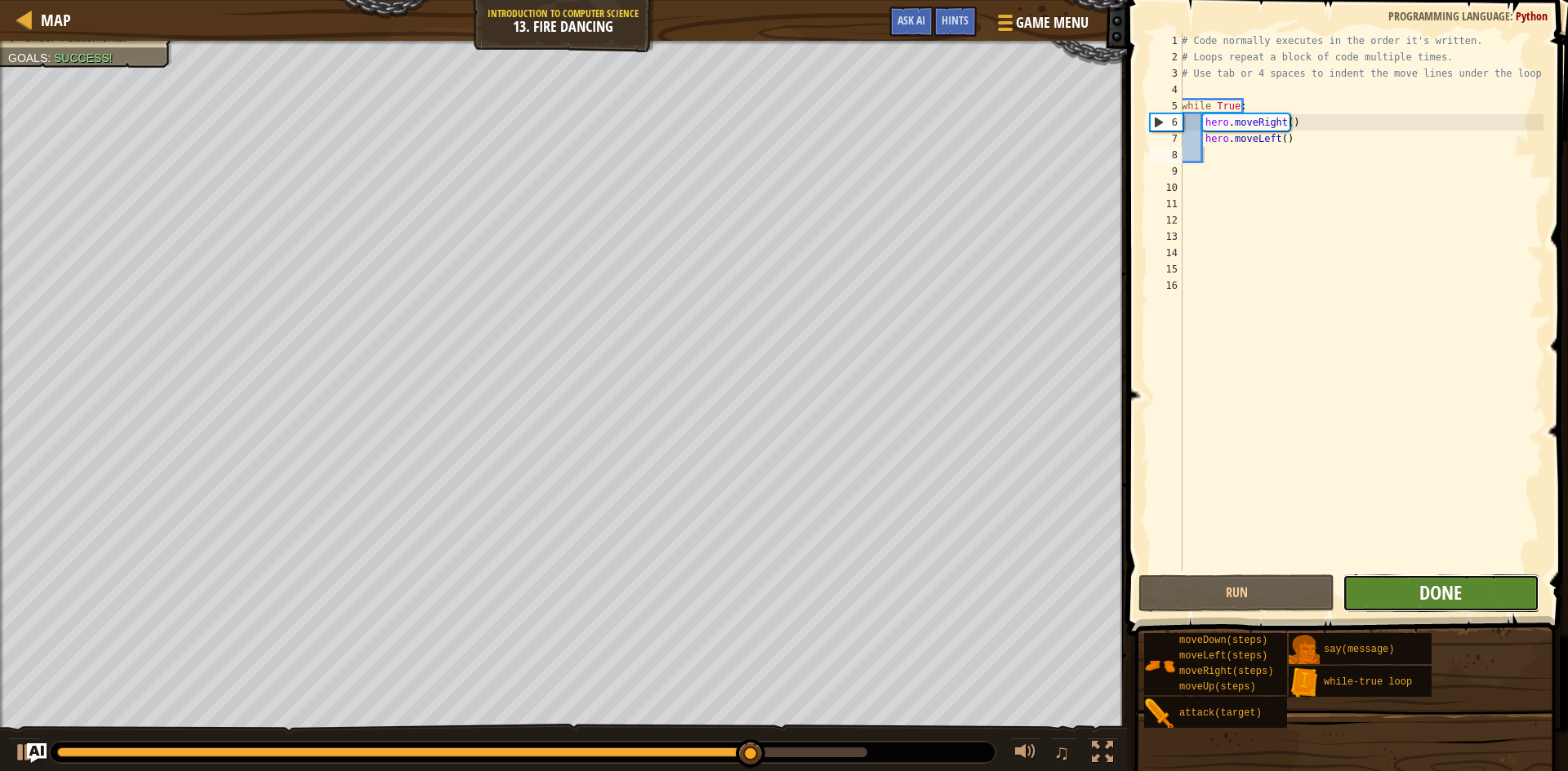
click at [1458, 593] on span "Done" at bounding box center [1440, 592] width 42 height 26
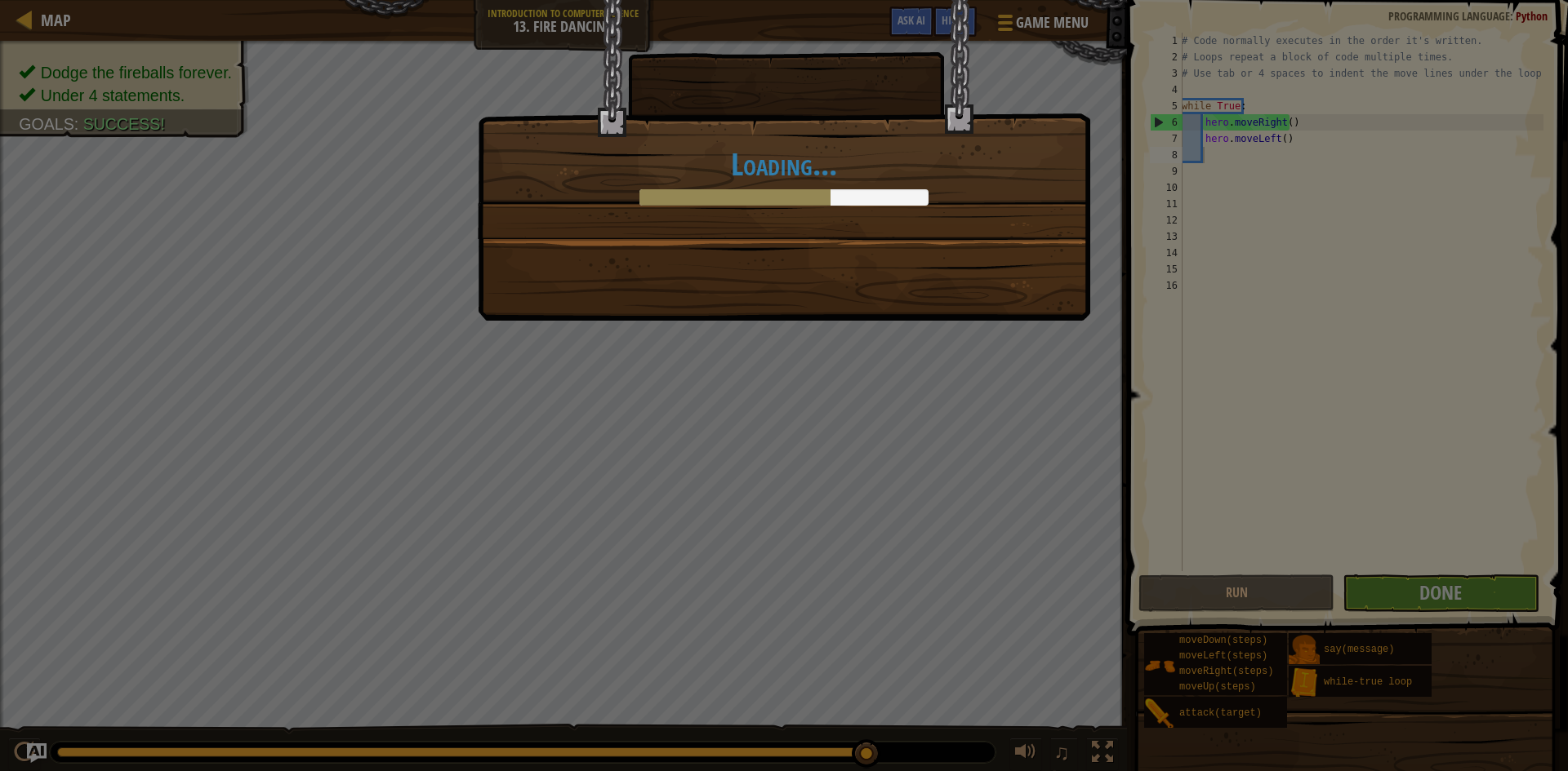
click at [931, 289] on div "Loading..." at bounding box center [783, 160] width 612 height 321
drag, startPoint x: 488, startPoint y: 140, endPoint x: 434, endPoint y: 140, distance: 54.0
click at [448, 134] on div "Loading..." at bounding box center [784, 386] width 1568 height 771
drag, startPoint x: 711, startPoint y: 142, endPoint x: 907, endPoint y: 184, distance: 200.4
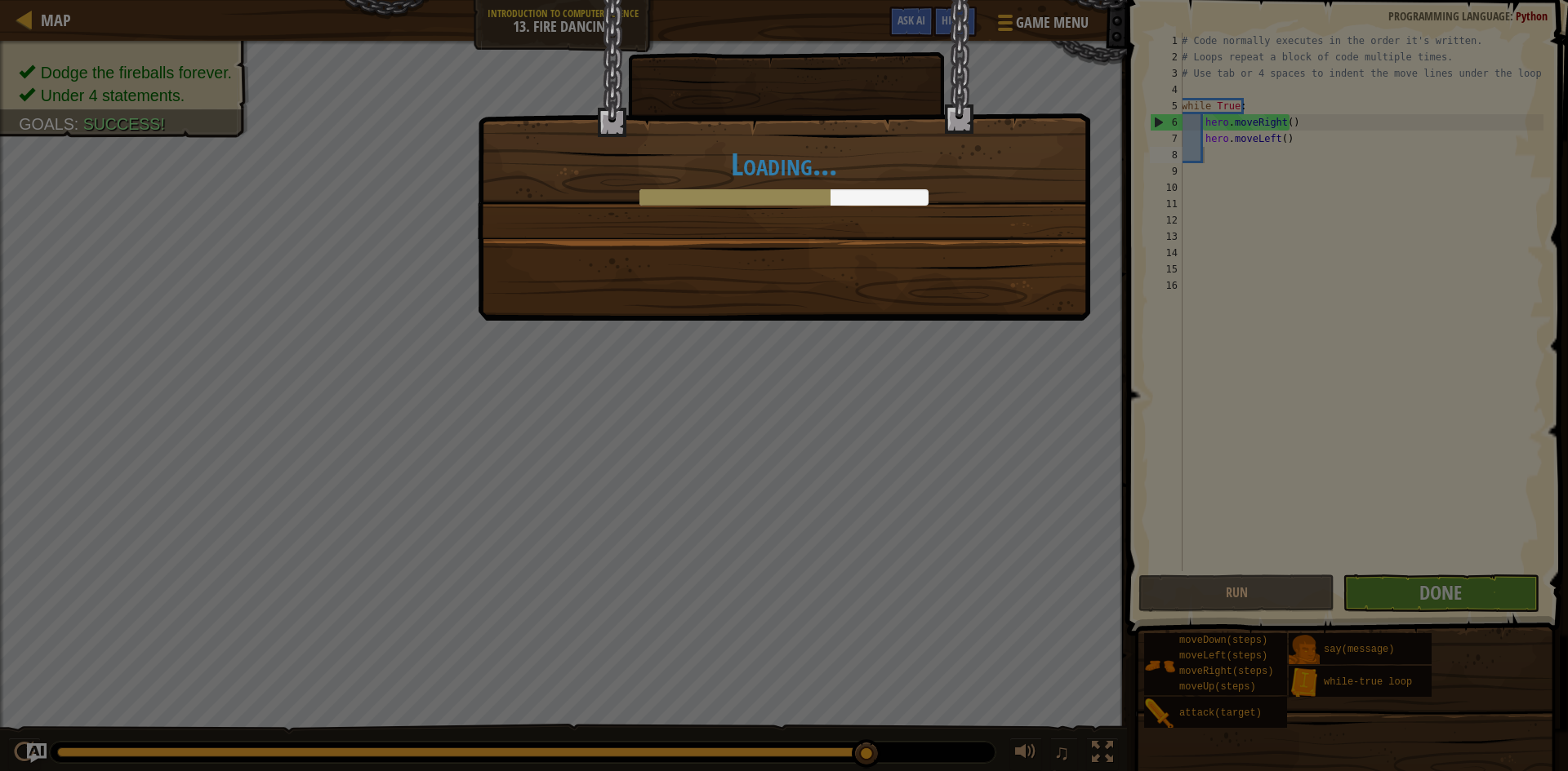
click at [680, 164] on div "Loading..." at bounding box center [784, 119] width 611 height 238
drag, startPoint x: 907, startPoint y: 184, endPoint x: 691, endPoint y: 253, distance: 226.8
click at [880, 202] on div "Loading..." at bounding box center [784, 177] width 578 height 59
drag, startPoint x: 691, startPoint y: 253, endPoint x: 772, endPoint y: 217, distance: 88.6
click at [772, 217] on div "Loading..." at bounding box center [784, 119] width 611 height 238
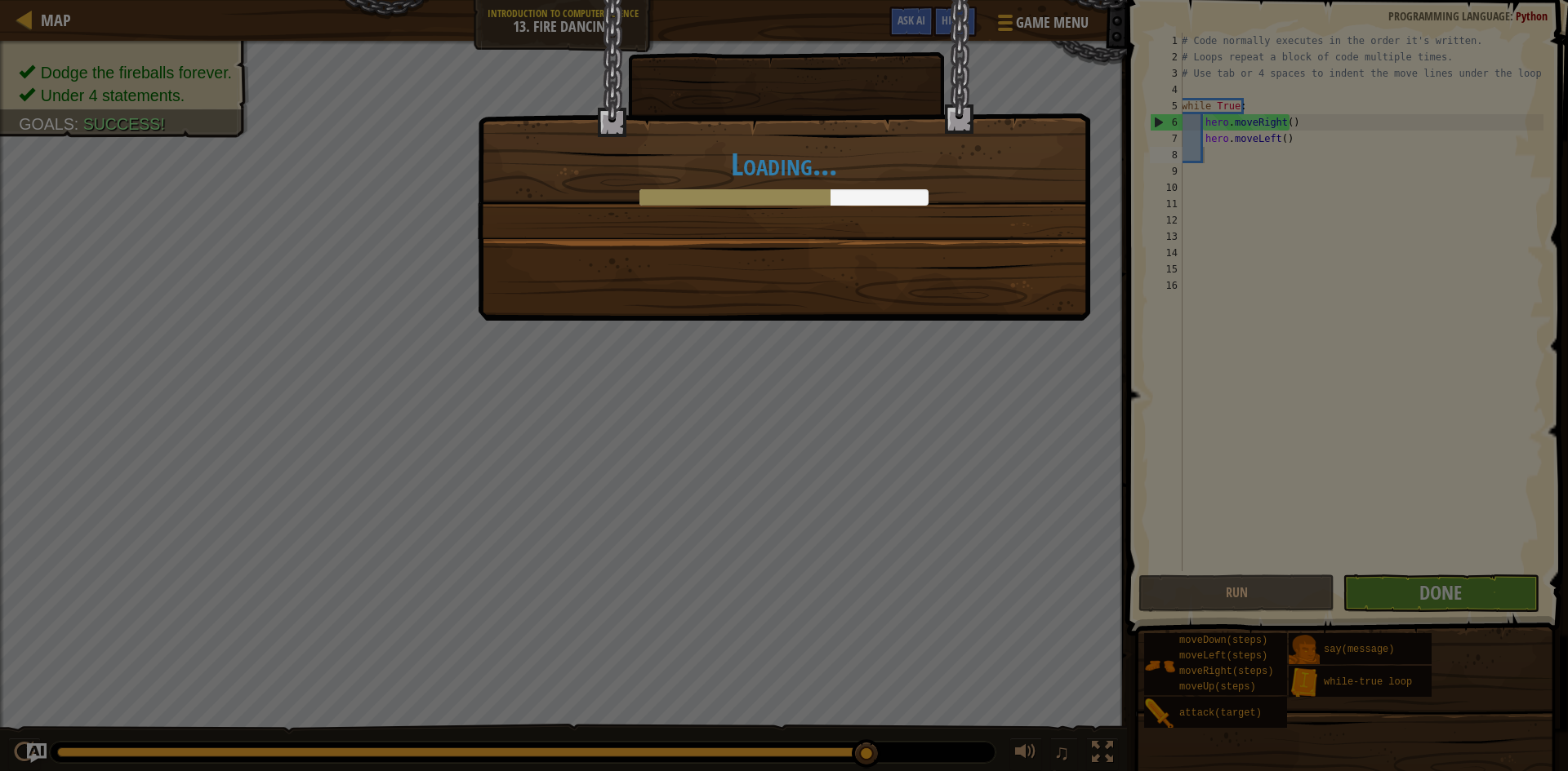
drag, startPoint x: 841, startPoint y: 197, endPoint x: 782, endPoint y: 153, distance: 73.6
click at [1030, 140] on div "Loading..." at bounding box center [784, 119] width 611 height 238
drag, startPoint x: 985, startPoint y: 93, endPoint x: 1057, endPoint y: 58, distance: 80.1
click at [1073, 48] on div "Loading..." at bounding box center [784, 119] width 611 height 238
click at [776, 295] on div "Loading..." at bounding box center [783, 160] width 612 height 321
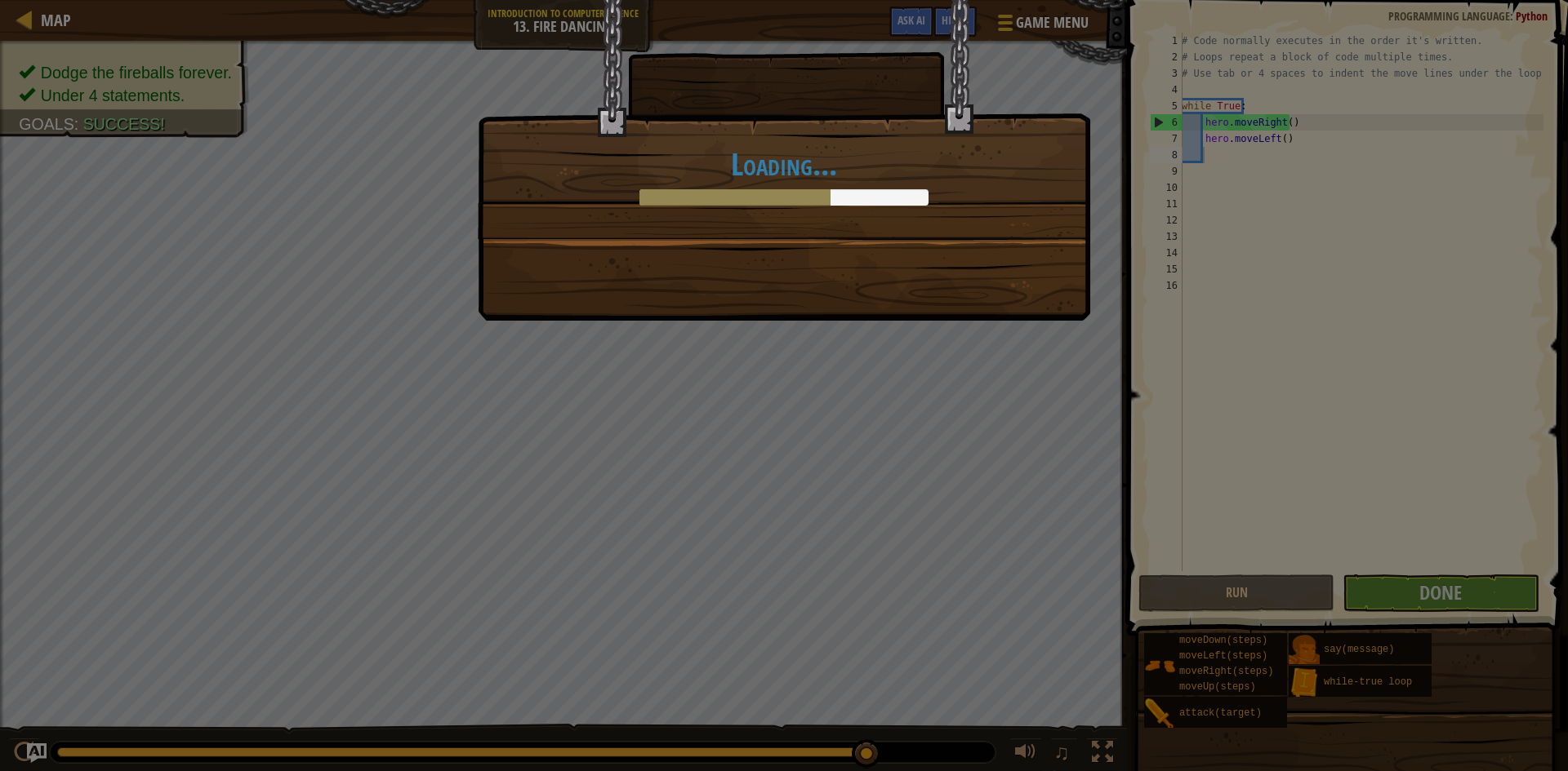
drag, startPoint x: 897, startPoint y: 304, endPoint x: 1334, endPoint y: -54, distance: 564.9
click at [1334, 0] on html "Map Introduction to Computer Science 13. Fire Dancing Game Menu Done Hints Ask …" at bounding box center [784, 1] width 1568 height 2
click at [1111, 186] on div "Loading..." at bounding box center [784, 386] width 1568 height 771
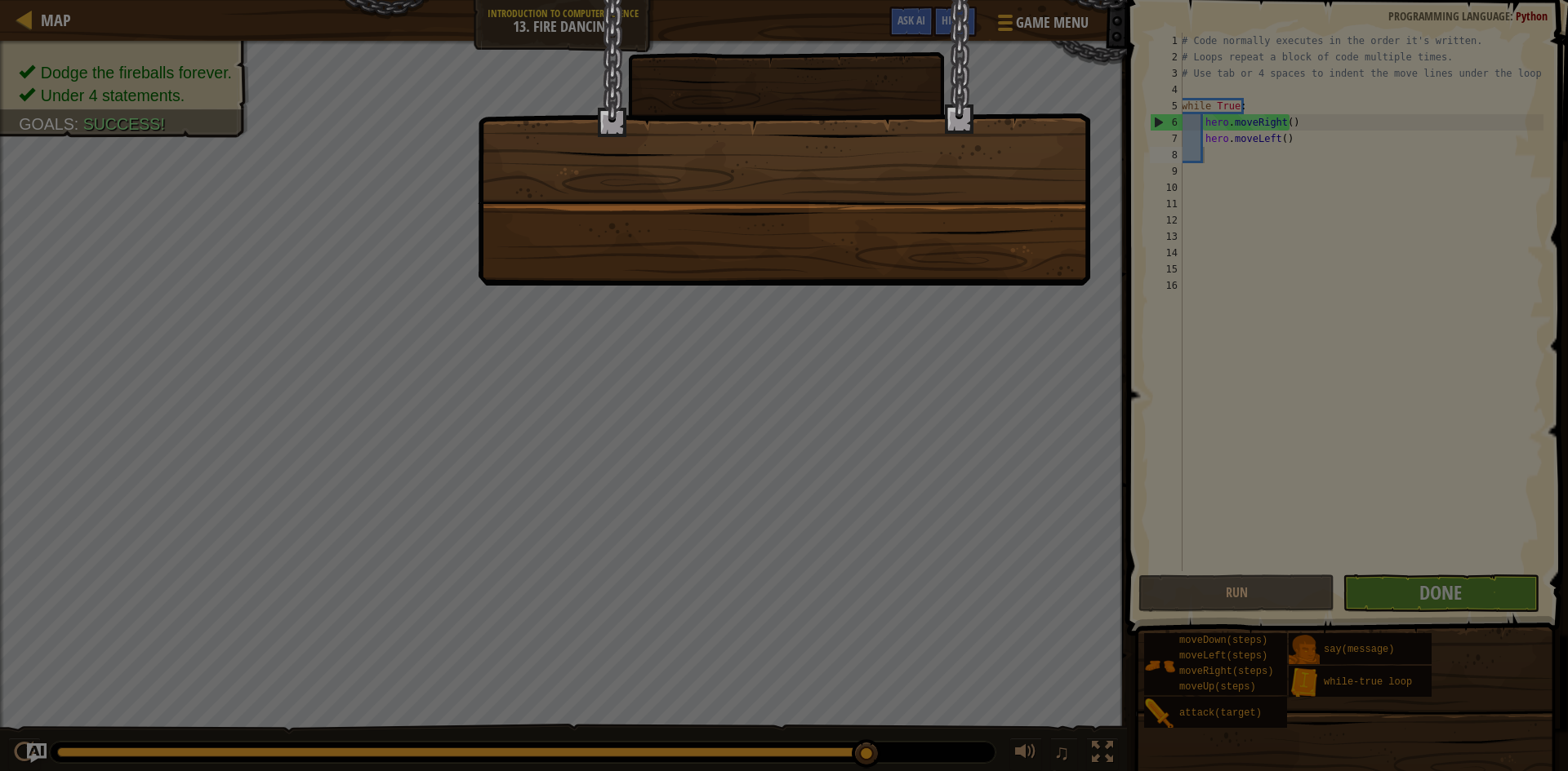
drag, startPoint x: 863, startPoint y: 162, endPoint x: 816, endPoint y: 90, distance: 86.0
click at [816, 96] on div at bounding box center [783, 142] width 612 height 286
drag, startPoint x: 791, startPoint y: 296, endPoint x: 877, endPoint y: 282, distance: 87.1
click at [877, 282] on div at bounding box center [784, 386] width 1568 height 771
click at [912, 281] on div at bounding box center [783, 142] width 612 height 286
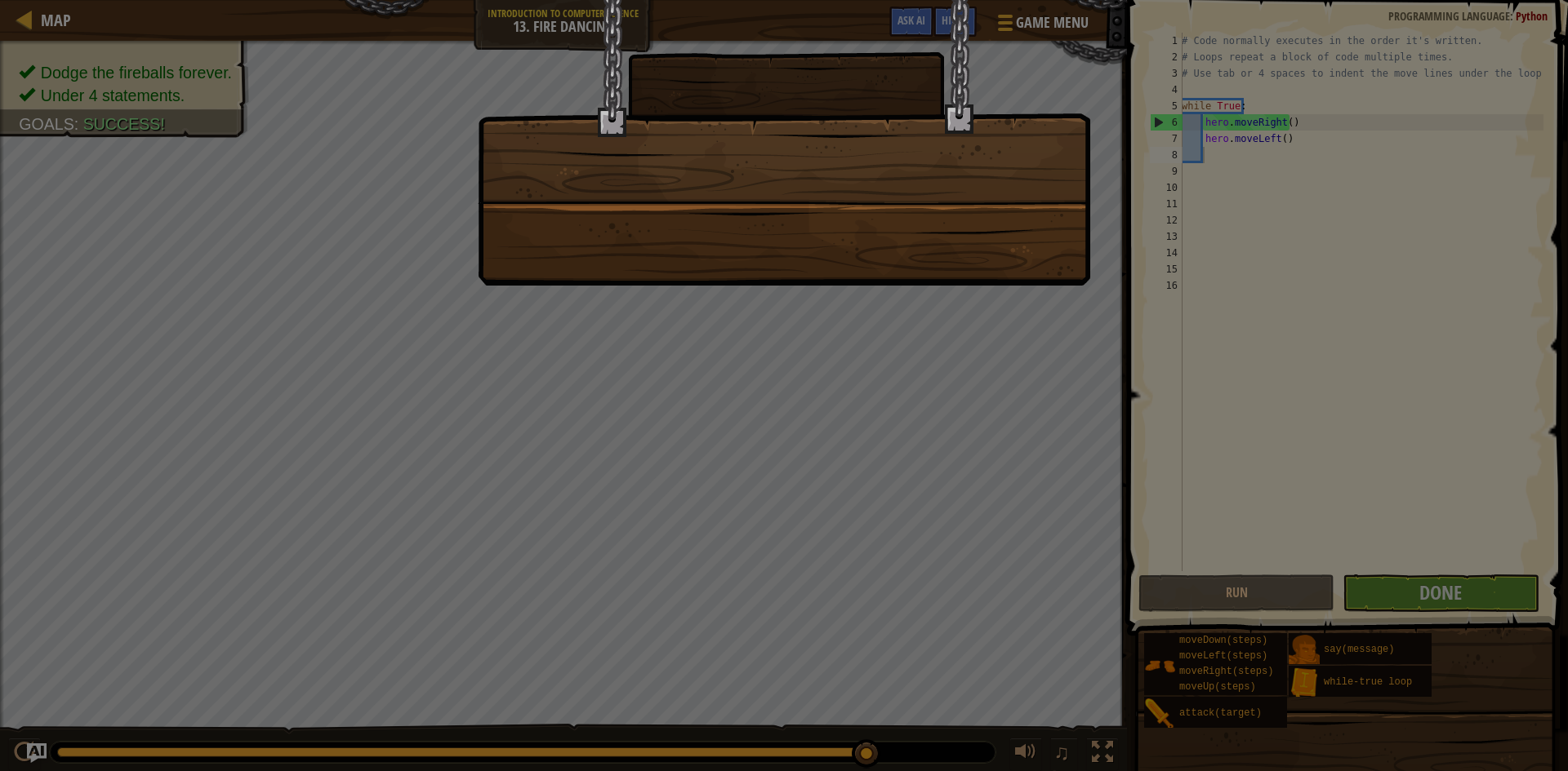
drag, startPoint x: 927, startPoint y: 283, endPoint x: 1492, endPoint y: 704, distance: 704.6
click at [1472, 701] on div at bounding box center [784, 386] width 1568 height 771
click at [1410, 593] on div at bounding box center [784, 386] width 1568 height 771
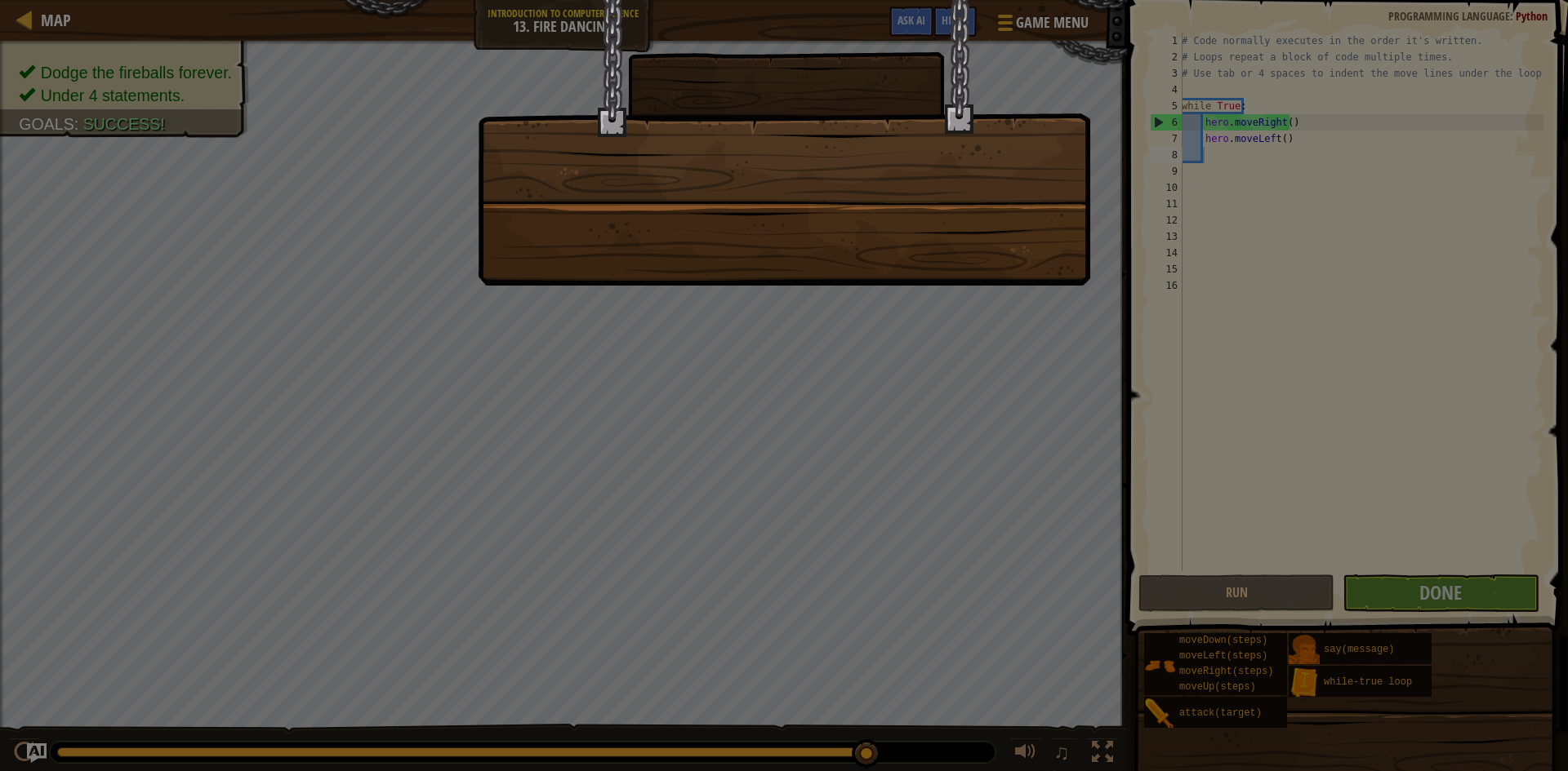
click at [1407, 600] on div at bounding box center [784, 386] width 1568 height 771
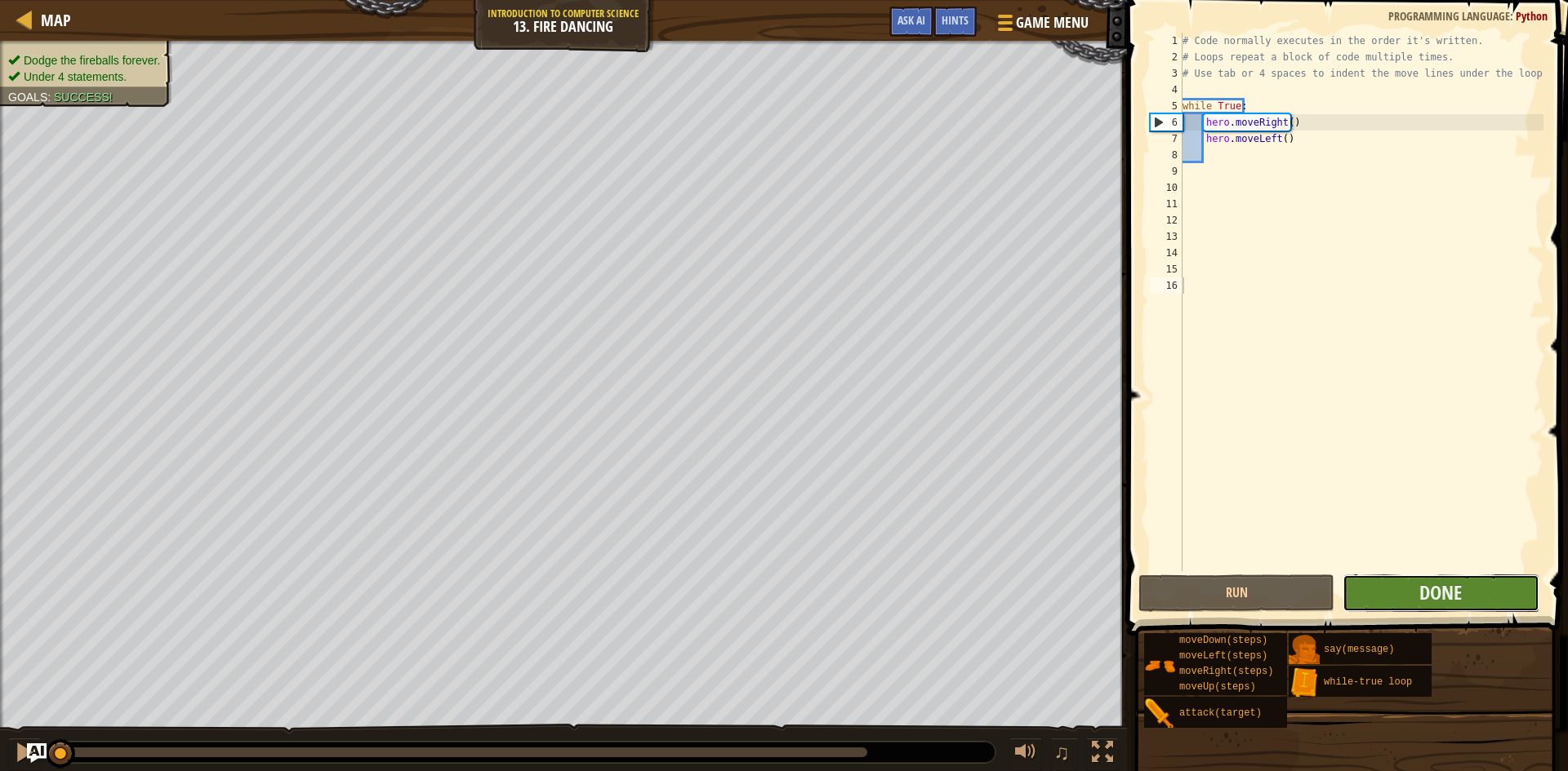
click at [1489, 588] on button "Done" at bounding box center [1440, 593] width 196 height 37
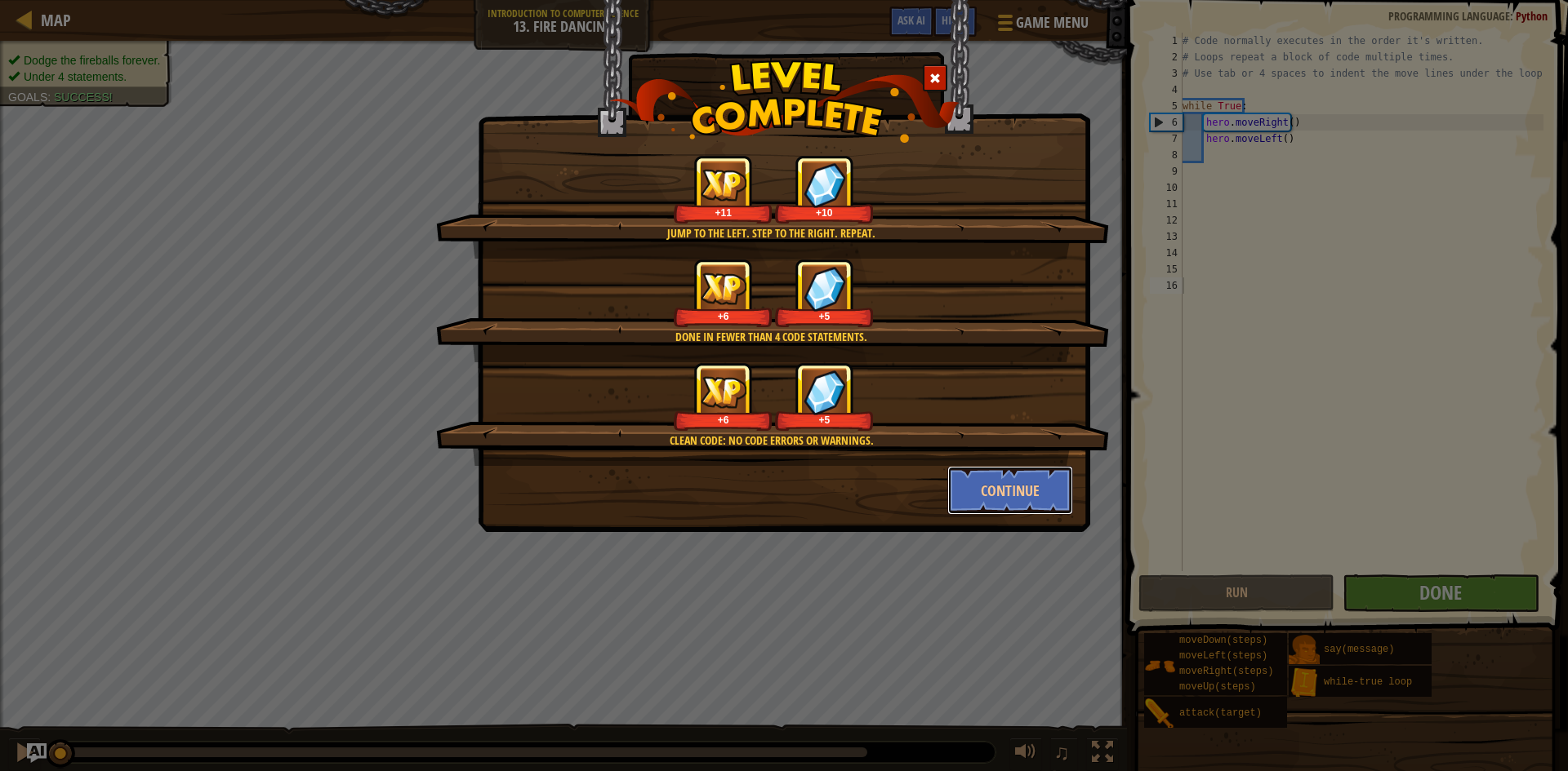
drag, startPoint x: 984, startPoint y: 489, endPoint x: 970, endPoint y: 475, distance: 19.8
click at [972, 475] on button "Continue" at bounding box center [1011, 491] width 127 height 49
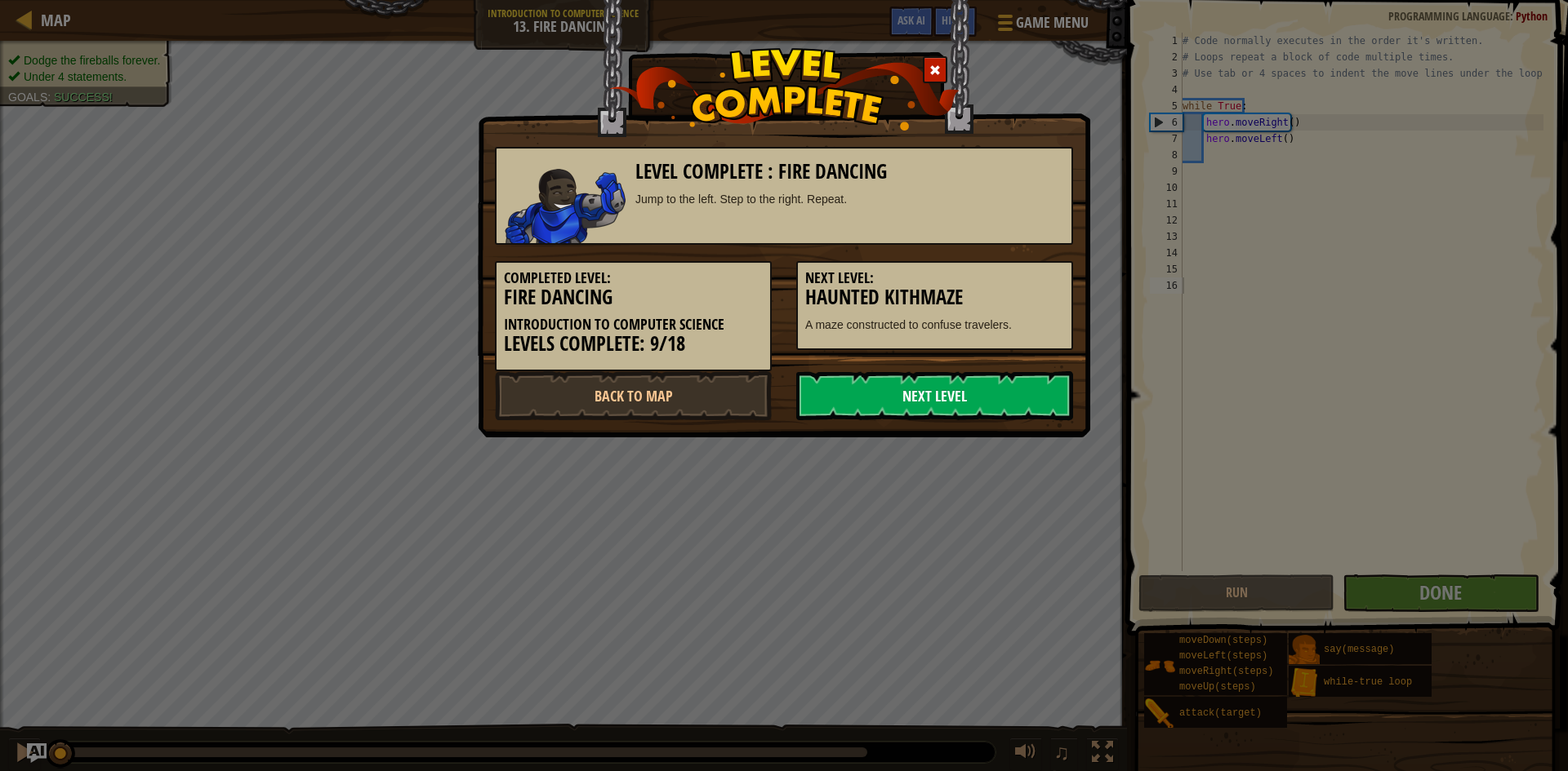
drag, startPoint x: 927, startPoint y: 391, endPoint x: 919, endPoint y: 392, distance: 8.1
click at [919, 392] on link "Next Level" at bounding box center [934, 396] width 277 height 49
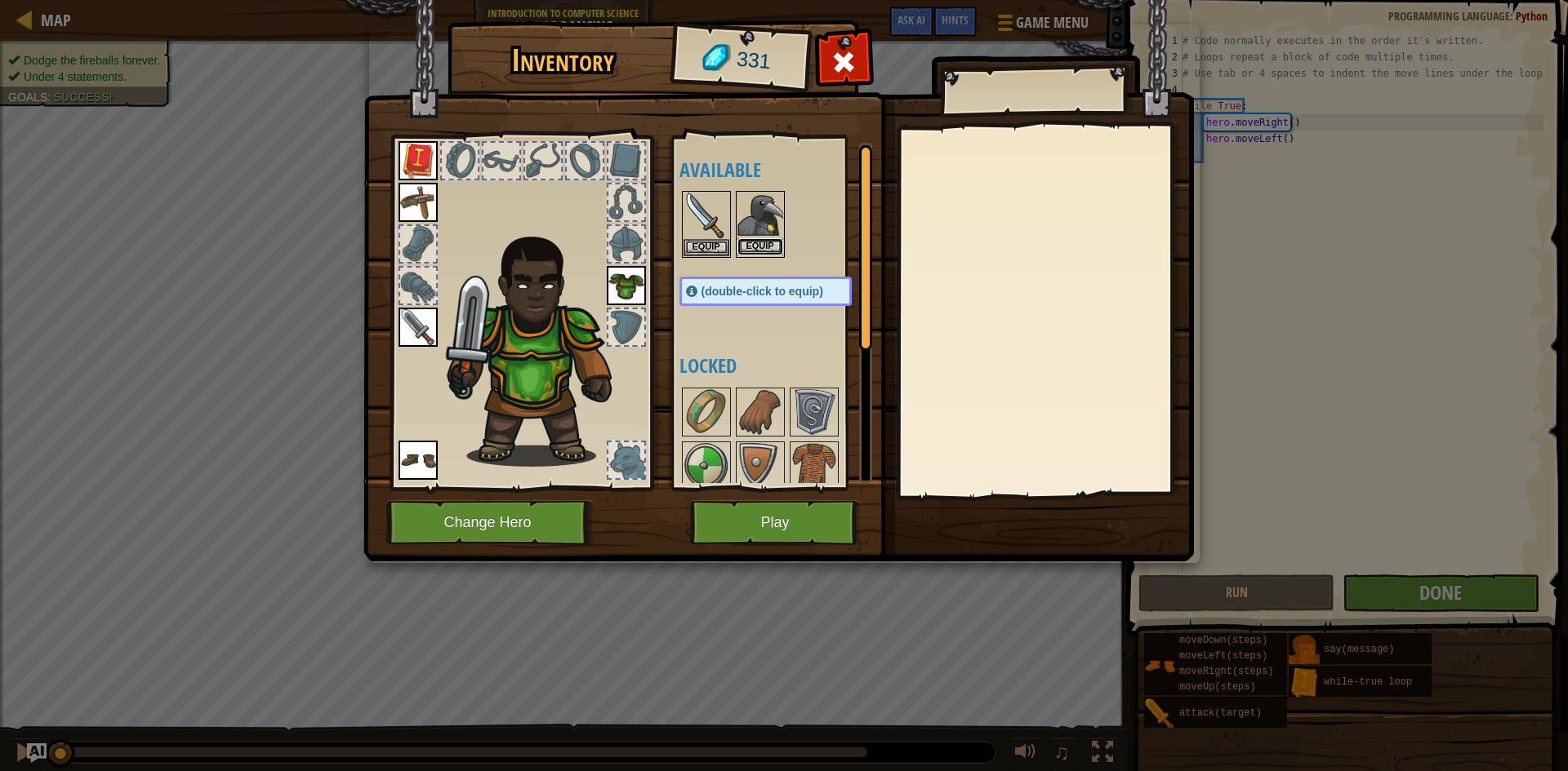
click at [761, 240] on button "Equip" at bounding box center [760, 247] width 46 height 18
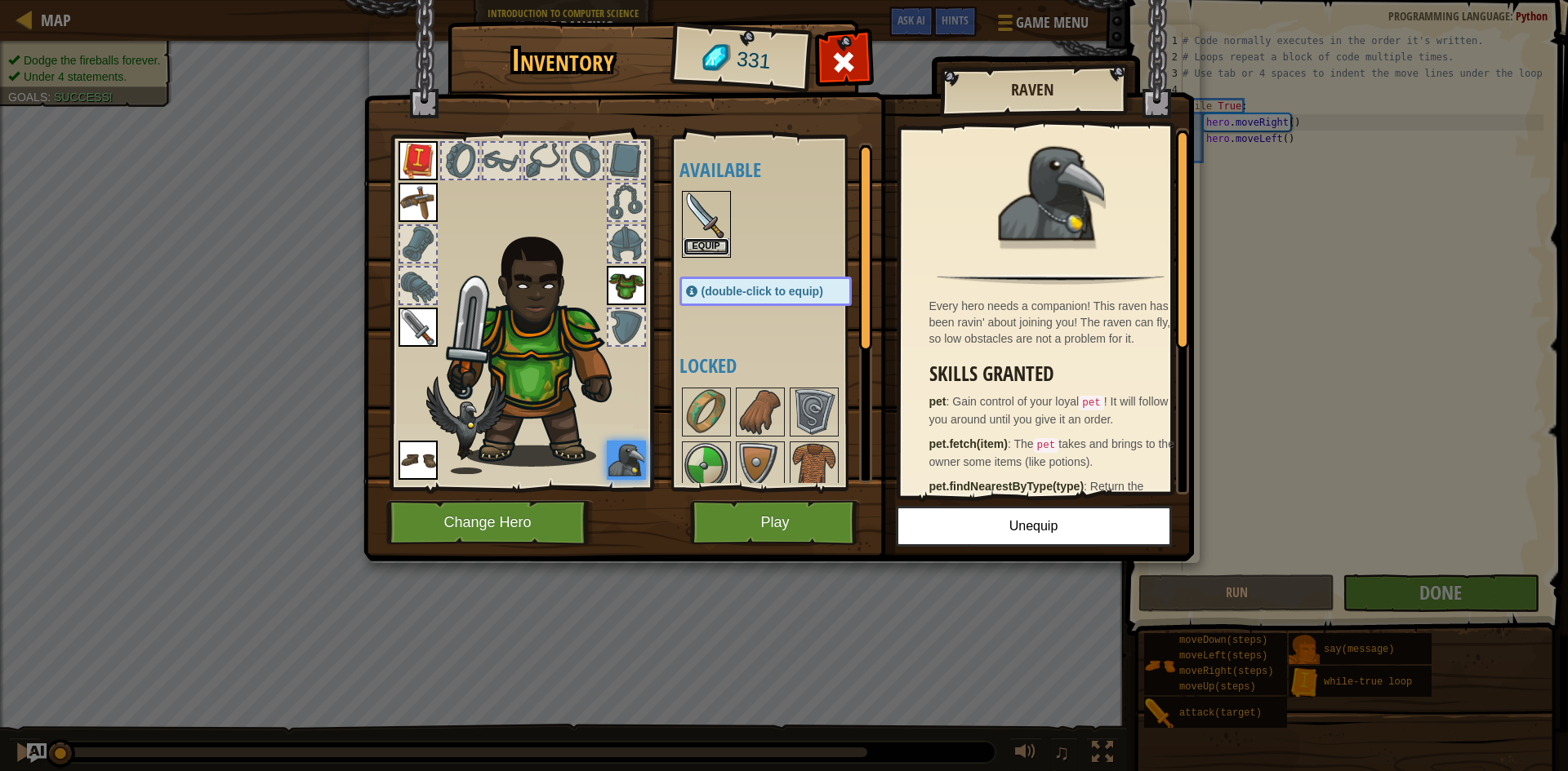
click at [720, 250] on button "Equip" at bounding box center [706, 247] width 46 height 18
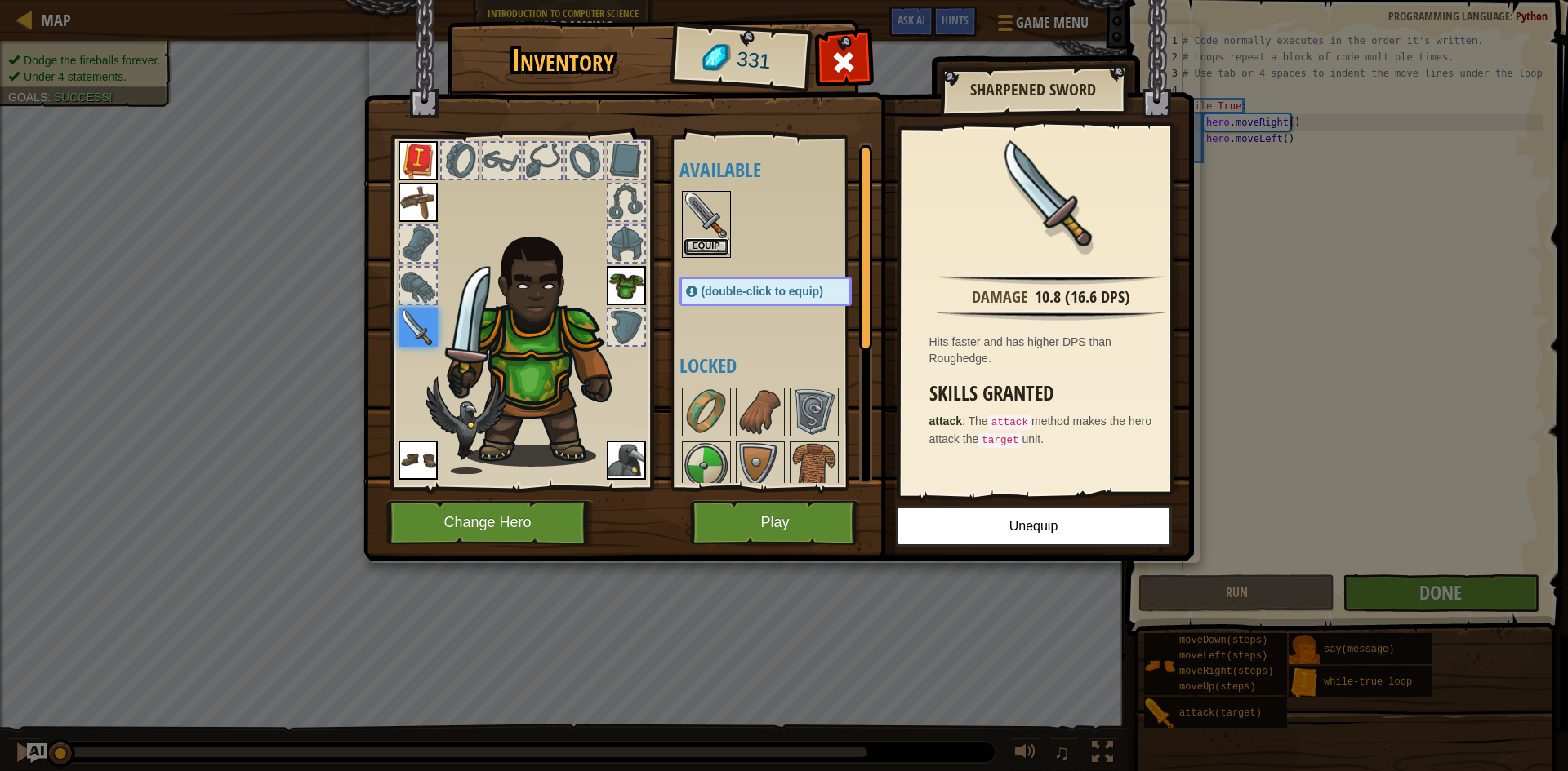
click at [711, 250] on button "Equip" at bounding box center [706, 247] width 46 height 18
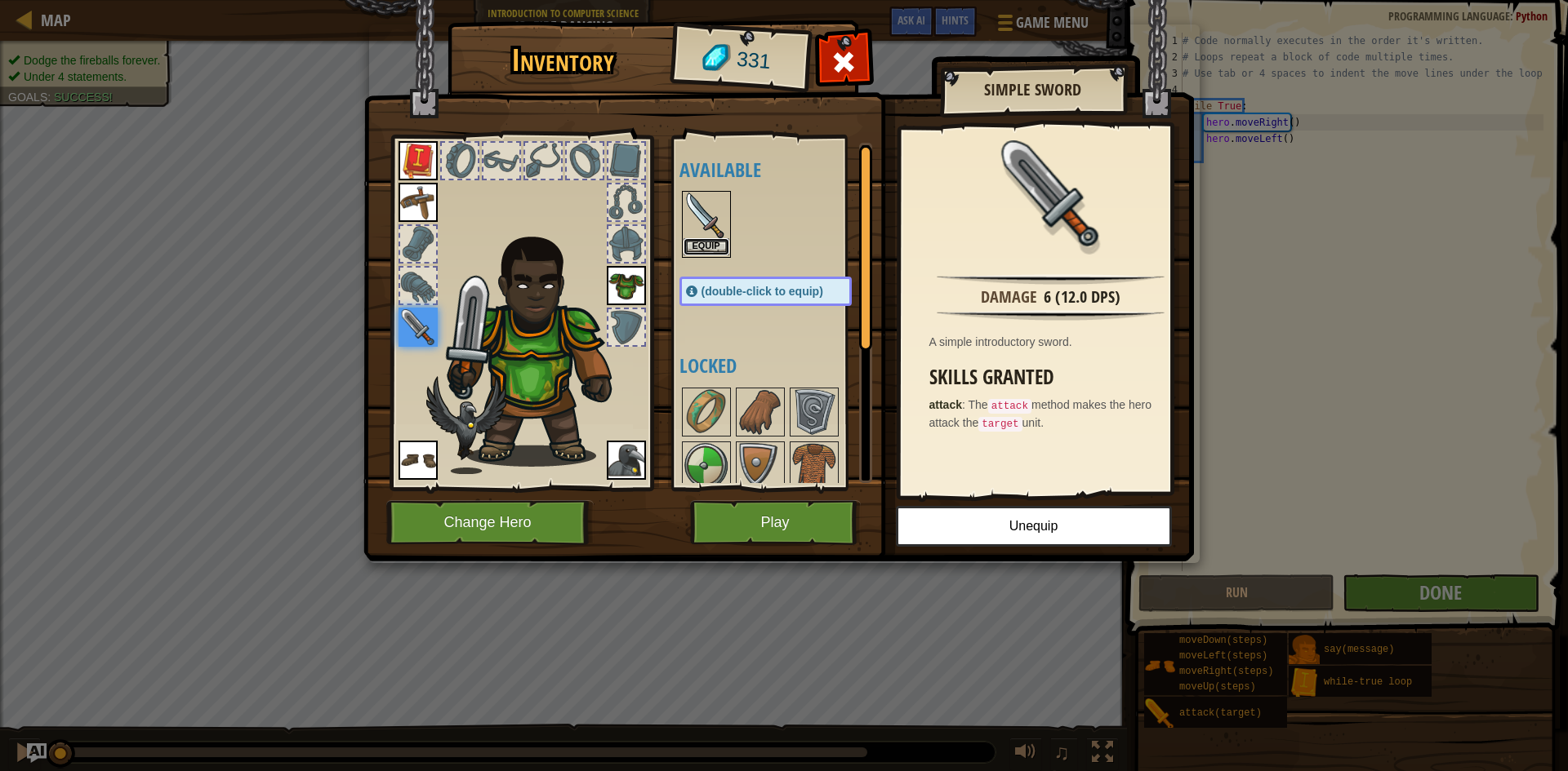
click at [711, 251] on button "Equip" at bounding box center [706, 247] width 46 height 18
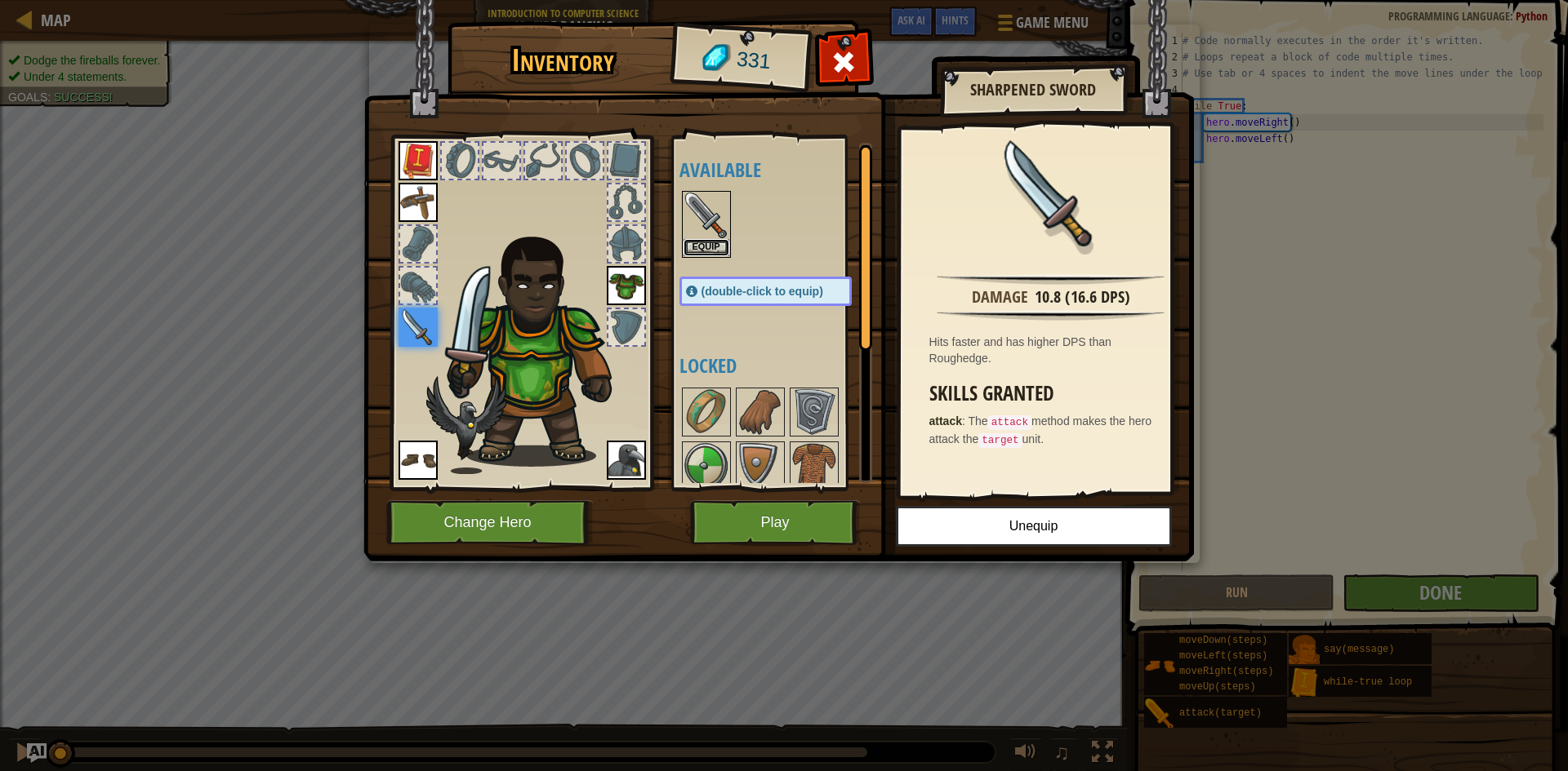
click at [711, 251] on button "Equip" at bounding box center [706, 248] width 46 height 18
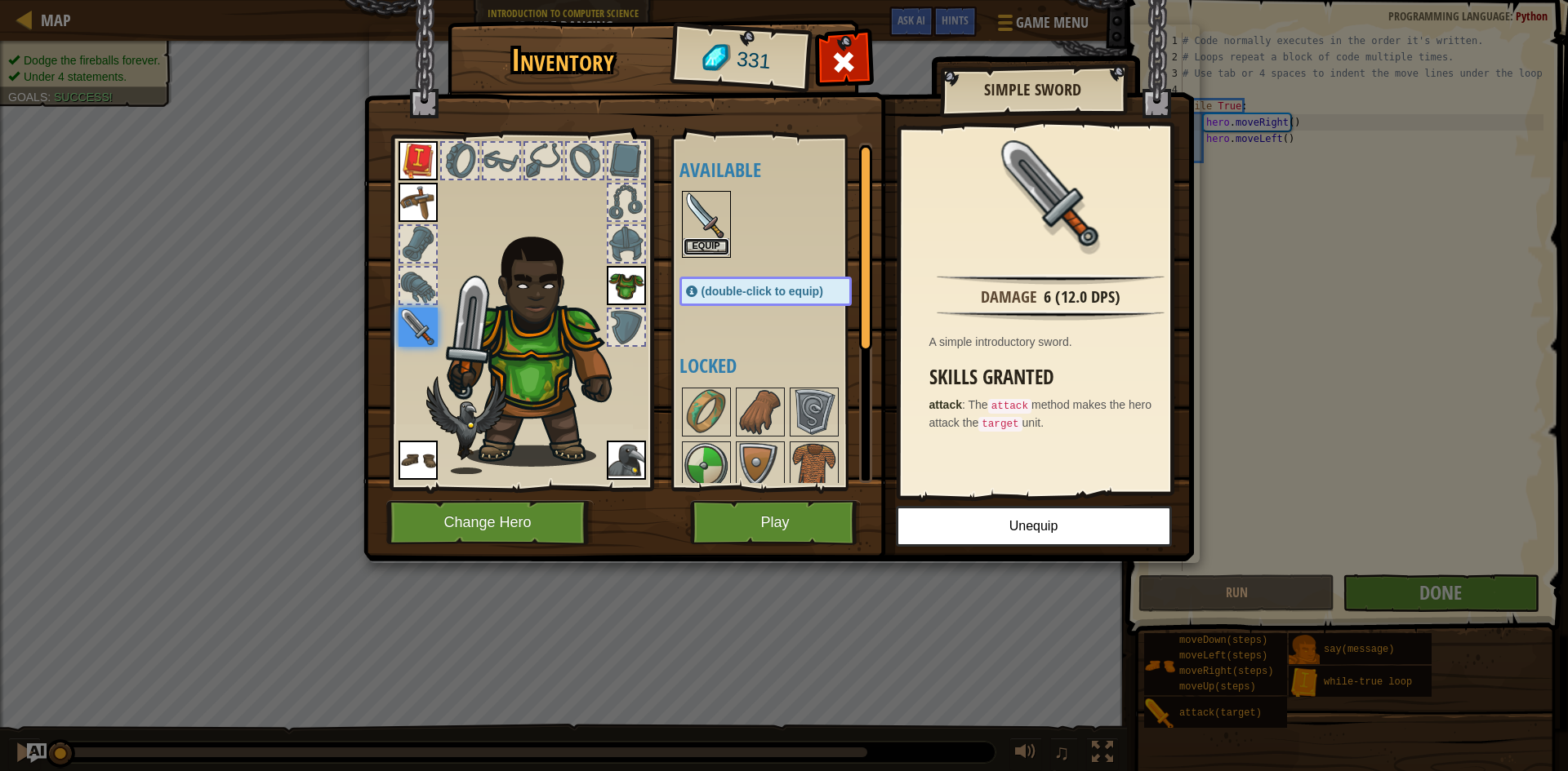
click at [711, 251] on button "Equip" at bounding box center [706, 247] width 46 height 18
